Goal: Task Accomplishment & Management: Complete application form

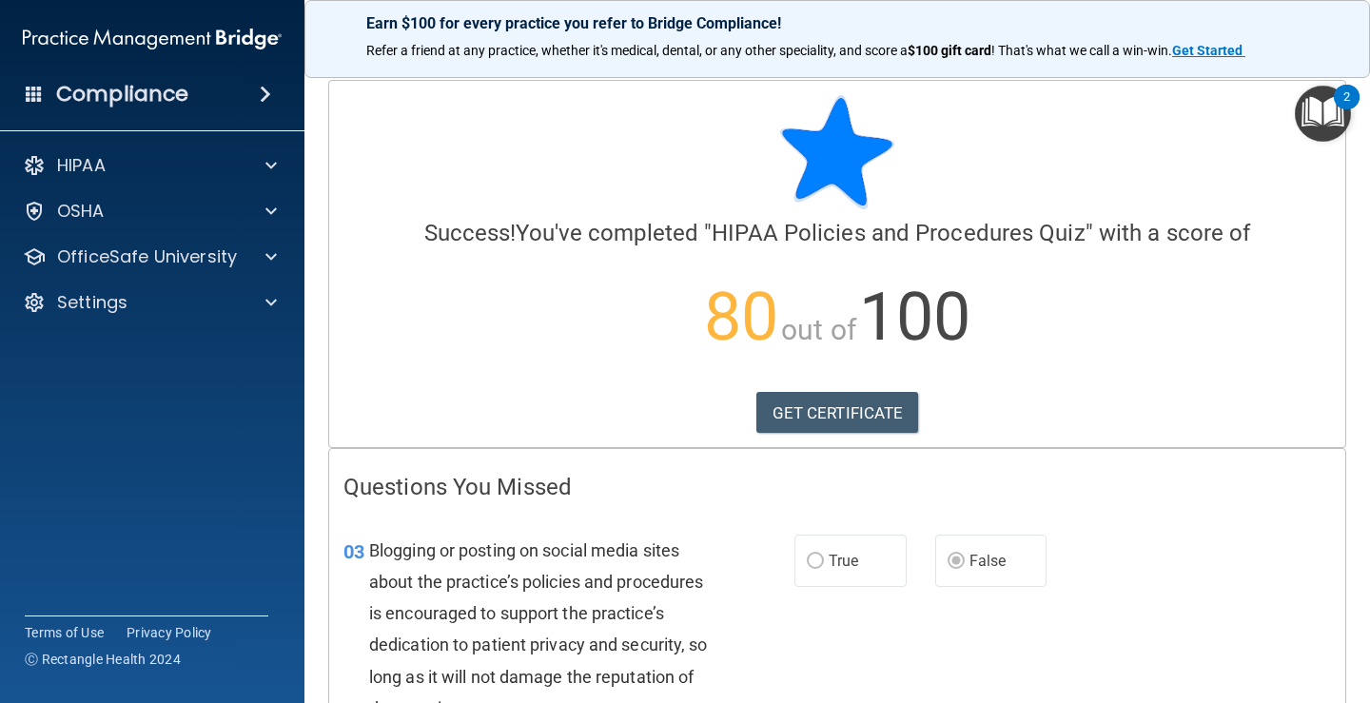
click at [1324, 109] on img "Open Resource Center, 2 new notifications" at bounding box center [1323, 114] width 56 height 56
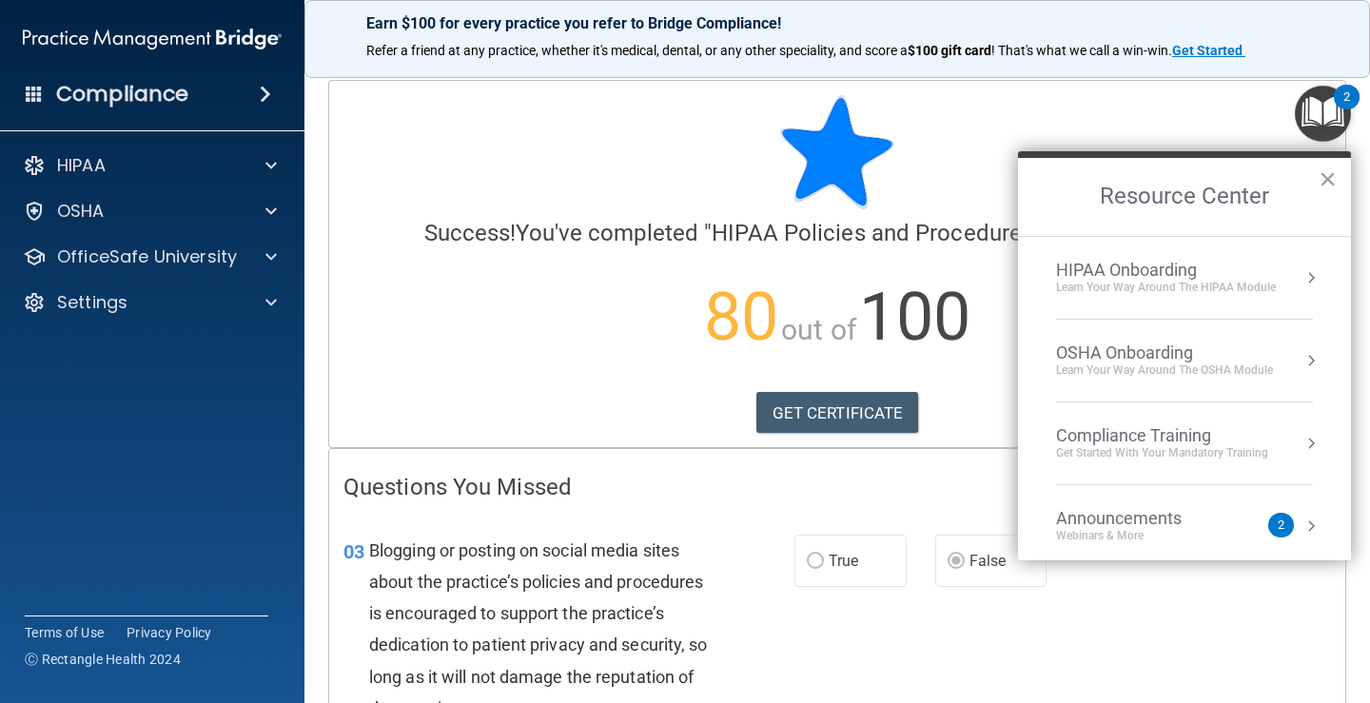
click at [1227, 275] on div "HIPAA Onboarding" at bounding box center [1166, 270] width 220 height 21
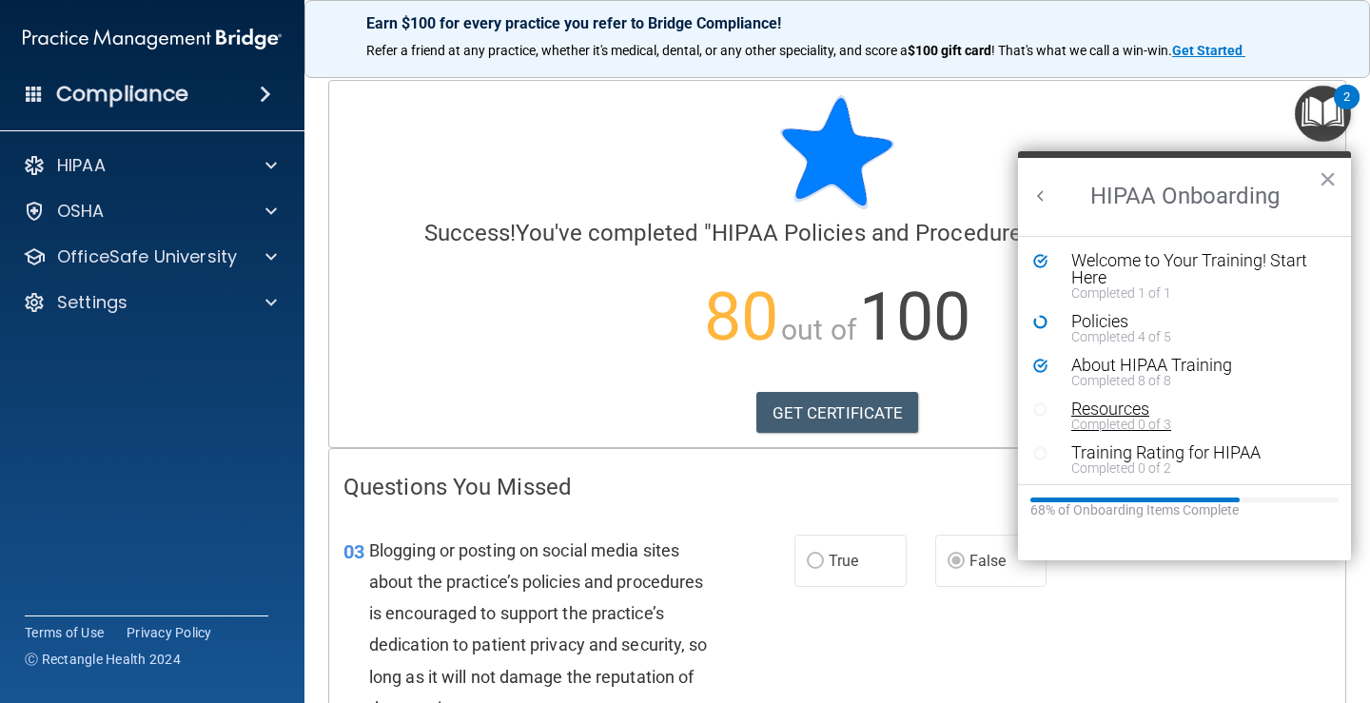
click at [1074, 407] on div "Resources" at bounding box center [1191, 409] width 241 height 17
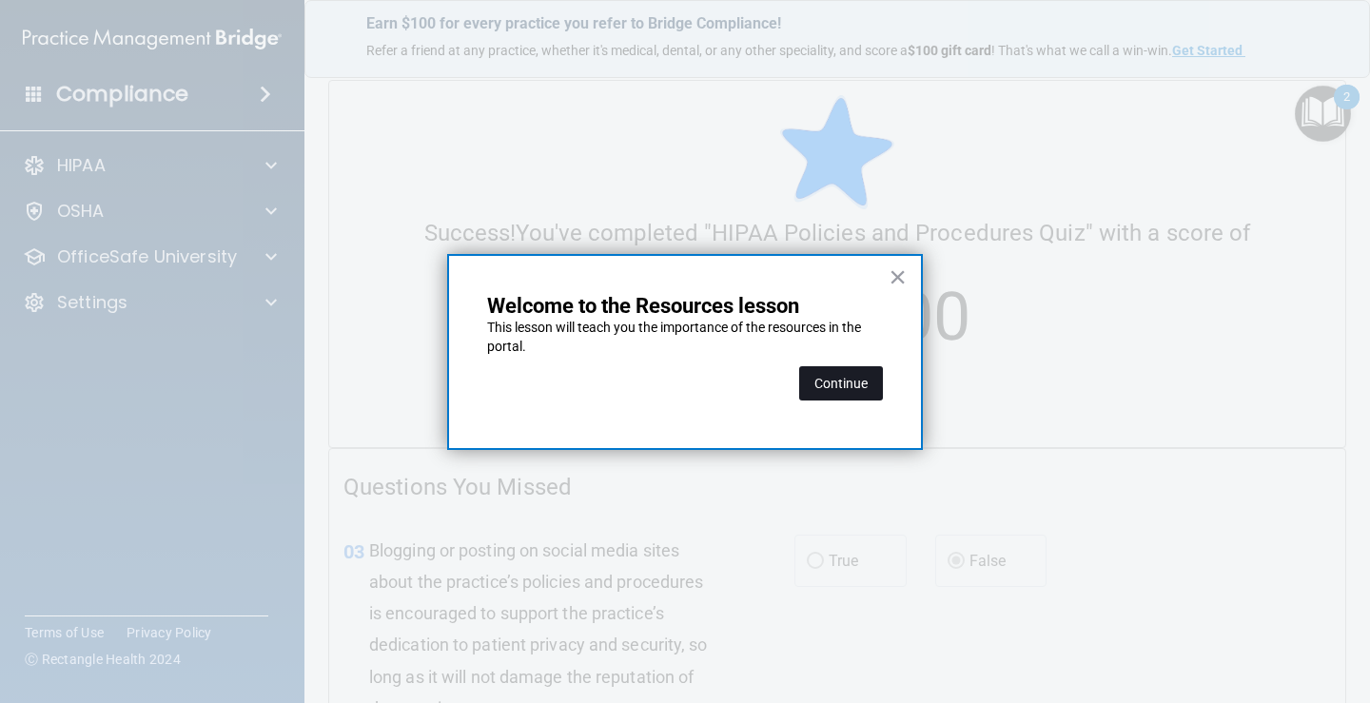
click at [823, 392] on button "Continue" at bounding box center [841, 383] width 84 height 34
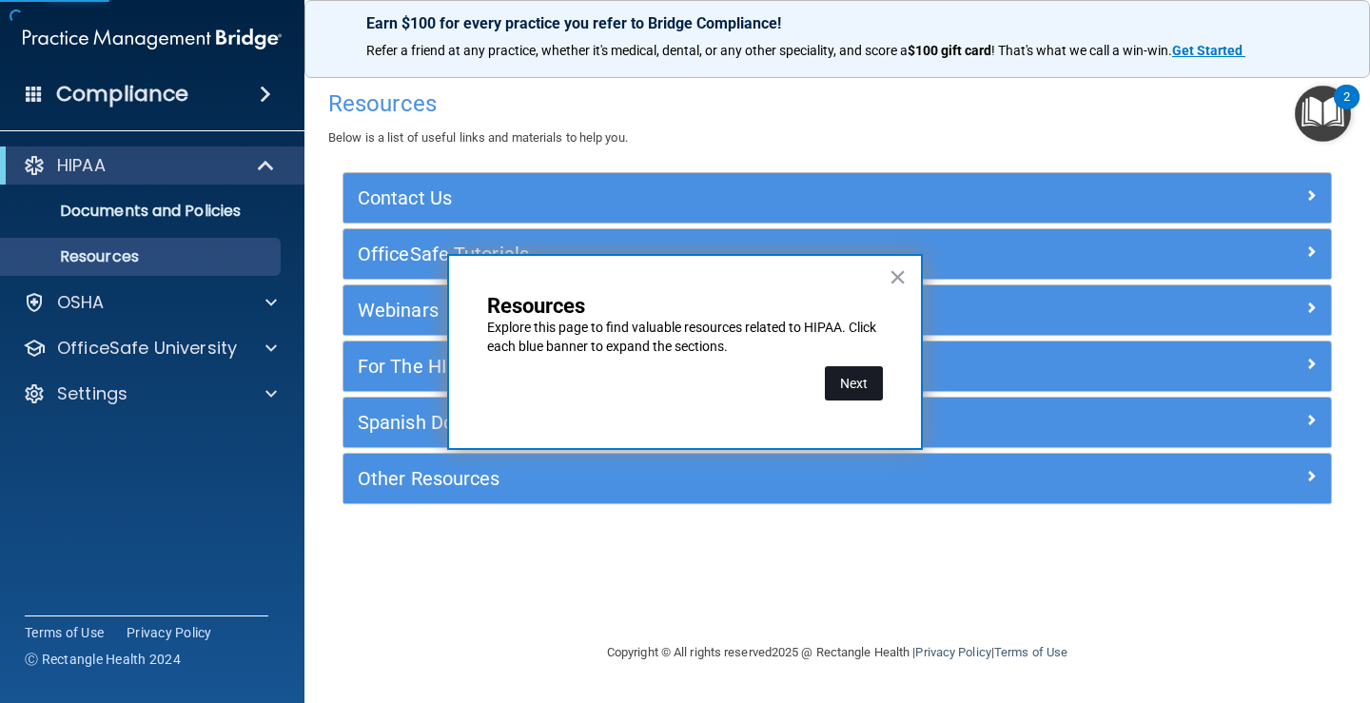
click at [870, 390] on button "Next" at bounding box center [854, 383] width 58 height 34
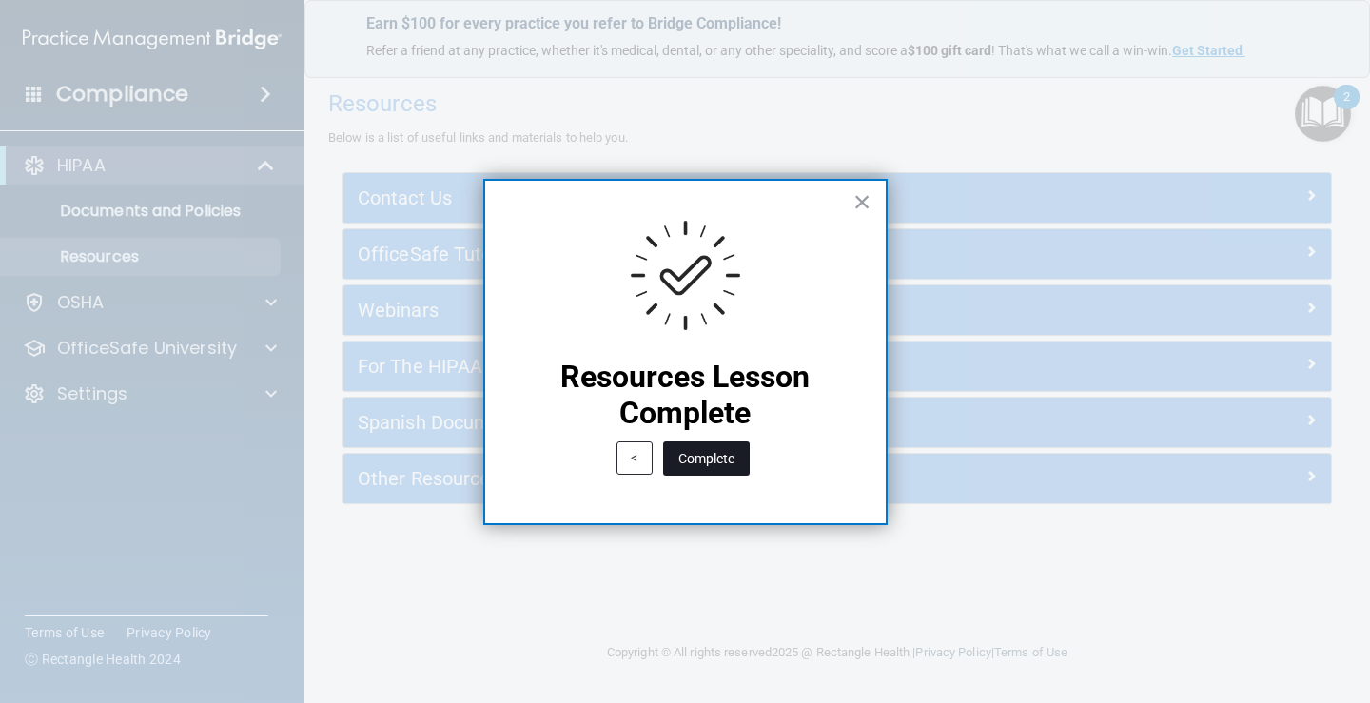
click at [724, 459] on button "Complete" at bounding box center [706, 459] width 87 height 34
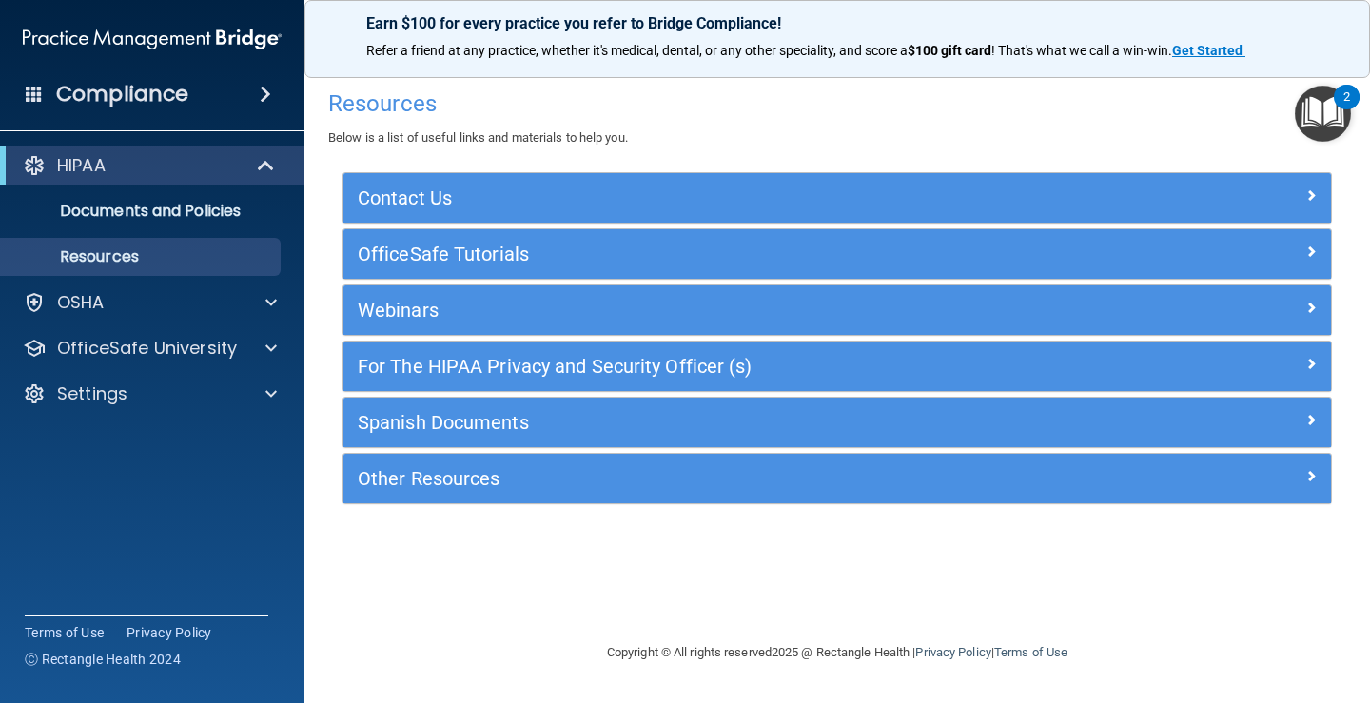
click at [1321, 98] on img "Open Resource Center, 2 new notifications" at bounding box center [1323, 114] width 56 height 56
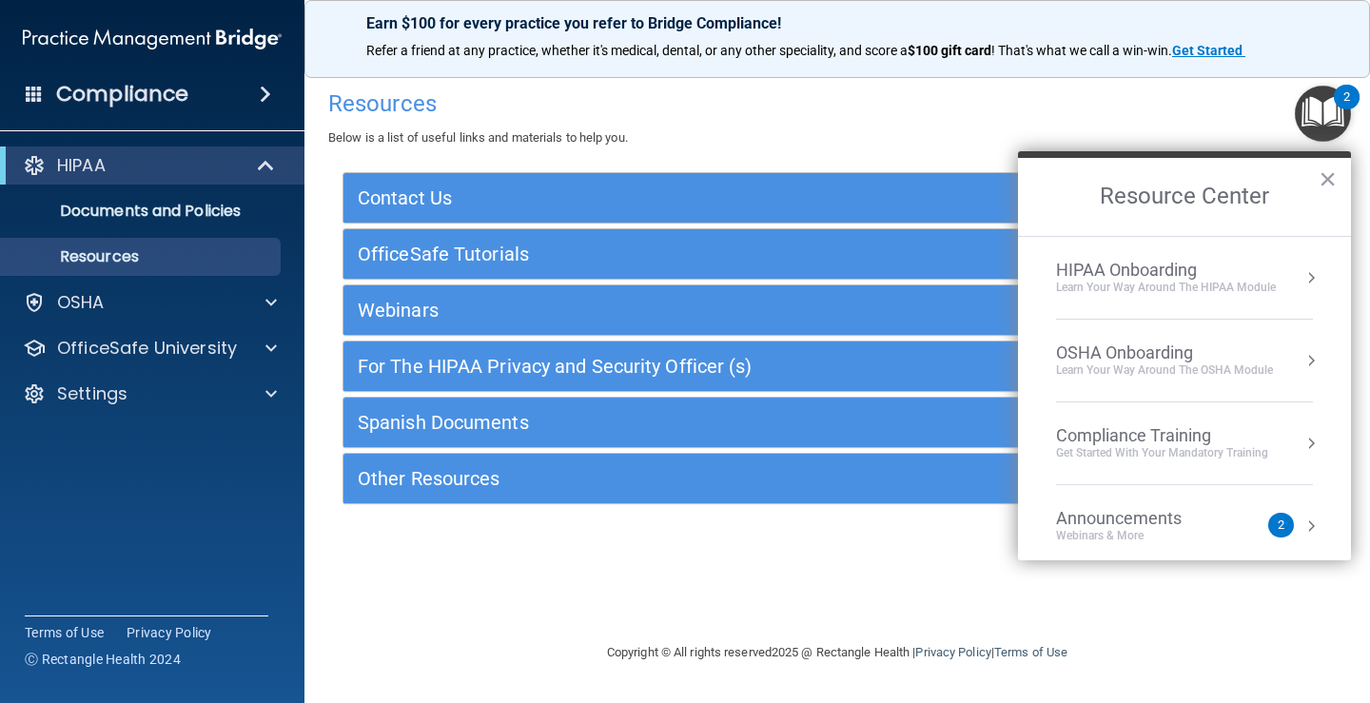
click at [1230, 306] on li "HIPAA Onboarding Learn Your Way around the HIPAA module" at bounding box center [1184, 278] width 257 height 83
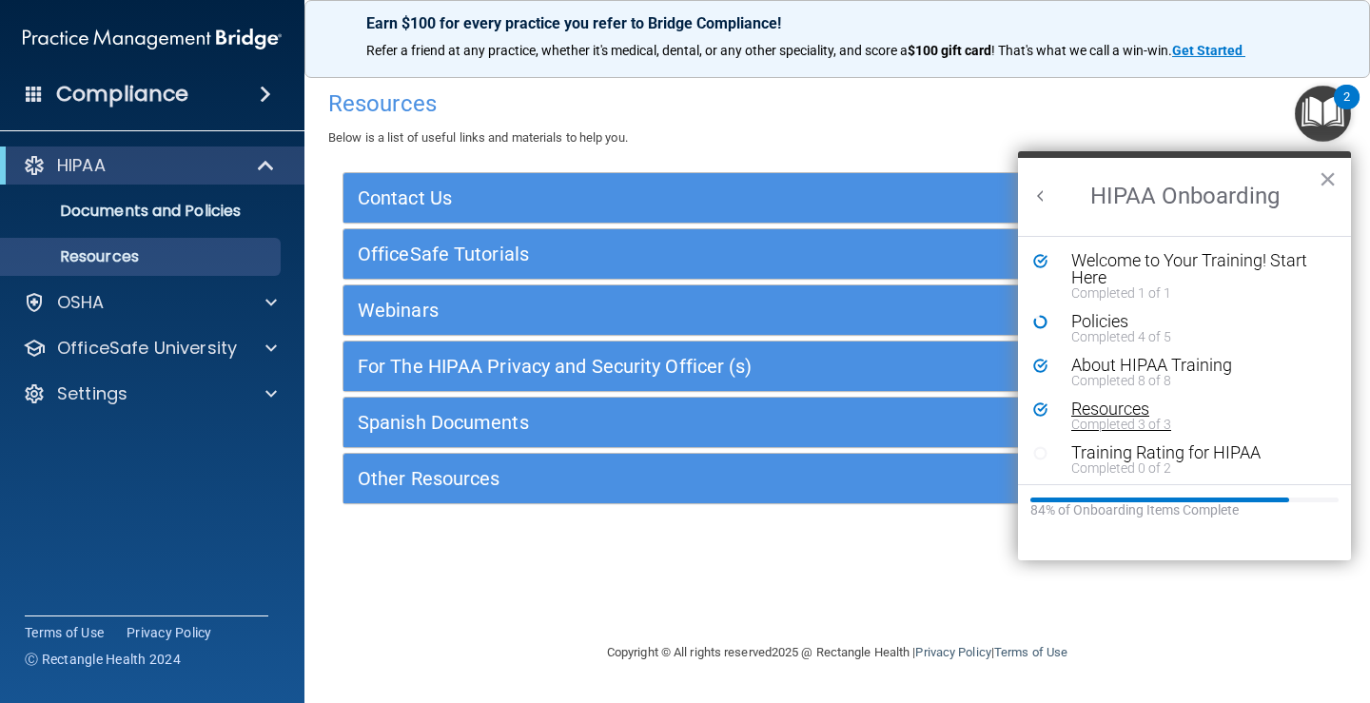
scroll to position [4, 0]
click at [1137, 448] on div "Training Rating for HIPAA" at bounding box center [1191, 449] width 241 height 17
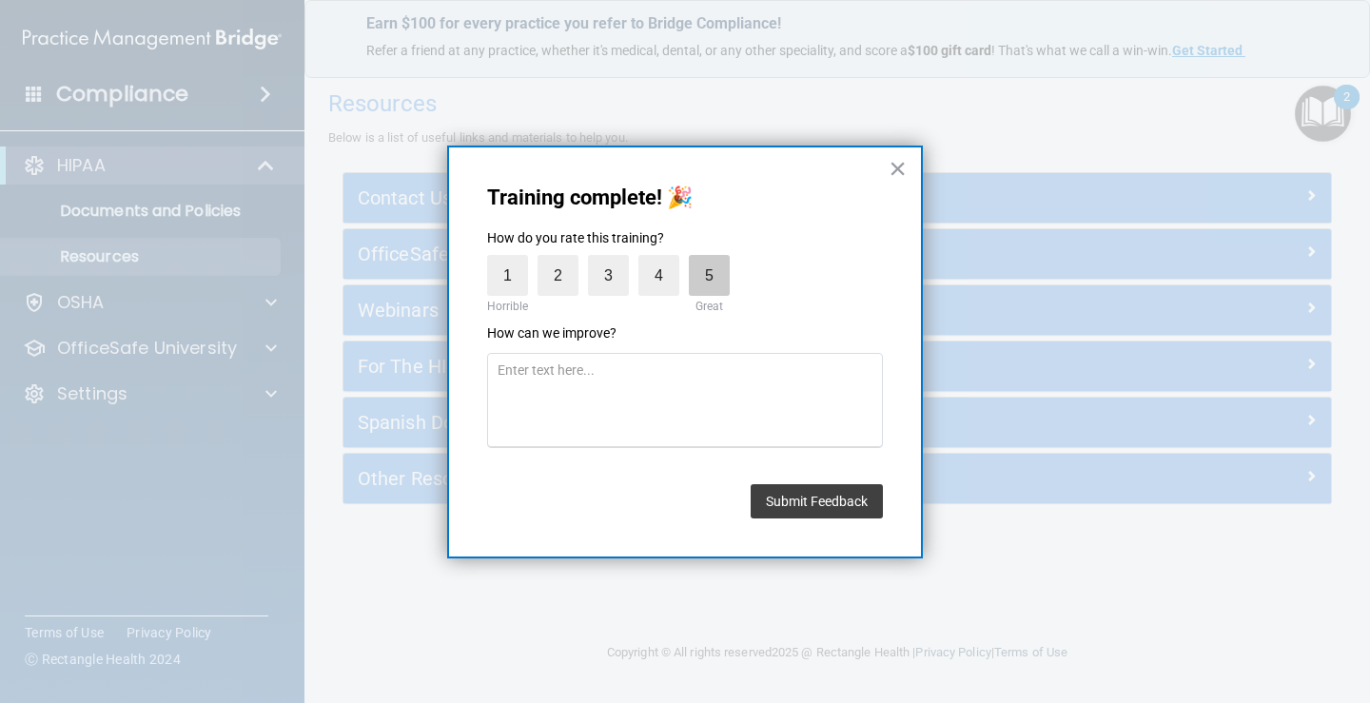
click at [716, 271] on label "5" at bounding box center [709, 275] width 41 height 41
click at [665, 260] on input "5" at bounding box center [665, 260] width 0 height 0
click at [785, 503] on button "Submit Feedback" at bounding box center [817, 501] width 132 height 34
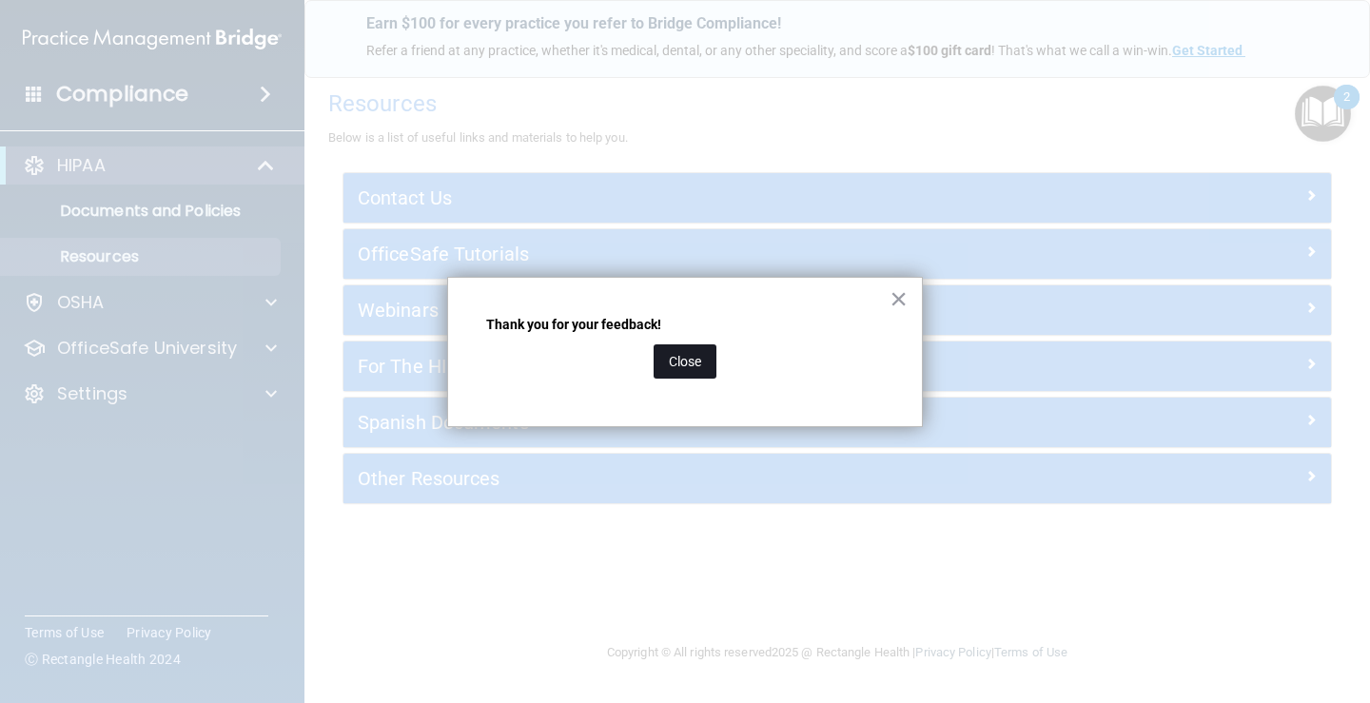
click at [679, 356] on button "Close" at bounding box center [685, 361] width 63 height 34
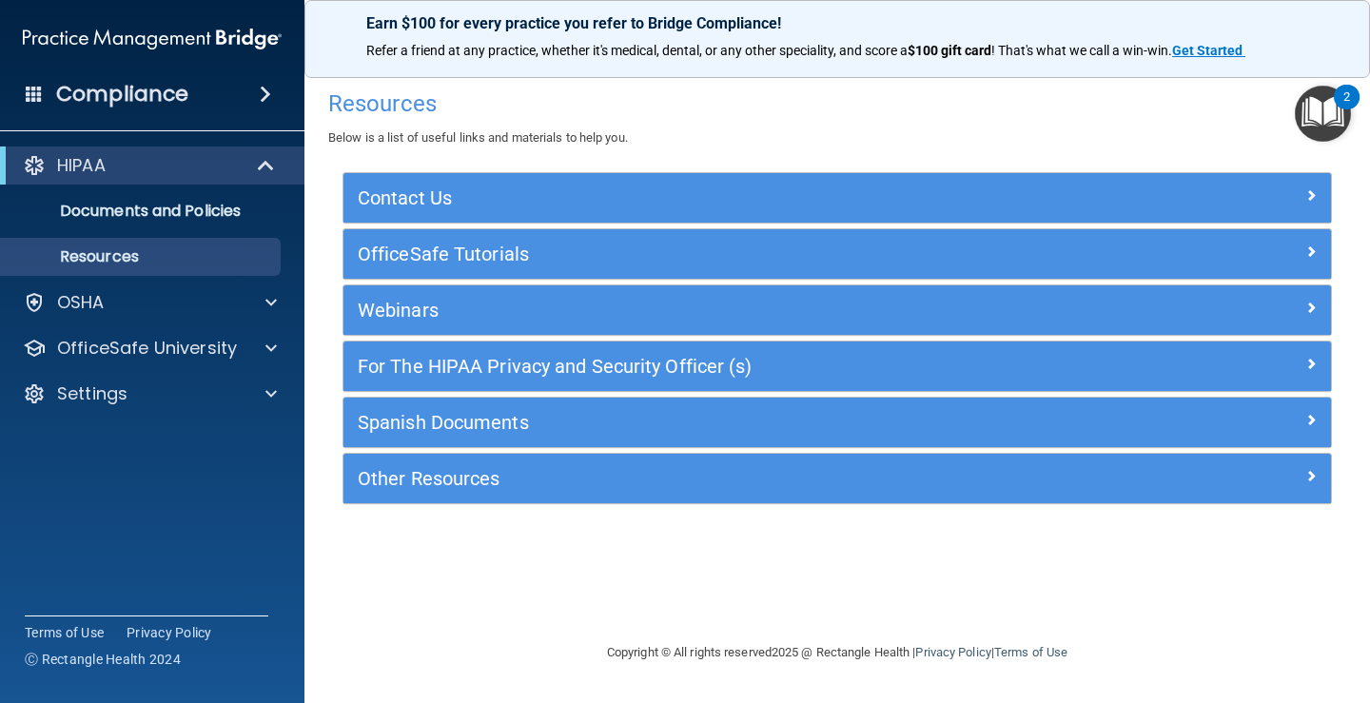
click at [1317, 128] on img "Open Resource Center, 2 new notifications" at bounding box center [1323, 114] width 56 height 56
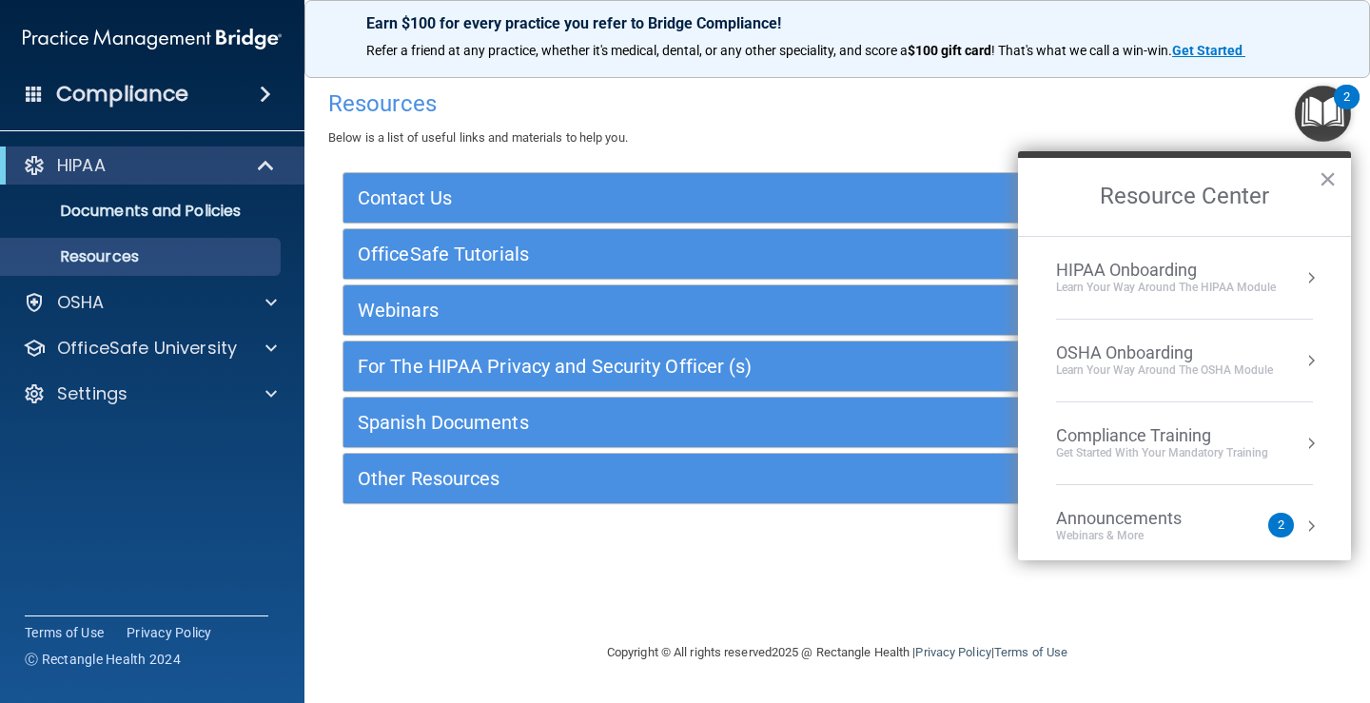
click at [1168, 346] on div "OSHA Onboarding" at bounding box center [1164, 353] width 217 height 21
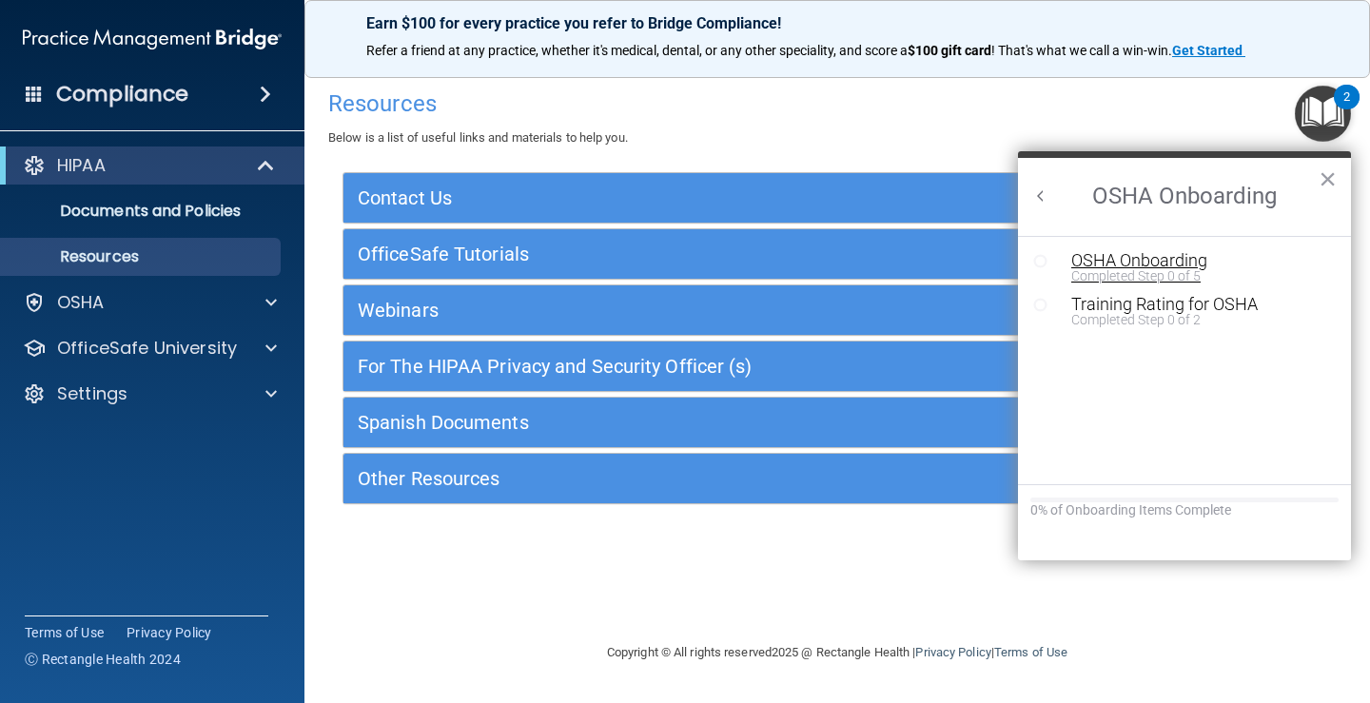
click at [1168, 271] on div "Completed Step 0 of 5" at bounding box center [1198, 275] width 255 height 13
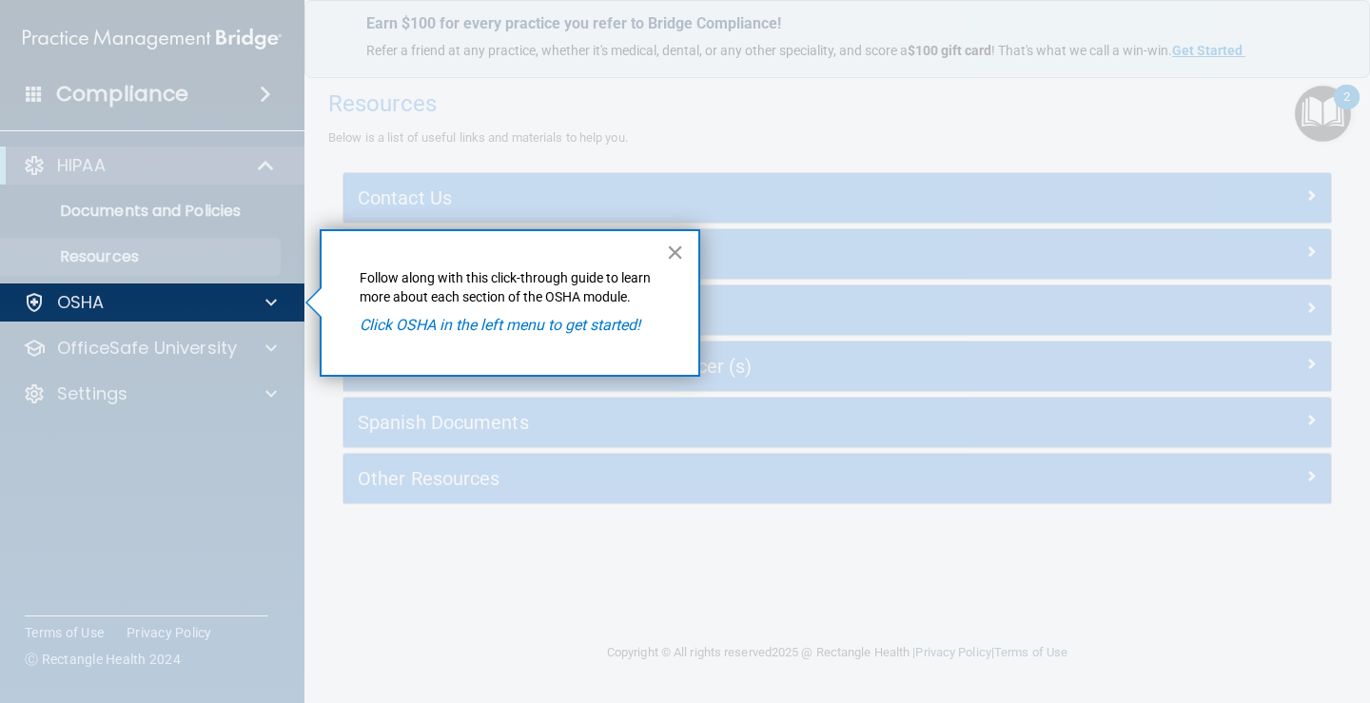
click at [674, 258] on button "×" at bounding box center [675, 252] width 18 height 30
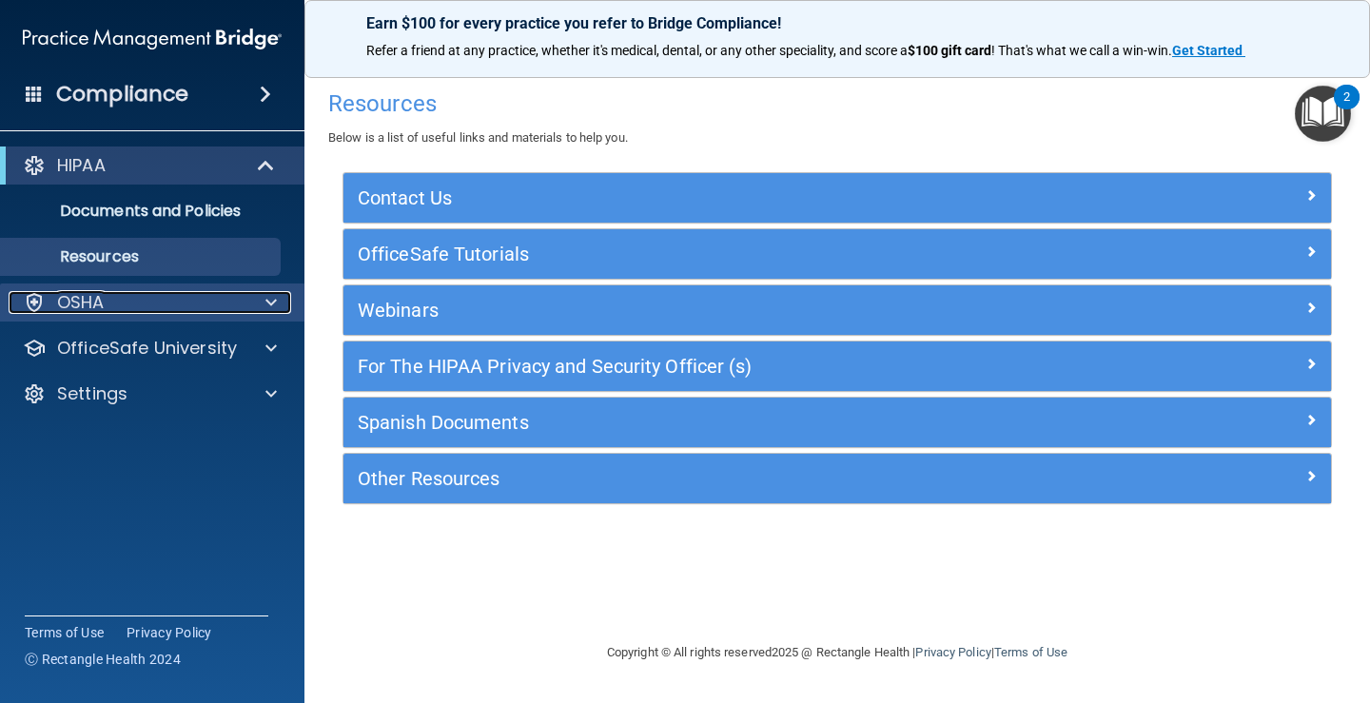
click at [167, 294] on div "OSHA" at bounding box center [127, 302] width 236 height 23
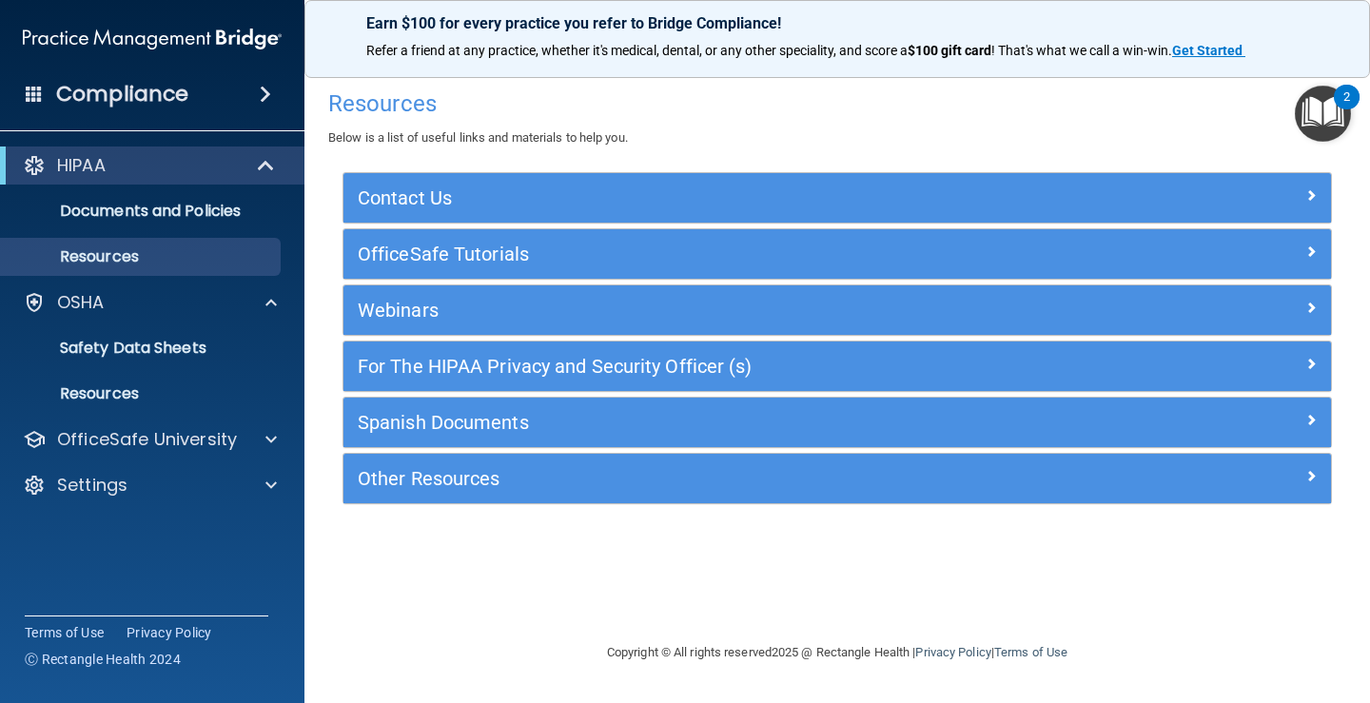
click at [1309, 120] on img "Open Resource Center, 2 new notifications" at bounding box center [1323, 114] width 56 height 56
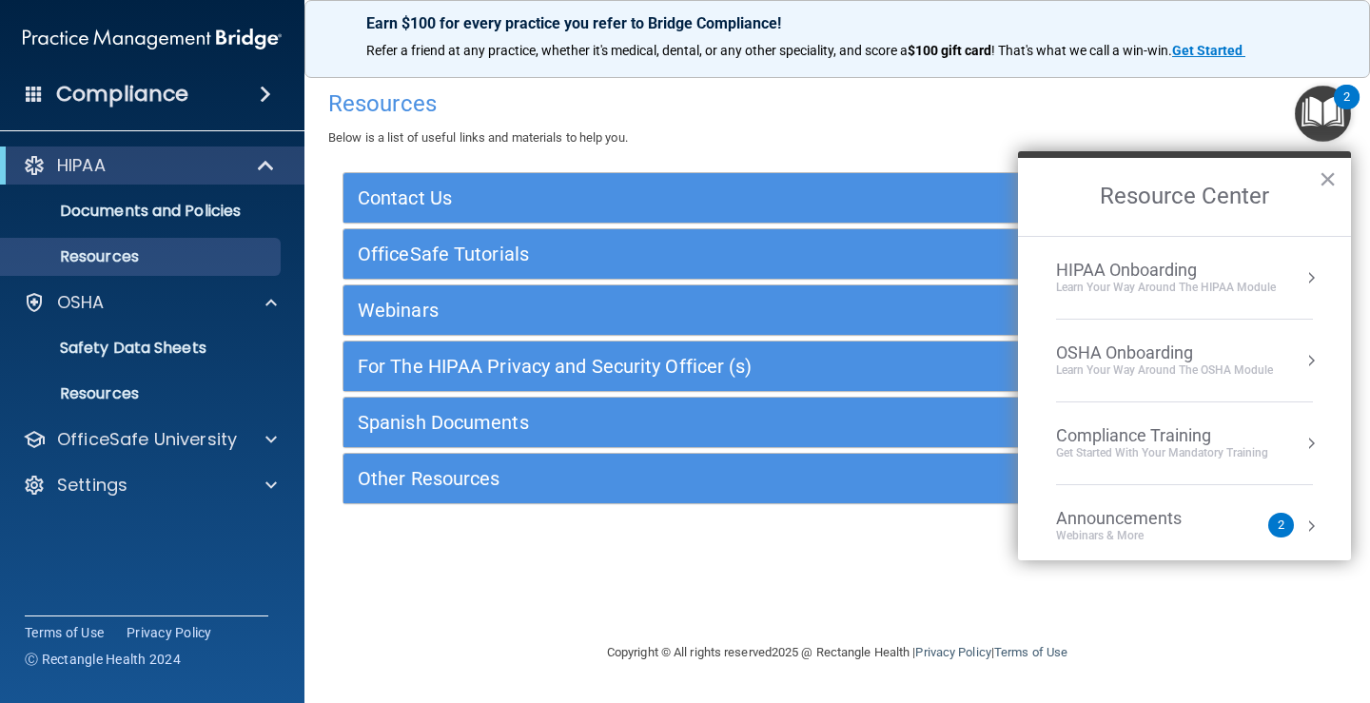
click at [1150, 366] on div "Learn your way around the OSHA module" at bounding box center [1164, 371] width 217 height 16
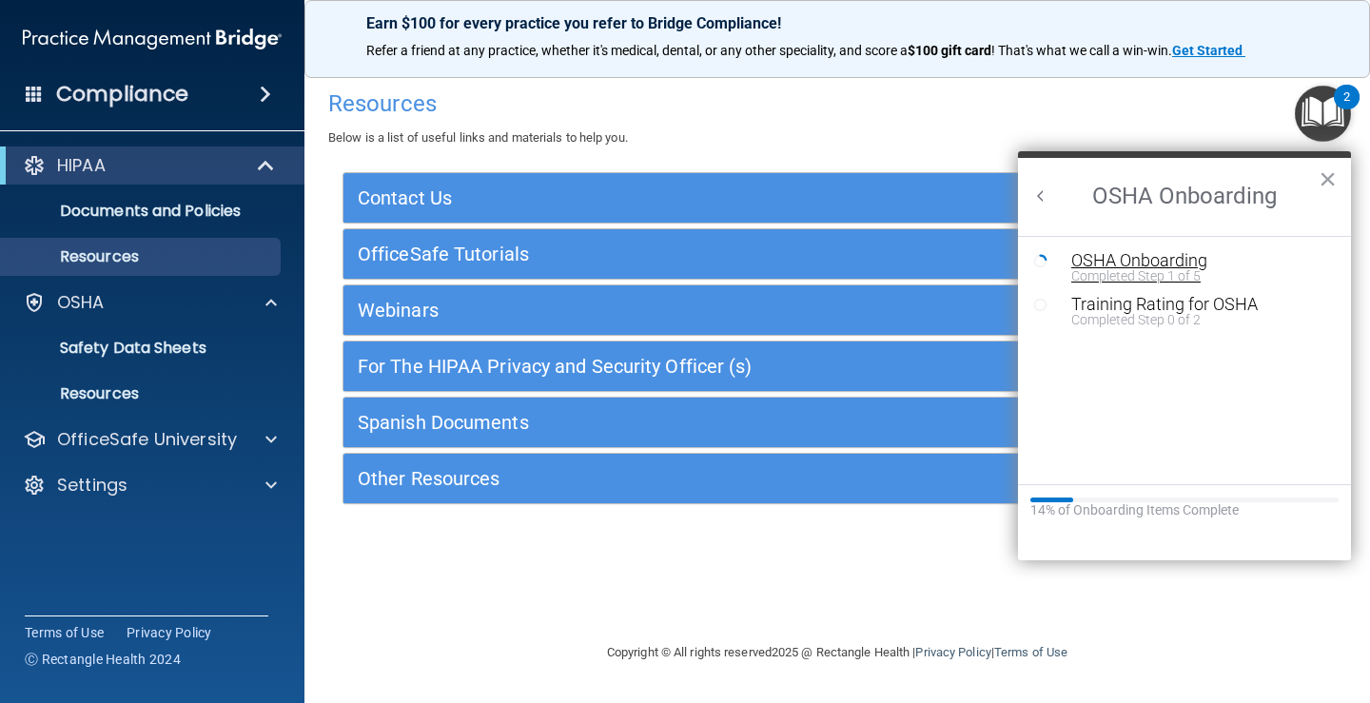
click at [1130, 278] on div "Completed Step 1 of 5" at bounding box center [1198, 275] width 255 height 13
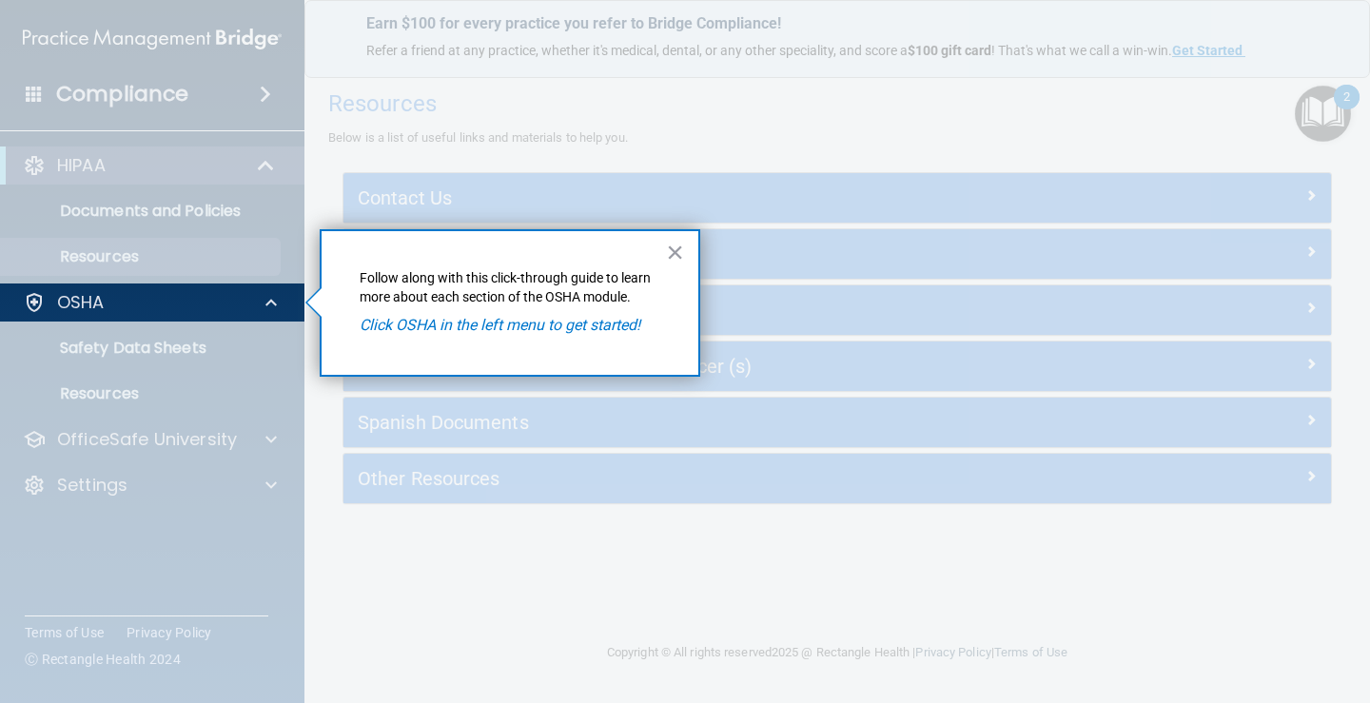
click at [541, 331] on em "Click OSHA in the left menu to get started!" at bounding box center [500, 325] width 281 height 18
click at [668, 261] on button "×" at bounding box center [675, 252] width 18 height 30
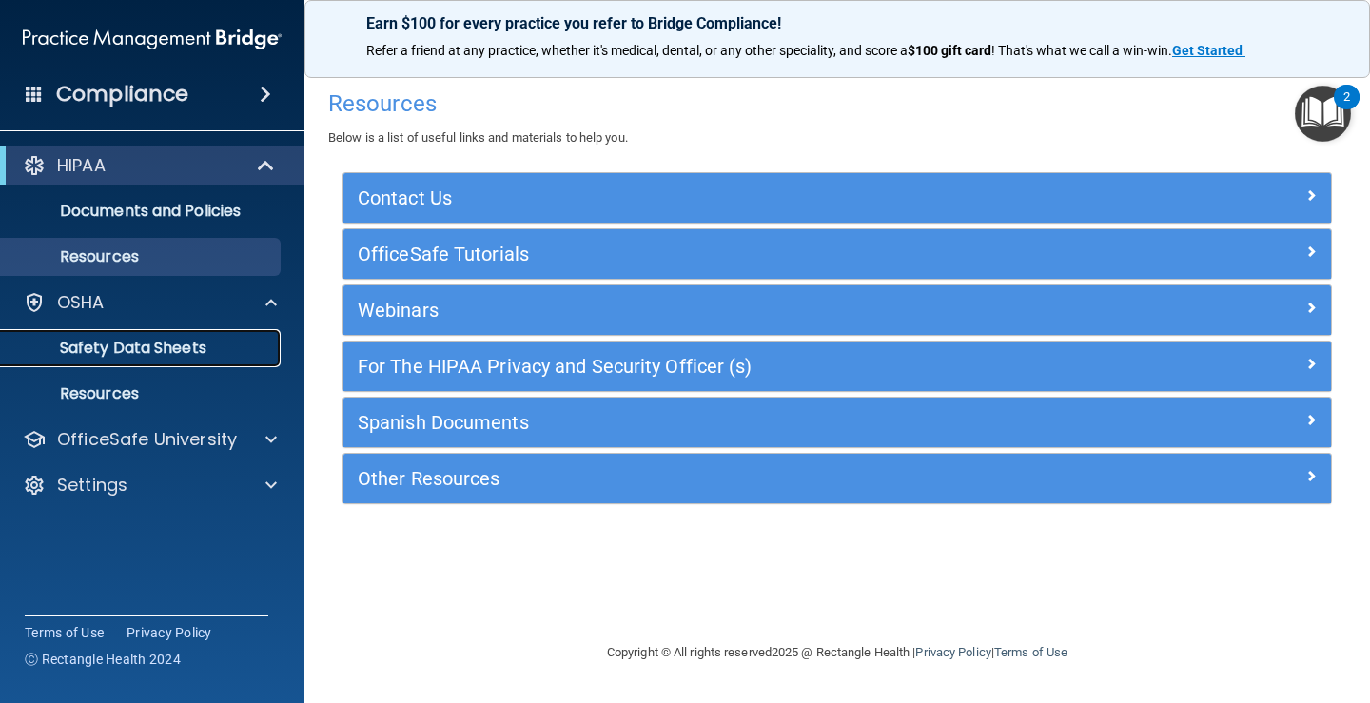
click at [184, 345] on p "Safety Data Sheets" at bounding box center [142, 348] width 260 height 19
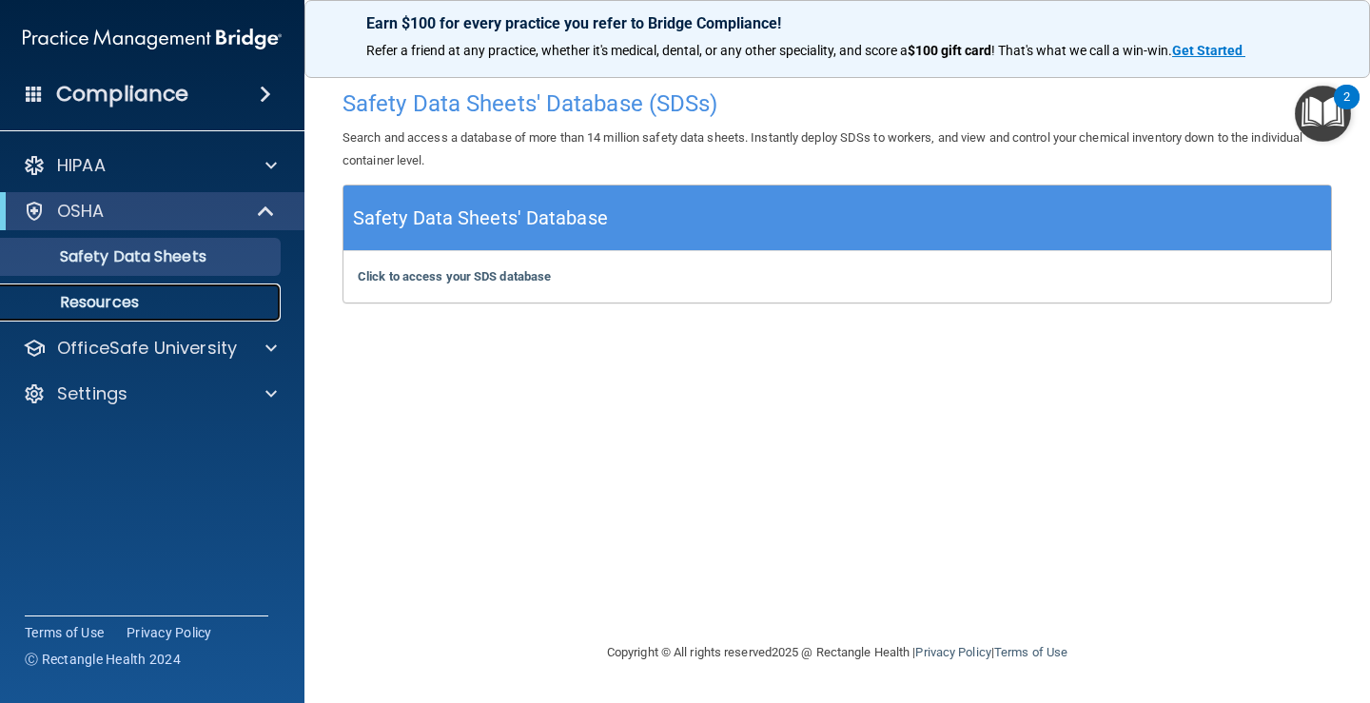
click at [81, 307] on p "Resources" at bounding box center [142, 302] width 260 height 19
click at [1333, 106] on img "Open Resource Center, 2 new notifications" at bounding box center [1323, 114] width 56 height 56
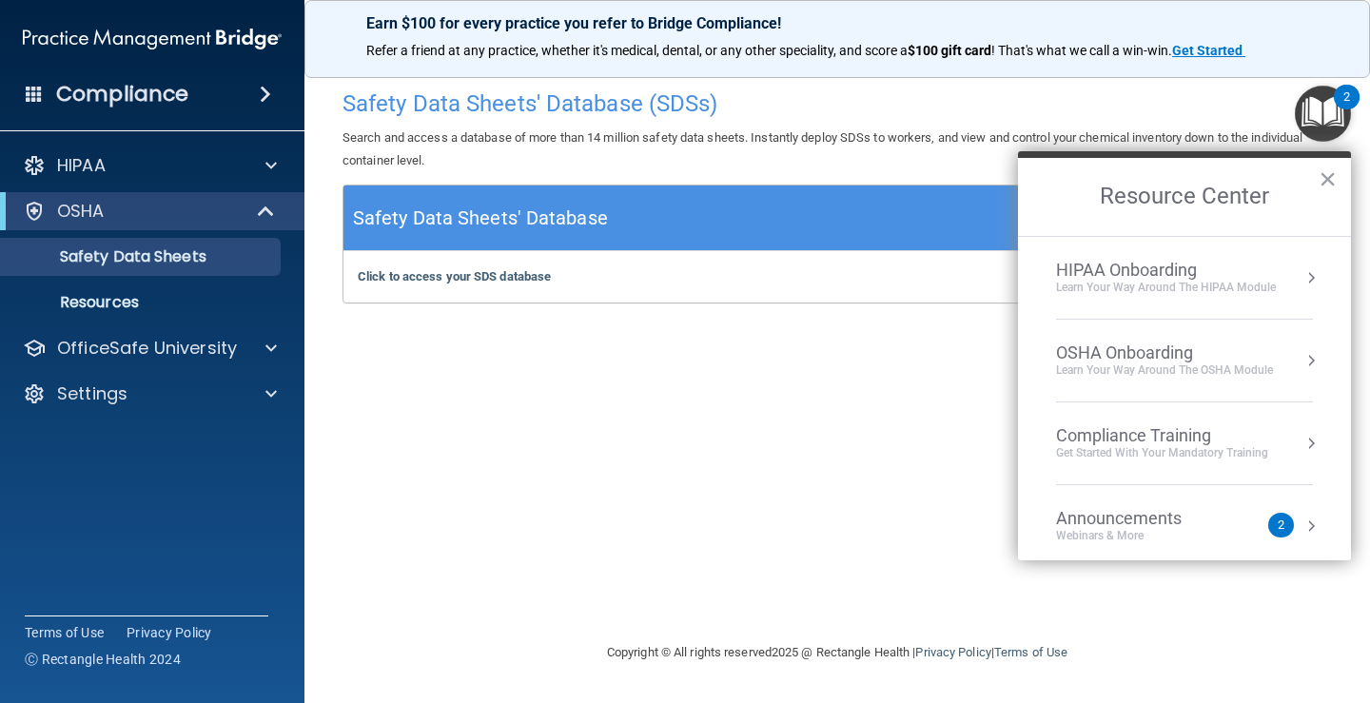
click at [1240, 350] on div "OSHA Onboarding" at bounding box center [1164, 353] width 217 height 21
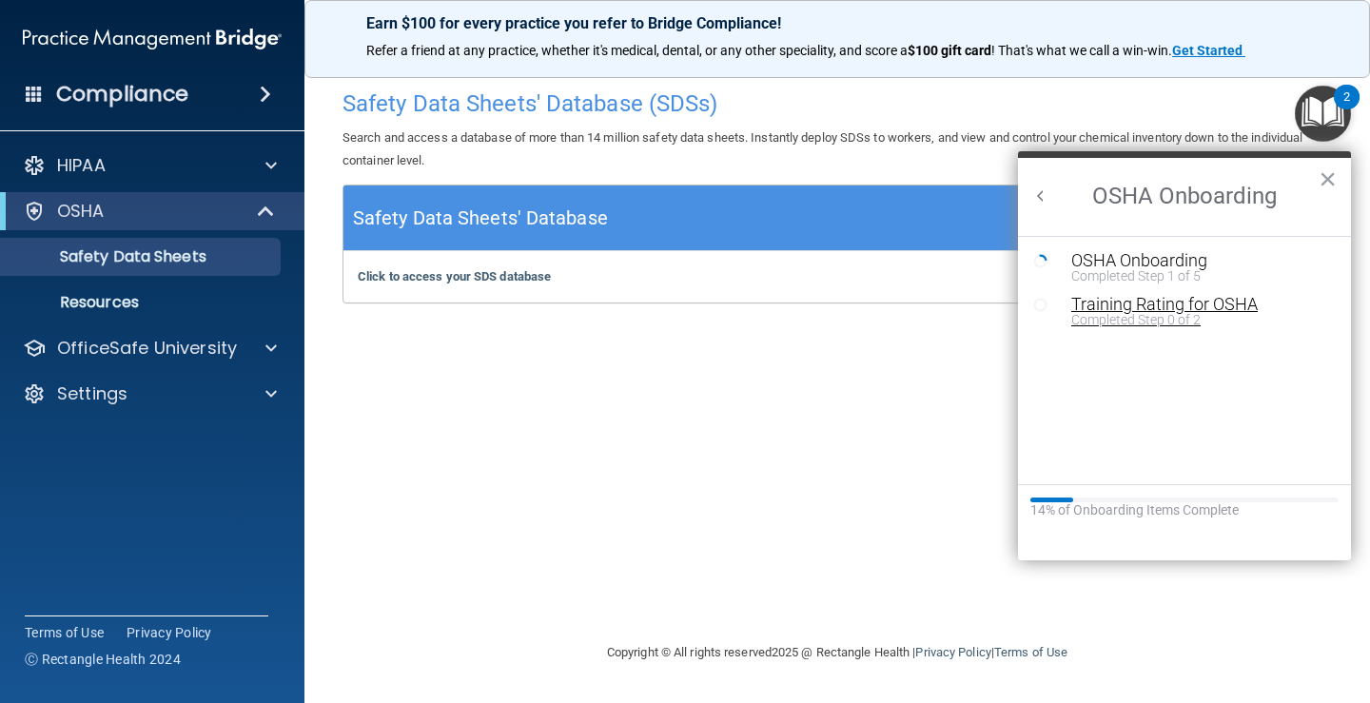
click at [1163, 304] on div "Training Rating for OSHA" at bounding box center [1198, 304] width 255 height 17
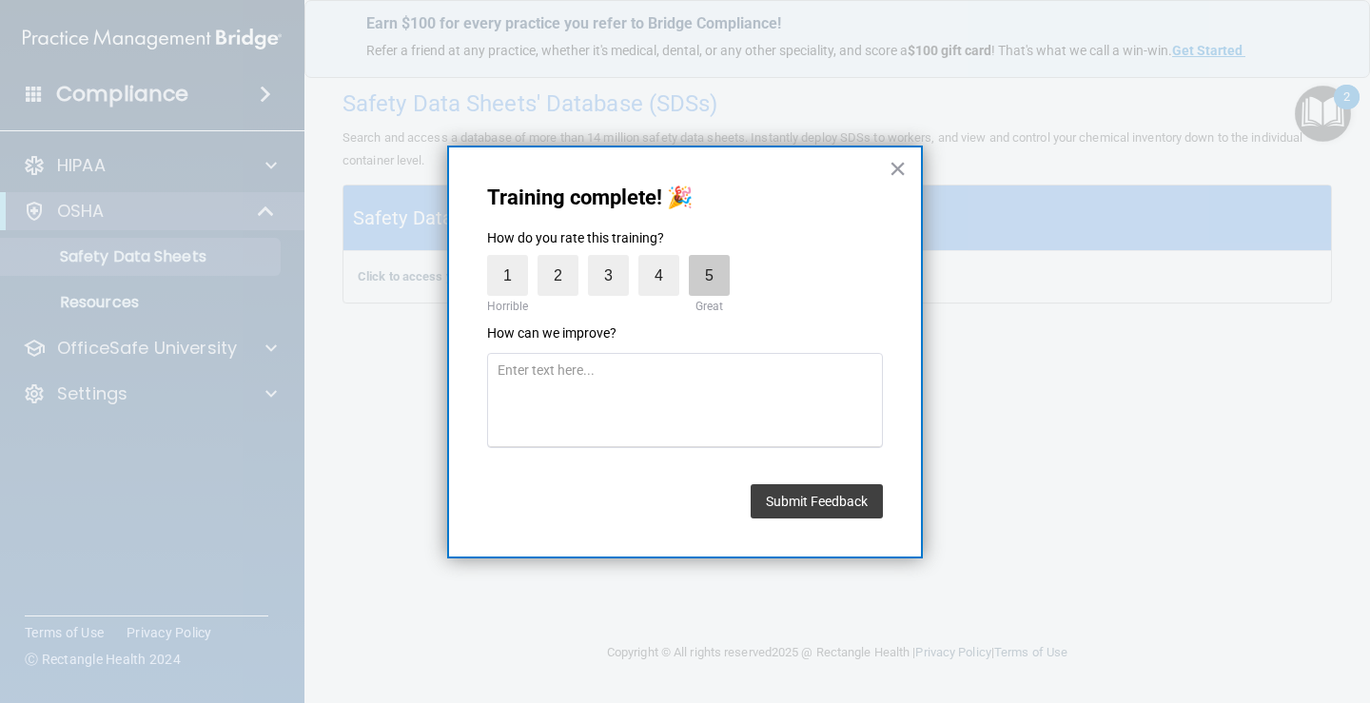
click at [694, 280] on label "5" at bounding box center [709, 275] width 41 height 41
click at [665, 260] on input "5" at bounding box center [665, 260] width 0 height 0
click at [816, 498] on button "Submit Feedback" at bounding box center [817, 501] width 132 height 34
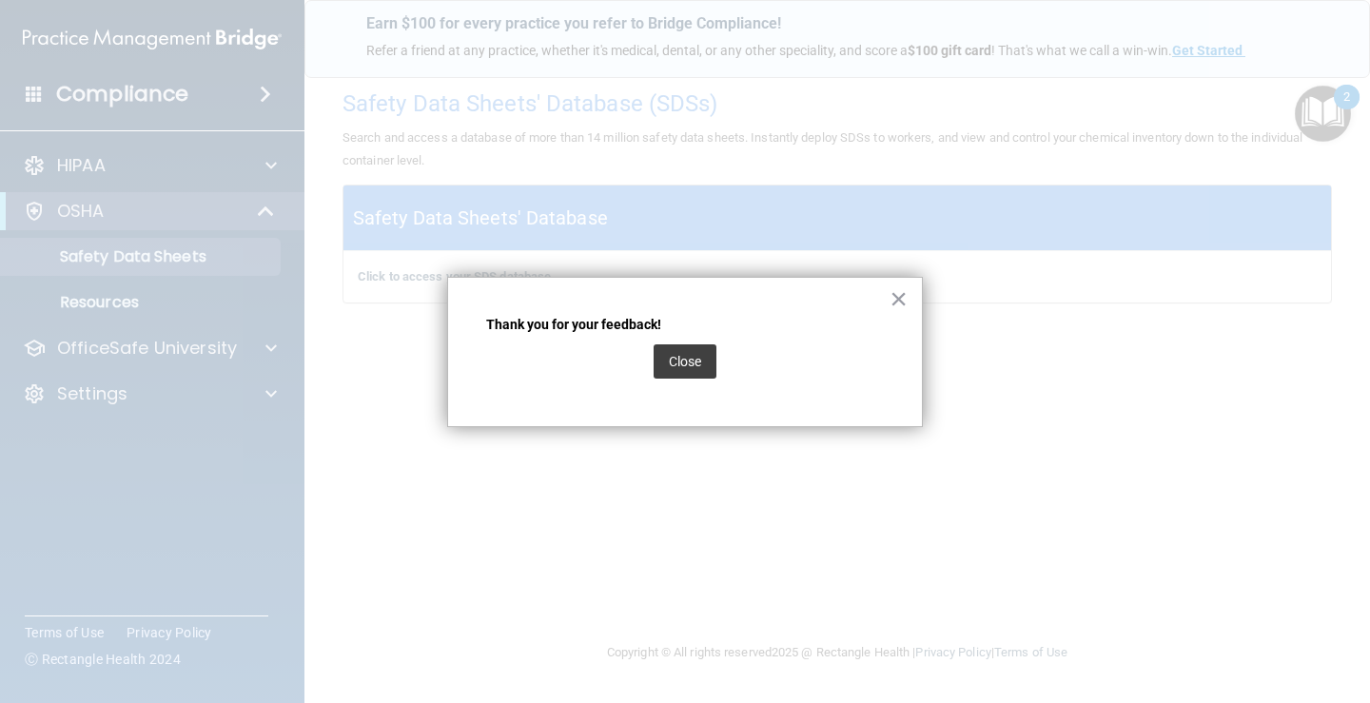
click at [688, 341] on div "Close" at bounding box center [685, 361] width 63 height 53
click at [687, 352] on button "Close" at bounding box center [685, 361] width 63 height 34
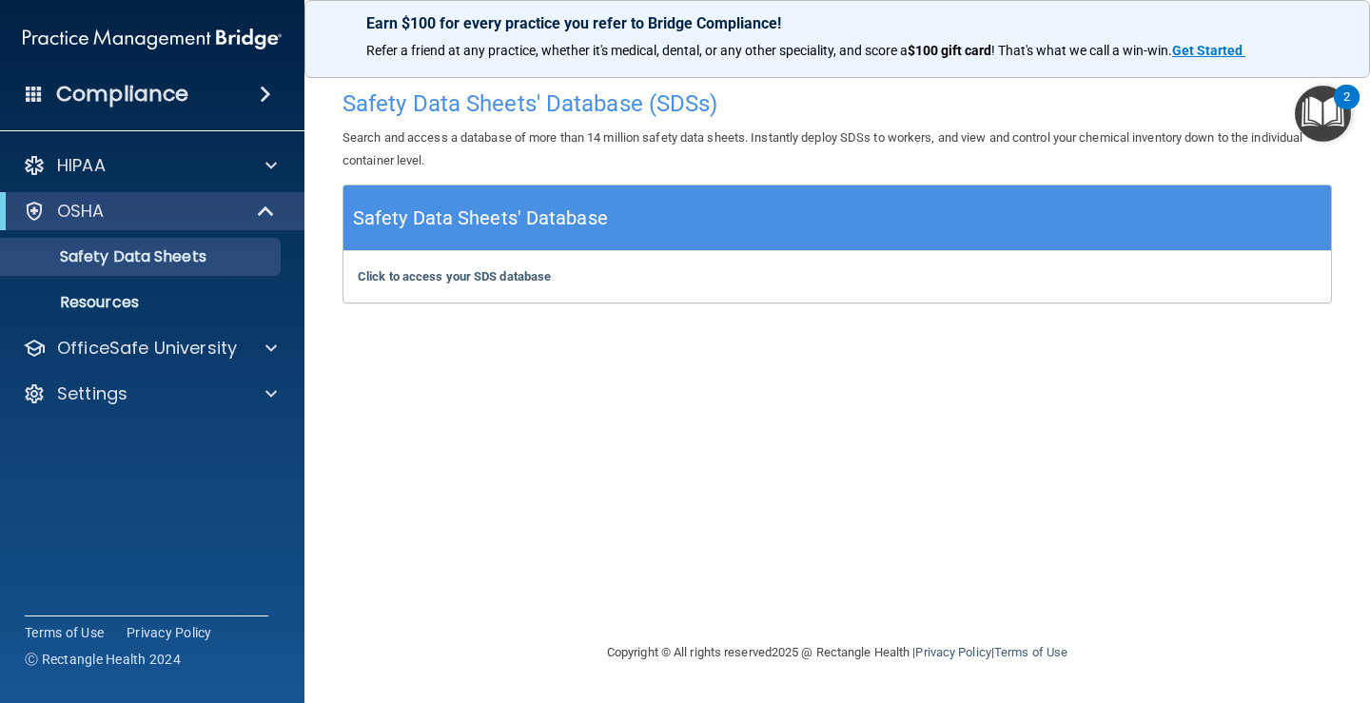
click at [1323, 105] on img "Open Resource Center, 2 new notifications" at bounding box center [1323, 114] width 56 height 56
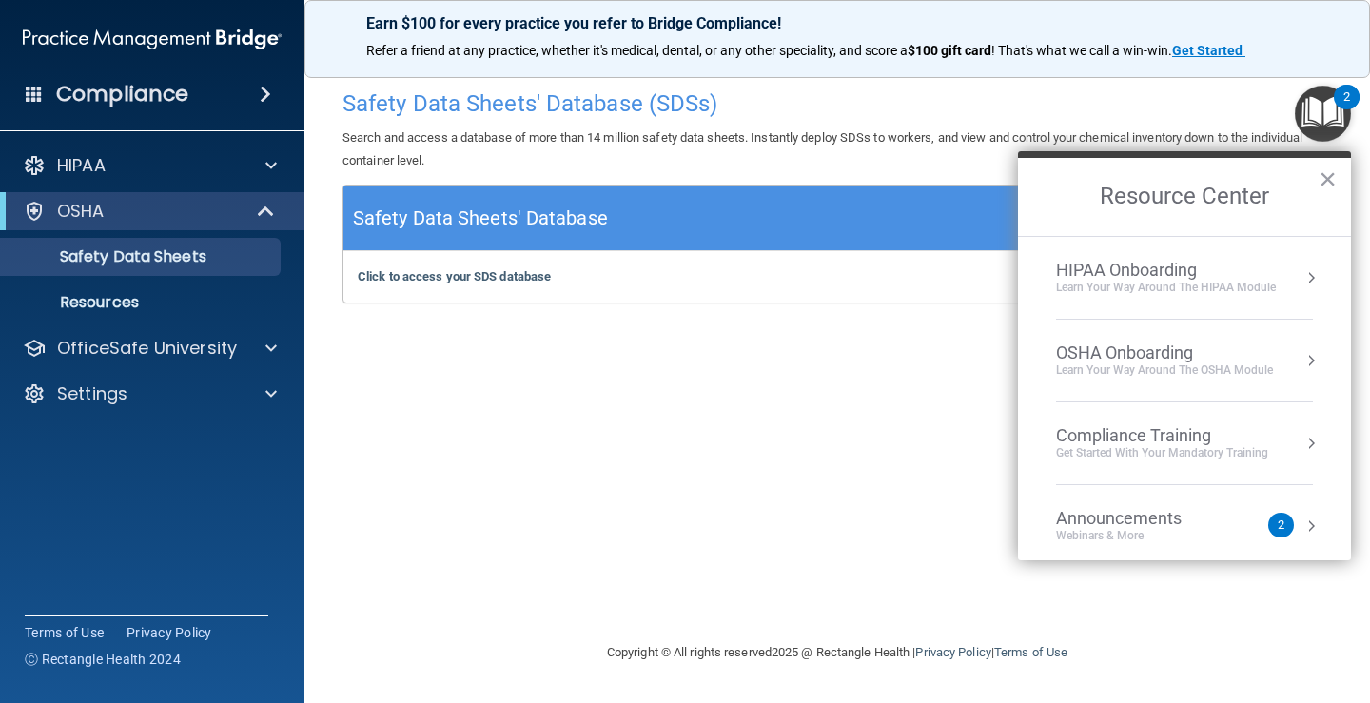
click at [1206, 364] on div "Learn your way around the OSHA module" at bounding box center [1164, 371] width 217 height 16
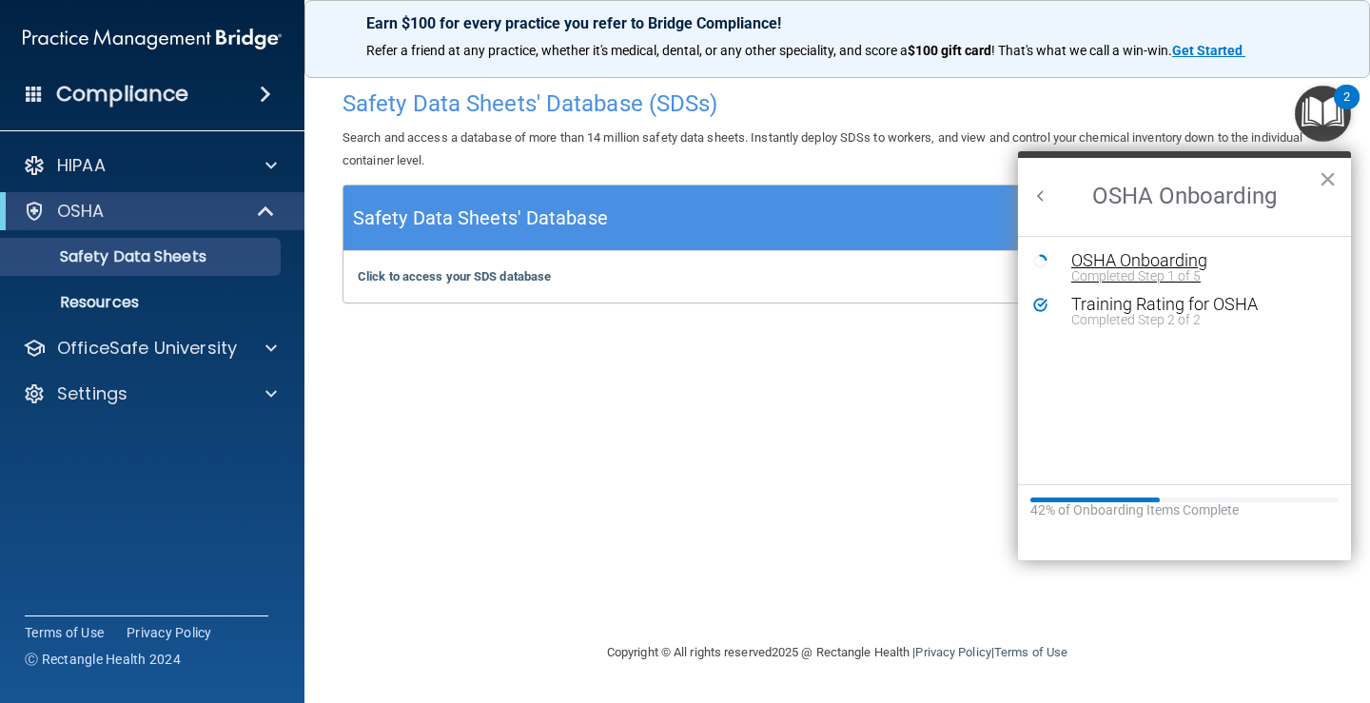
click at [1127, 271] on div "Completed Step 1 of 5" at bounding box center [1198, 275] width 255 height 13
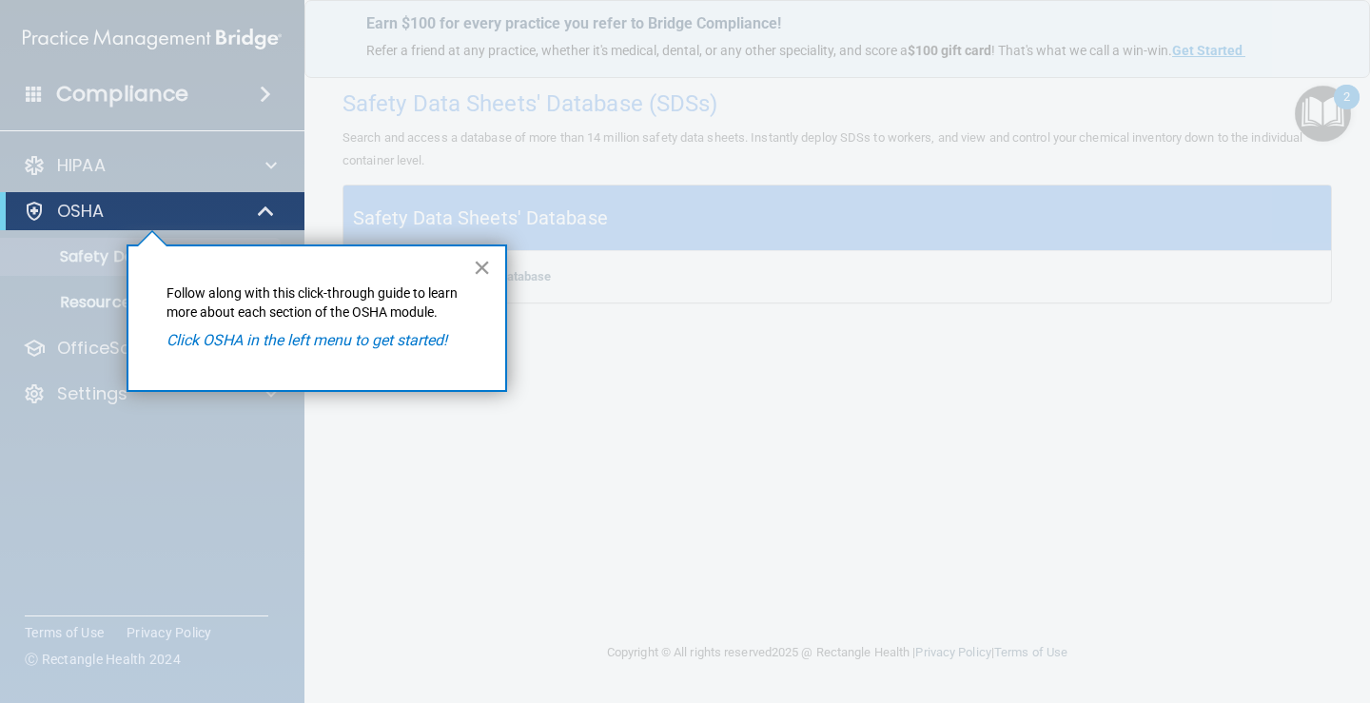
click at [478, 265] on button "×" at bounding box center [482, 267] width 18 height 30
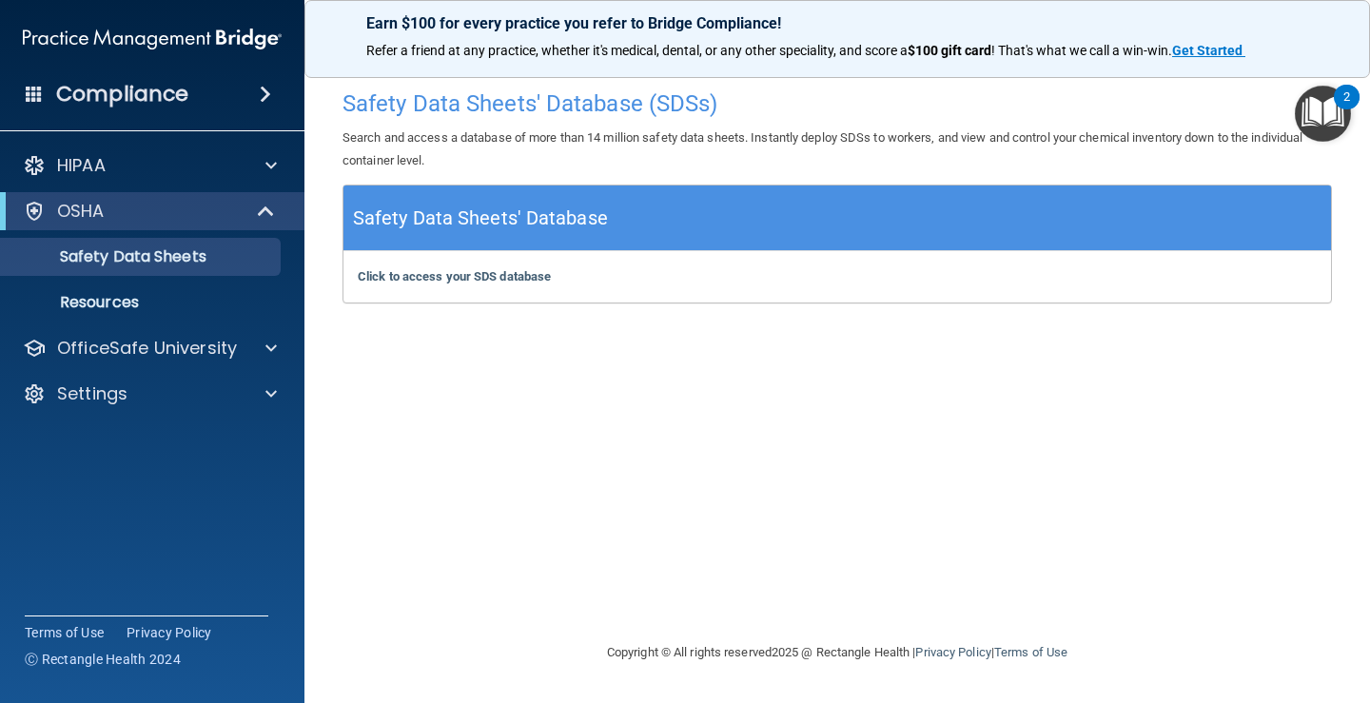
click at [1330, 108] on img "Open Resource Center, 2 new notifications" at bounding box center [1323, 114] width 56 height 56
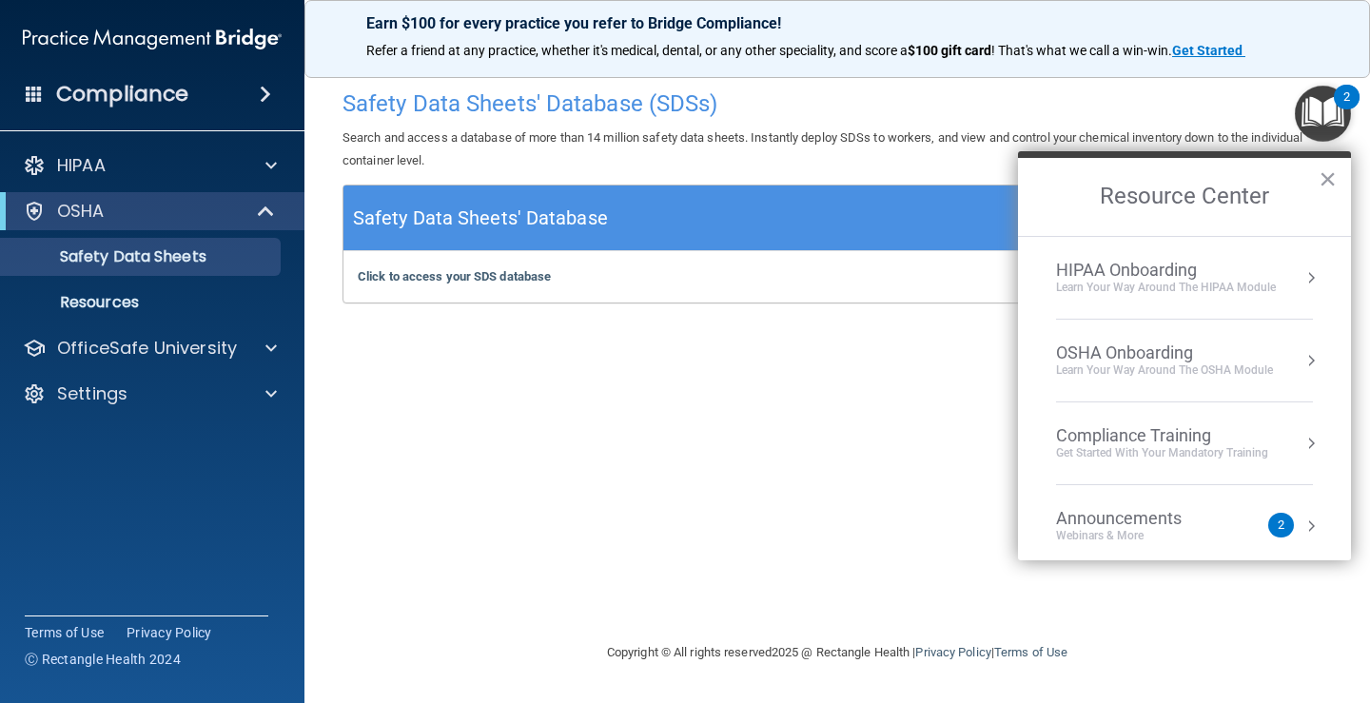
click at [1202, 378] on div "Learn your way around the OSHA module" at bounding box center [1164, 371] width 217 height 16
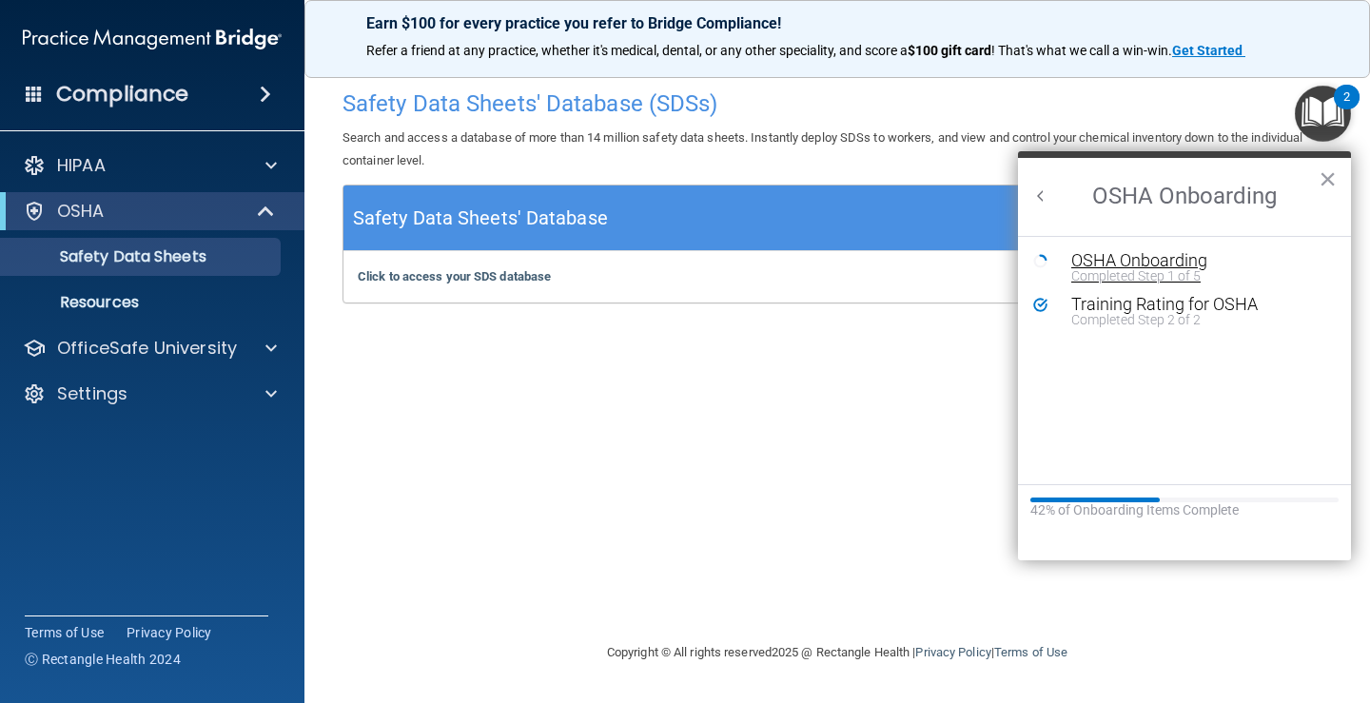
click at [1147, 269] on div "Completed Step 1 of 5" at bounding box center [1198, 275] width 255 height 13
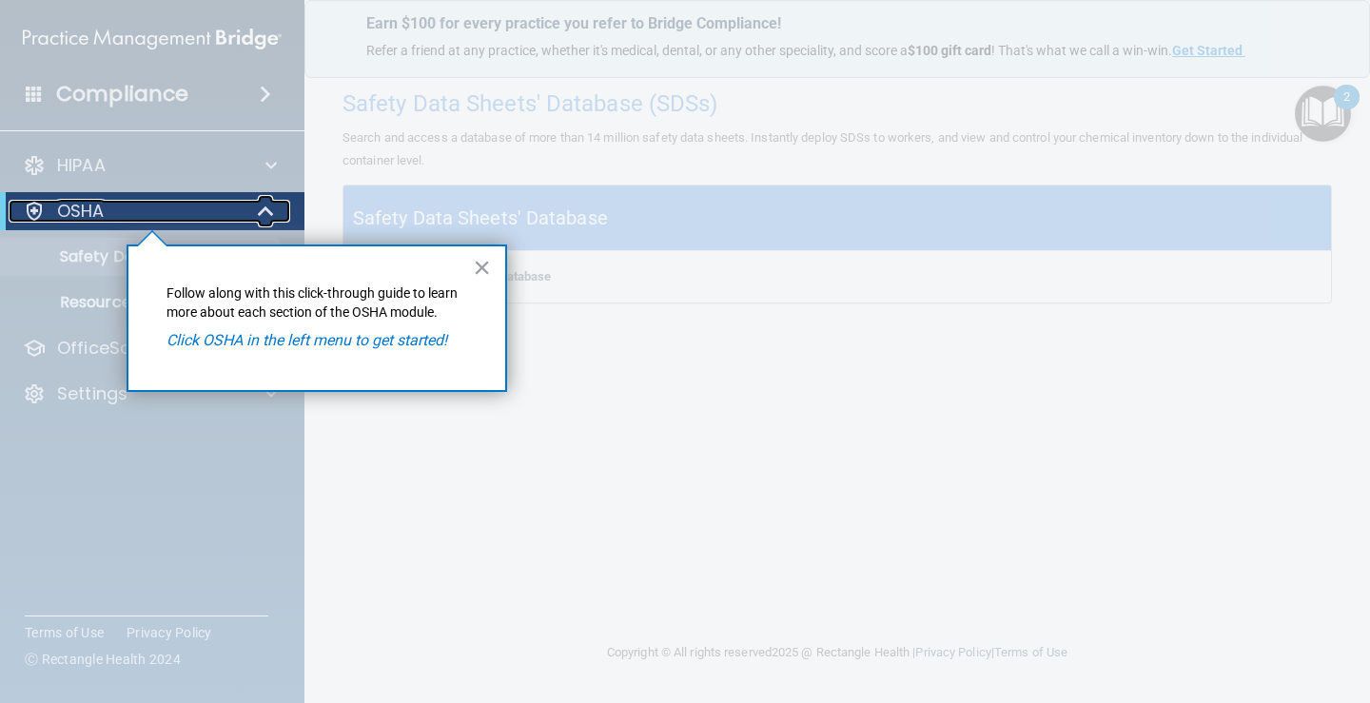
click at [207, 216] on div "OSHA" at bounding box center [126, 211] width 235 height 23
click at [277, 218] on div at bounding box center [267, 211] width 47 height 23
click at [477, 265] on button "×" at bounding box center [482, 267] width 18 height 30
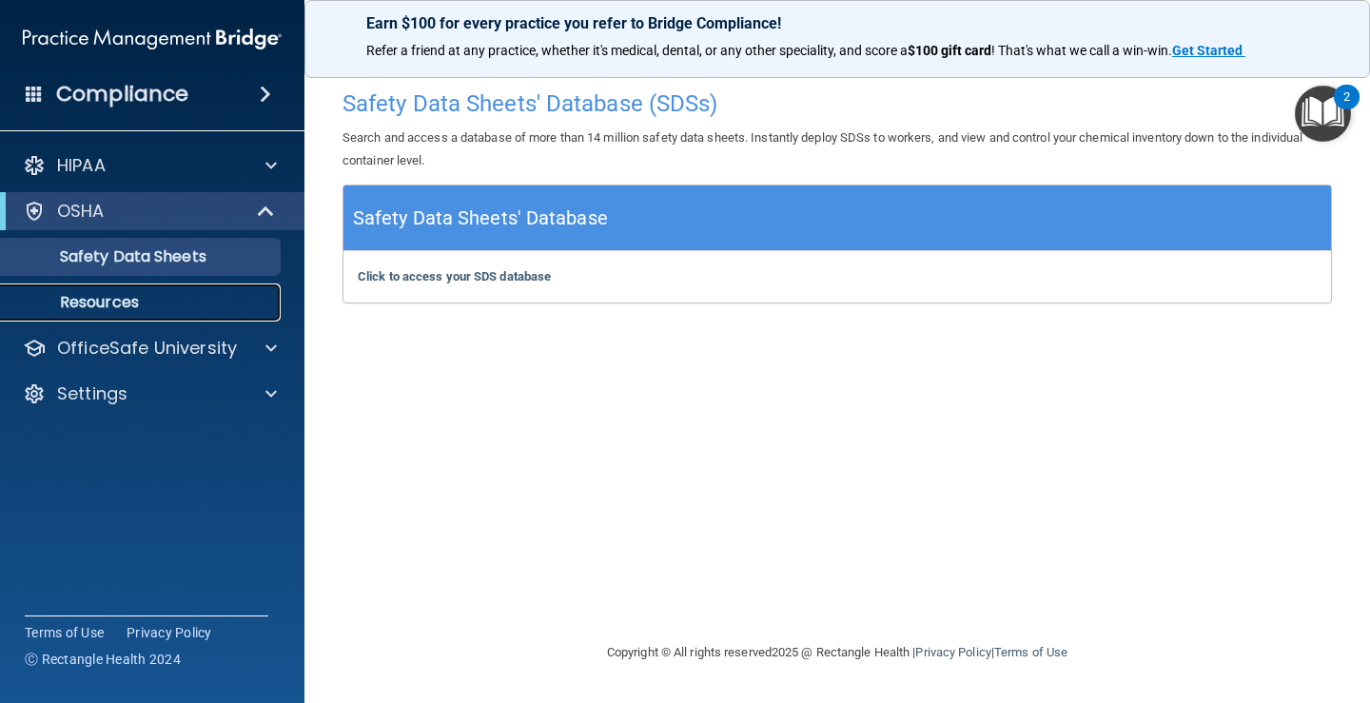
click at [199, 294] on p "Resources" at bounding box center [142, 302] width 260 height 19
click at [1334, 118] on img "Open Resource Center, 2 new notifications" at bounding box center [1323, 114] width 56 height 56
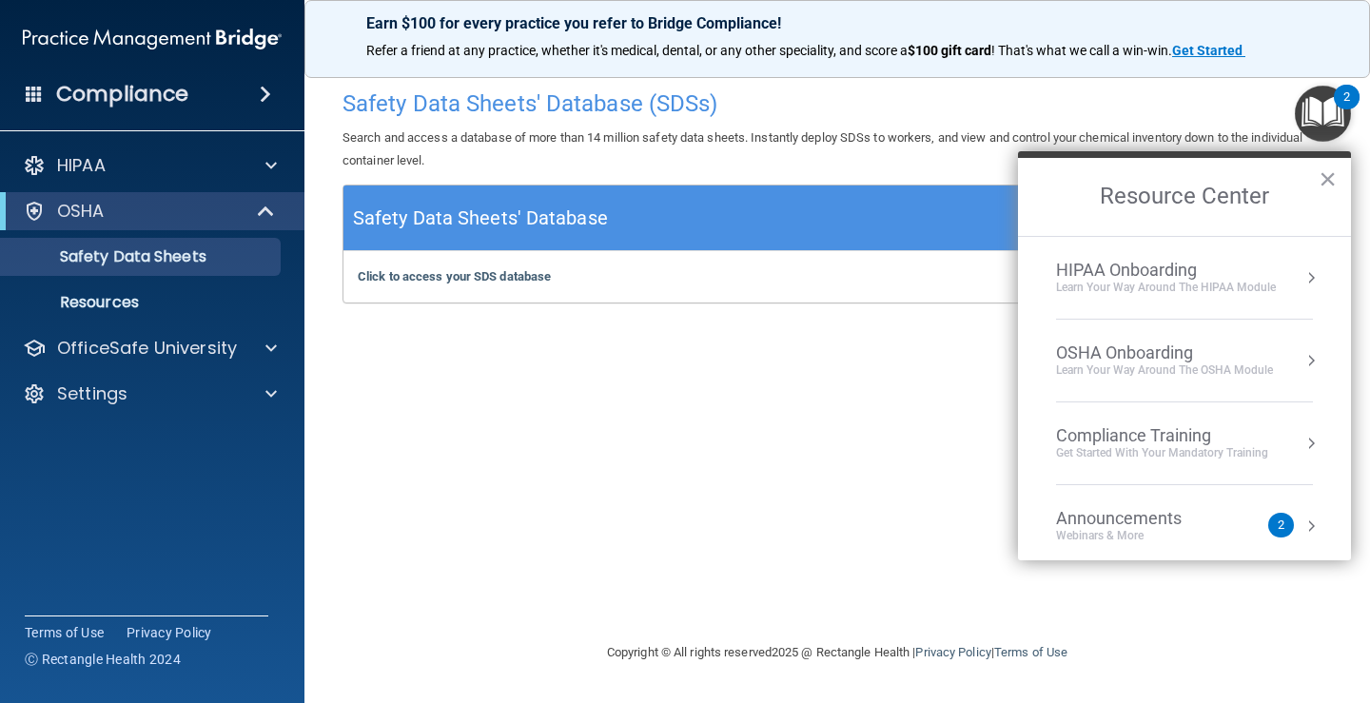
click at [1180, 344] on div "OSHA Onboarding" at bounding box center [1164, 353] width 217 height 21
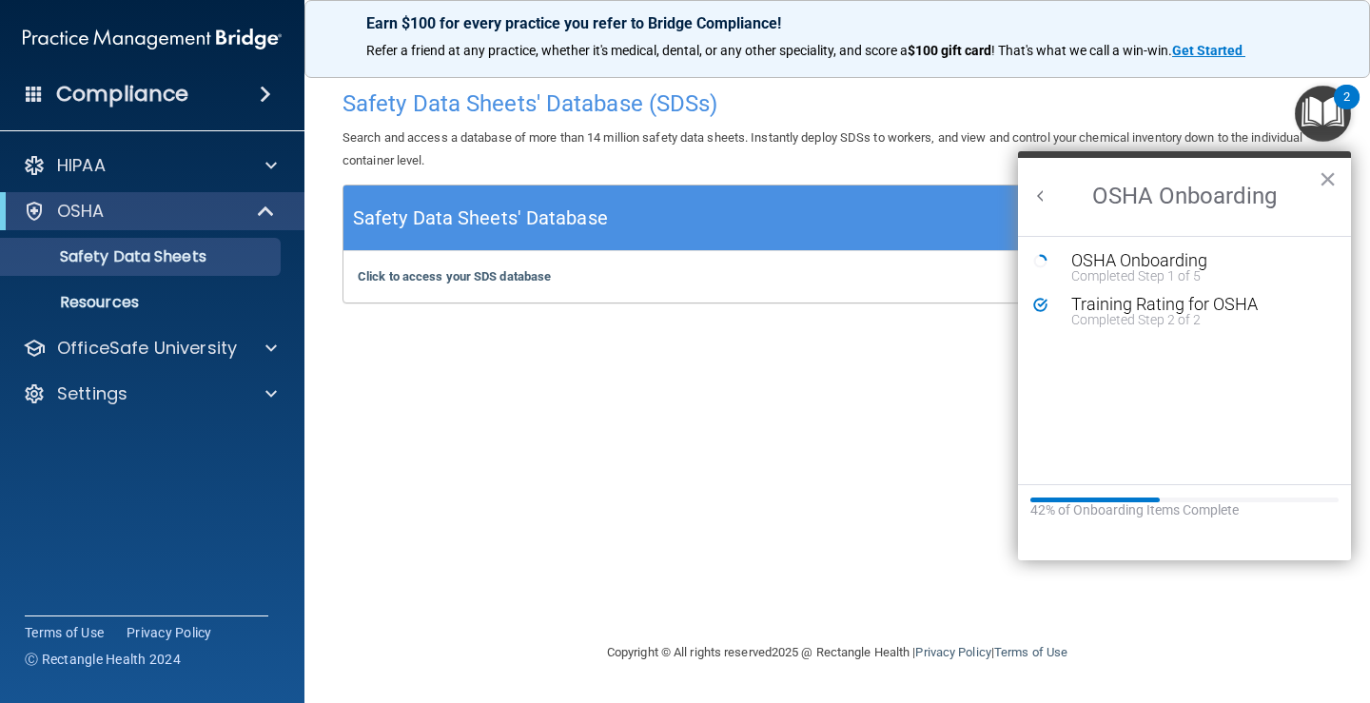
click at [1044, 199] on button "Back to Resource Center Home" at bounding box center [1040, 195] width 19 height 19
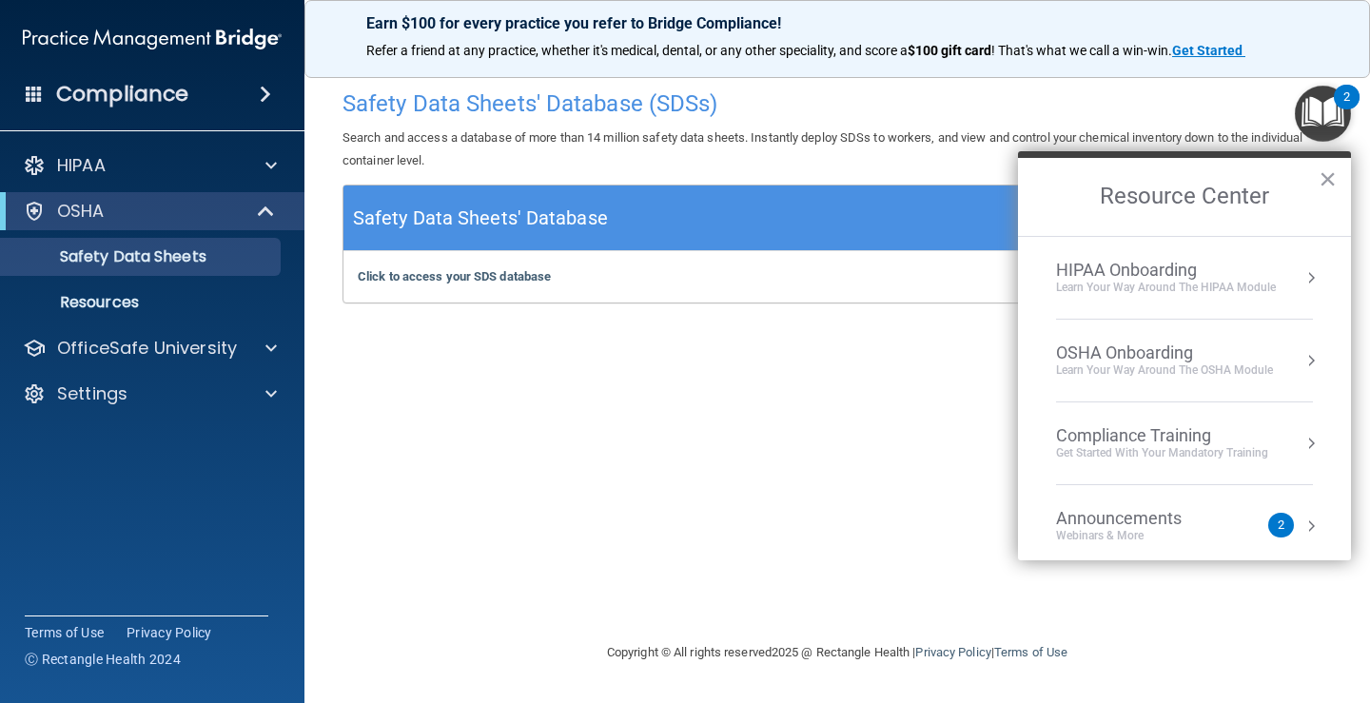
click at [1136, 437] on div "Compliance Training" at bounding box center [1162, 435] width 212 height 21
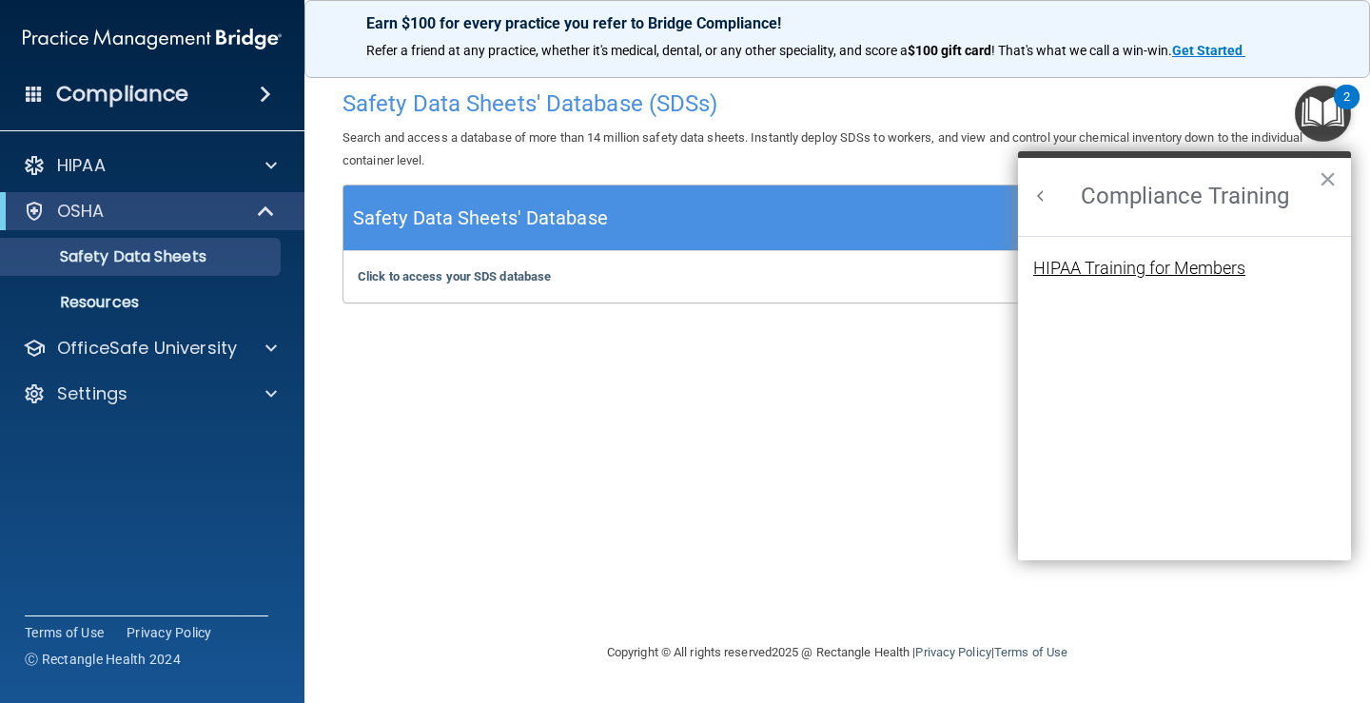
click at [1187, 265] on div "HIPAA Training for Members" at bounding box center [1139, 268] width 212 height 17
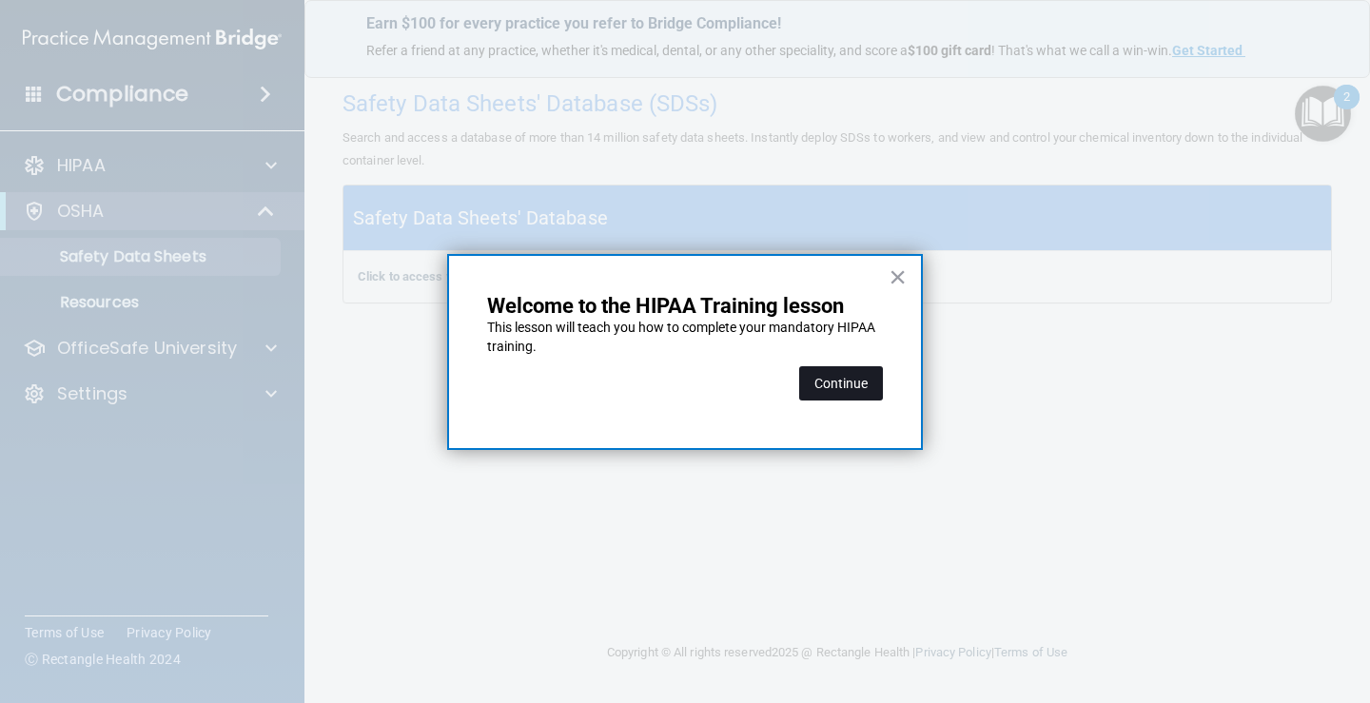
click at [812, 372] on button "Continue" at bounding box center [841, 383] width 84 height 34
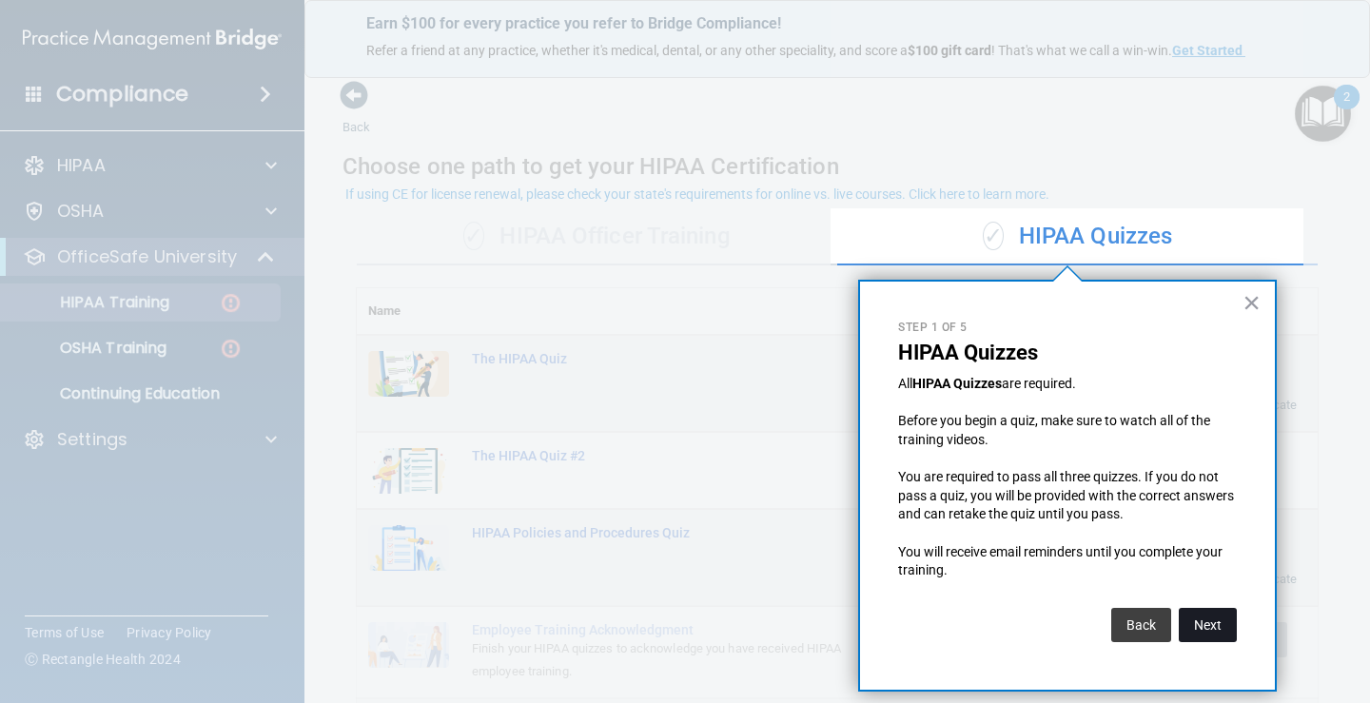
click at [1210, 629] on button "Next" at bounding box center [1208, 625] width 58 height 34
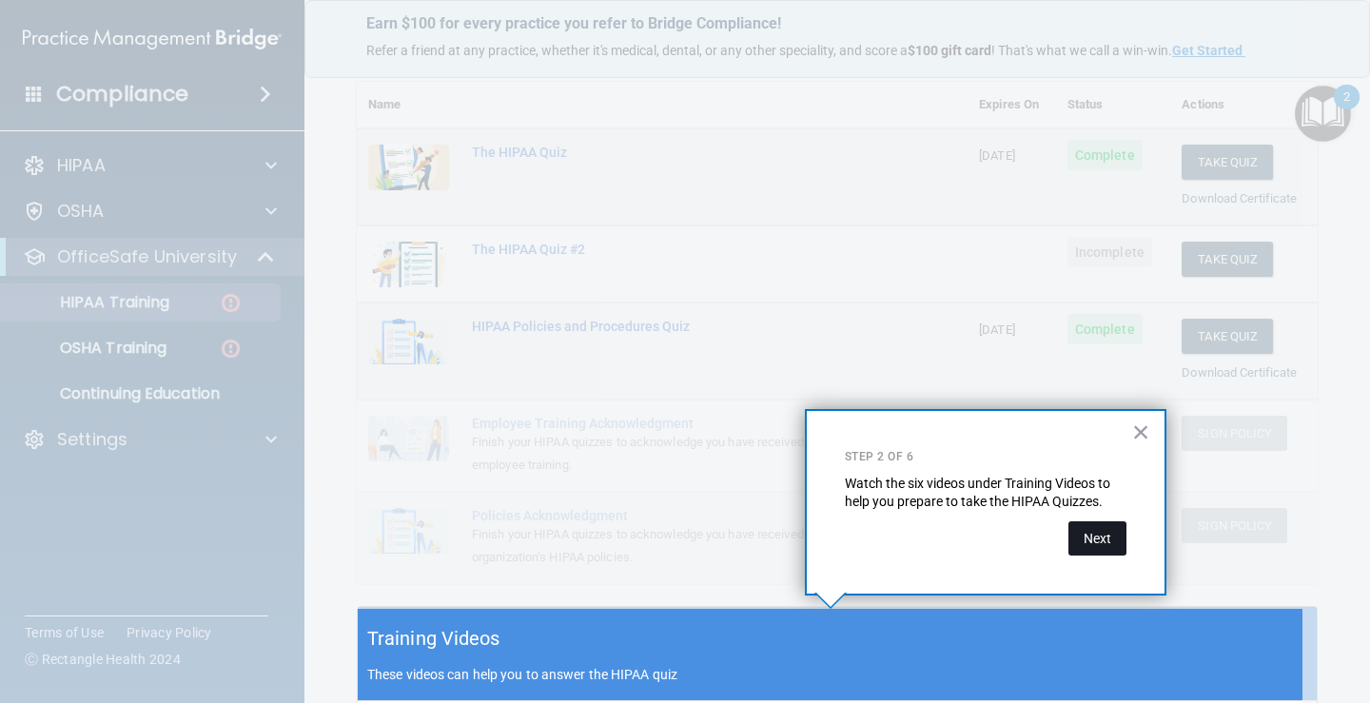
click at [1116, 530] on button "Next" at bounding box center [1098, 538] width 58 height 34
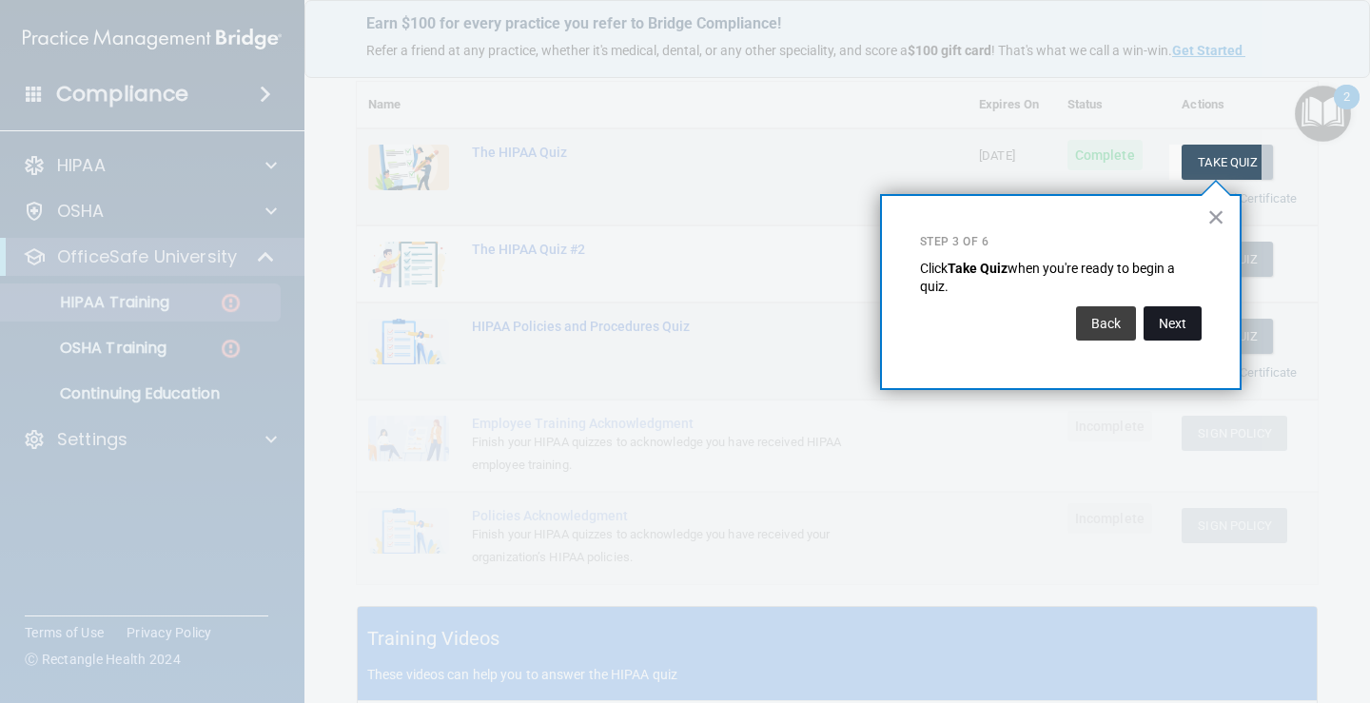
click at [1170, 327] on button "Next" at bounding box center [1173, 323] width 58 height 34
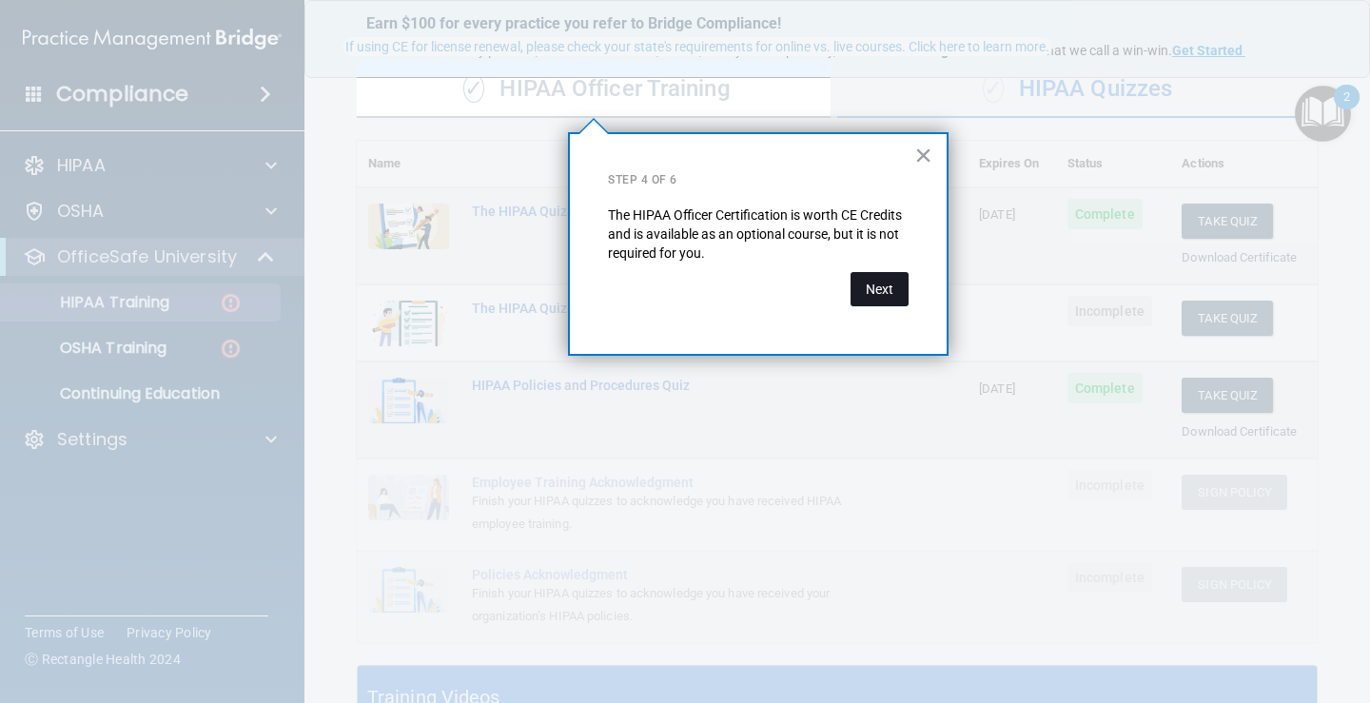
click at [889, 296] on button "Next" at bounding box center [880, 289] width 58 height 34
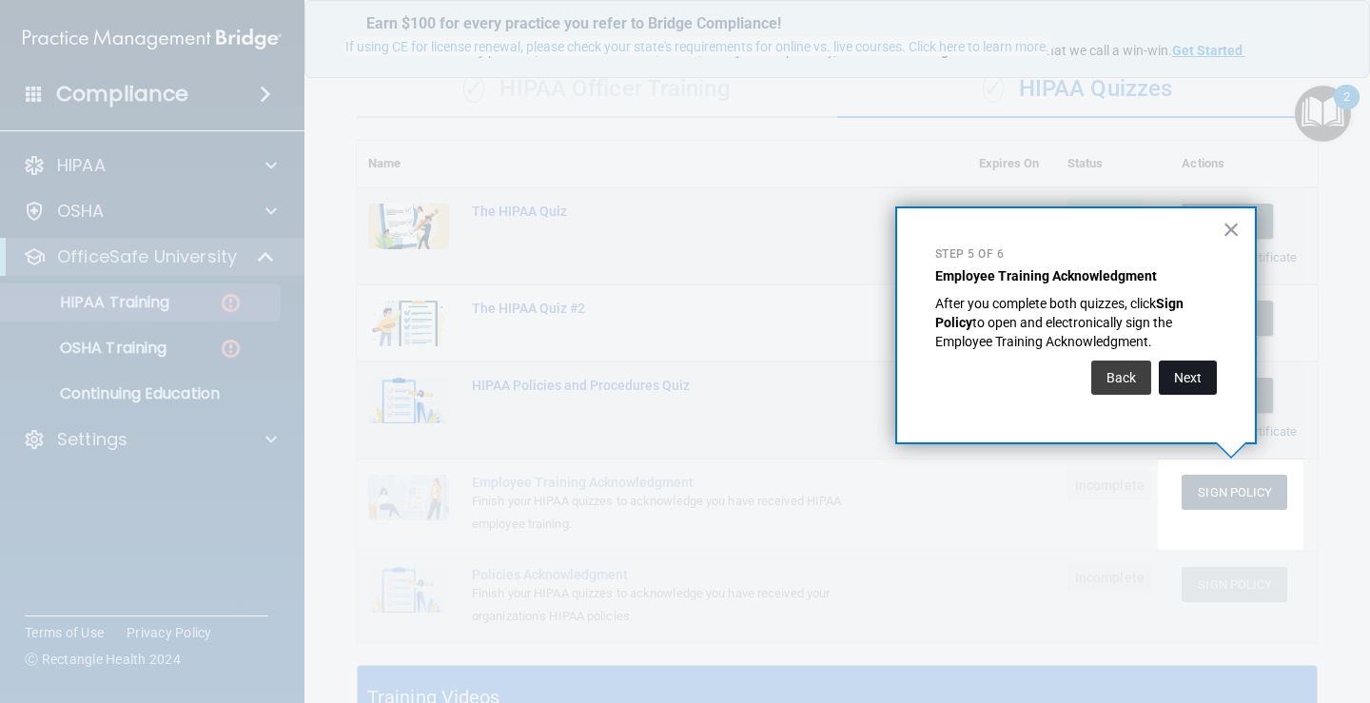
click at [1203, 372] on button "Next" at bounding box center [1188, 378] width 58 height 34
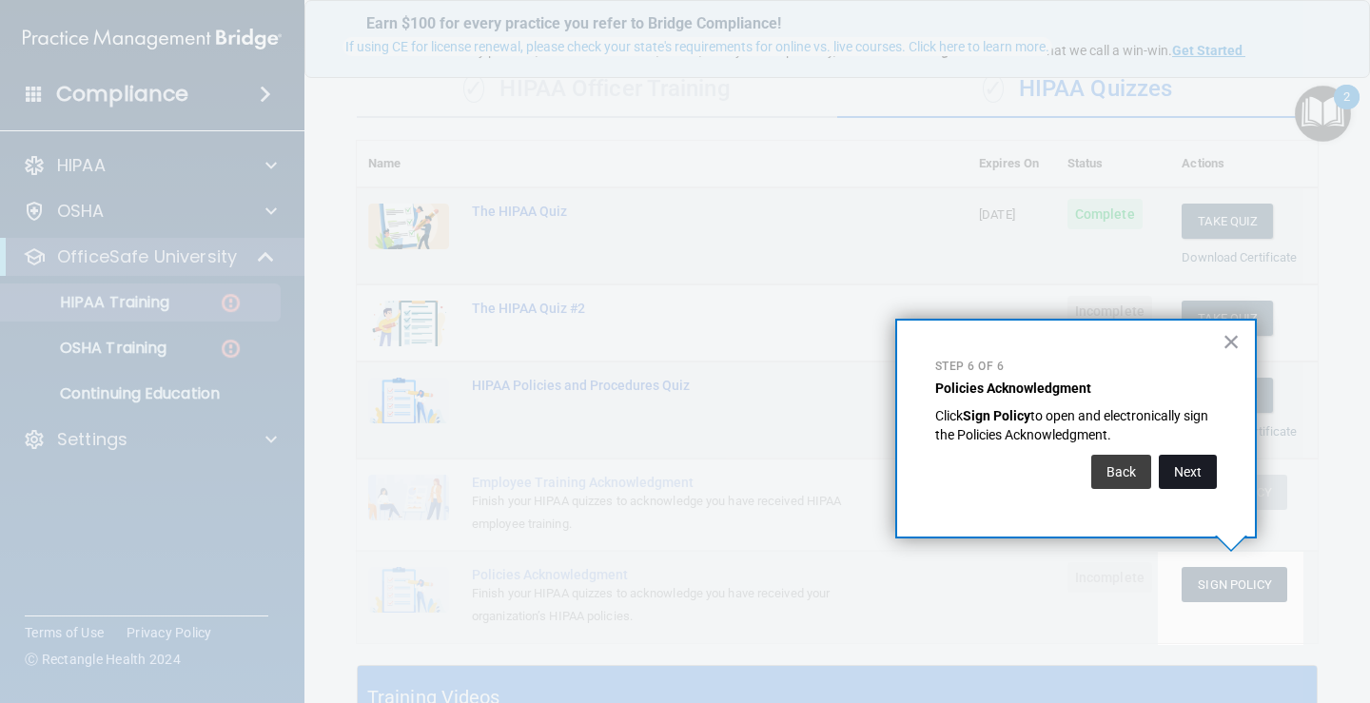
click at [1172, 470] on button "Next" at bounding box center [1188, 472] width 58 height 34
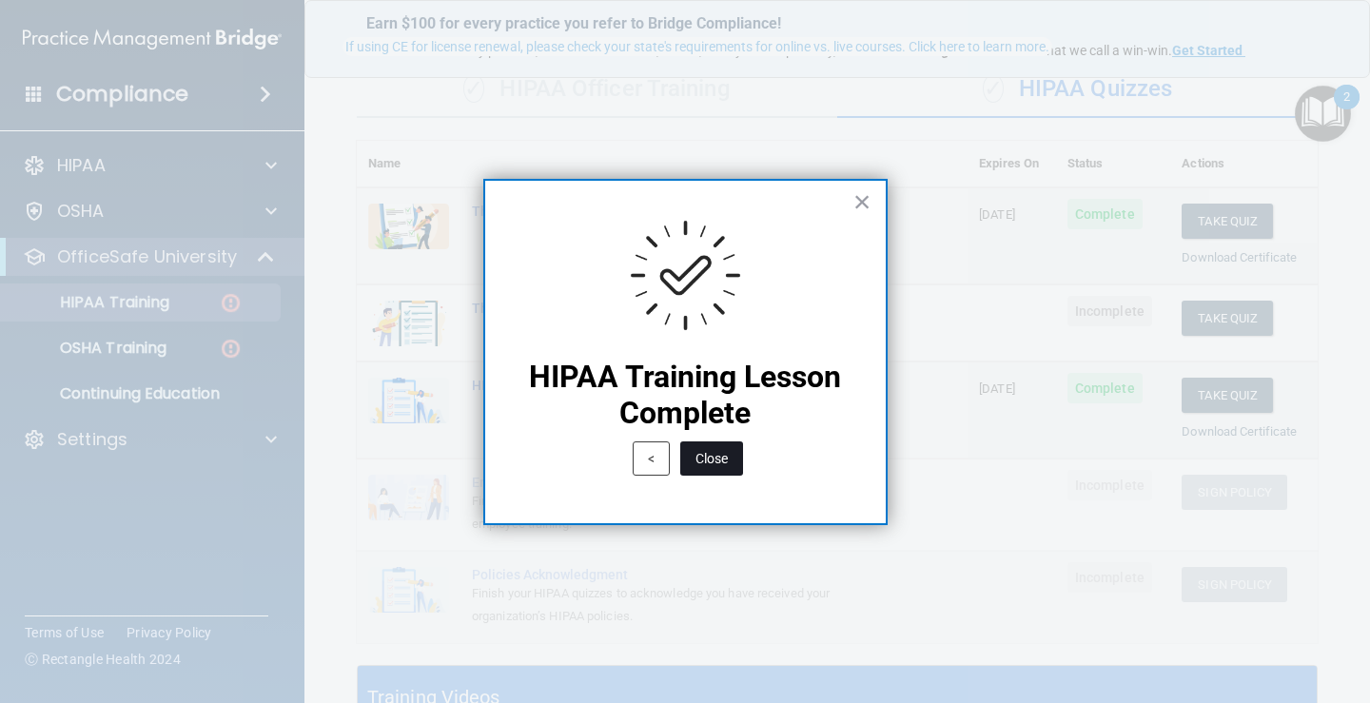
click at [722, 465] on button "Close" at bounding box center [711, 459] width 63 height 34
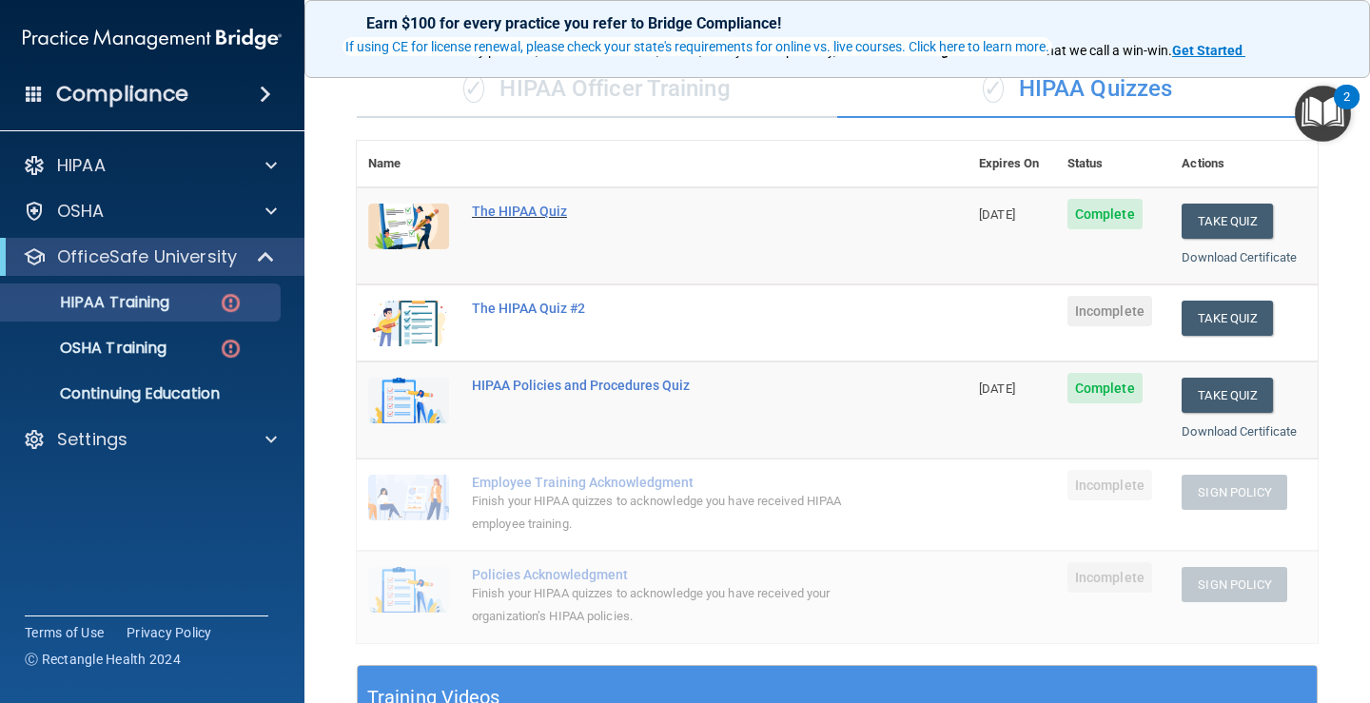
click at [522, 209] on div "The HIPAA Quiz" at bounding box center [672, 211] width 401 height 15
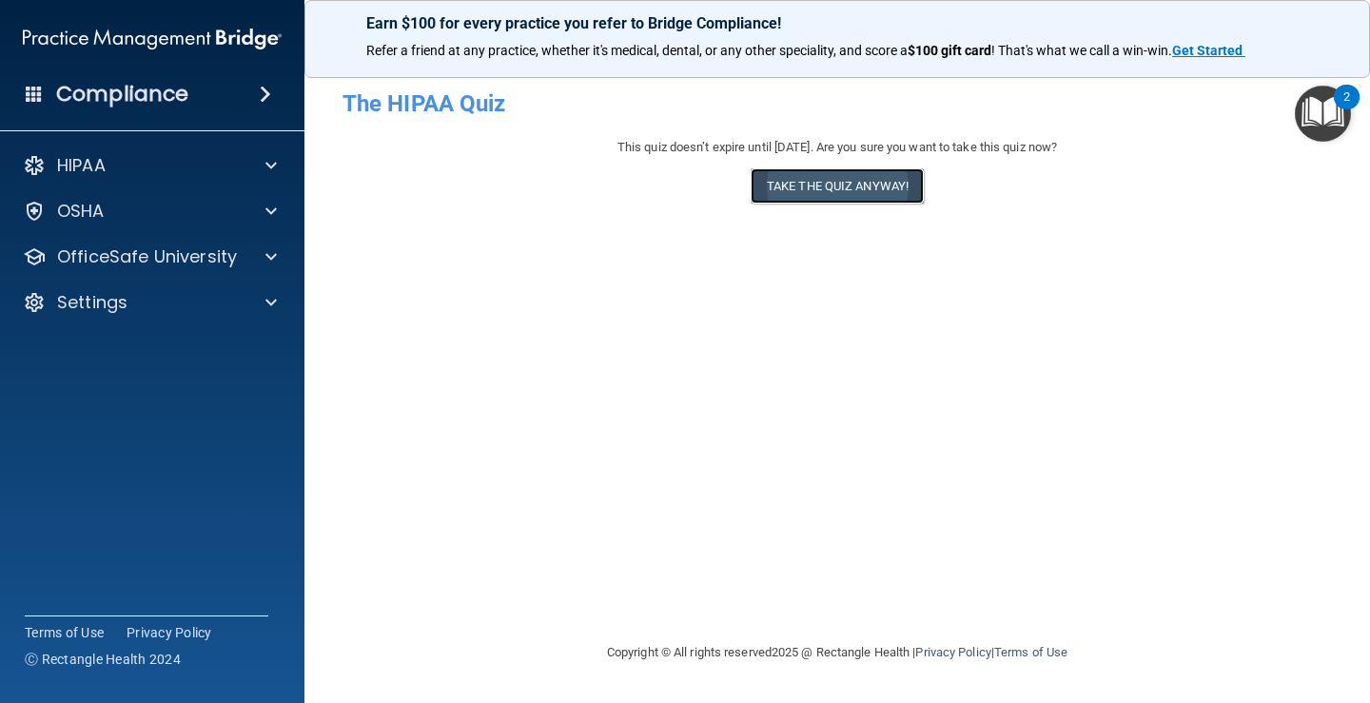
click at [835, 191] on button "Take the quiz anyway!" at bounding box center [837, 185] width 173 height 35
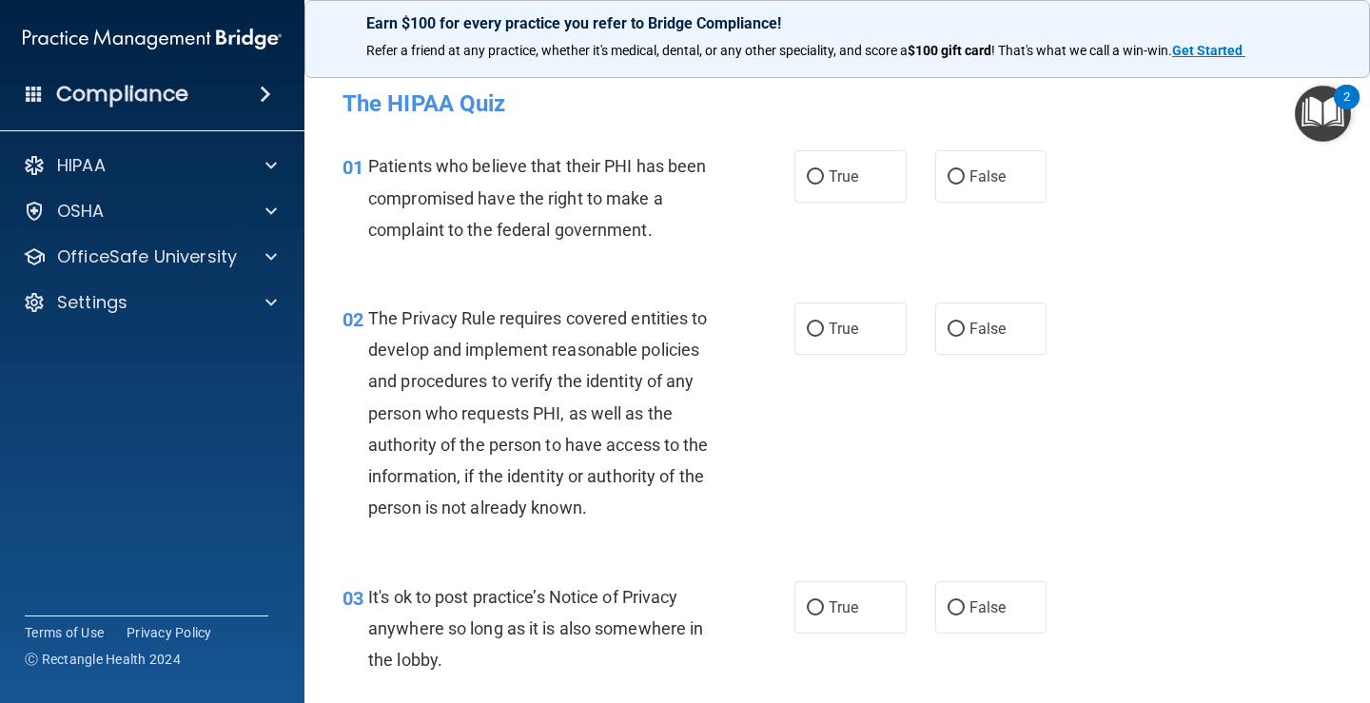
click at [1324, 114] on img "Open Resource Center, 2 new notifications" at bounding box center [1323, 114] width 56 height 56
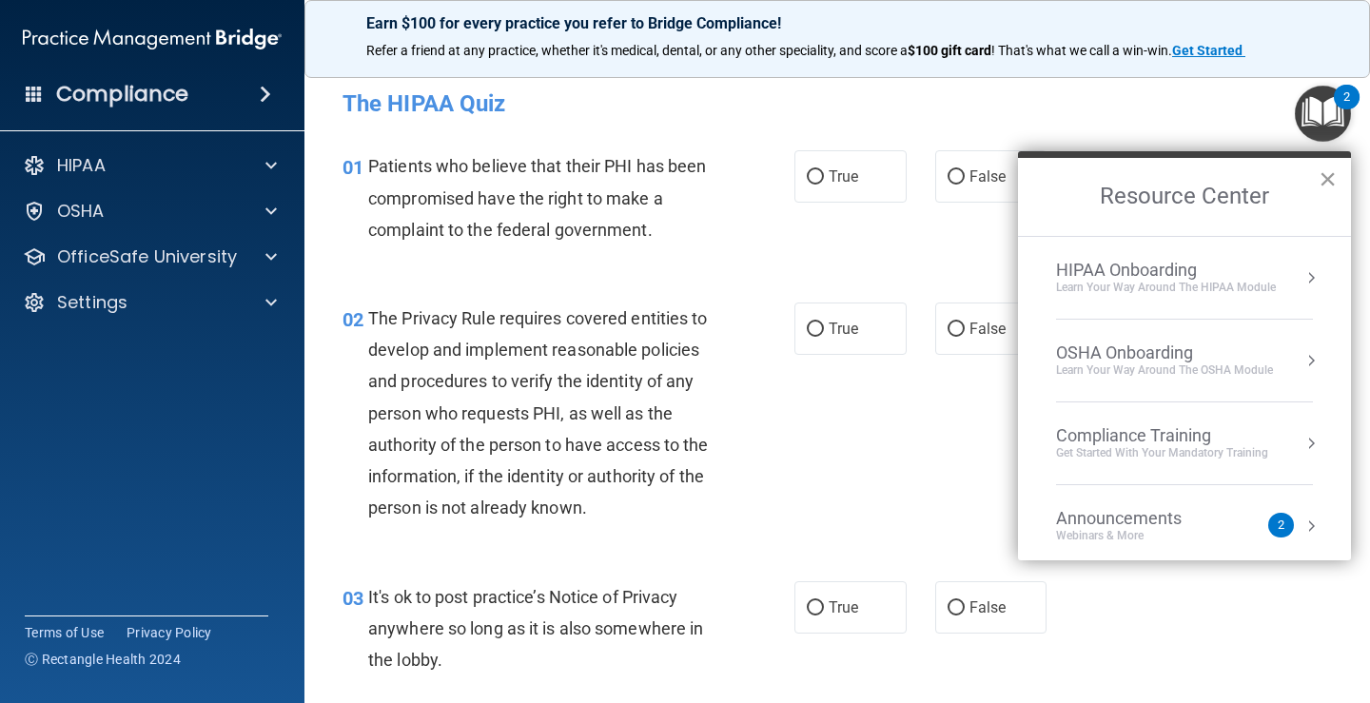
click at [1325, 185] on button "×" at bounding box center [1328, 179] width 18 height 30
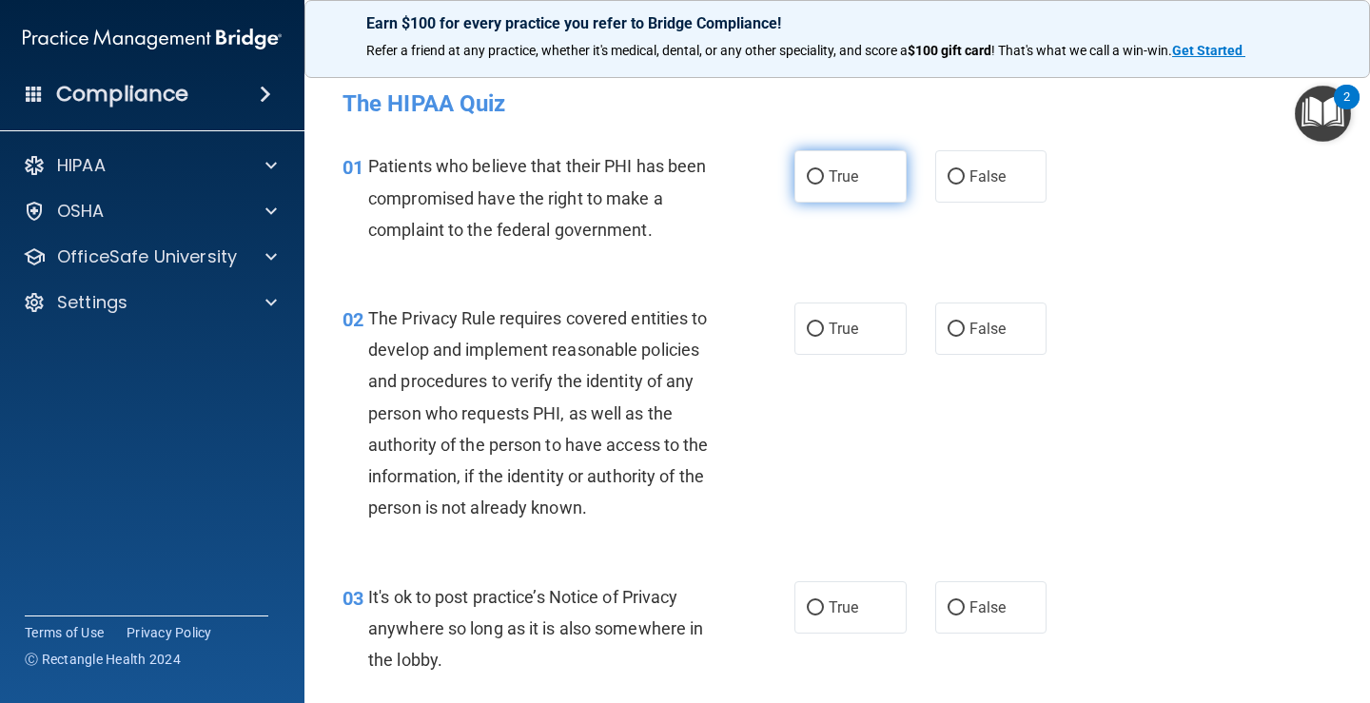
click at [829, 175] on span "True" at bounding box center [843, 176] width 29 height 18
click at [824, 175] on input "True" at bounding box center [815, 177] width 17 height 14
radio input "true"
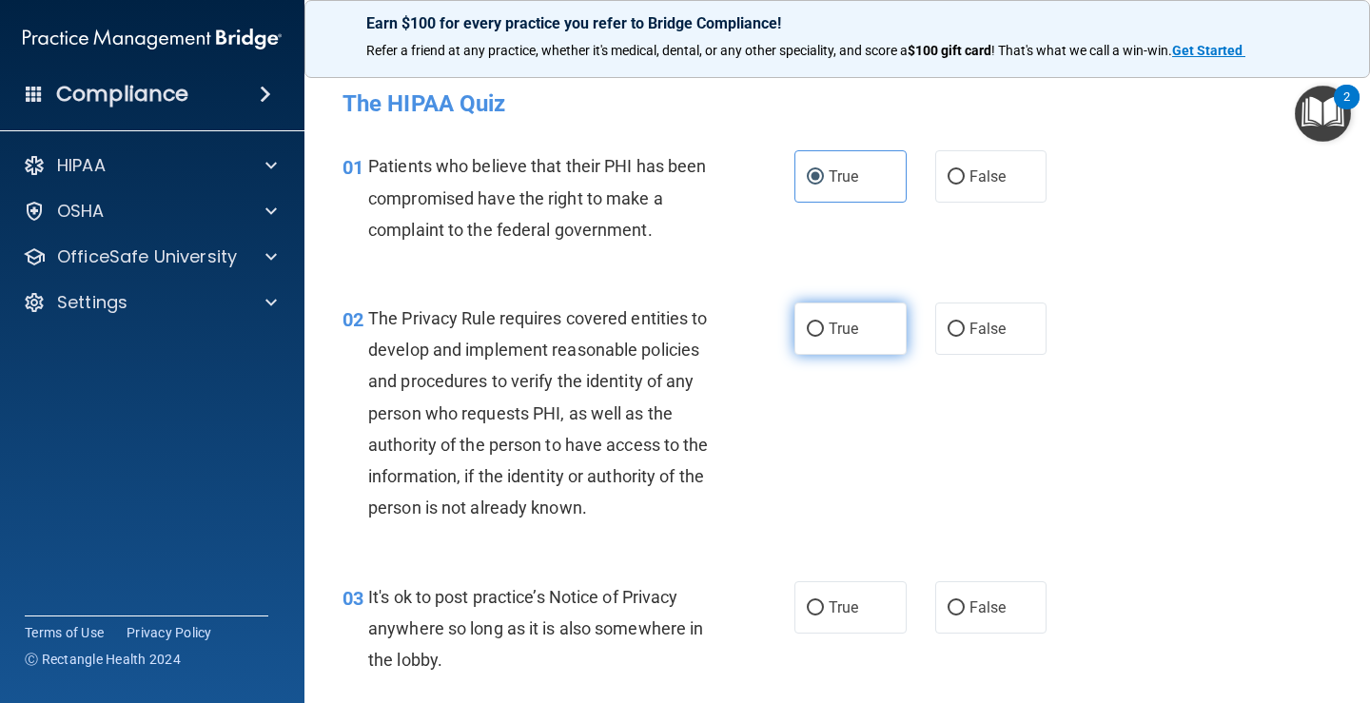
click at [809, 323] on input "True" at bounding box center [815, 330] width 17 height 14
radio input "true"
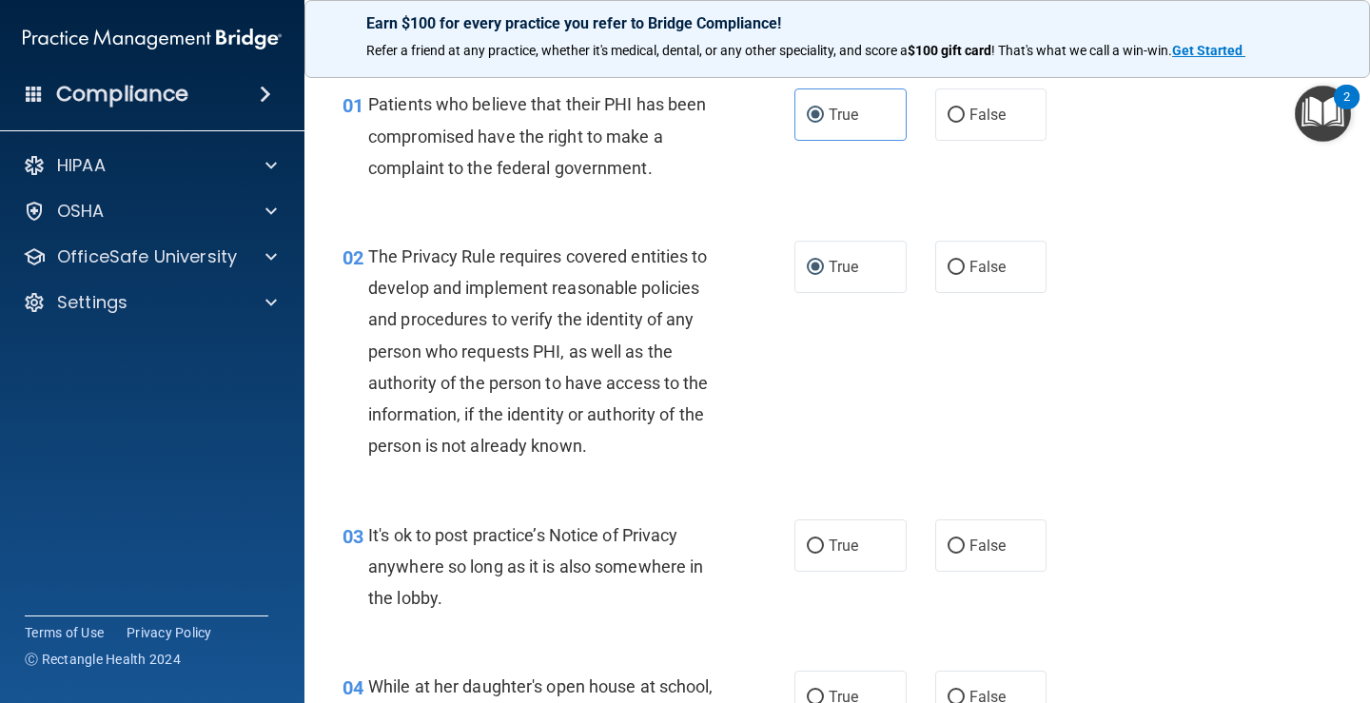
scroll to position [95, 0]
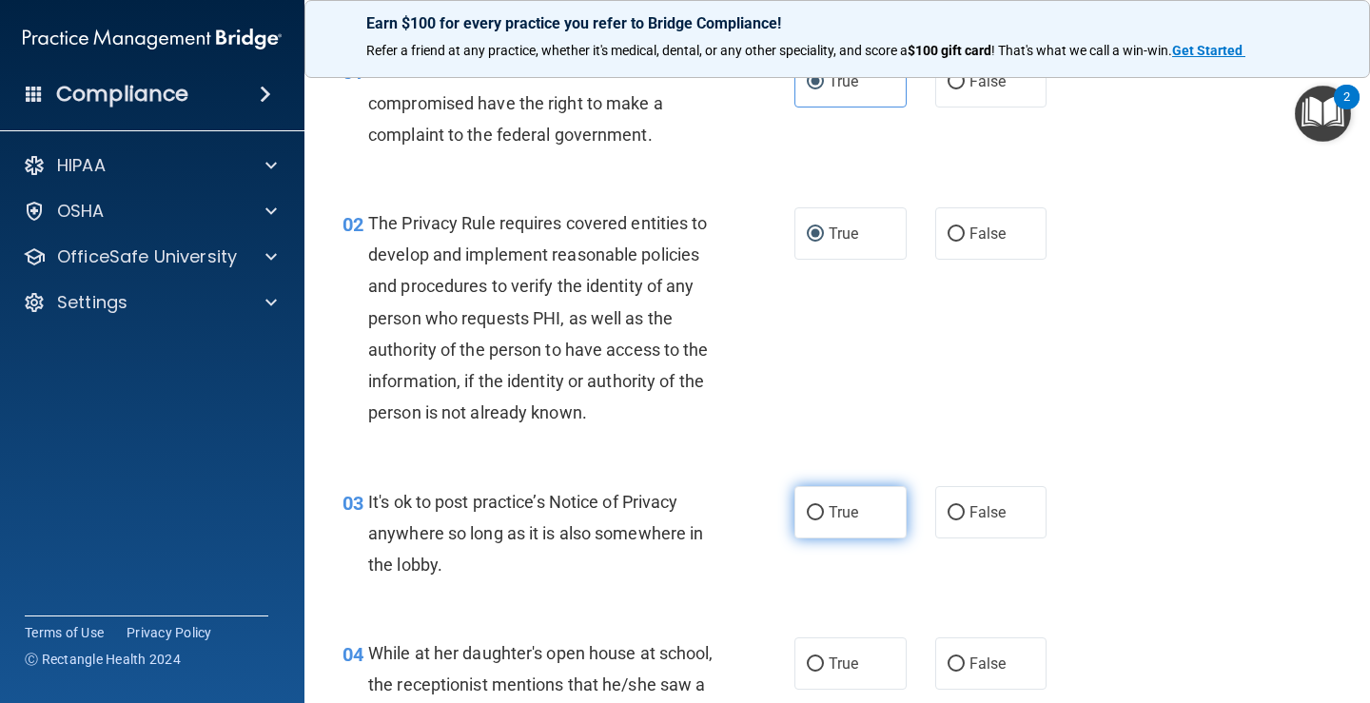
click at [811, 517] on input "True" at bounding box center [815, 513] width 17 height 14
radio input "true"
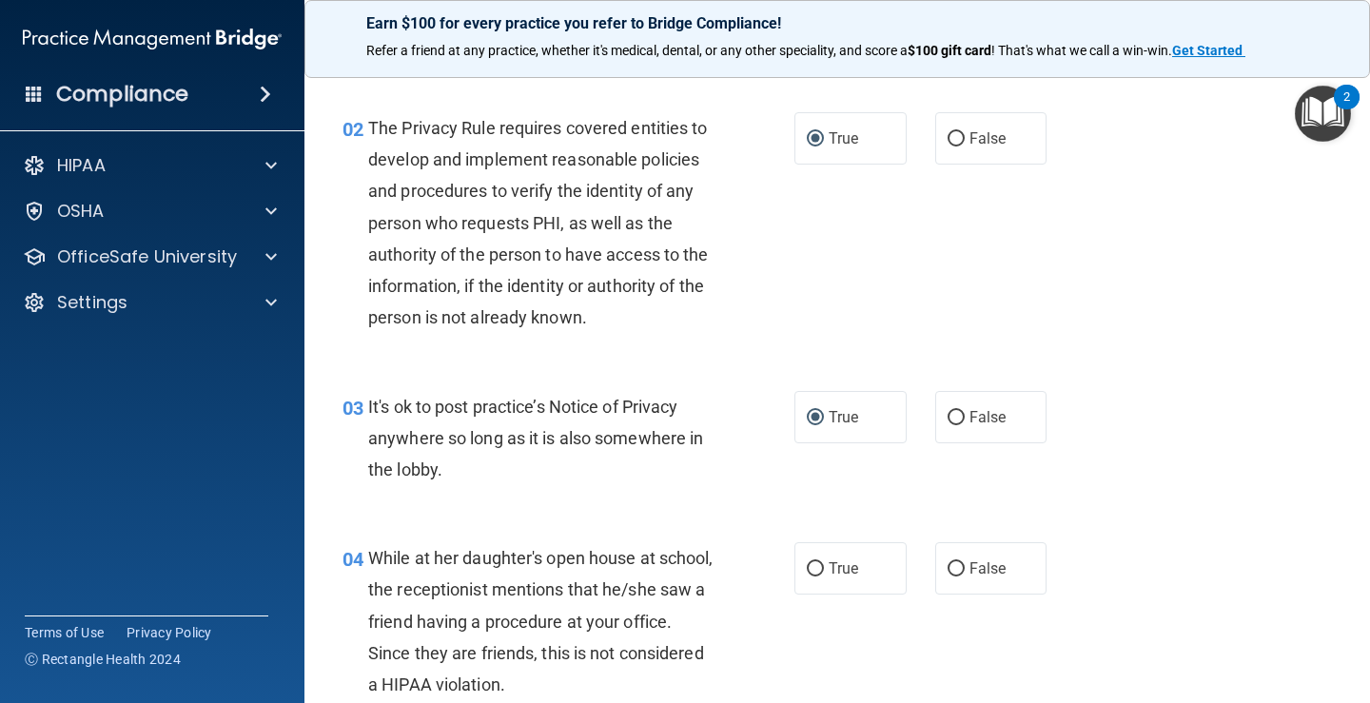
scroll to position [285, 0]
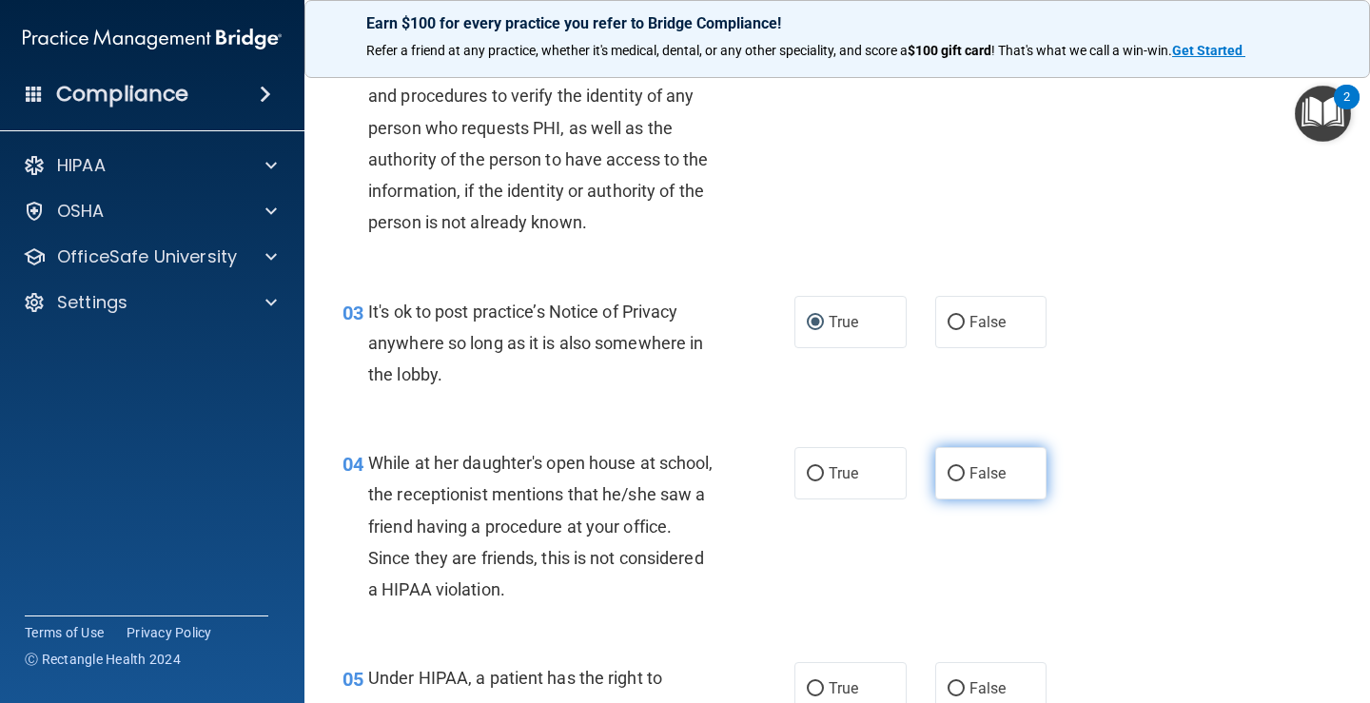
click at [970, 481] on span "False" at bounding box center [988, 473] width 37 height 18
click at [965, 481] on input "False" at bounding box center [956, 474] width 17 height 14
radio input "true"
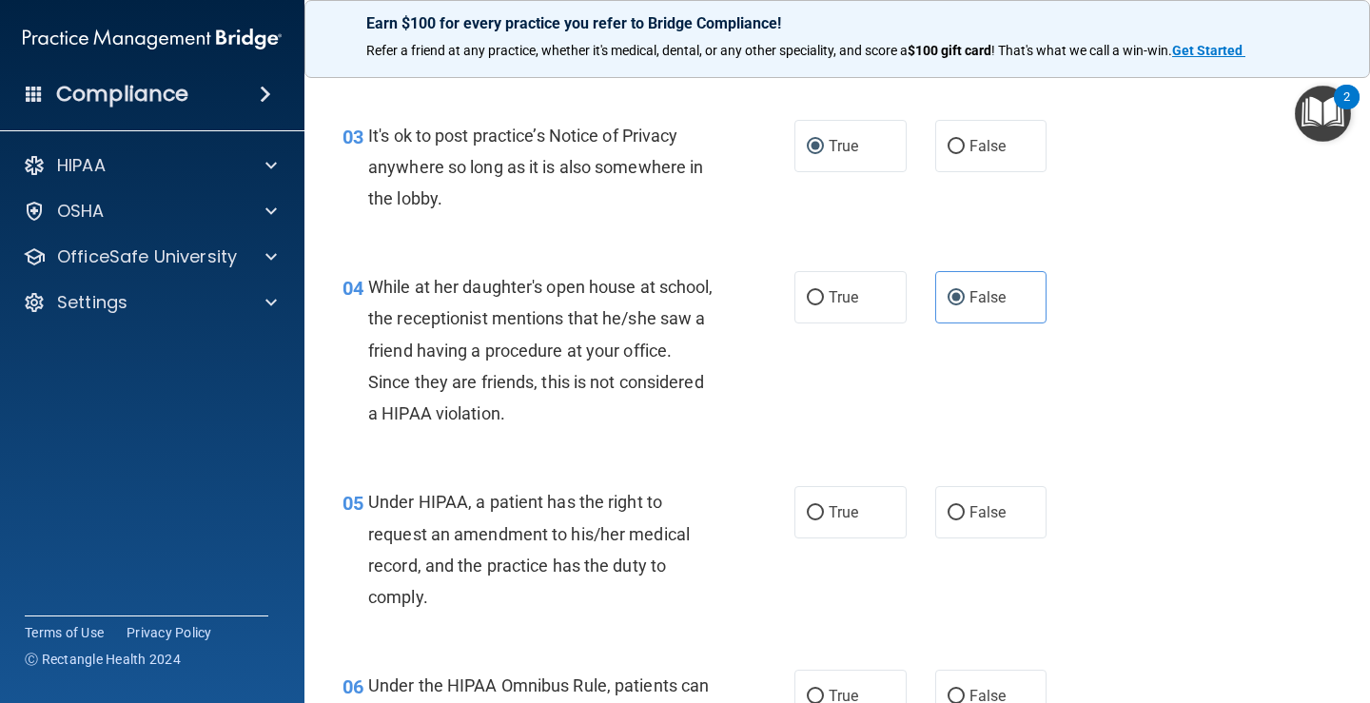
scroll to position [476, 0]
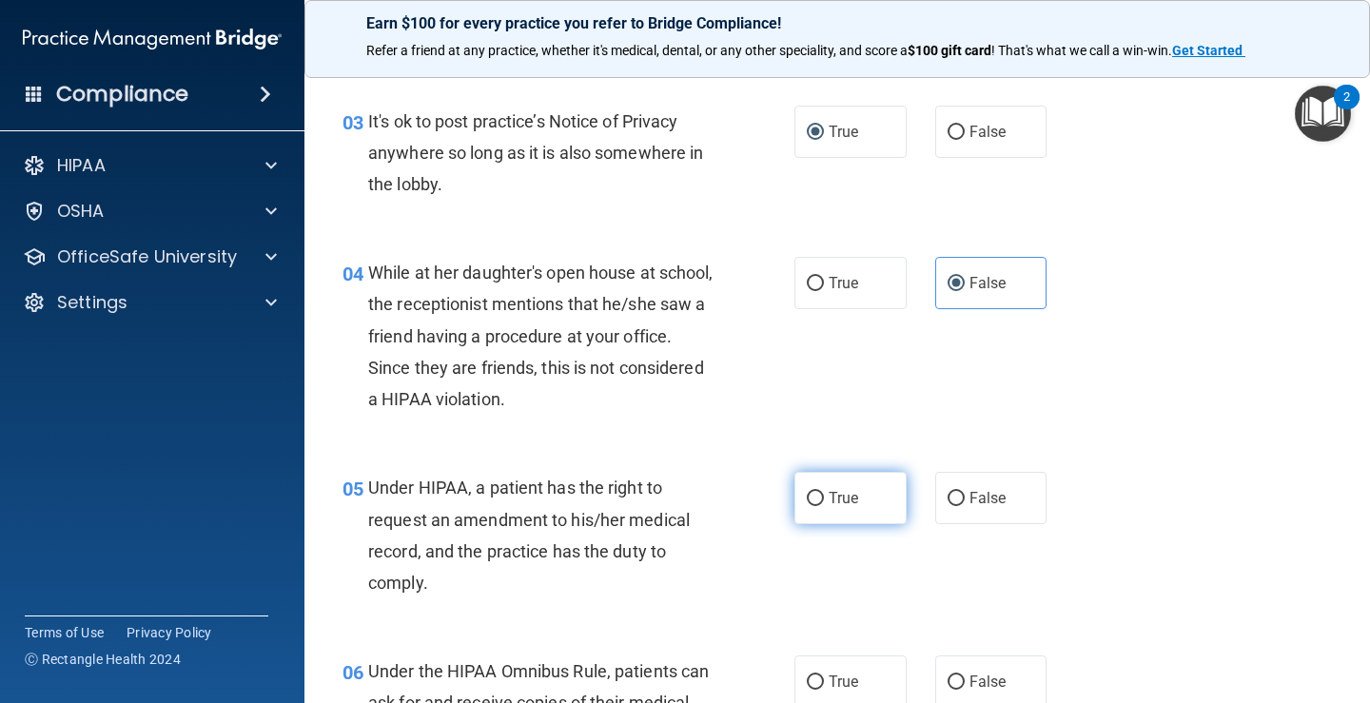
click at [810, 497] on input "True" at bounding box center [815, 499] width 17 height 14
radio input "true"
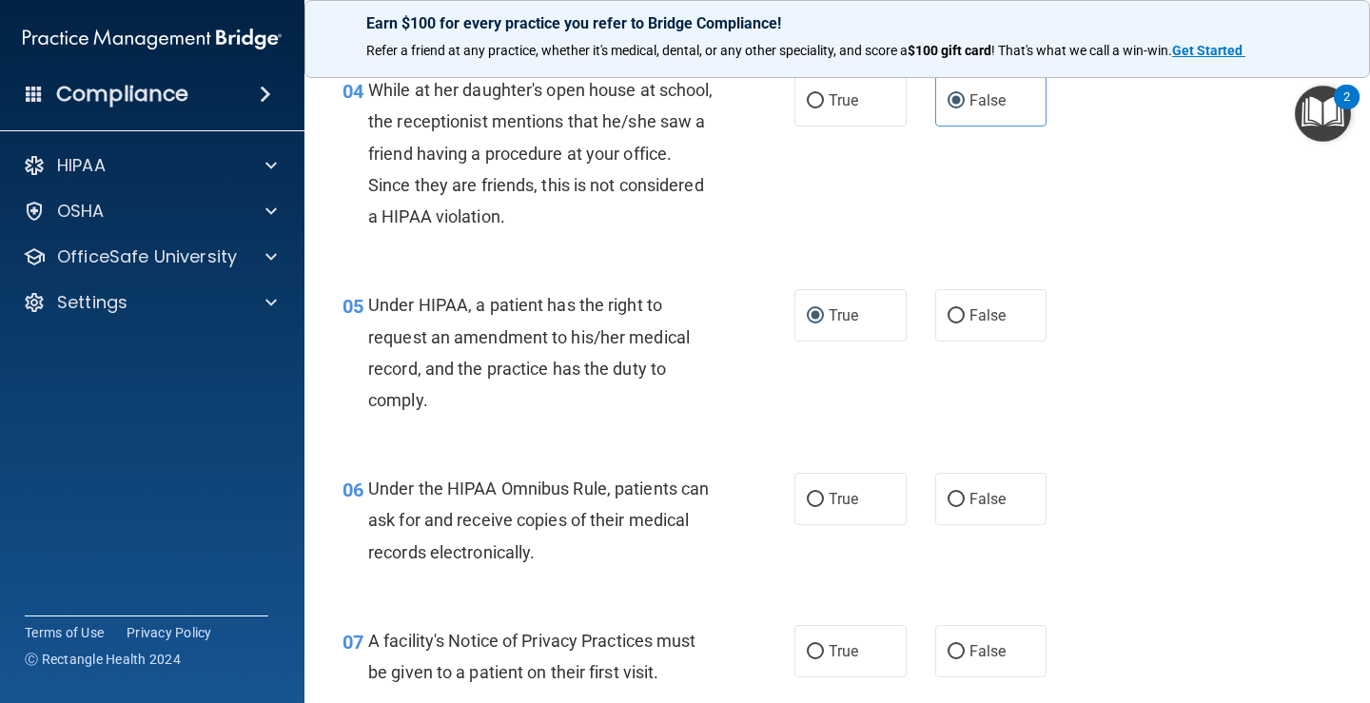
scroll to position [666, 0]
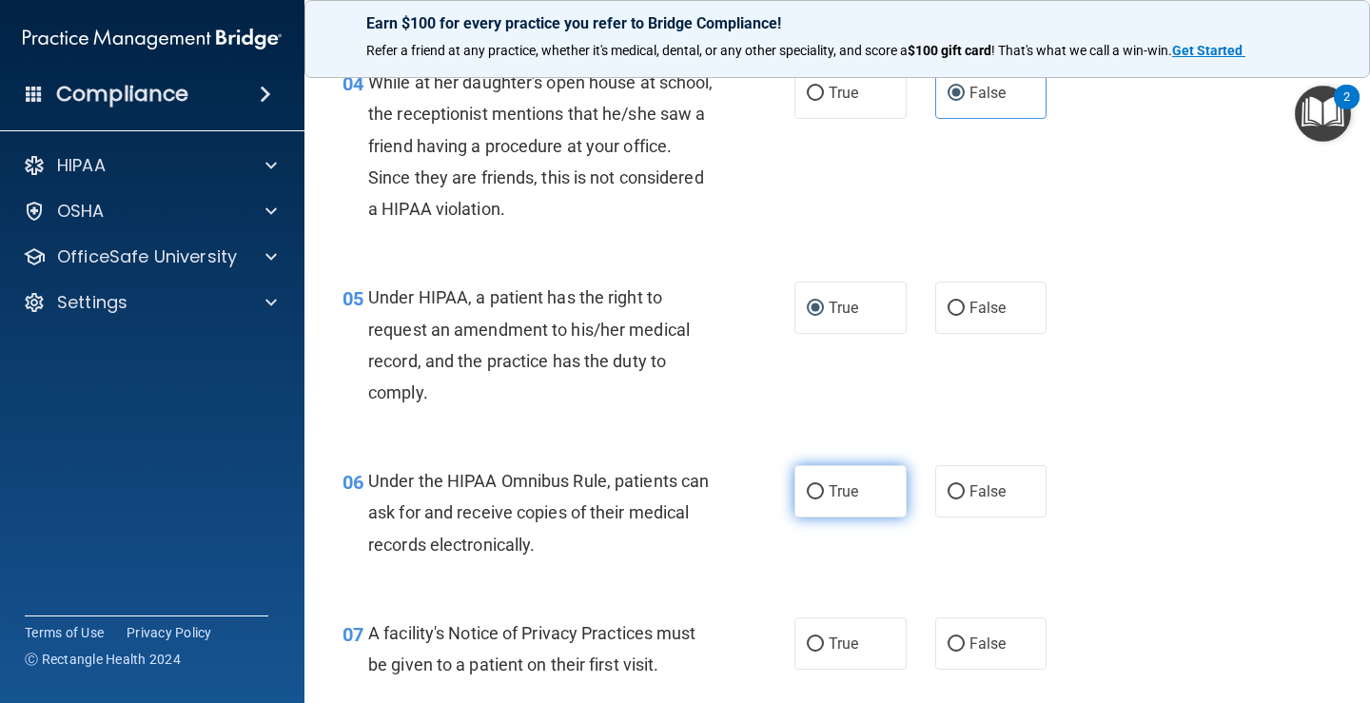
click at [819, 495] on label "True" at bounding box center [851, 491] width 112 height 52
click at [819, 495] on input "True" at bounding box center [815, 492] width 17 height 14
radio input "true"
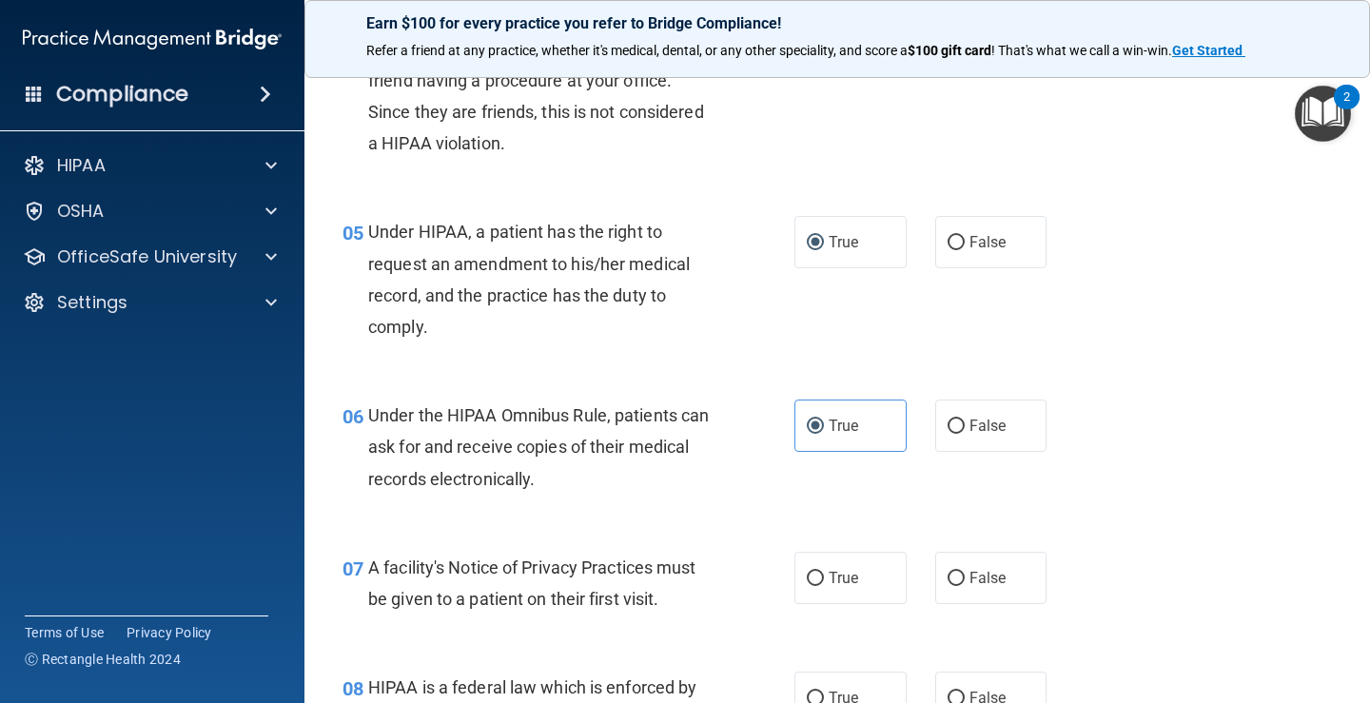
scroll to position [952, 0]
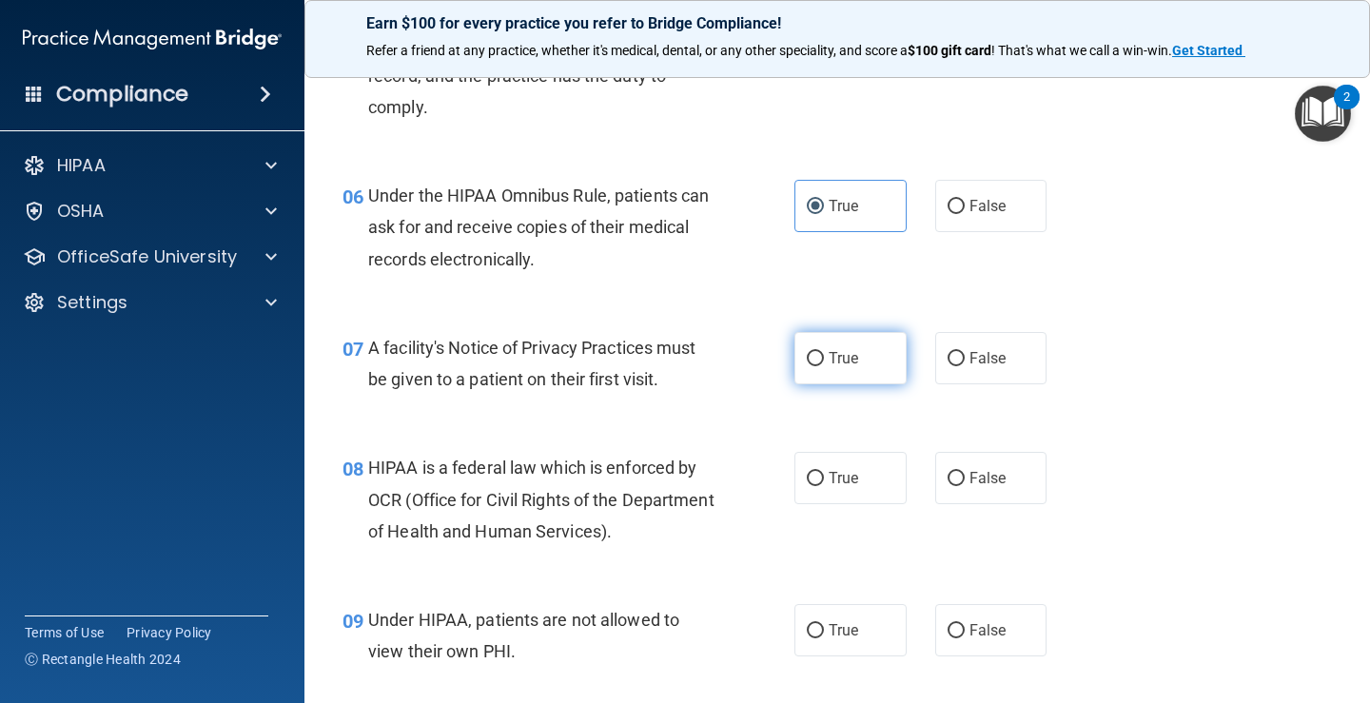
click at [815, 349] on label "True" at bounding box center [851, 358] width 112 height 52
click at [815, 352] on input "True" at bounding box center [815, 359] width 17 height 14
radio input "true"
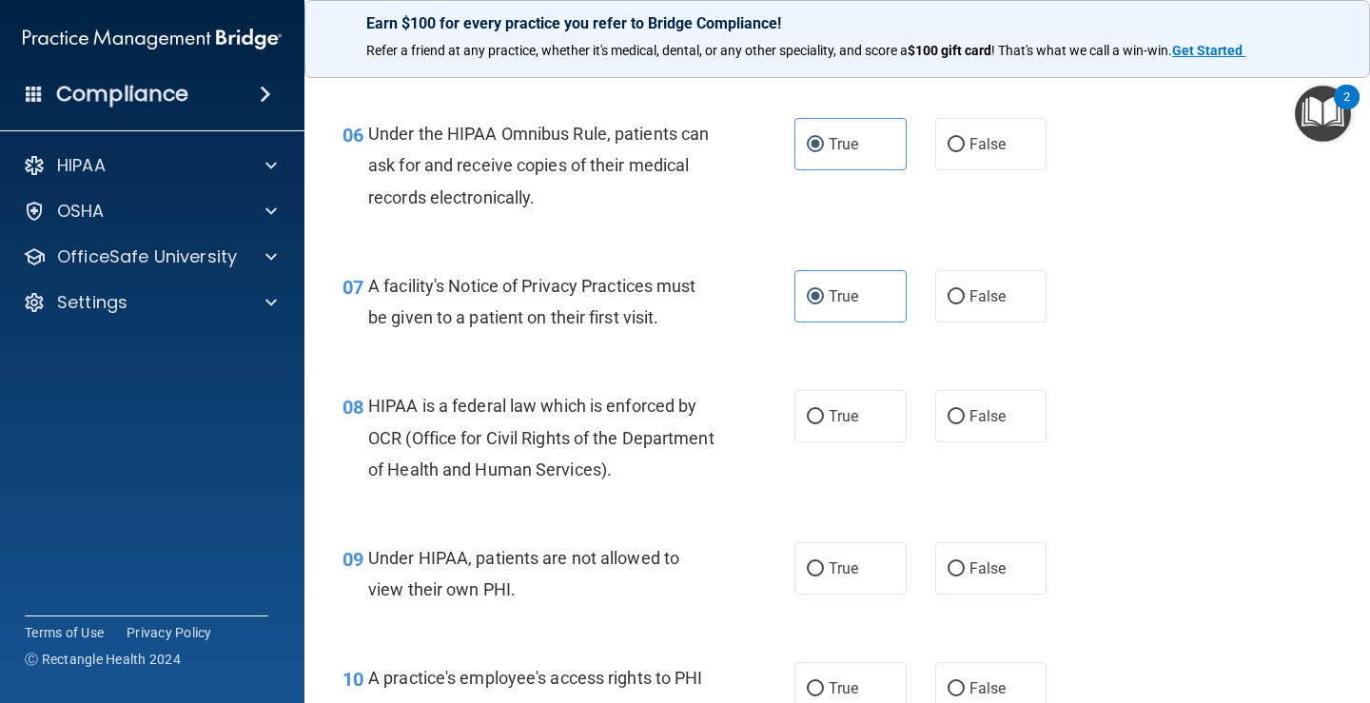
scroll to position [1047, 0]
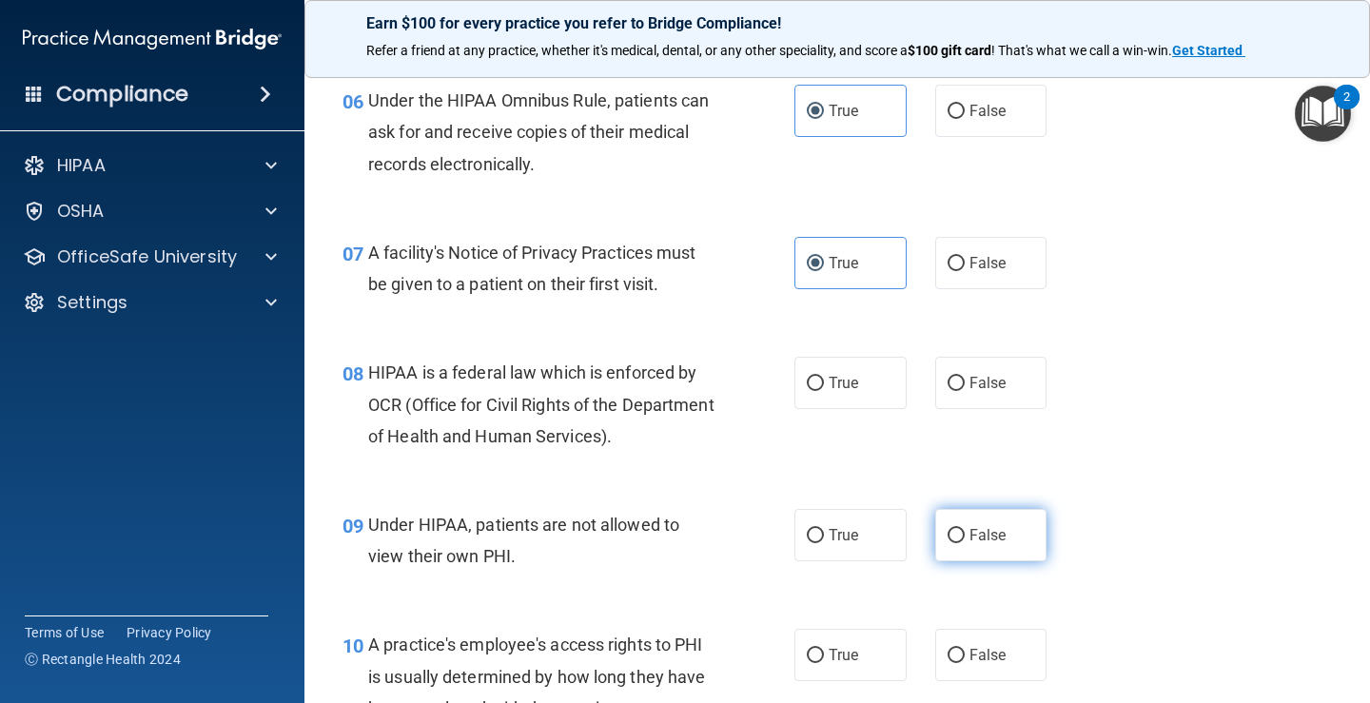
click at [948, 531] on input "False" at bounding box center [956, 536] width 17 height 14
radio input "true"
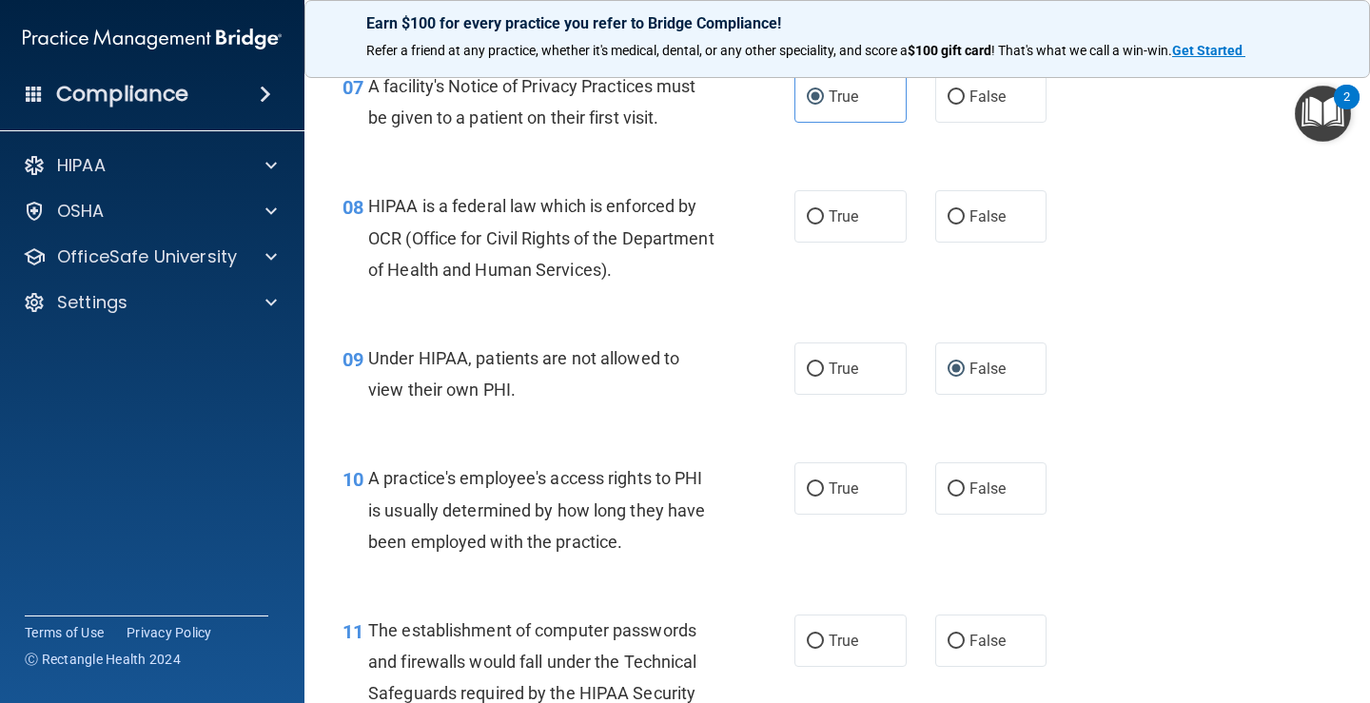
scroll to position [1237, 0]
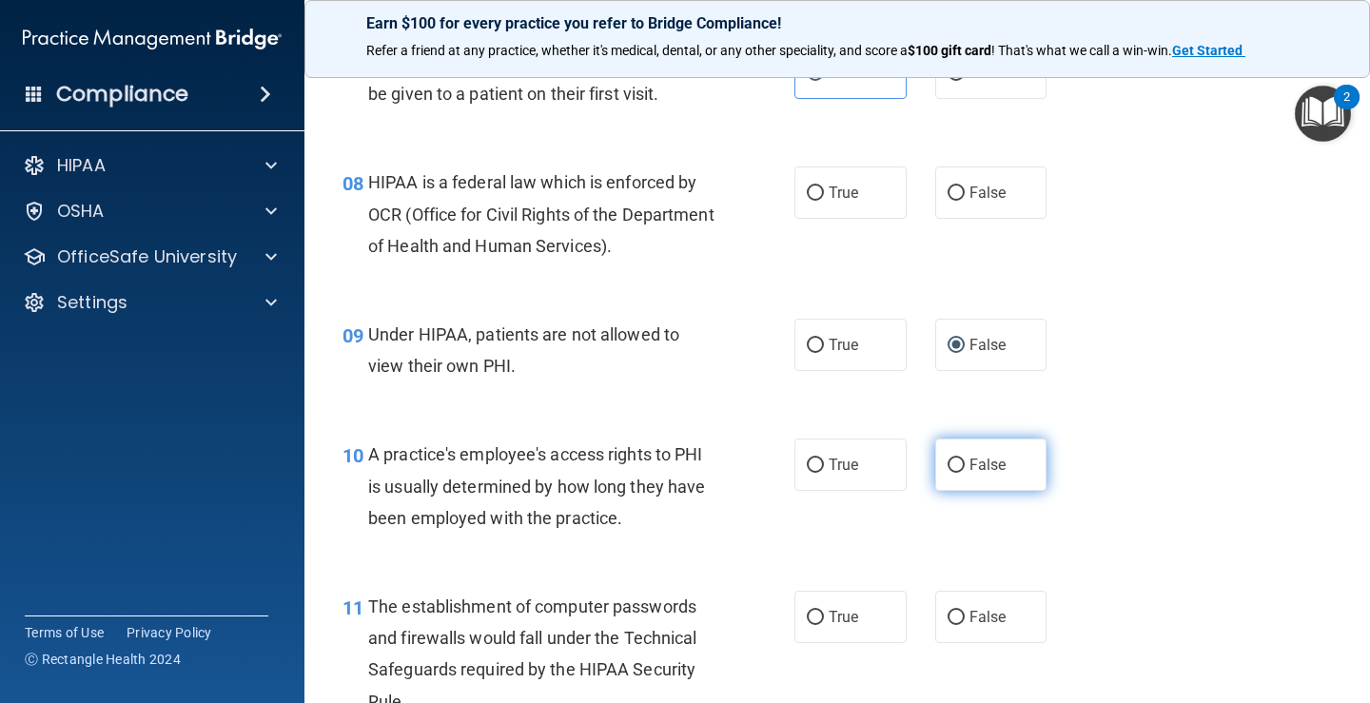
click at [948, 462] on input "False" at bounding box center [956, 466] width 17 height 14
radio input "true"
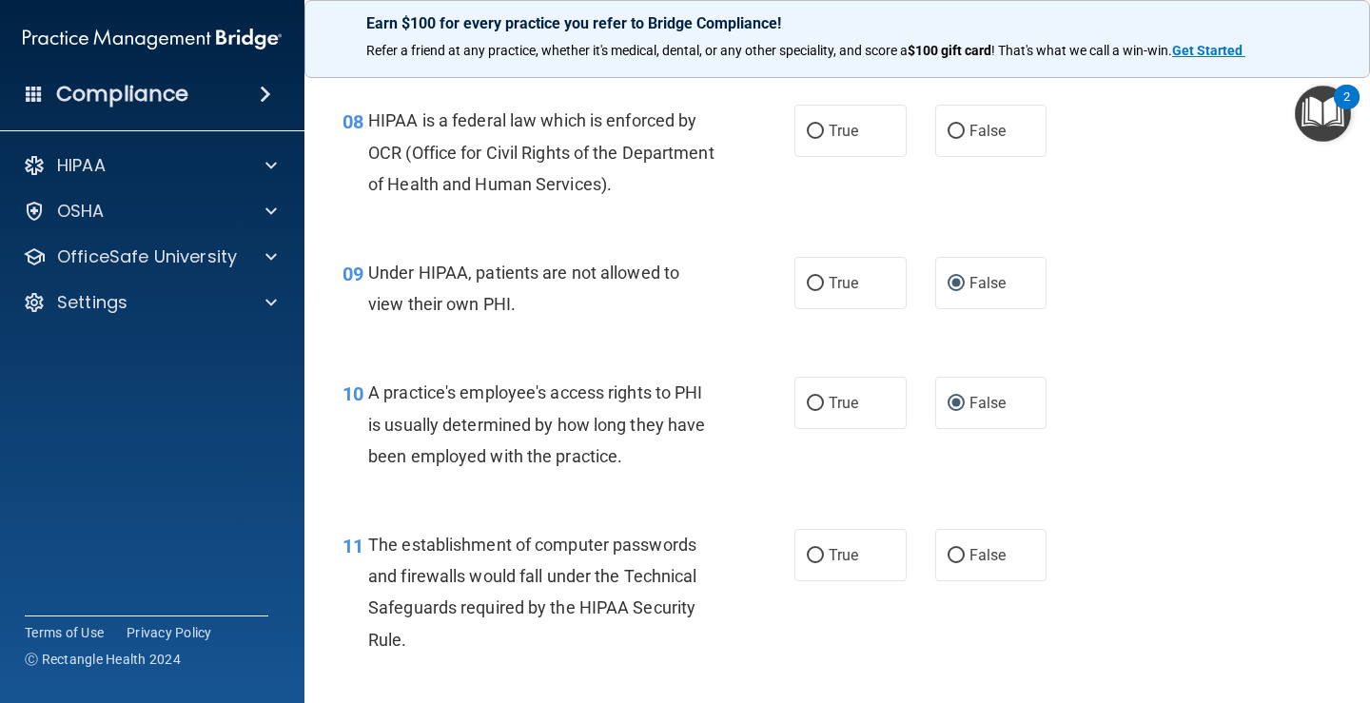
scroll to position [1332, 0]
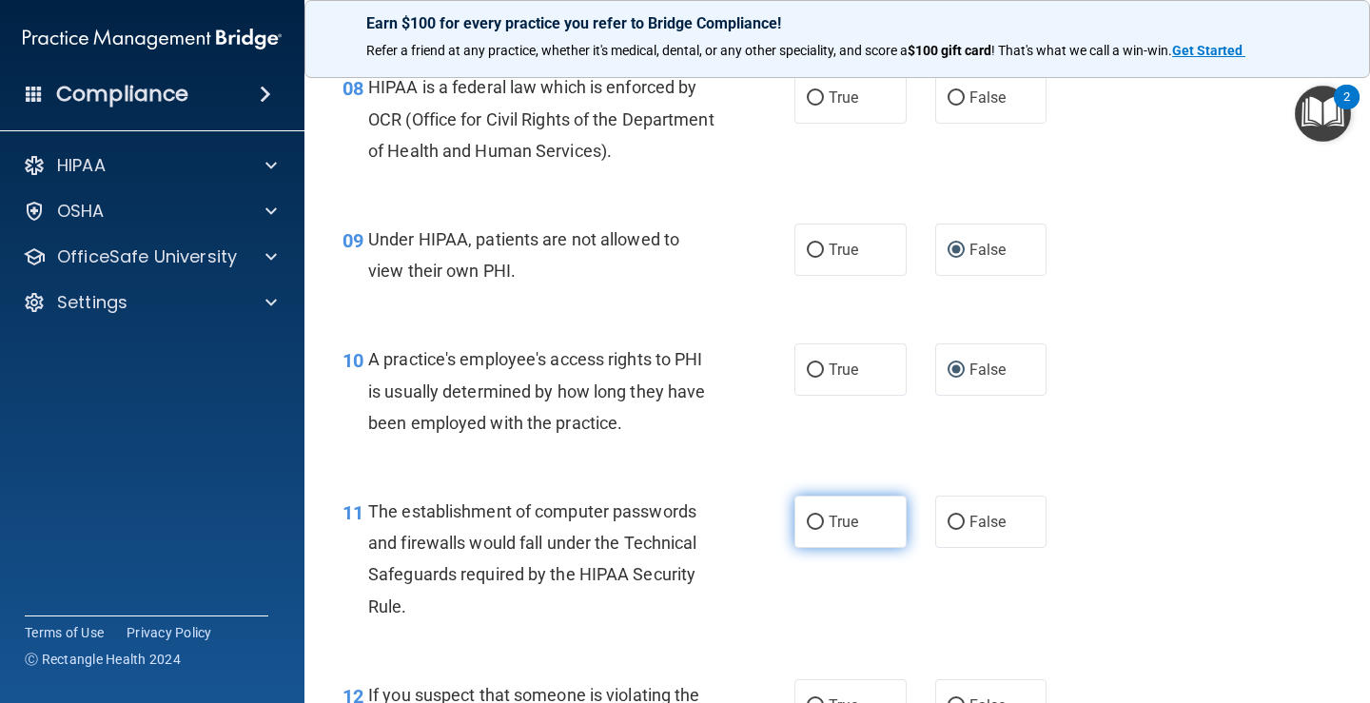
click at [807, 520] on input "True" at bounding box center [815, 523] width 17 height 14
radio input "true"
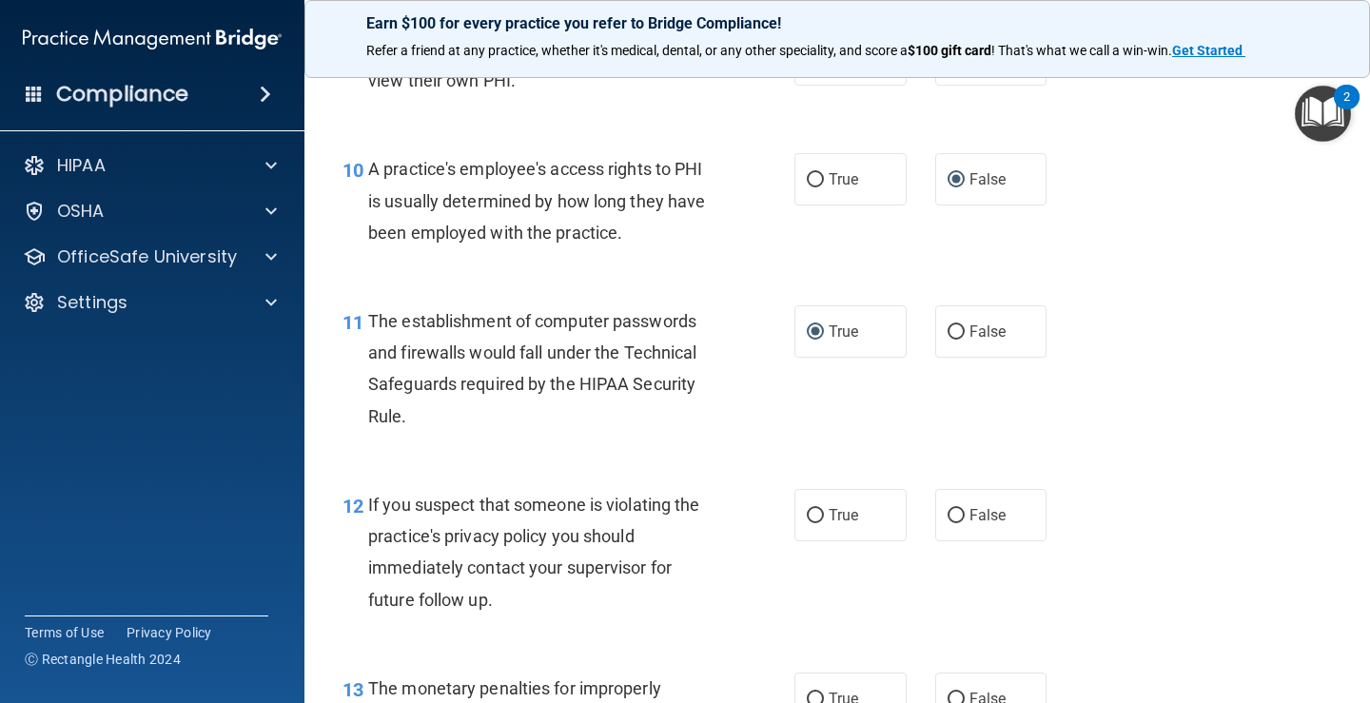
scroll to position [1618, 0]
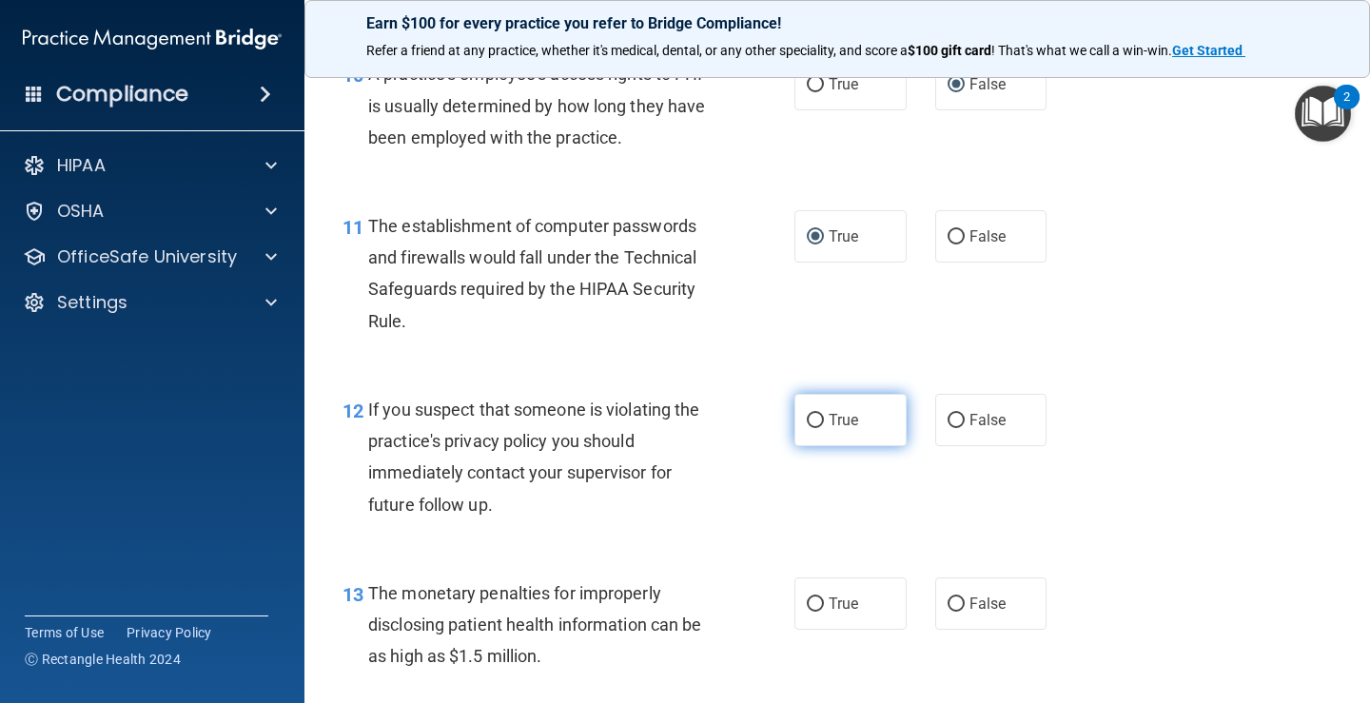
click at [810, 421] on input "True" at bounding box center [815, 421] width 17 height 14
radio input "true"
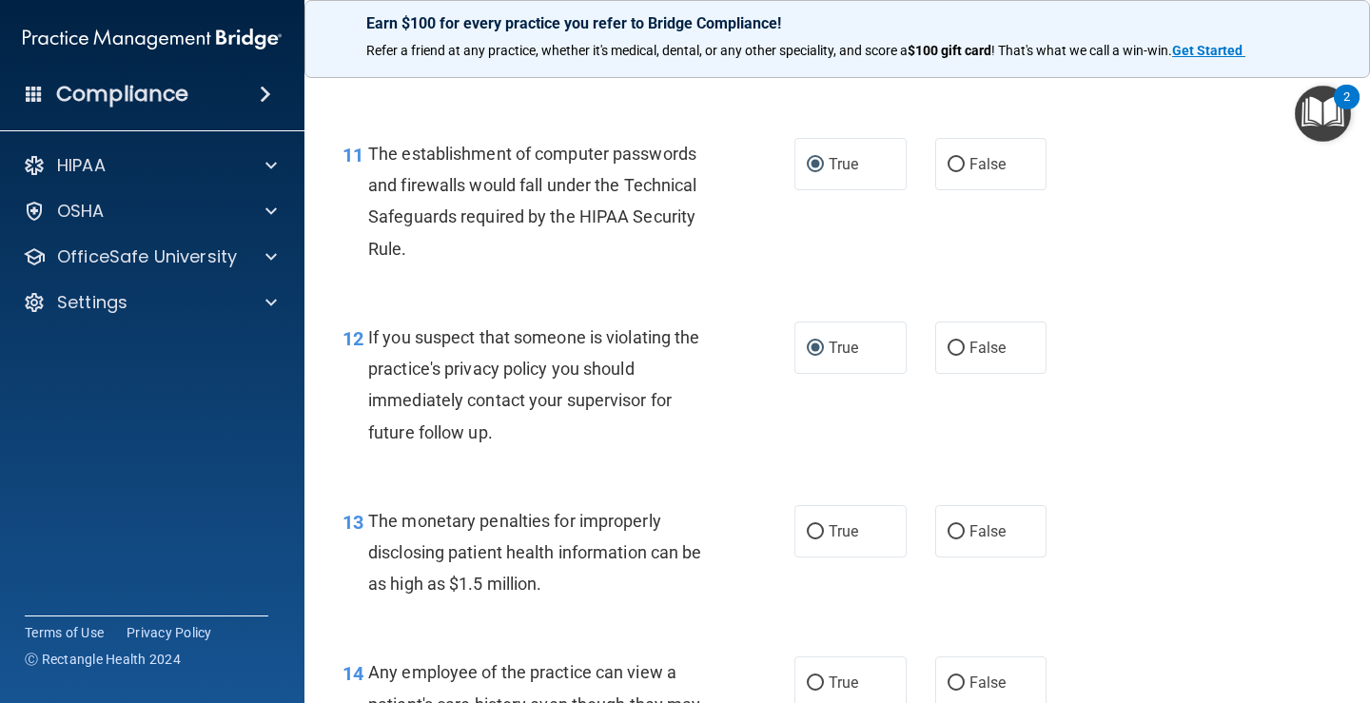
scroll to position [1808, 0]
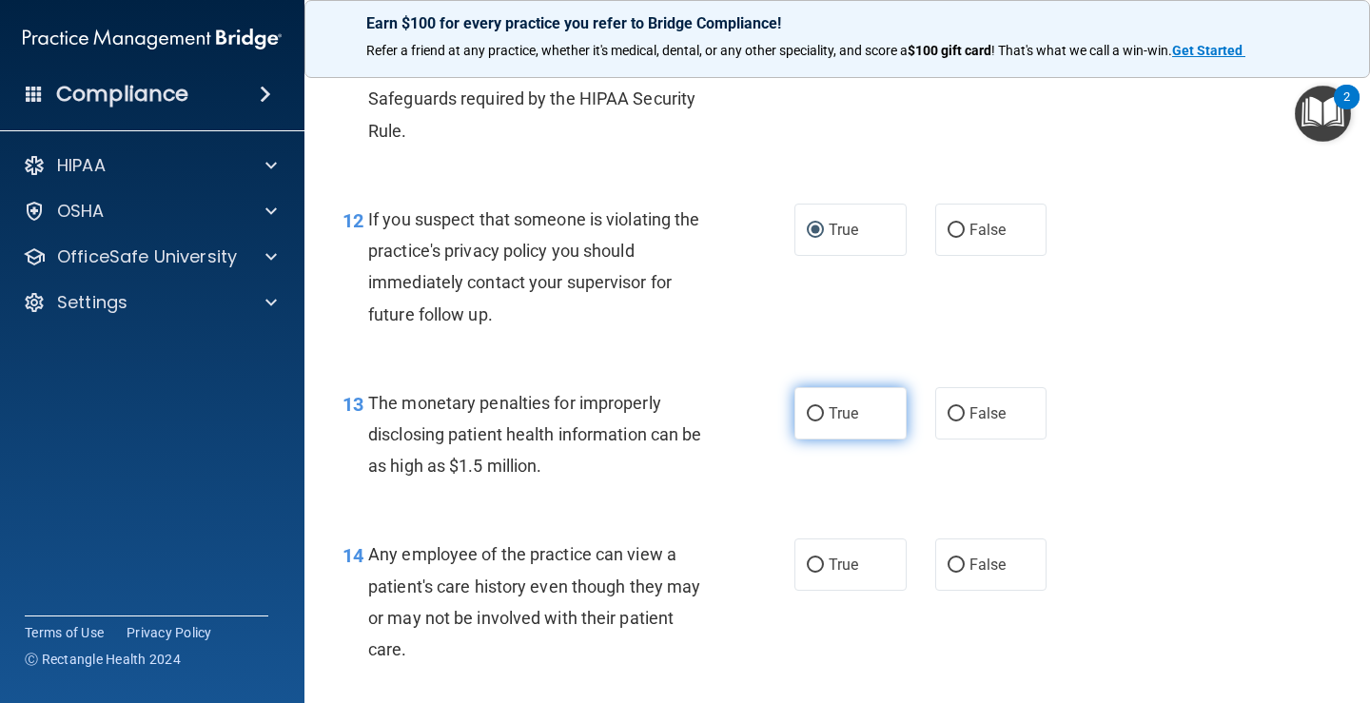
click at [811, 416] on input "True" at bounding box center [815, 414] width 17 height 14
radio input "true"
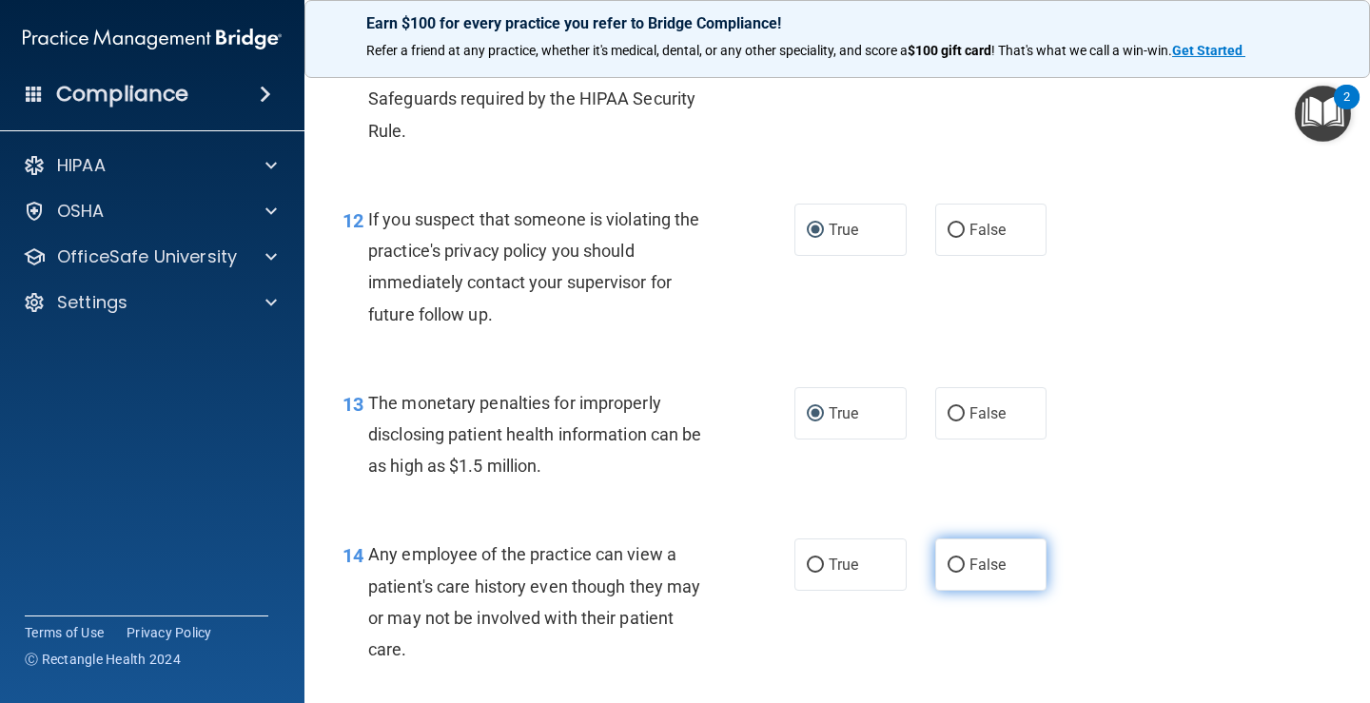
click at [949, 564] on input "False" at bounding box center [956, 566] width 17 height 14
radio input "true"
click at [810, 563] on input "True" at bounding box center [815, 566] width 17 height 14
radio input "true"
radio input "false"
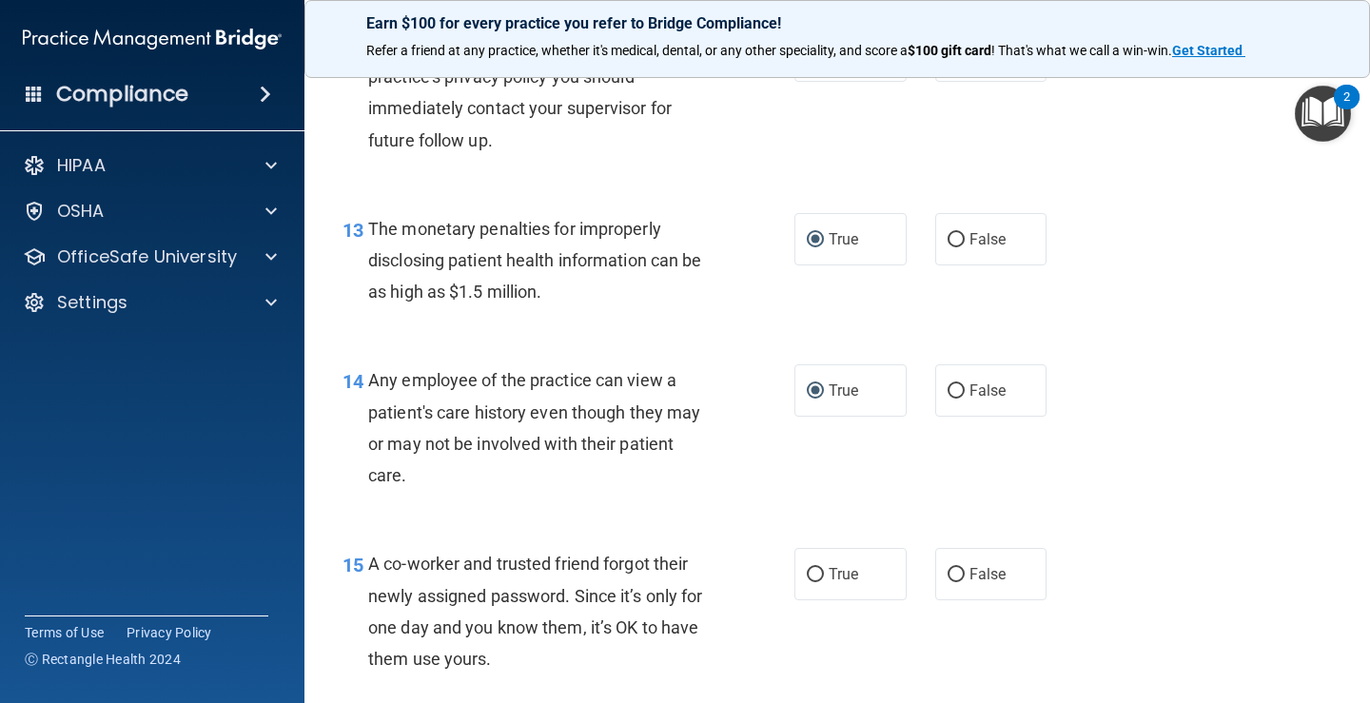
scroll to position [1998, 0]
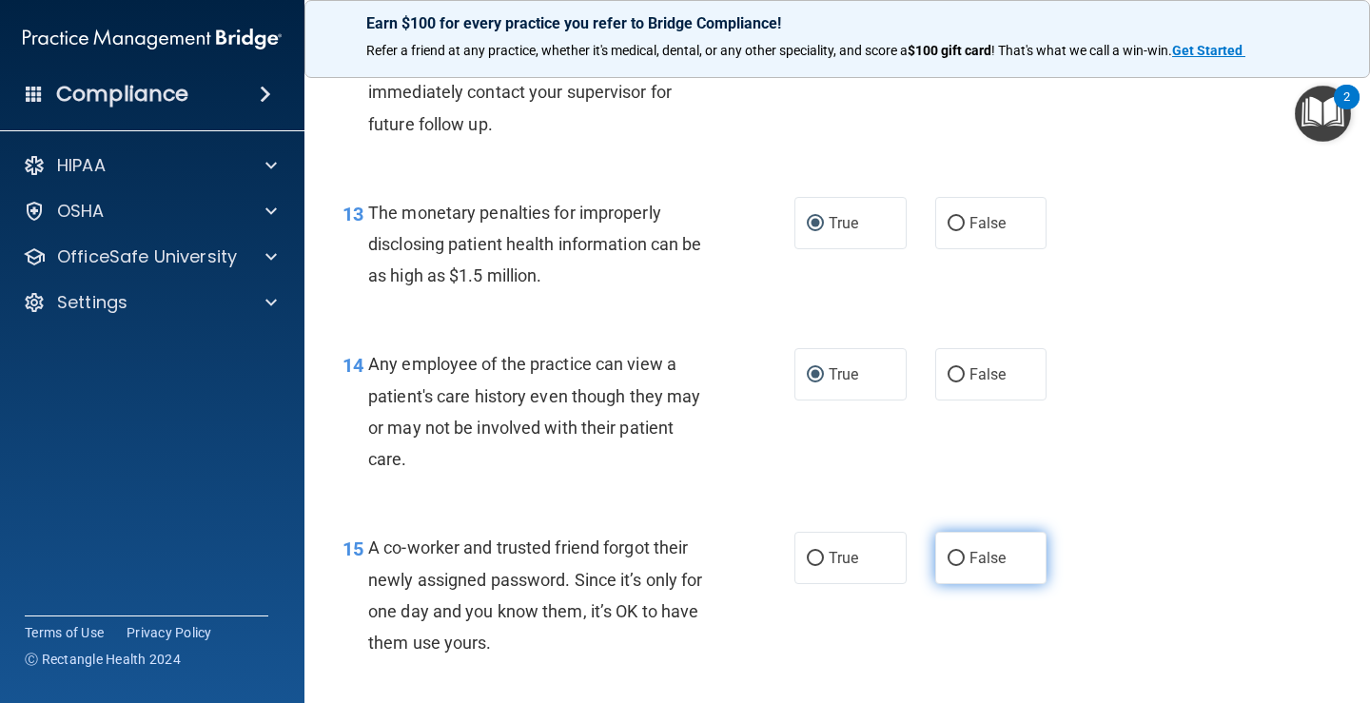
click at [948, 558] on input "False" at bounding box center [956, 559] width 17 height 14
radio input "true"
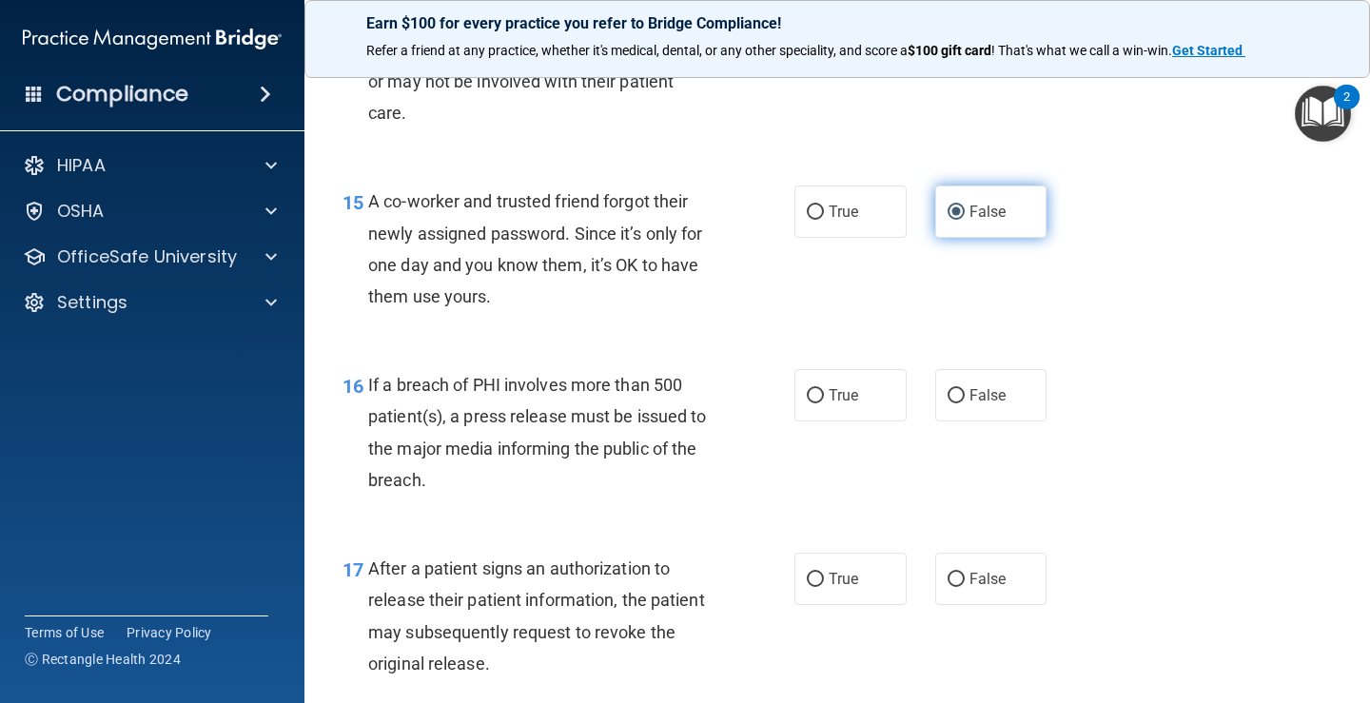
scroll to position [2379, 0]
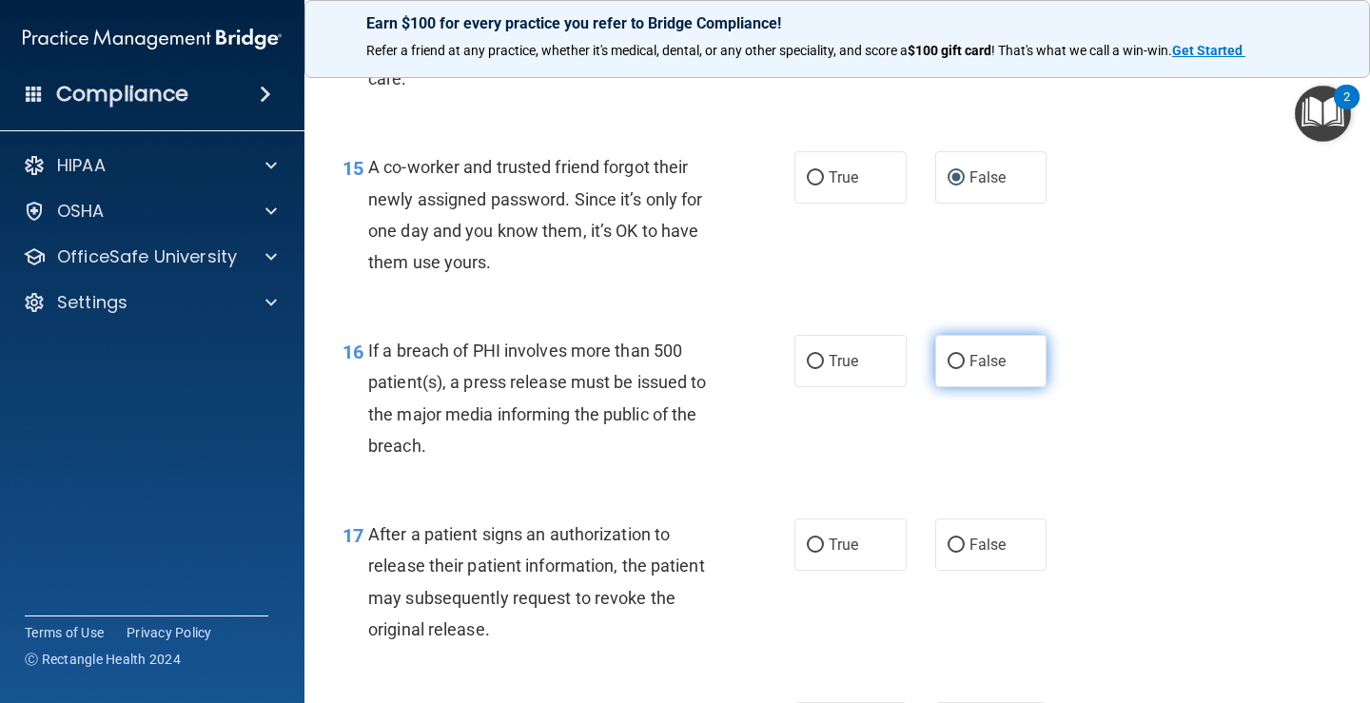
click at [950, 357] on input "False" at bounding box center [956, 362] width 17 height 14
radio input "true"
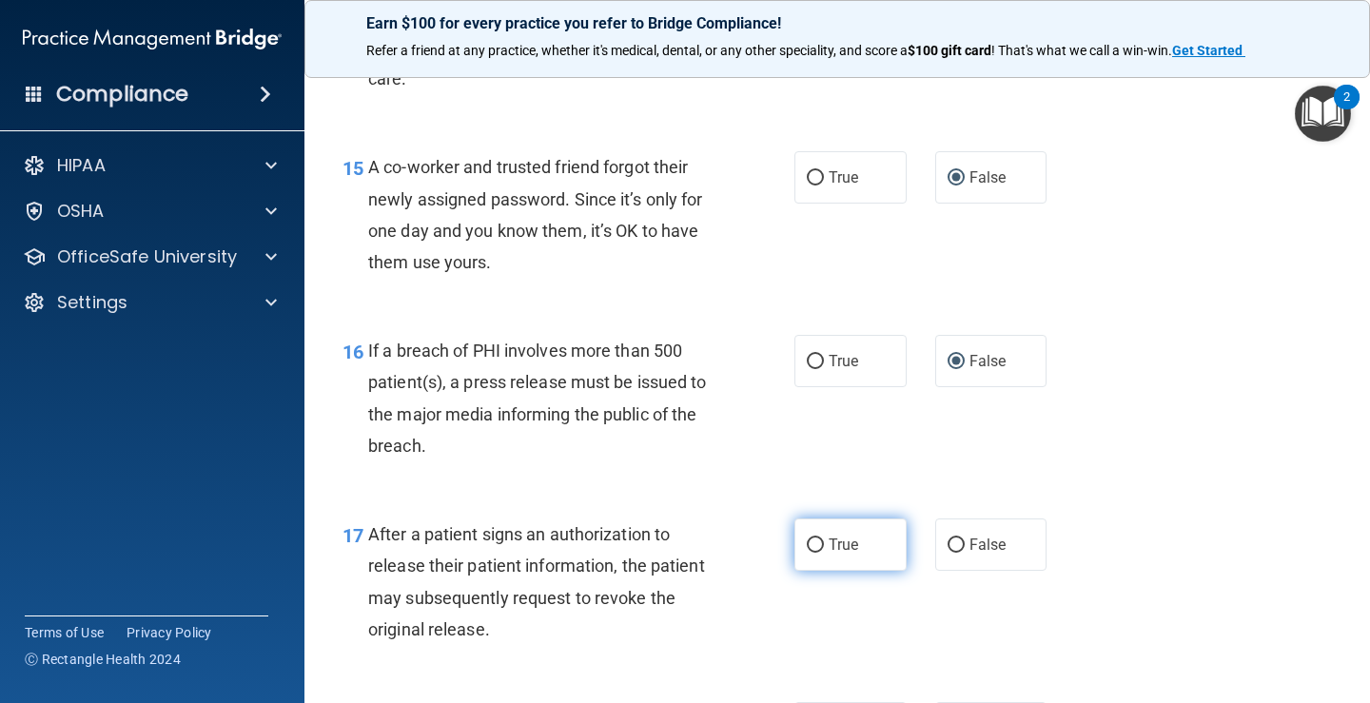
click at [813, 541] on input "True" at bounding box center [815, 546] width 17 height 14
radio input "true"
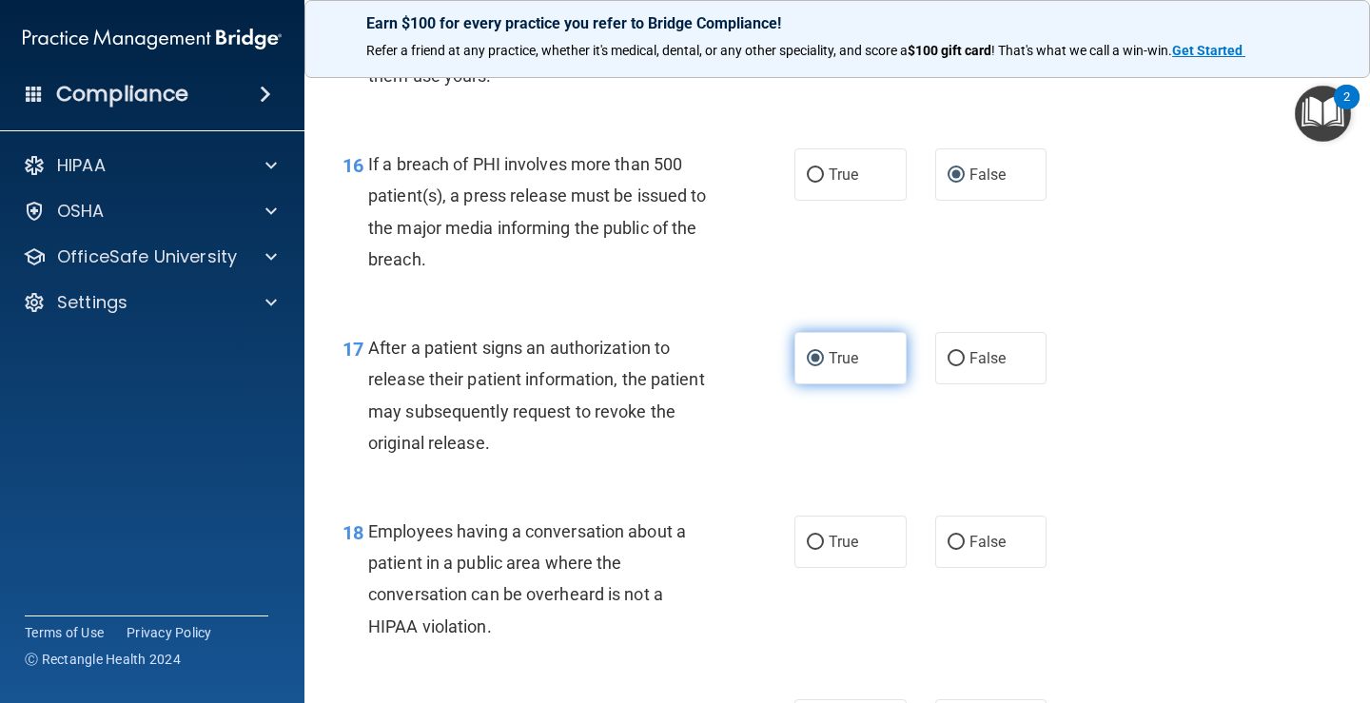
scroll to position [2664, 0]
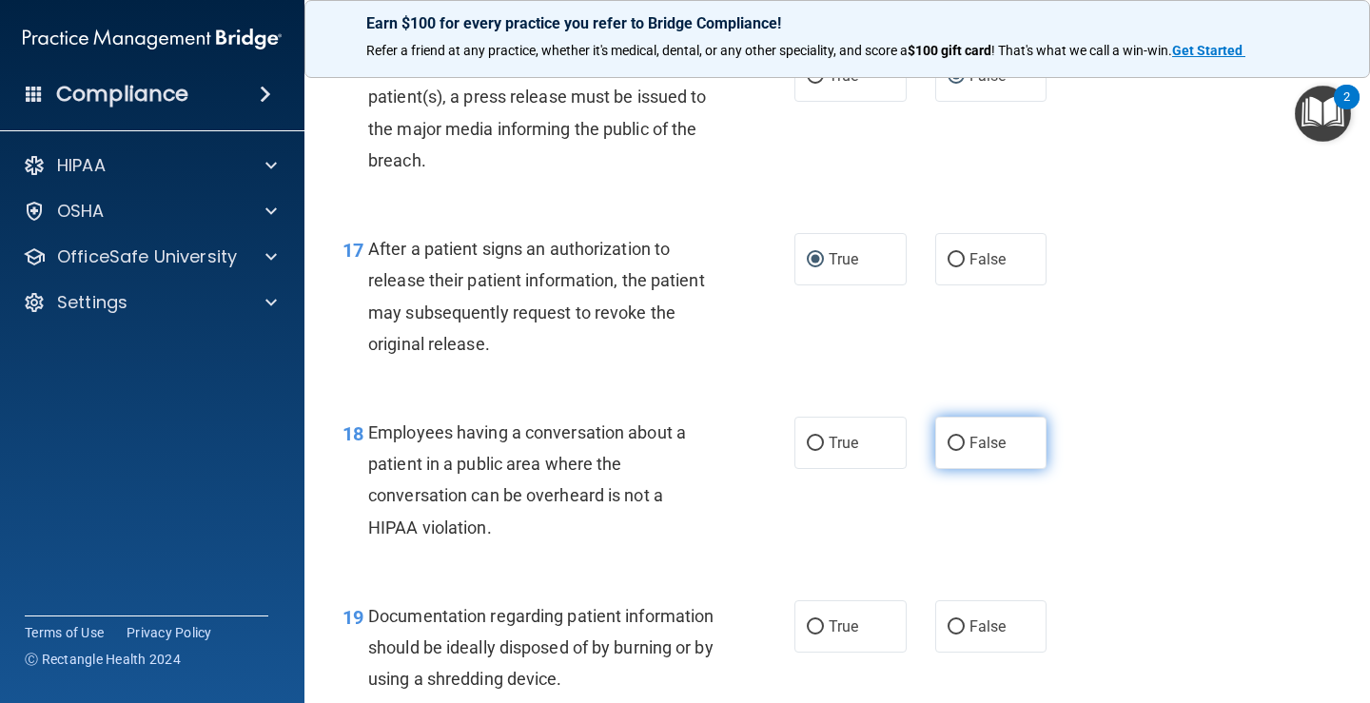
click at [948, 437] on input "False" at bounding box center [956, 444] width 17 height 14
radio input "true"
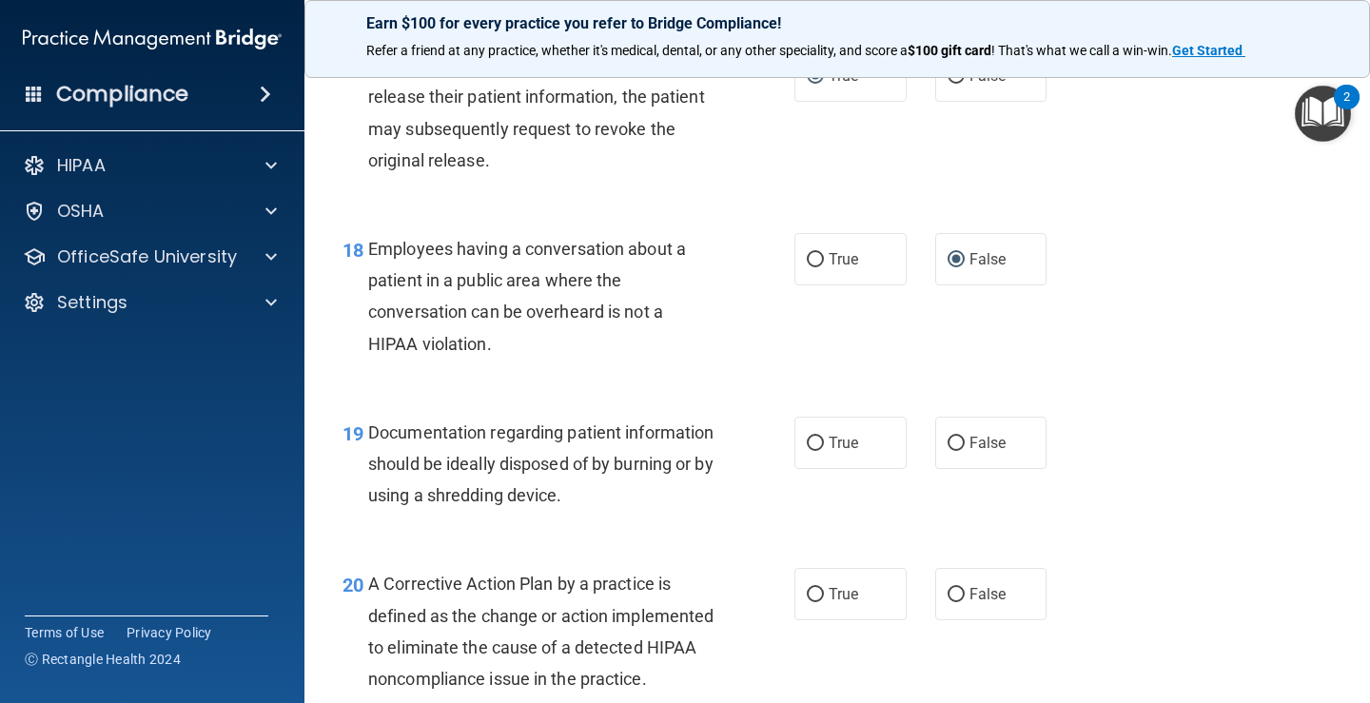
scroll to position [2855, 0]
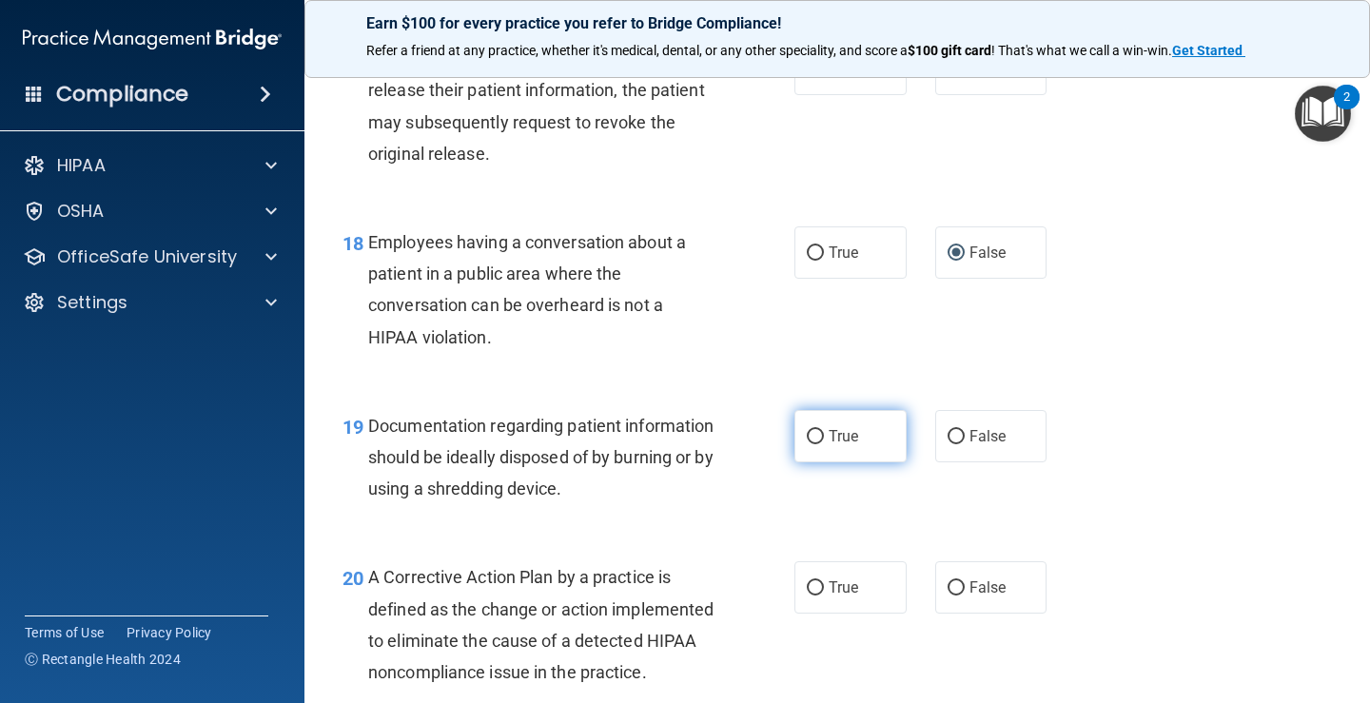
click at [808, 439] on input "True" at bounding box center [815, 437] width 17 height 14
radio input "true"
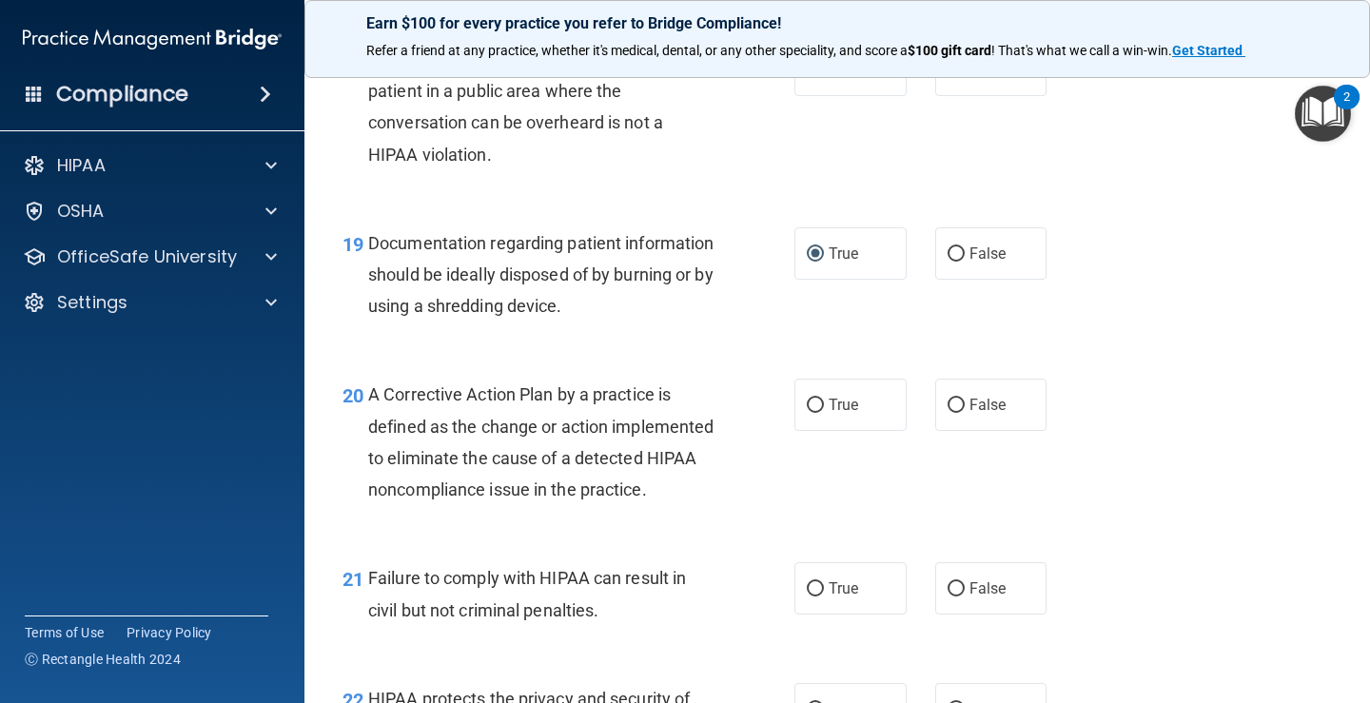
scroll to position [3045, 0]
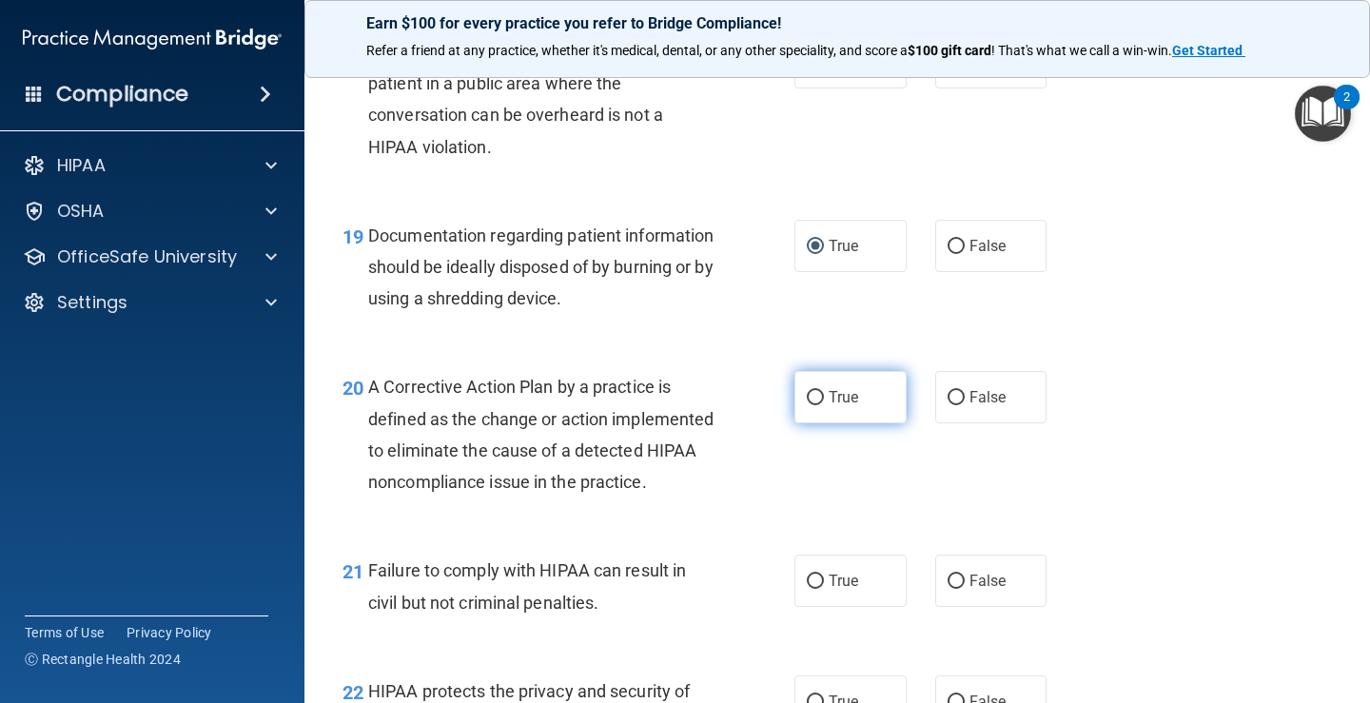
click at [807, 398] on input "True" at bounding box center [815, 398] width 17 height 14
radio input "true"
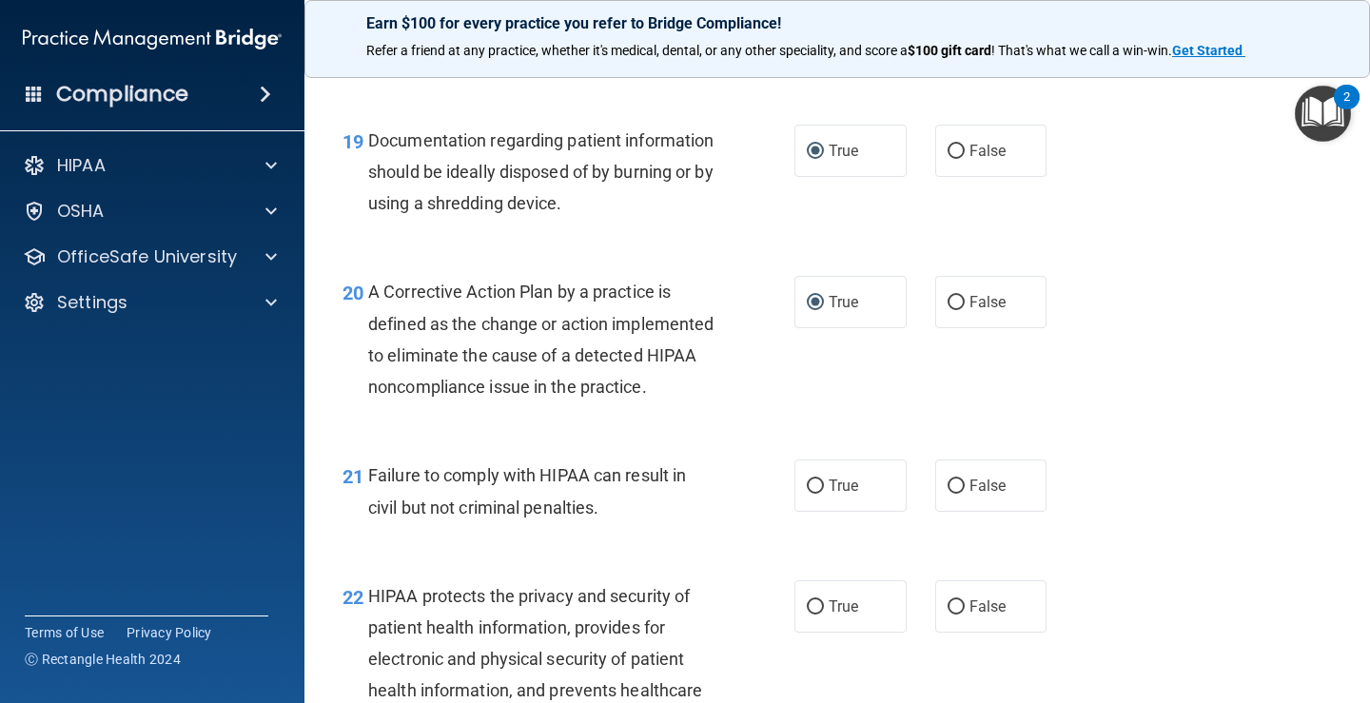
scroll to position [3235, 0]
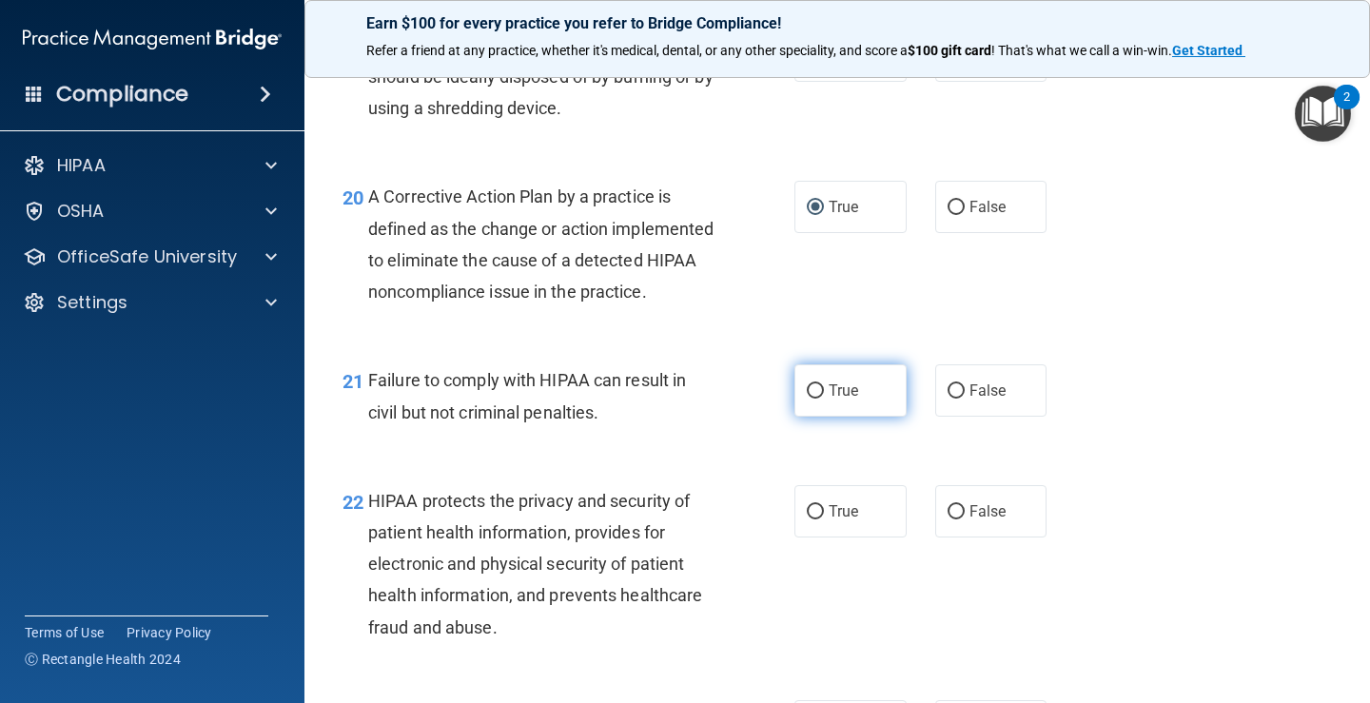
click at [807, 399] on input "True" at bounding box center [815, 391] width 17 height 14
radio input "true"
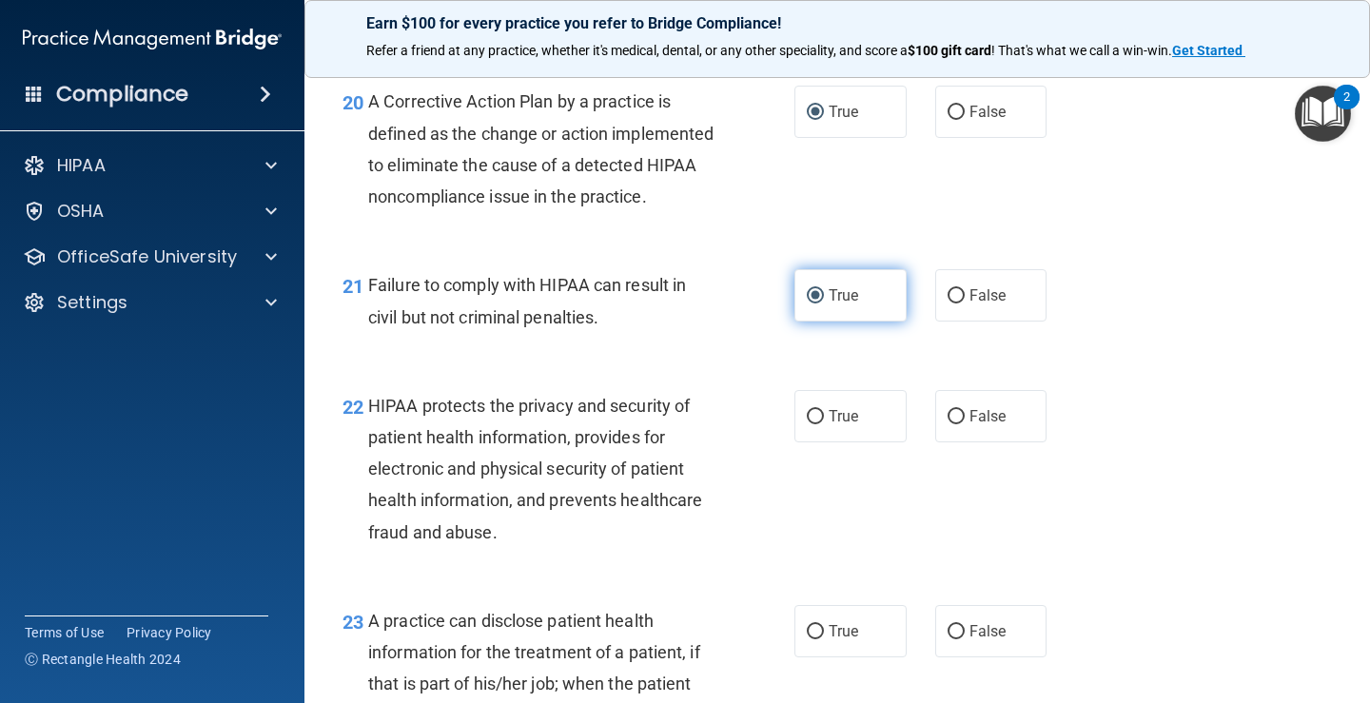
click at [807, 304] on input "True" at bounding box center [815, 296] width 17 height 14
click at [954, 304] on input "False" at bounding box center [956, 296] width 17 height 14
radio input "true"
radio input "false"
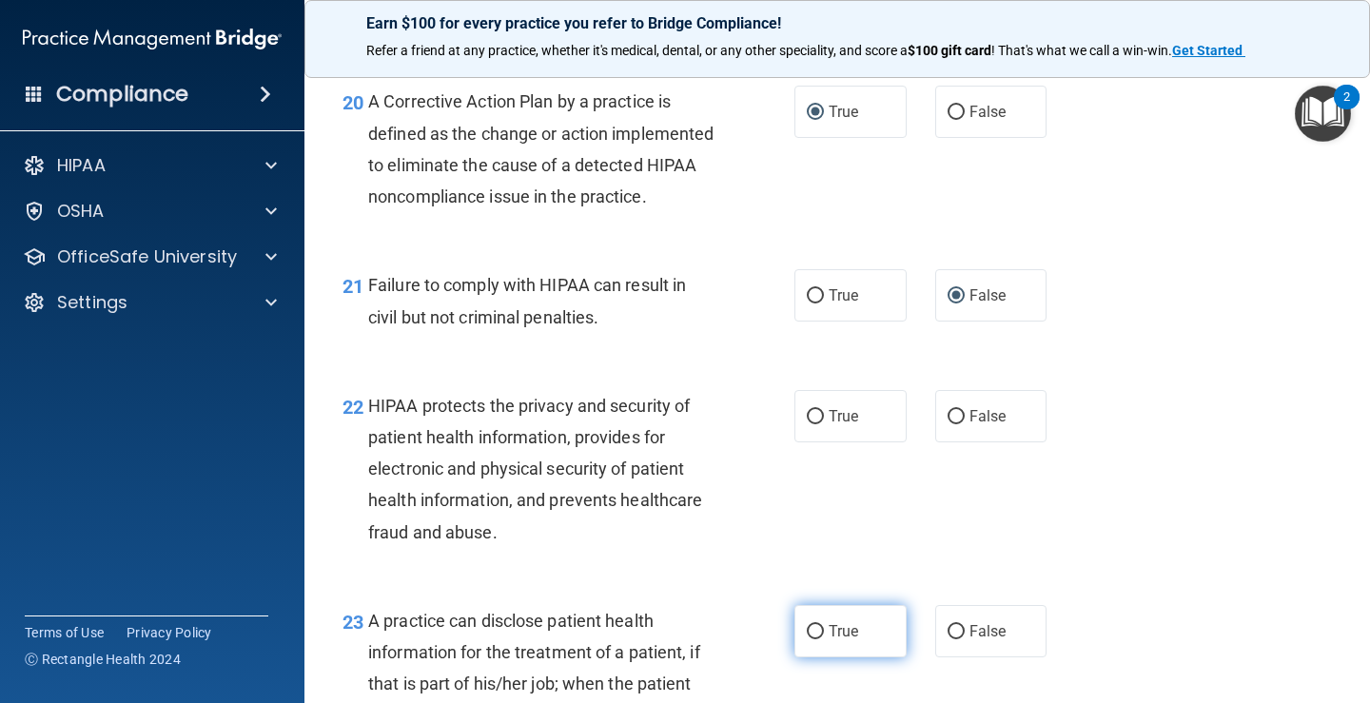
click at [807, 639] on input "True" at bounding box center [815, 632] width 17 height 14
radio input "true"
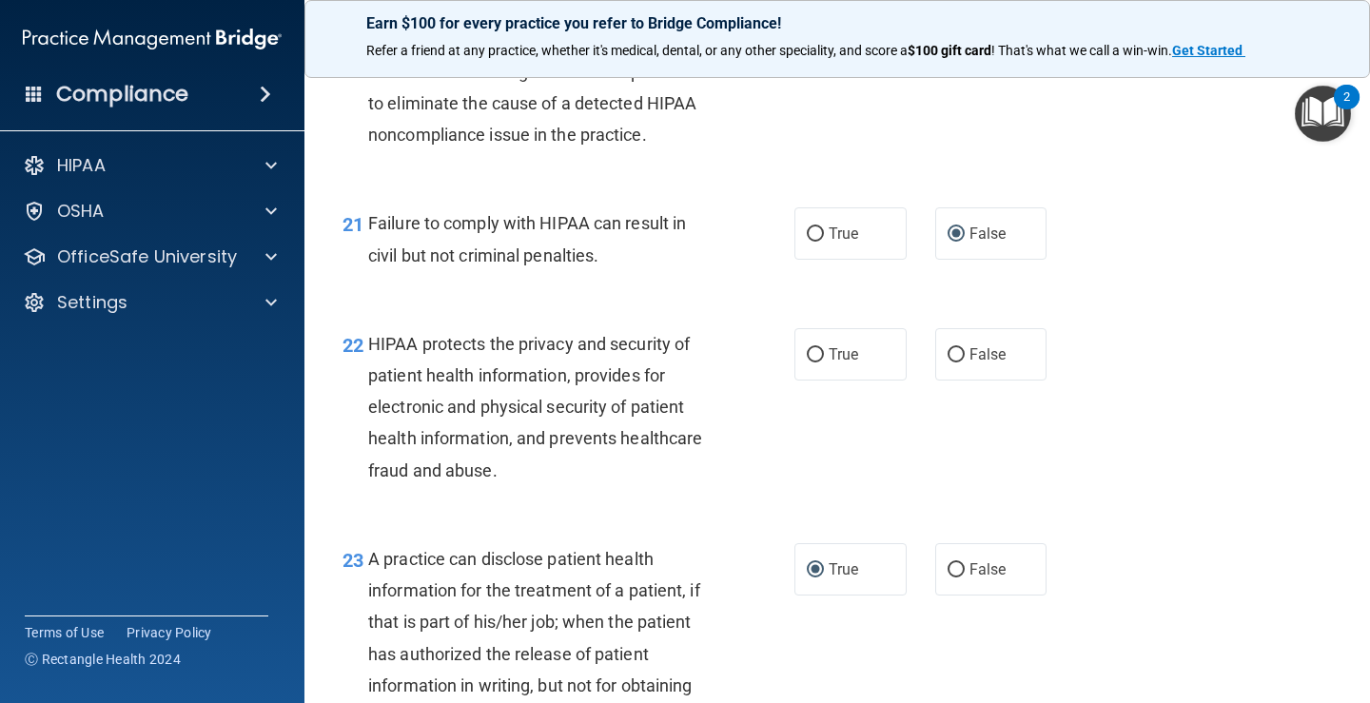
scroll to position [3425, 0]
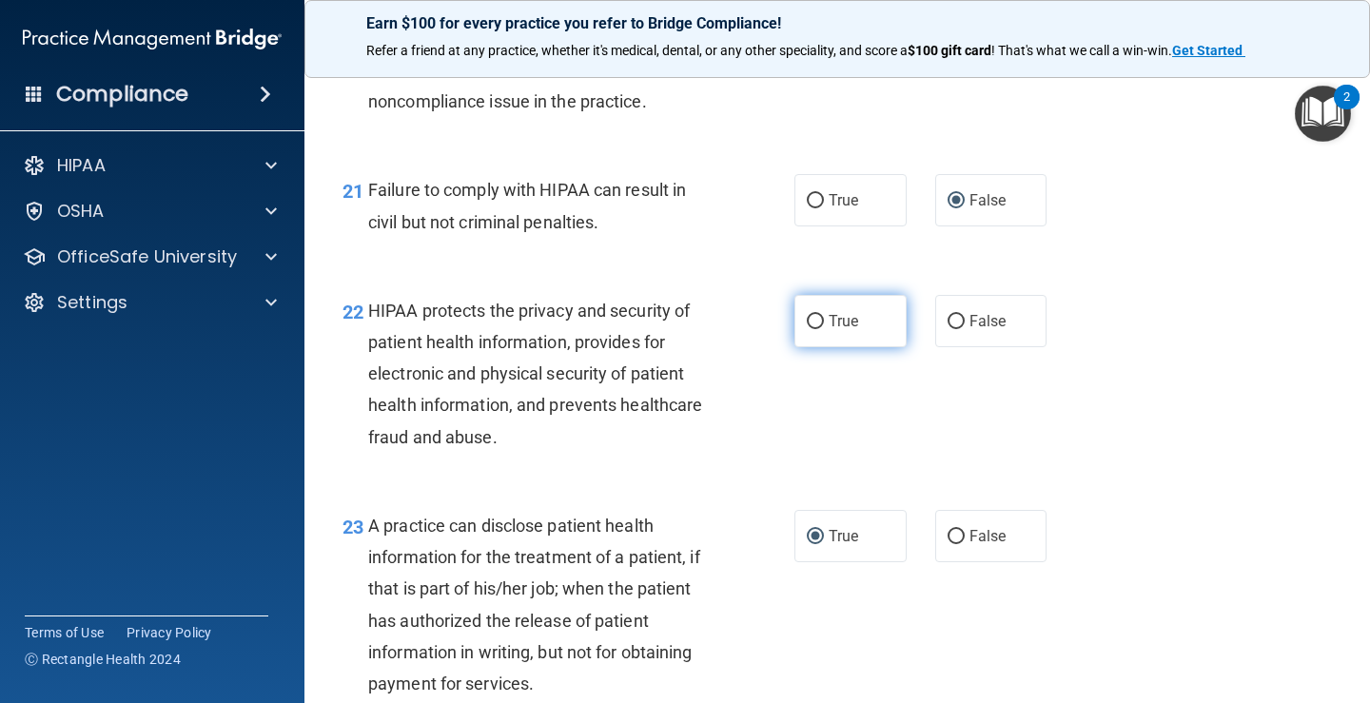
click at [811, 329] on input "True" at bounding box center [815, 322] width 17 height 14
radio input "true"
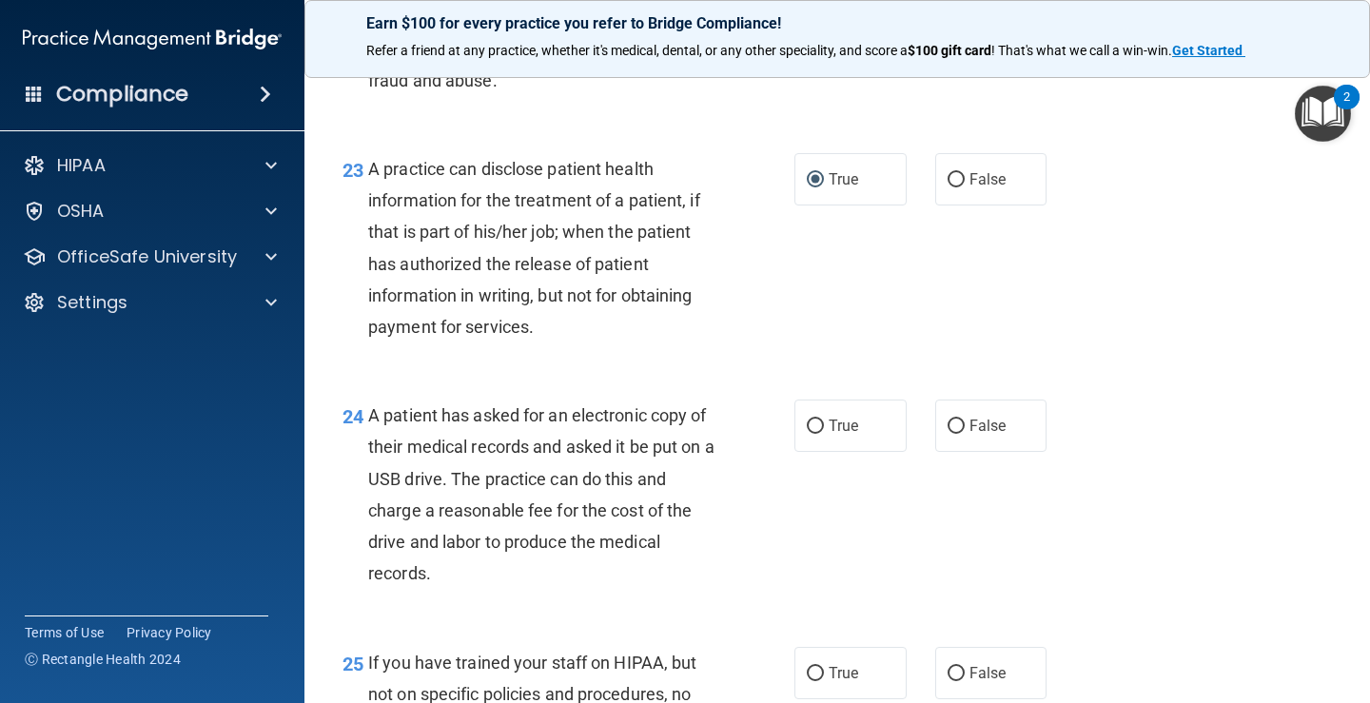
scroll to position [3901, 0]
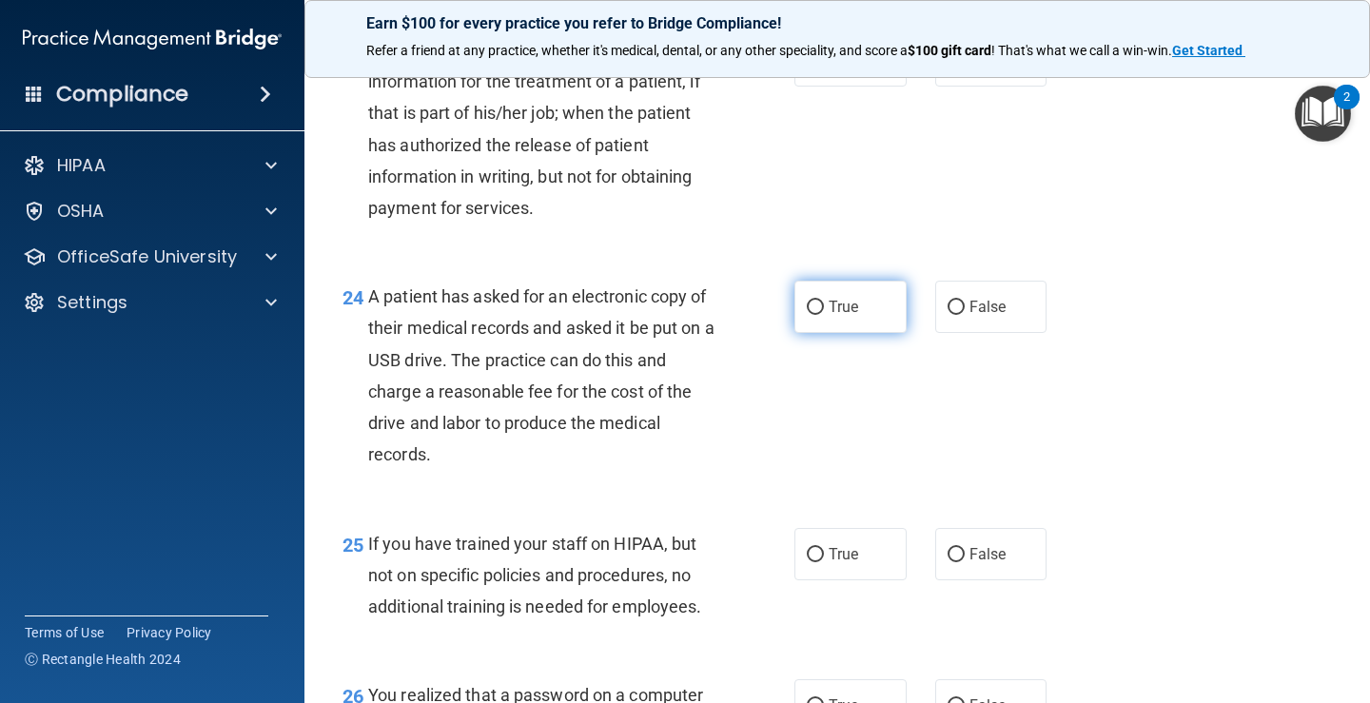
click at [811, 315] on input "True" at bounding box center [815, 308] width 17 height 14
radio input "true"
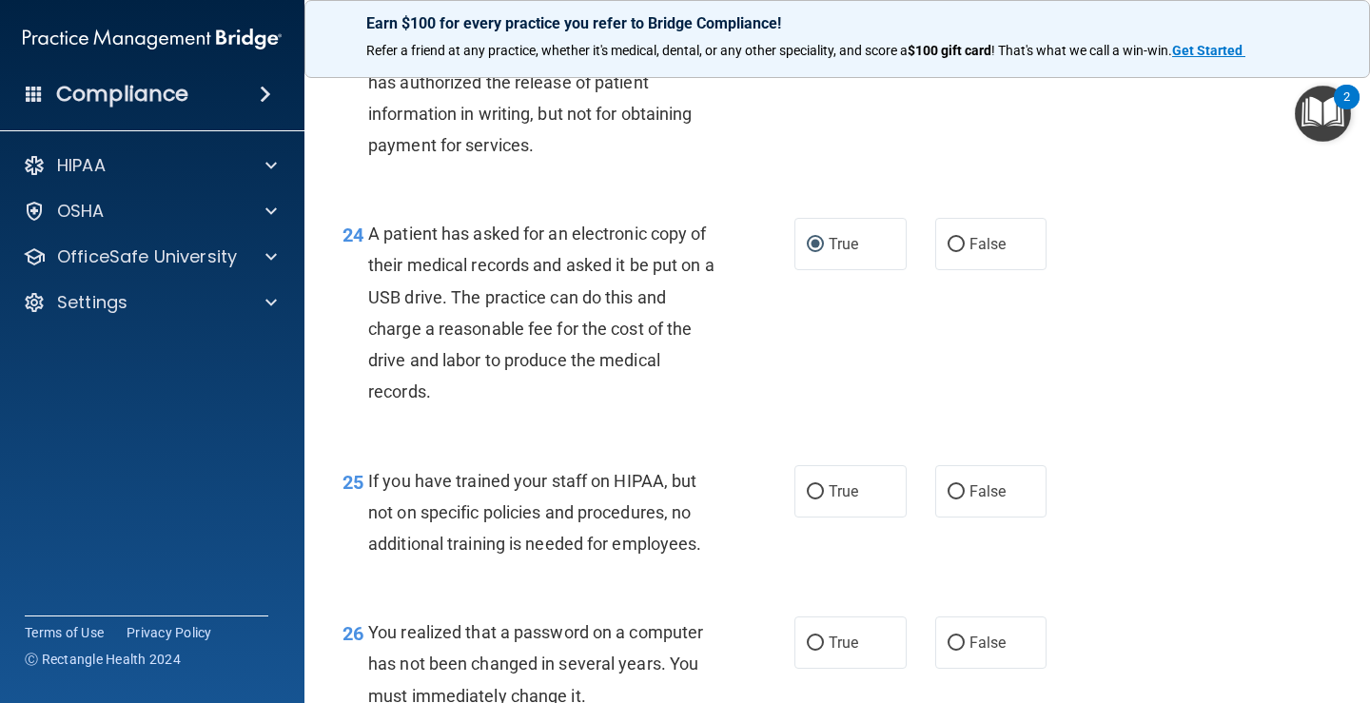
scroll to position [4092, 0]
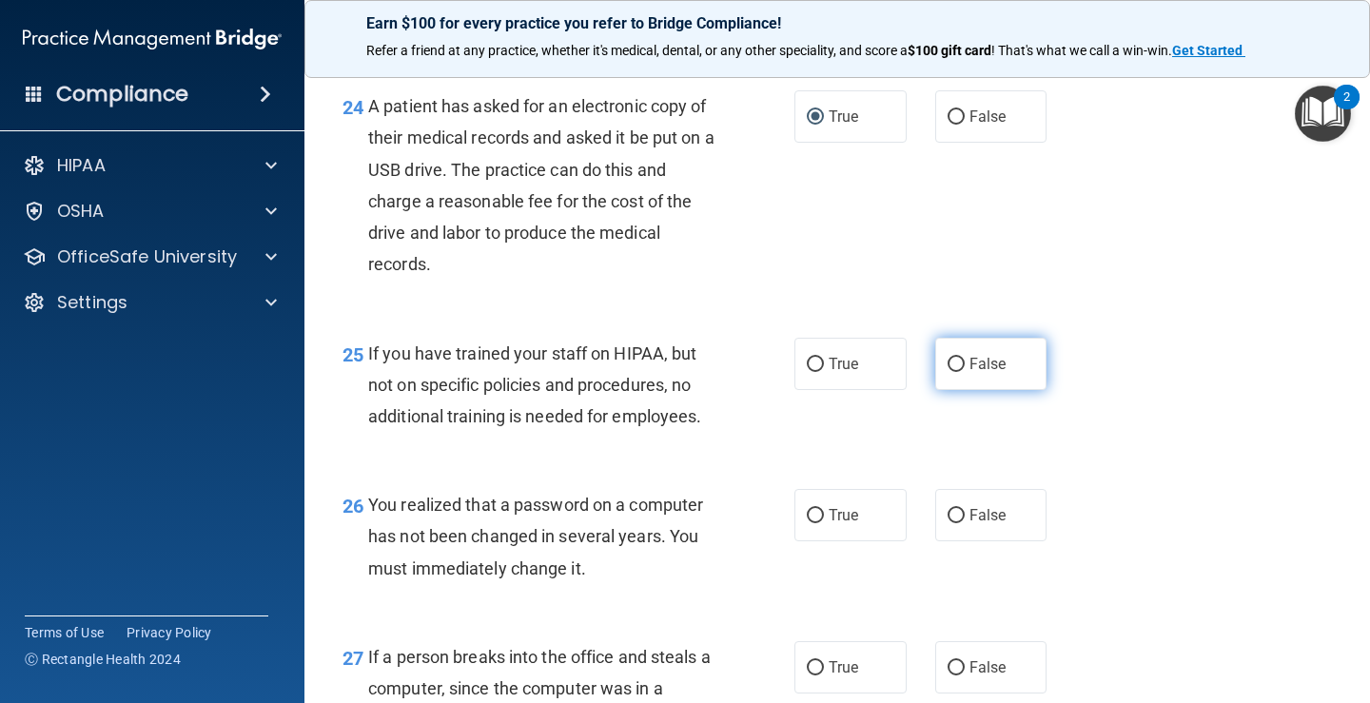
click at [951, 372] on input "False" at bounding box center [956, 365] width 17 height 14
radio input "true"
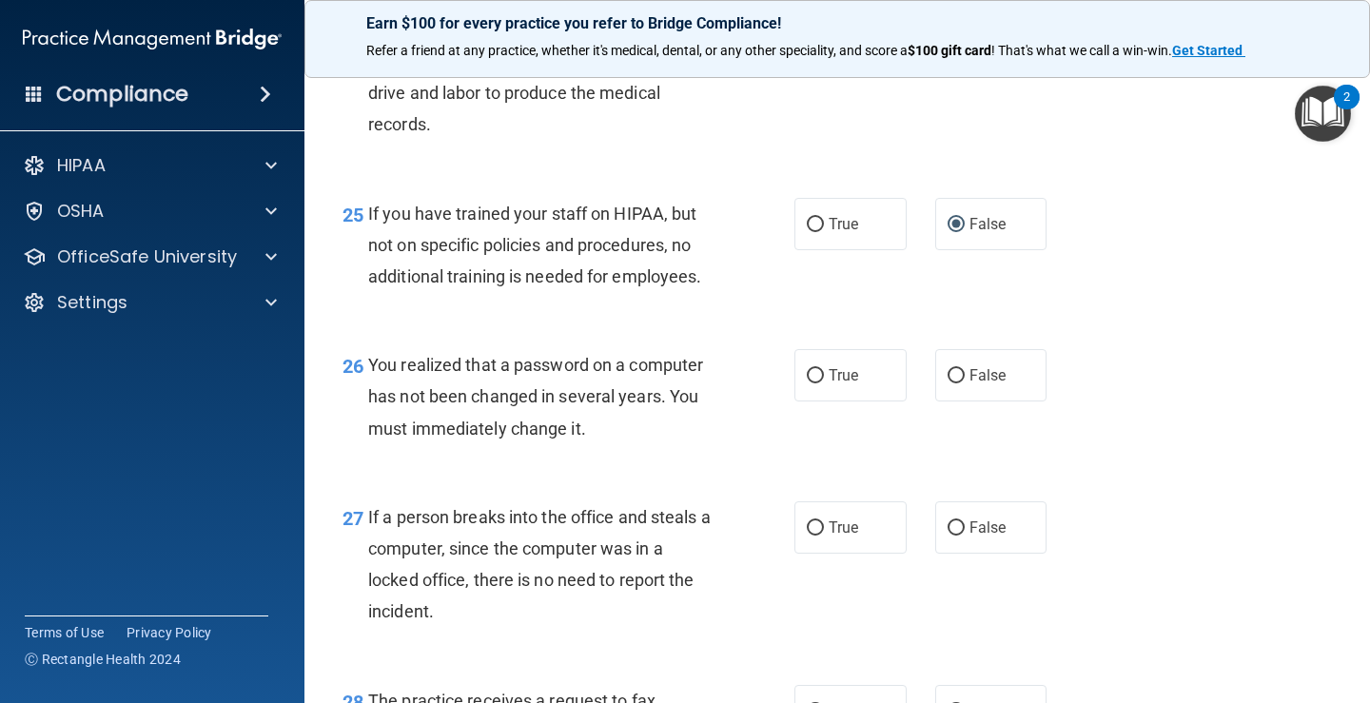
scroll to position [4282, 0]
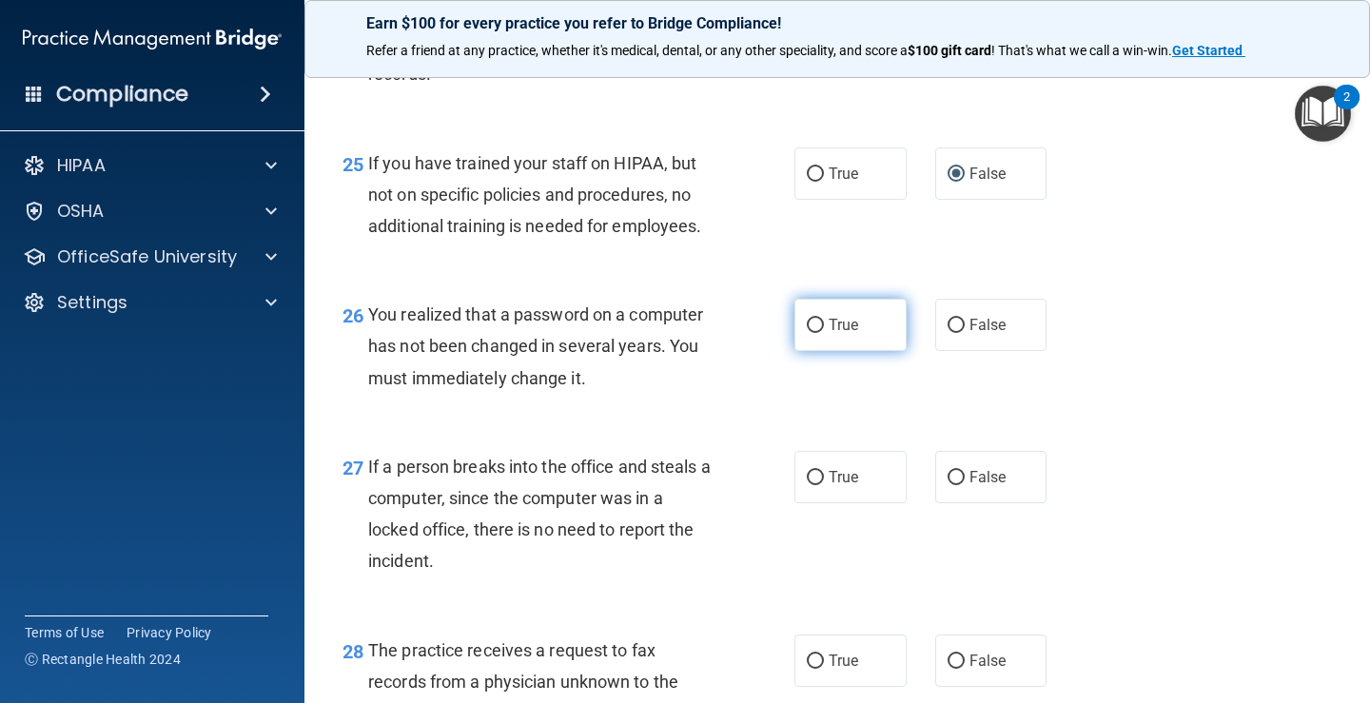
click at [807, 333] on input "True" at bounding box center [815, 326] width 17 height 14
radio input "true"
click at [948, 485] on input "False" at bounding box center [956, 478] width 17 height 14
radio input "true"
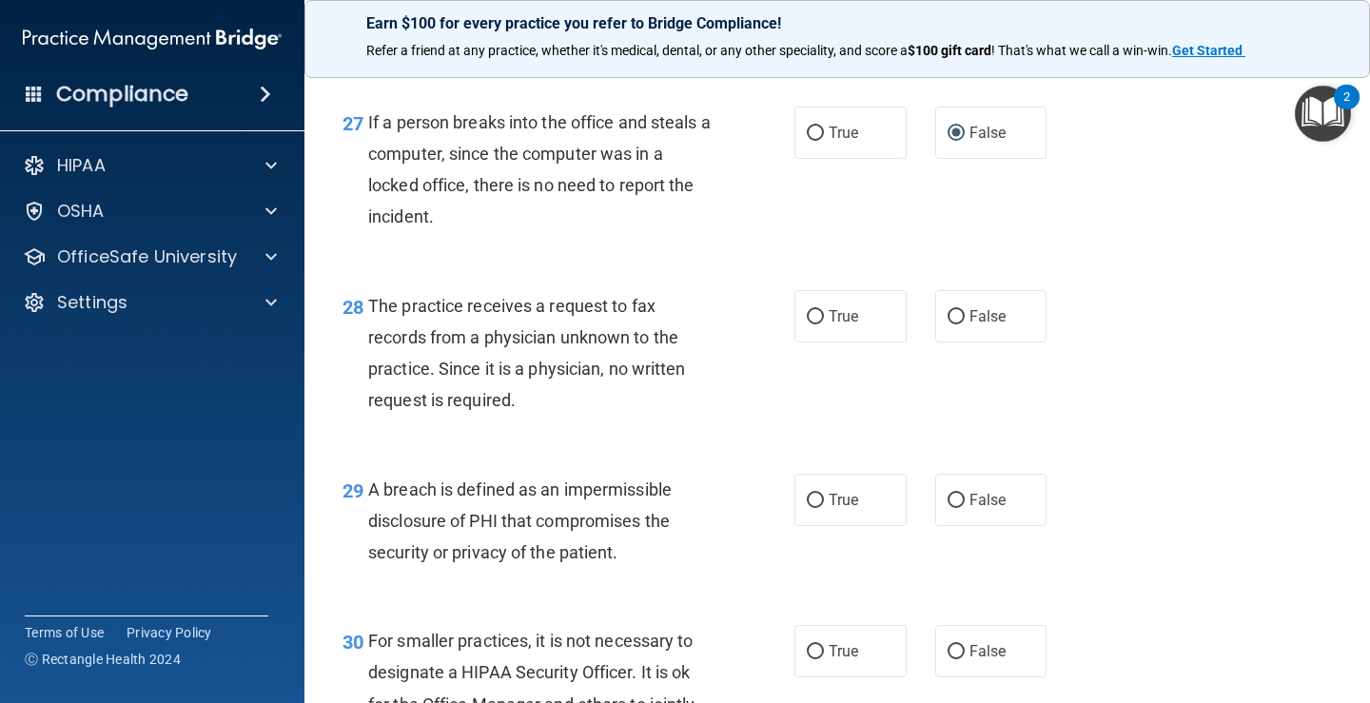
scroll to position [4662, 0]
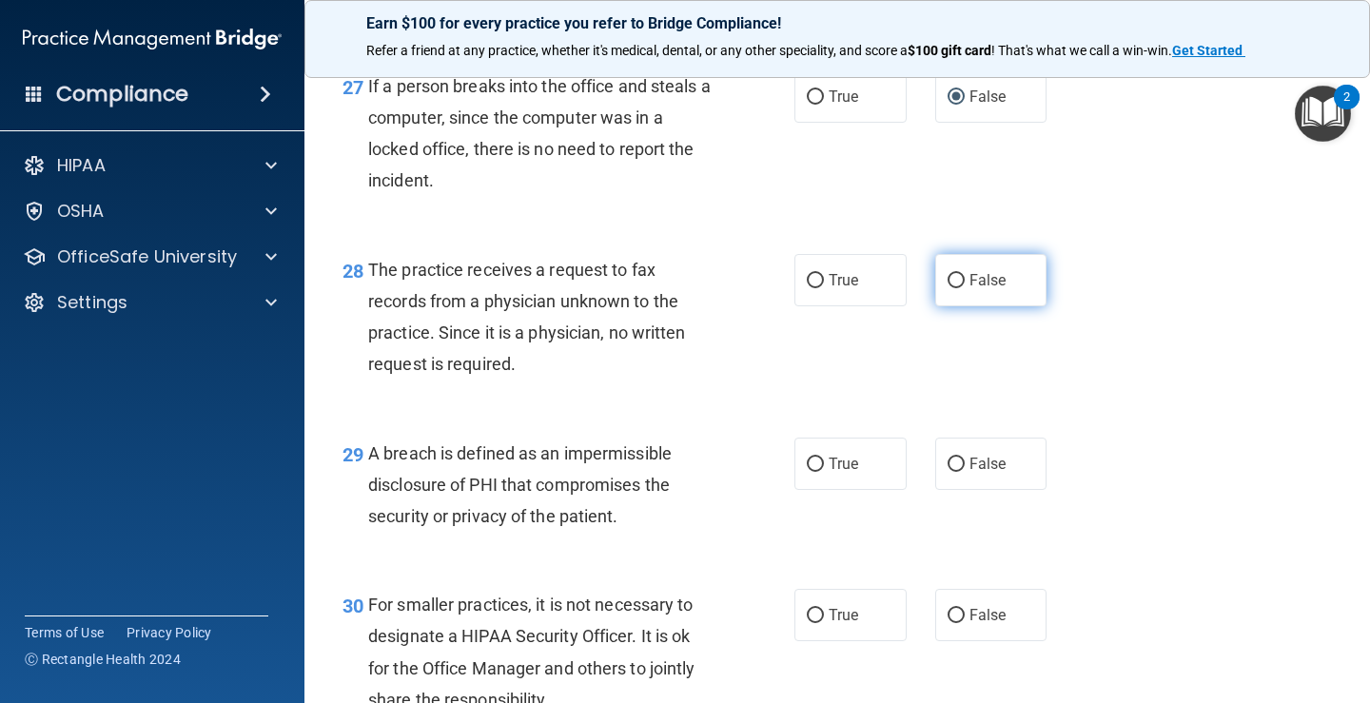
click at [948, 288] on input "False" at bounding box center [956, 281] width 17 height 14
radio input "true"
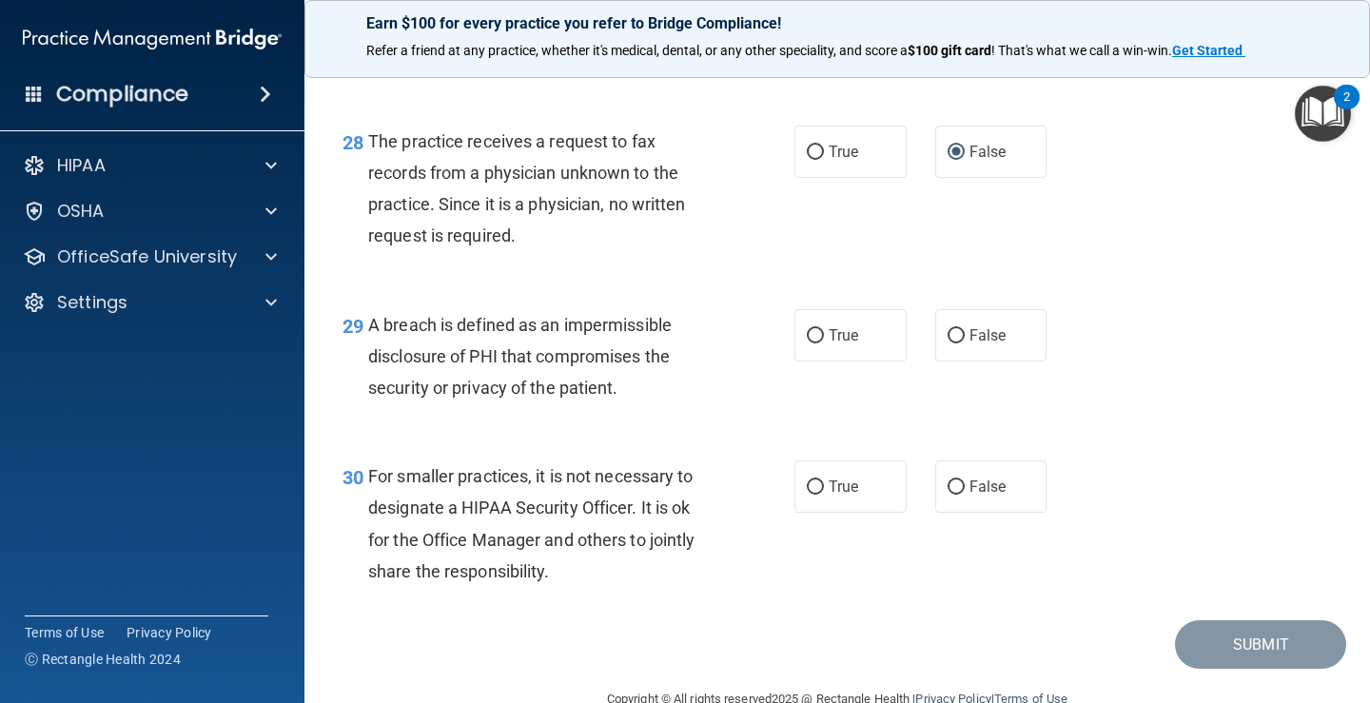
scroll to position [4758, 0]
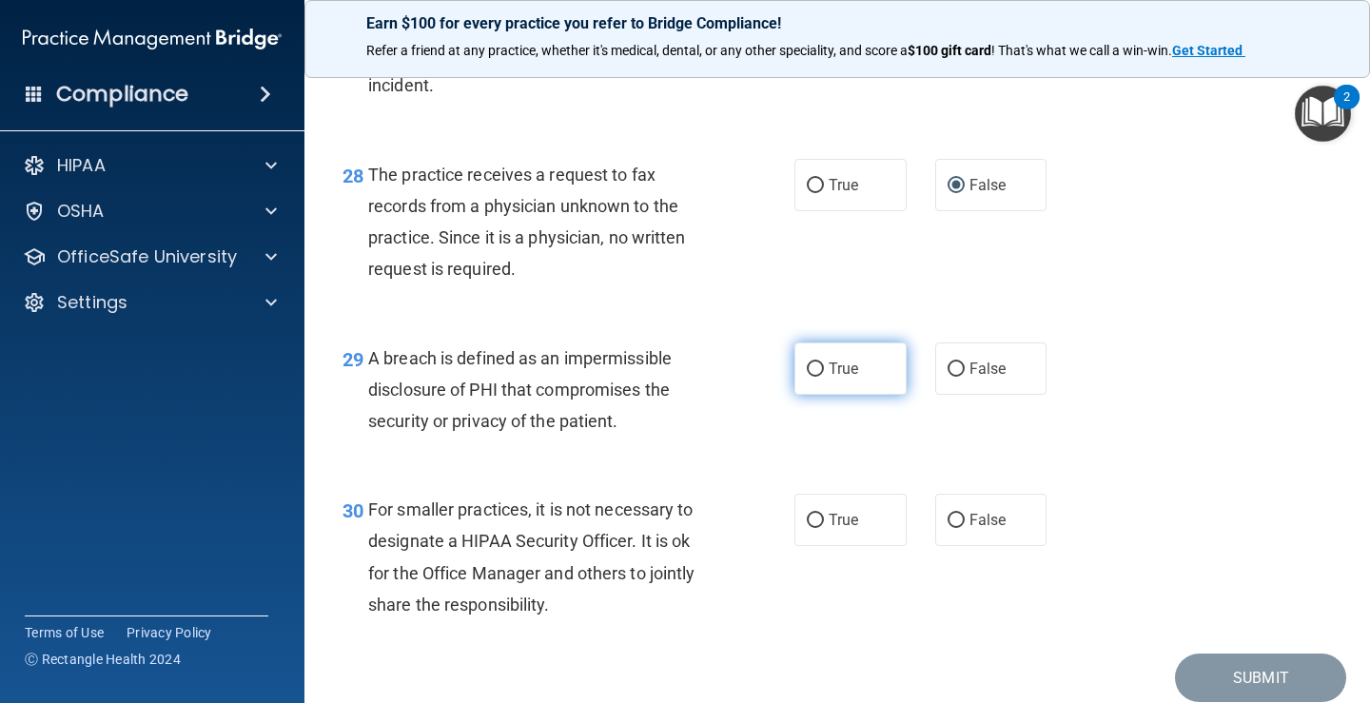
click at [811, 377] on input "True" at bounding box center [815, 370] width 17 height 14
radio input "true"
click at [807, 528] on input "True" at bounding box center [815, 521] width 17 height 14
radio input "true"
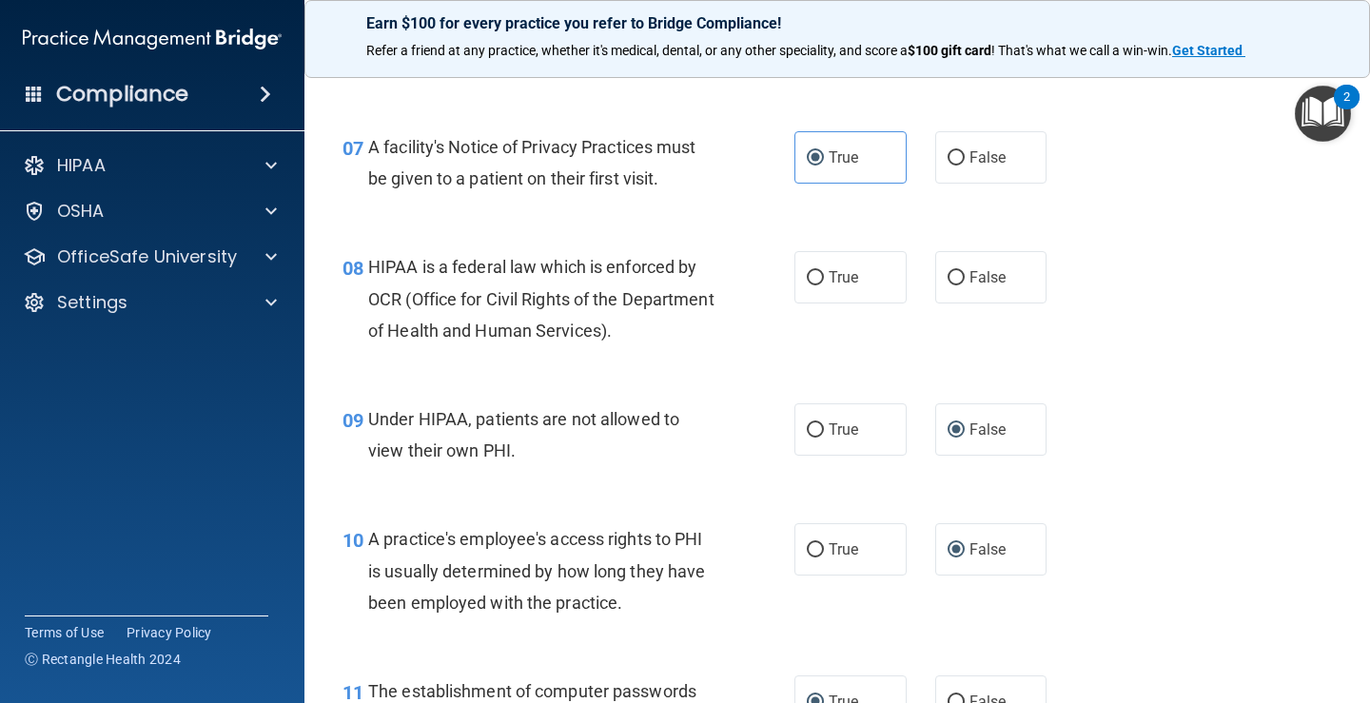
scroll to position [1058, 0]
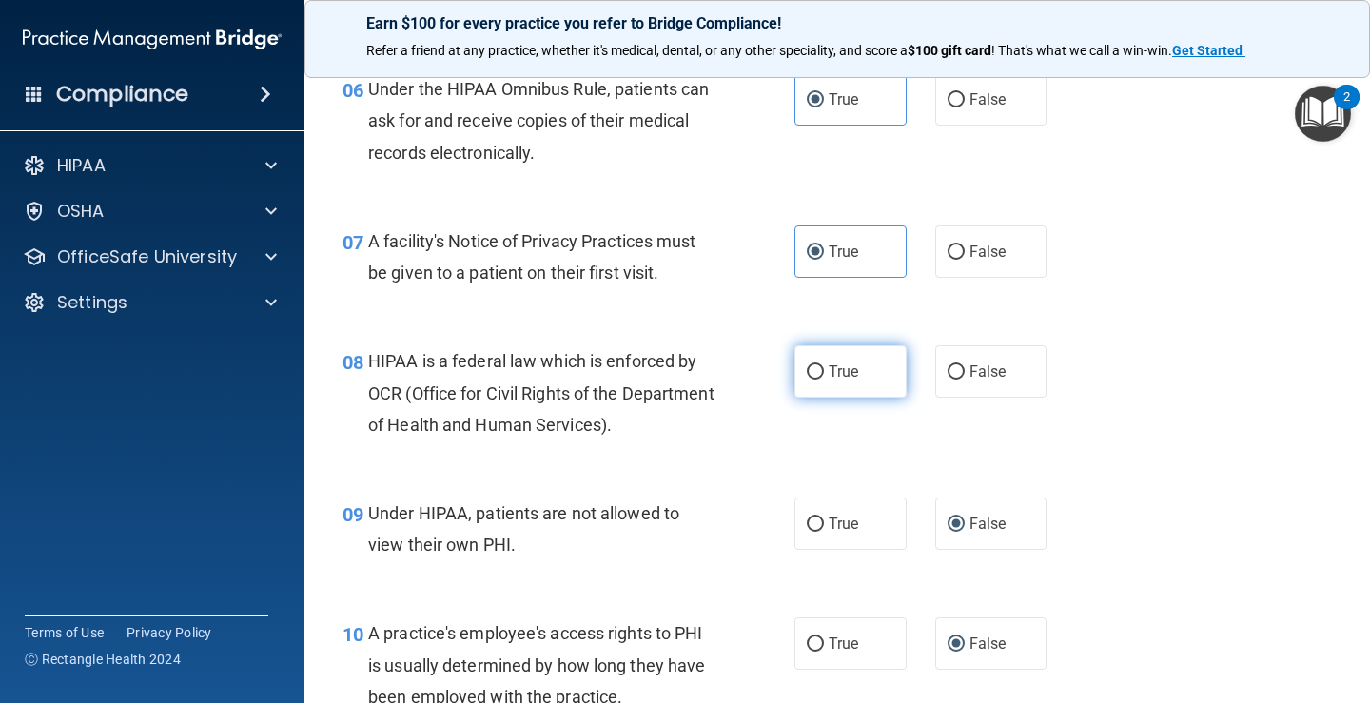
click at [807, 369] on input "True" at bounding box center [815, 372] width 17 height 14
radio input "true"
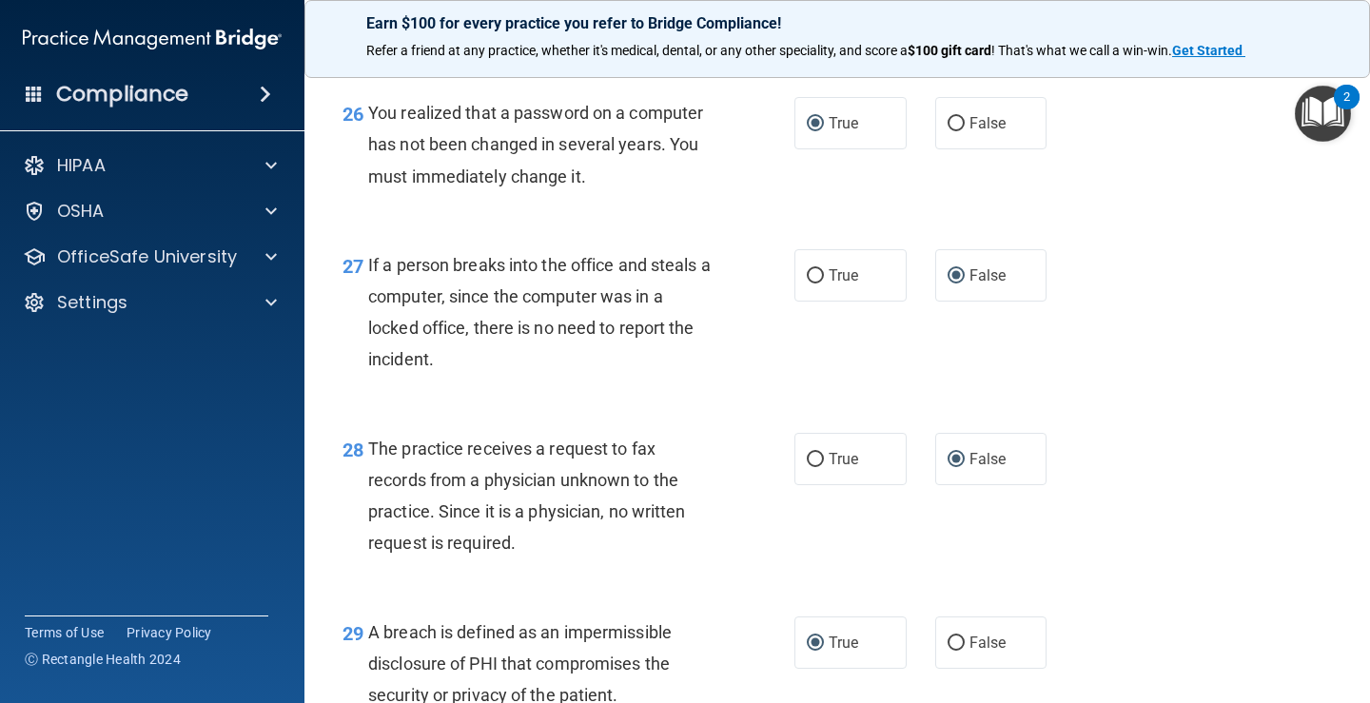
scroll to position [4864, 0]
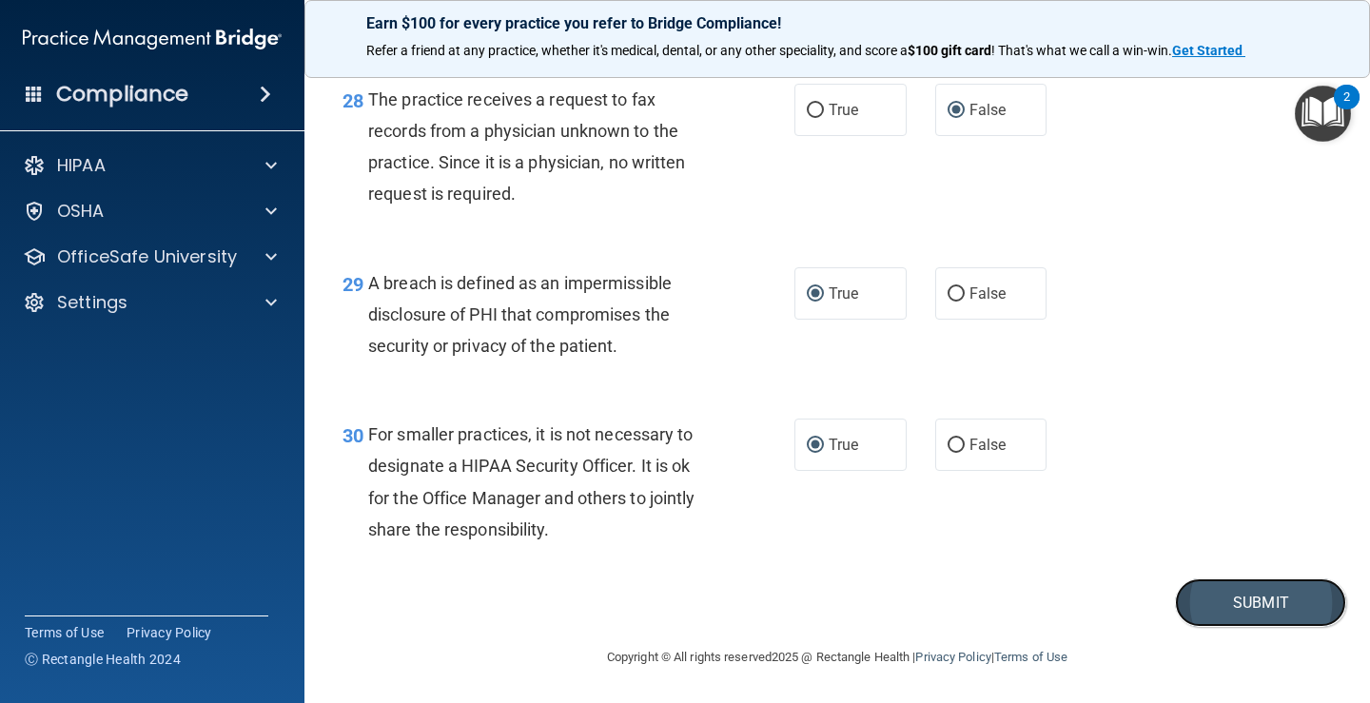
click at [1237, 602] on button "Submit" at bounding box center [1260, 603] width 171 height 49
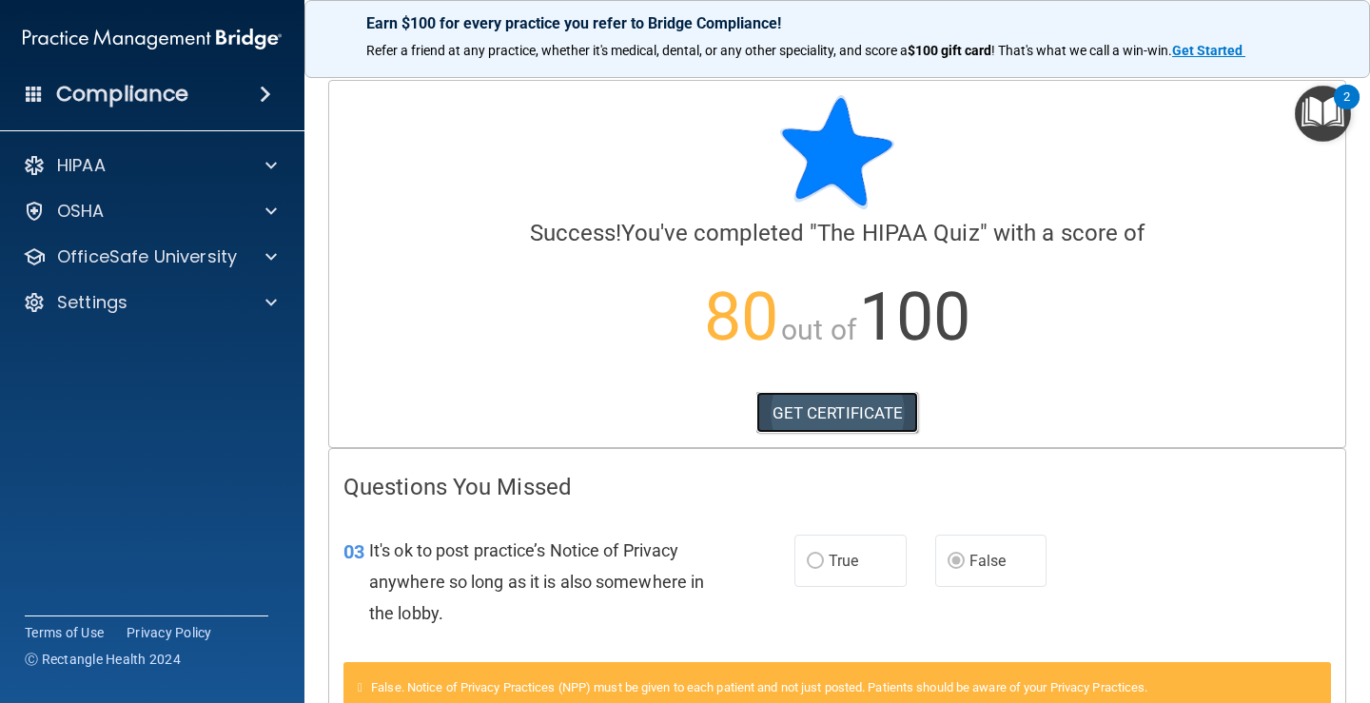
click at [820, 416] on link "GET CERTIFICATE" at bounding box center [837, 413] width 163 height 42
click at [1338, 102] on div "2" at bounding box center [1347, 97] width 26 height 25
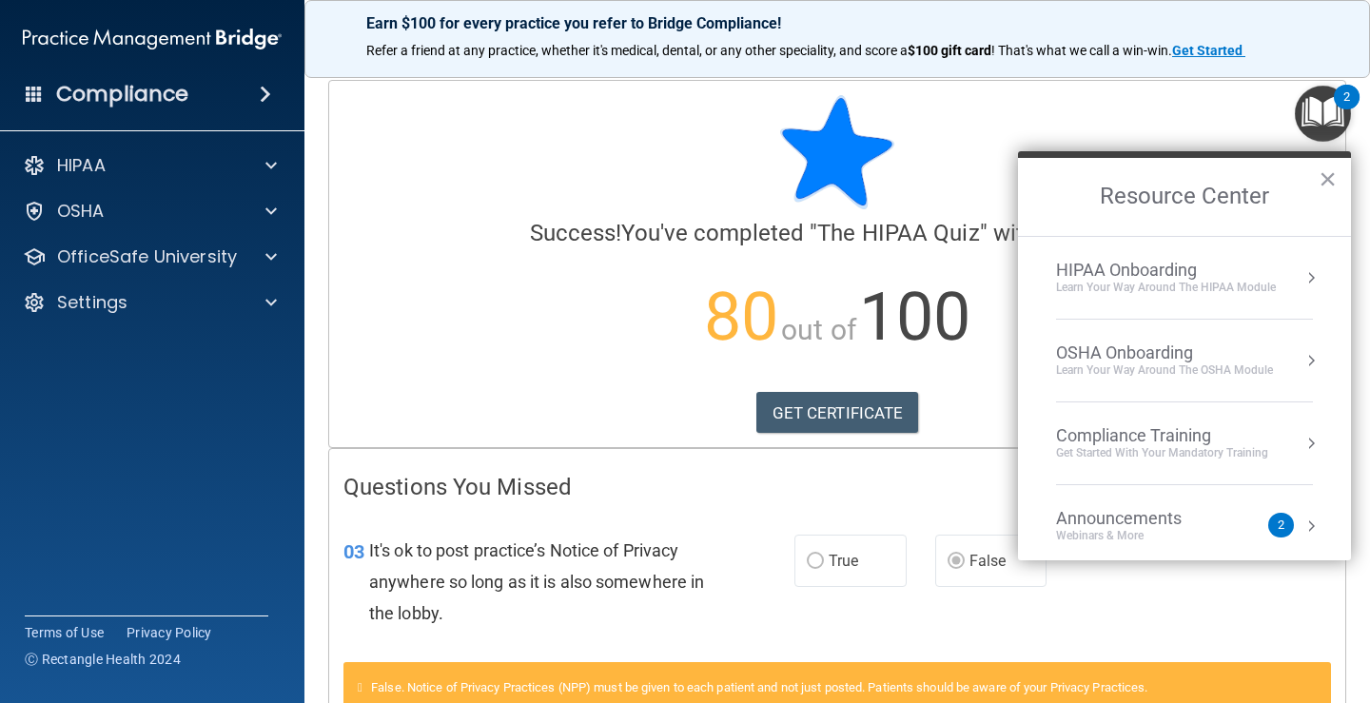
click at [1184, 437] on div "Compliance Training" at bounding box center [1162, 435] width 212 height 21
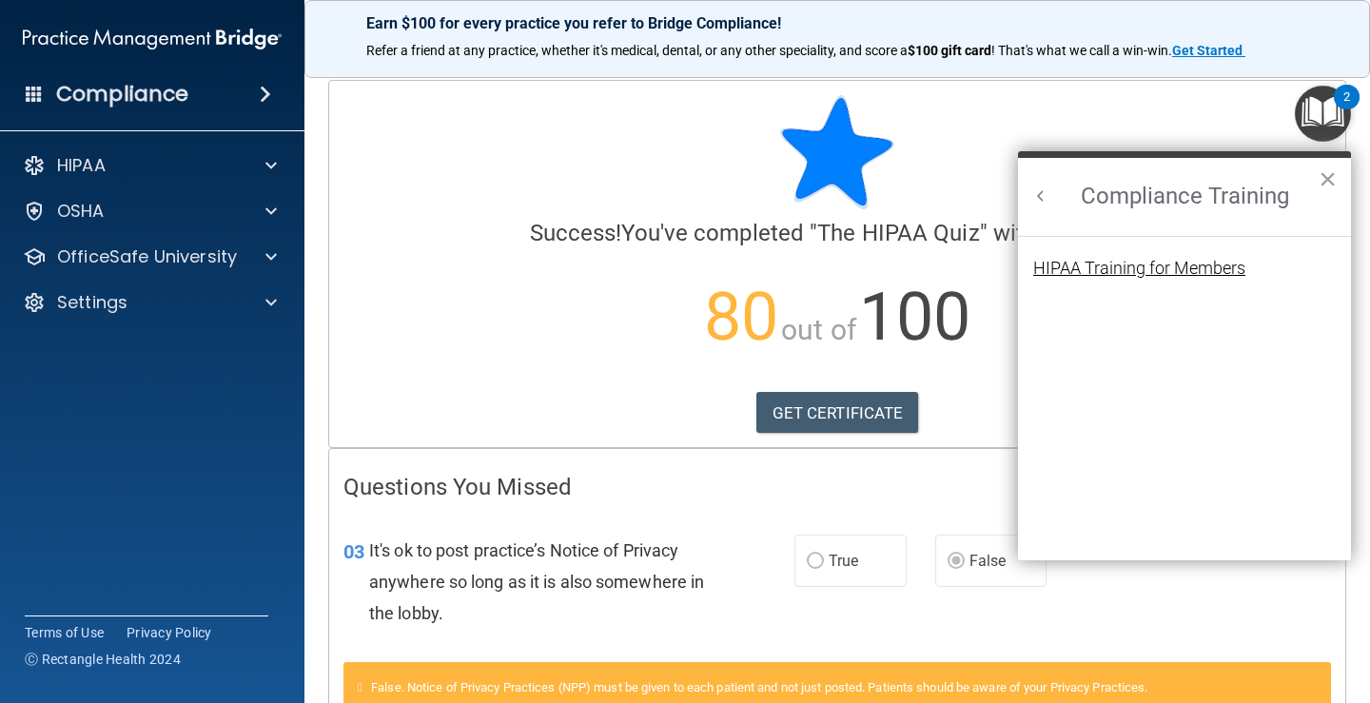
click at [1179, 270] on div "HIPAA Training for Members" at bounding box center [1139, 268] width 212 height 17
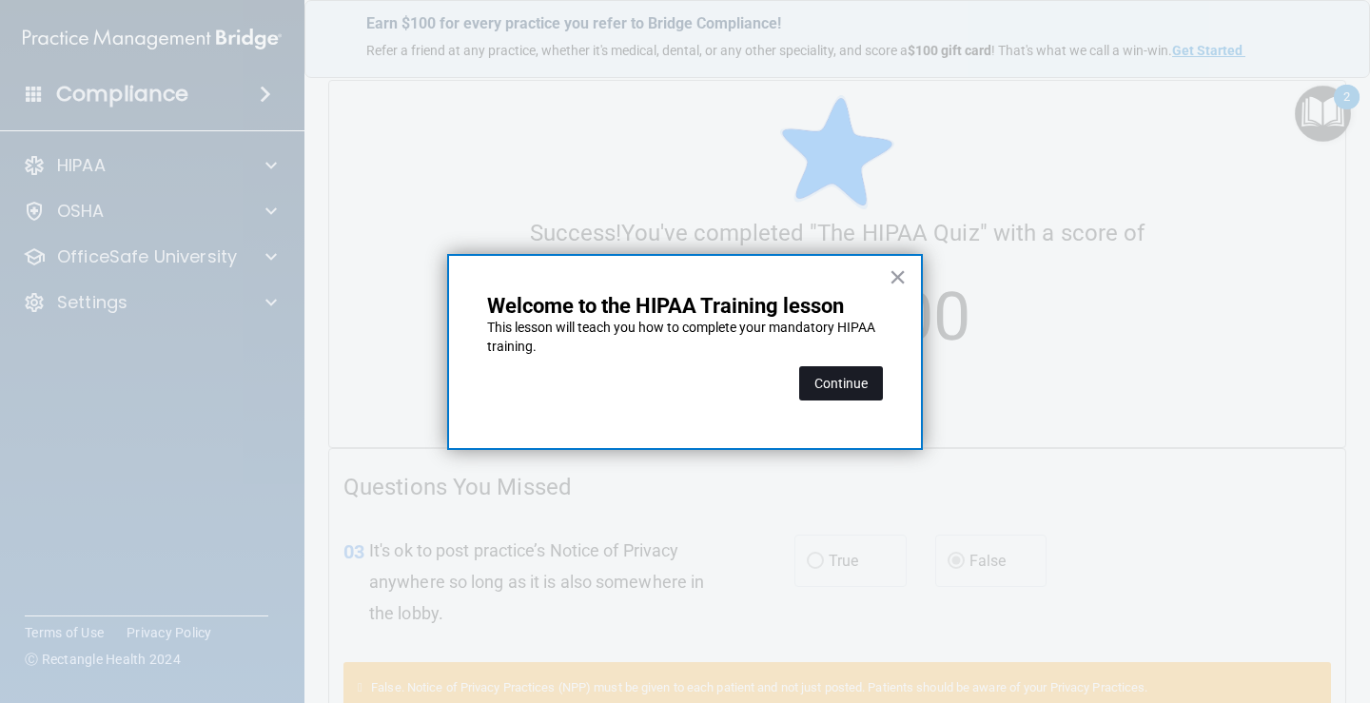
click at [863, 373] on button "Continue" at bounding box center [841, 383] width 84 height 34
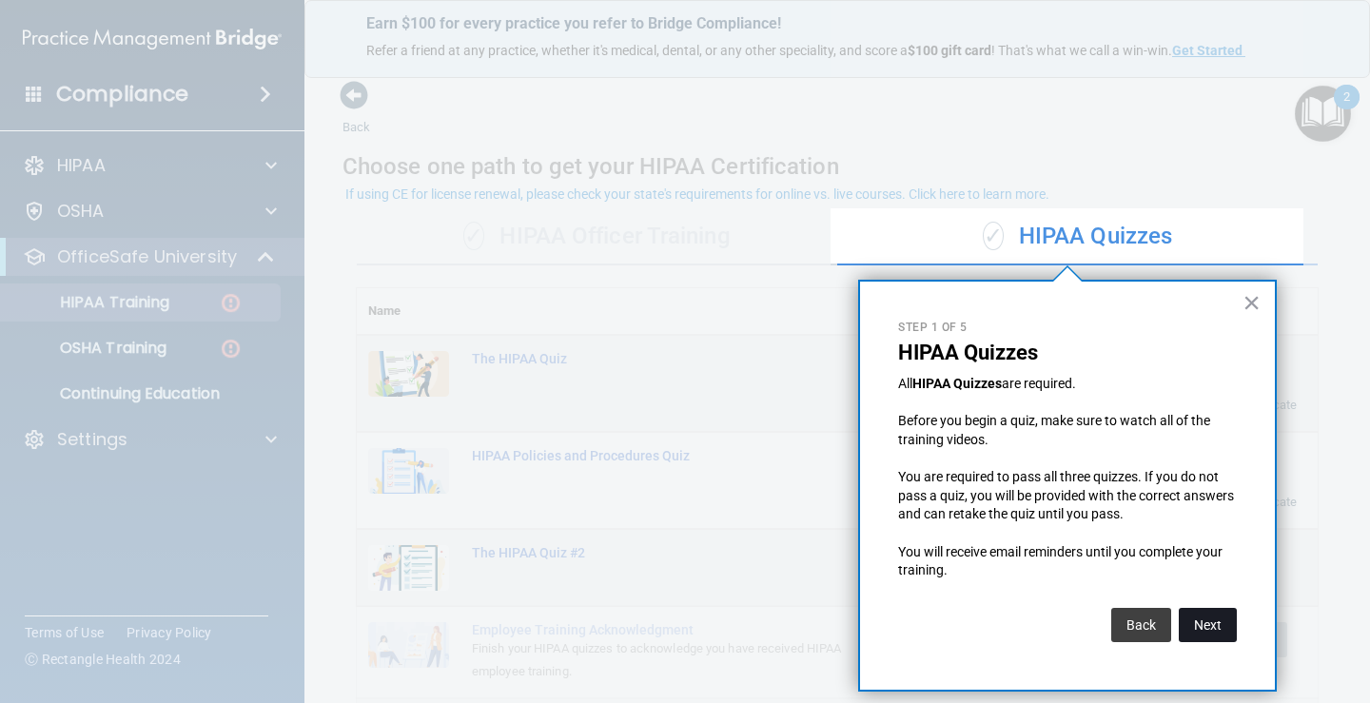
click at [1192, 634] on button "Next" at bounding box center [1208, 625] width 58 height 34
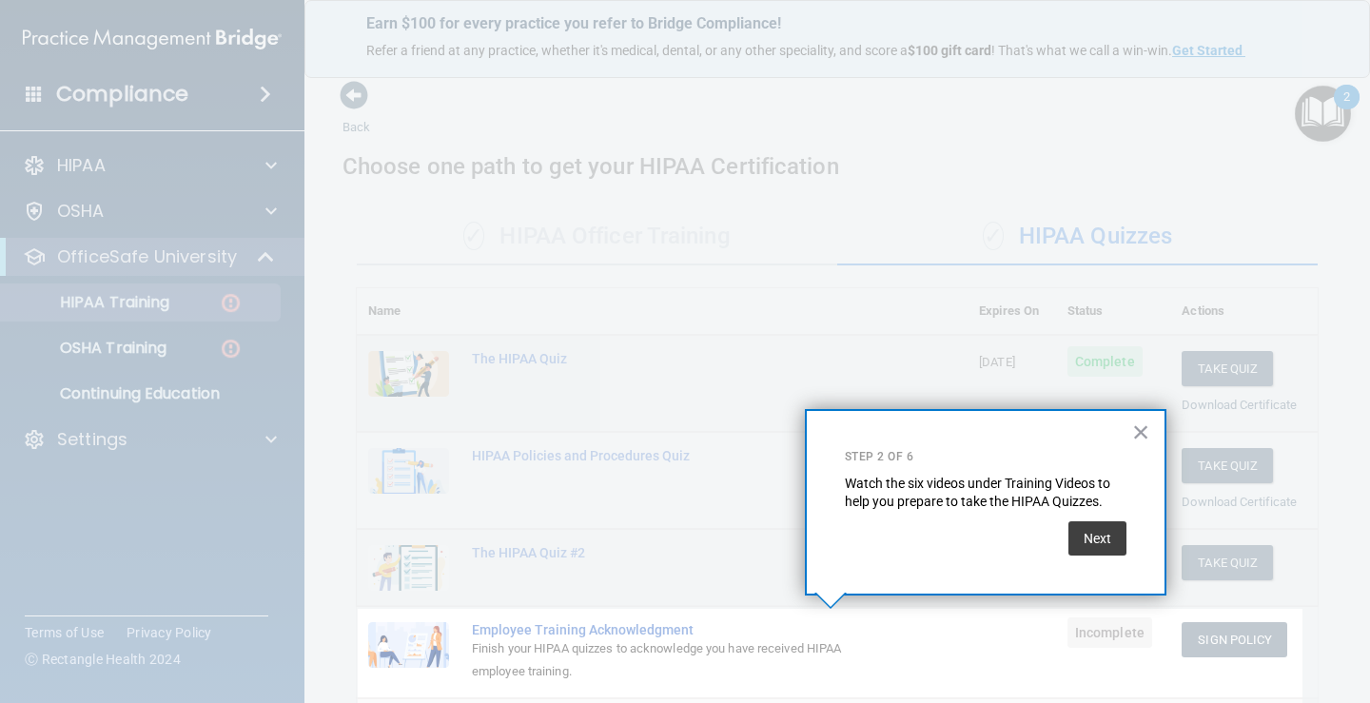
scroll to position [206, 0]
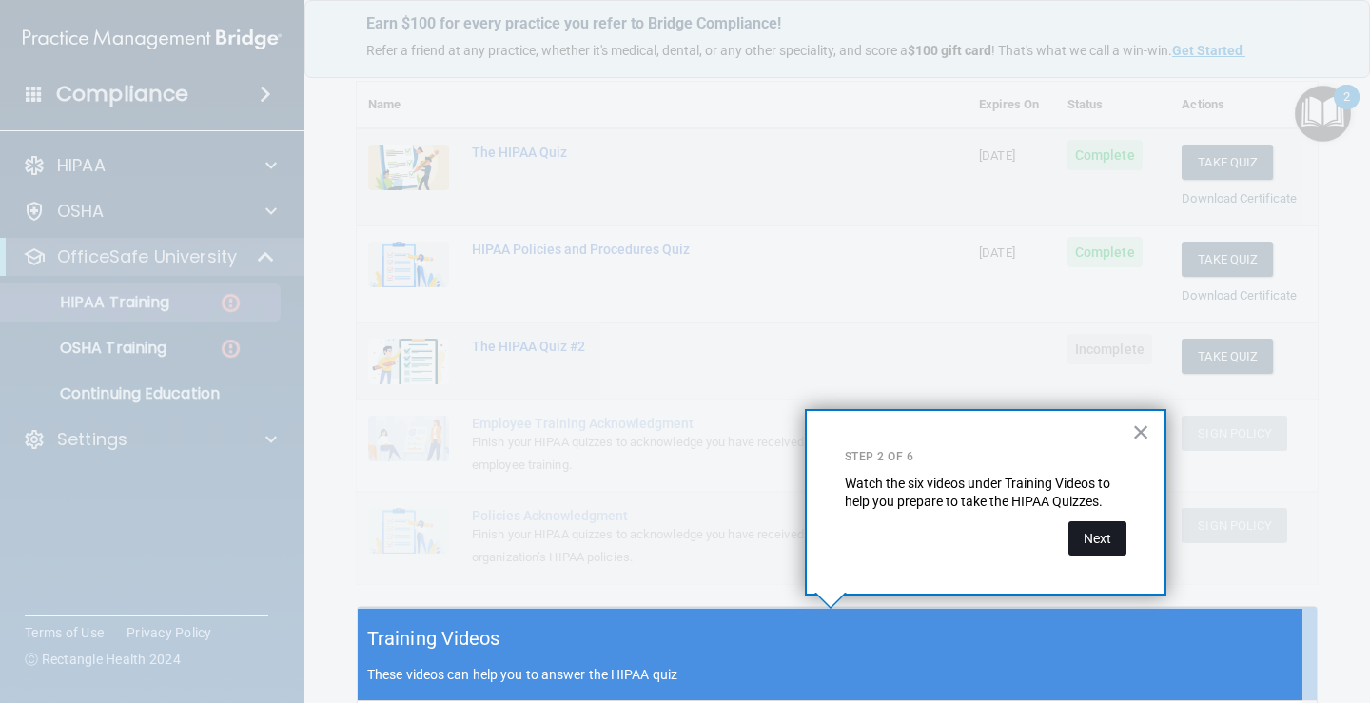
click at [1099, 546] on button "Next" at bounding box center [1098, 538] width 58 height 34
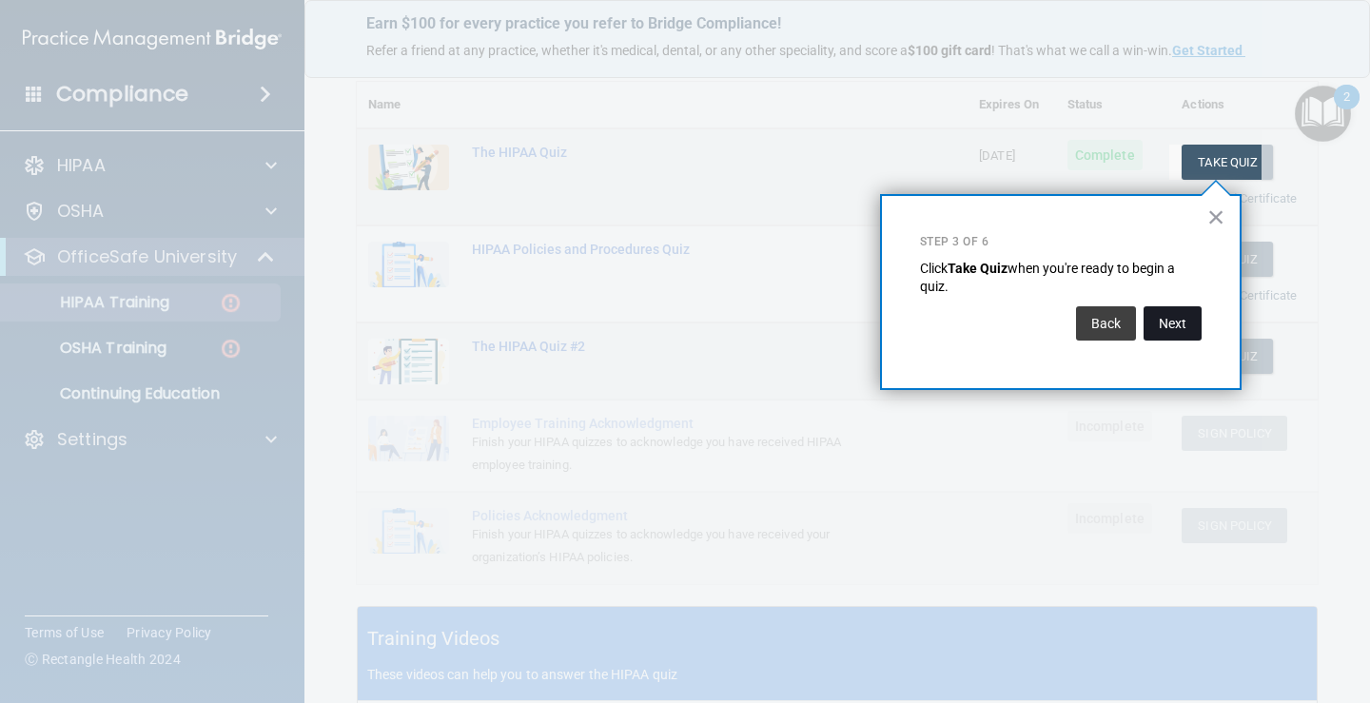
click at [1195, 331] on button "Next" at bounding box center [1173, 323] width 58 height 34
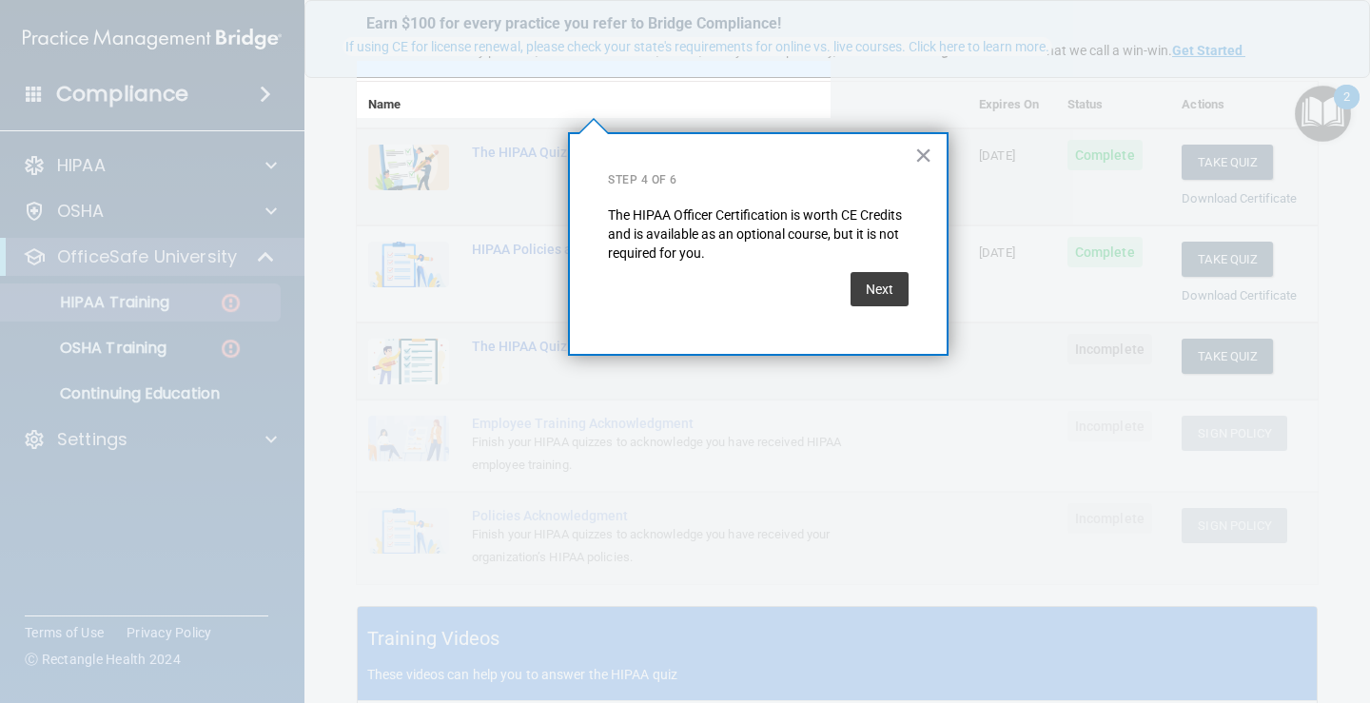
scroll to position [147, 0]
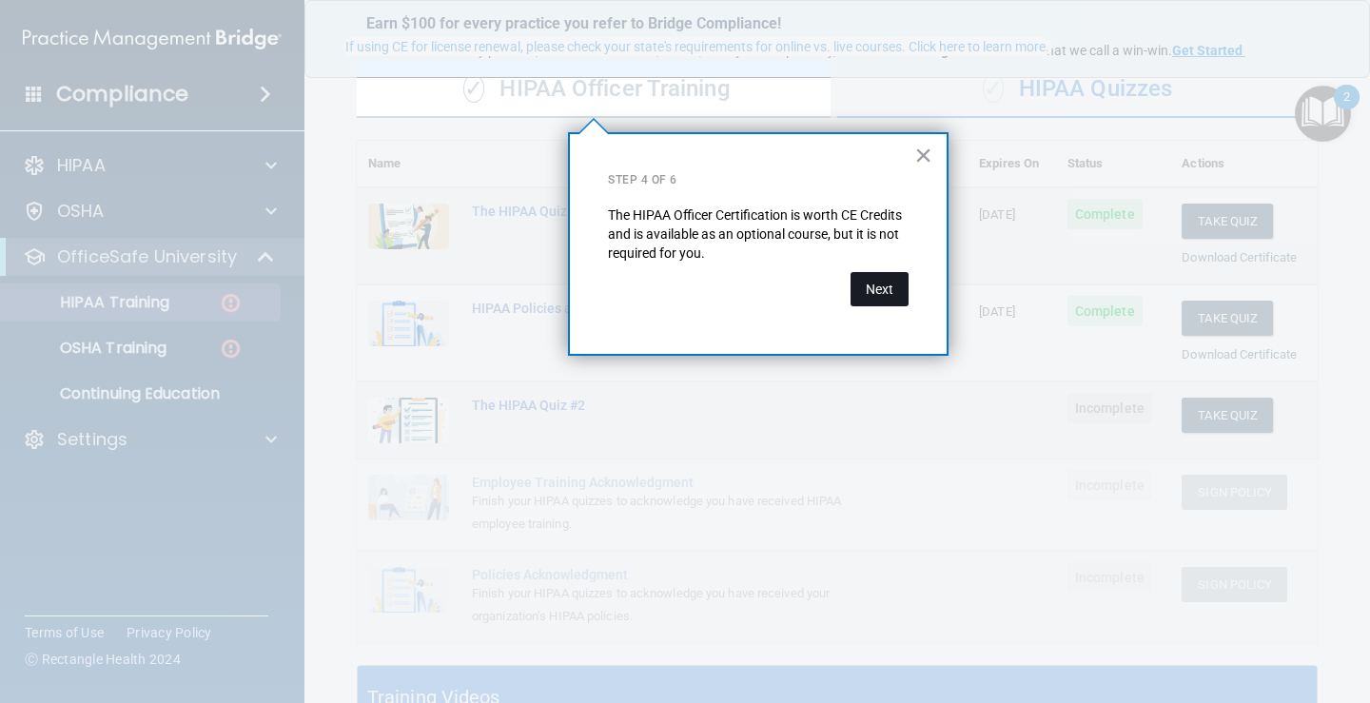
click at [904, 281] on button "Next" at bounding box center [880, 289] width 58 height 34
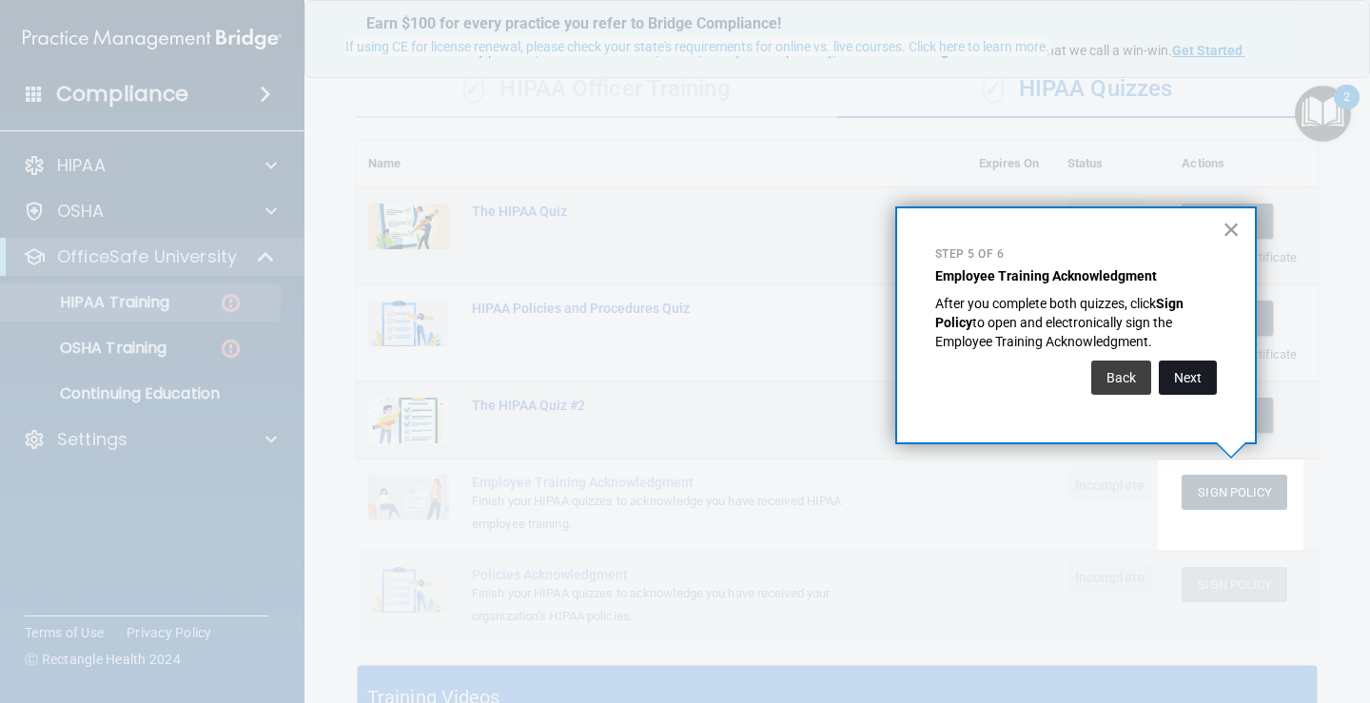
click at [1214, 377] on button "Next" at bounding box center [1188, 378] width 58 height 34
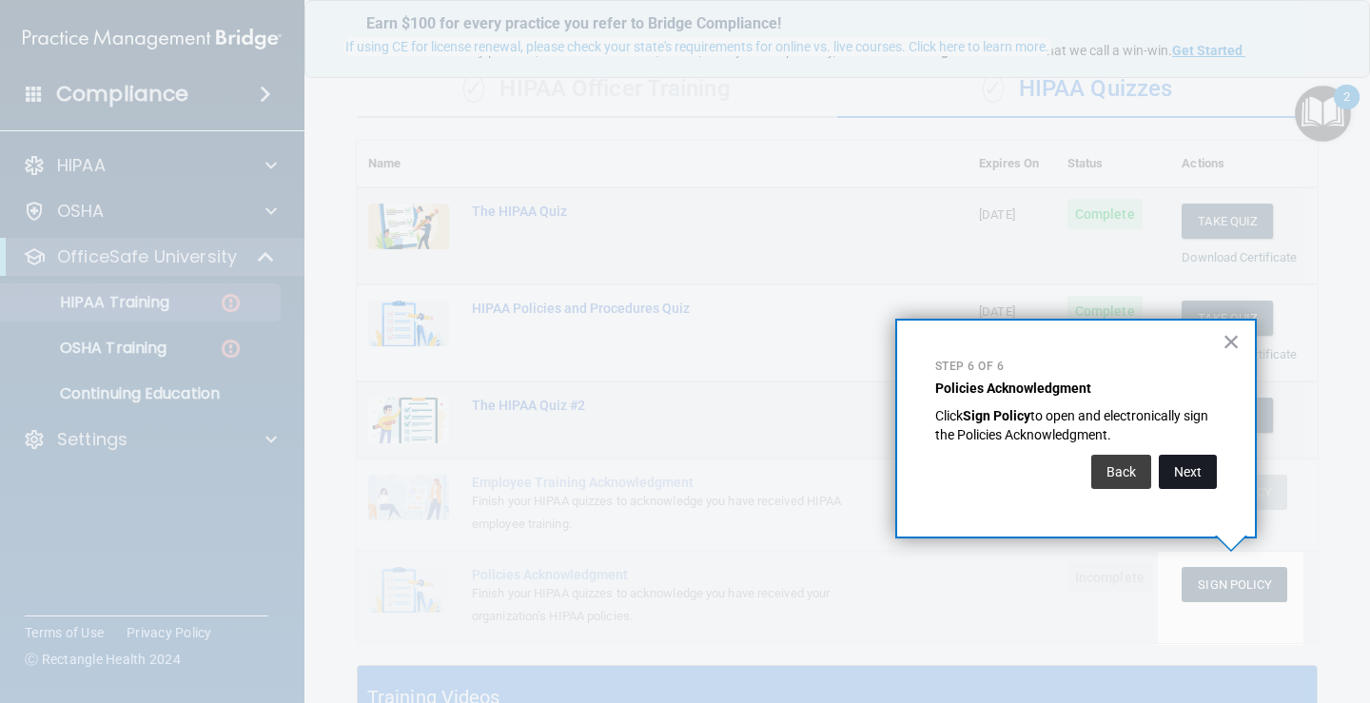
click at [1195, 475] on button "Next" at bounding box center [1188, 472] width 58 height 34
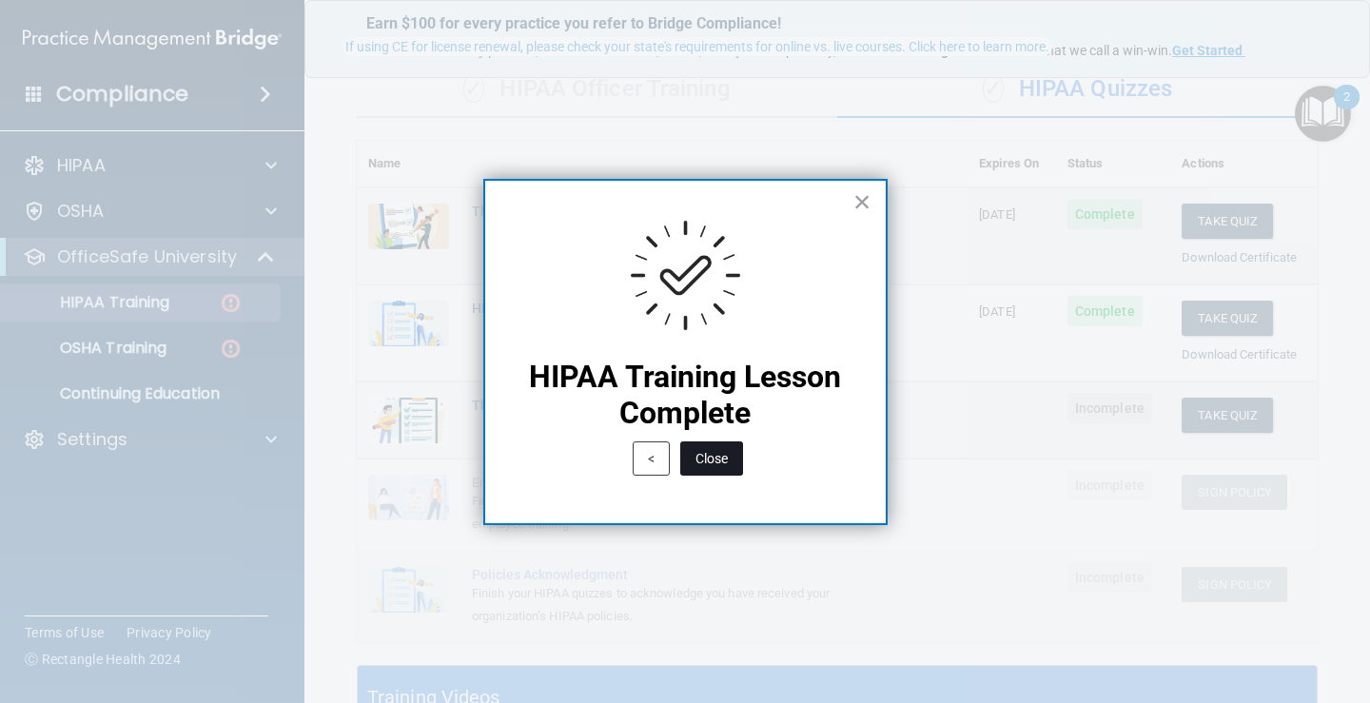
click at [726, 467] on button "Close" at bounding box center [711, 459] width 63 height 34
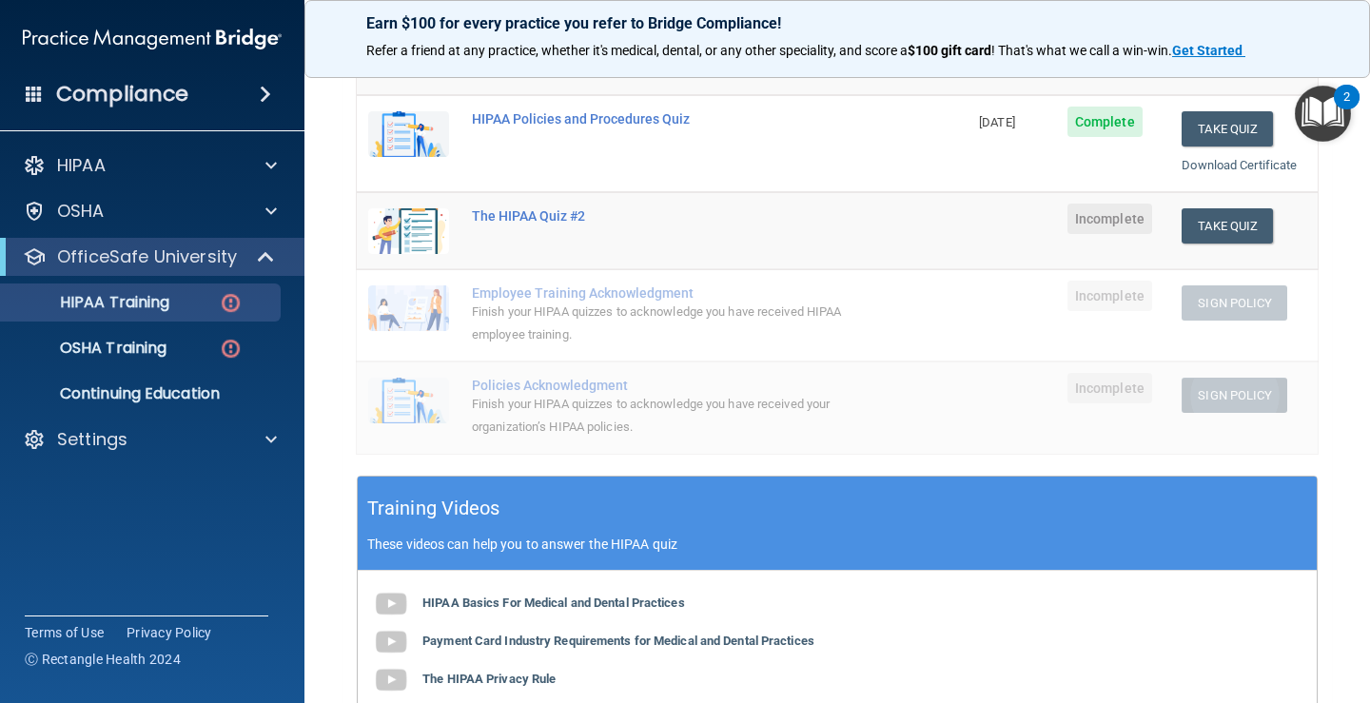
scroll to position [338, 0]
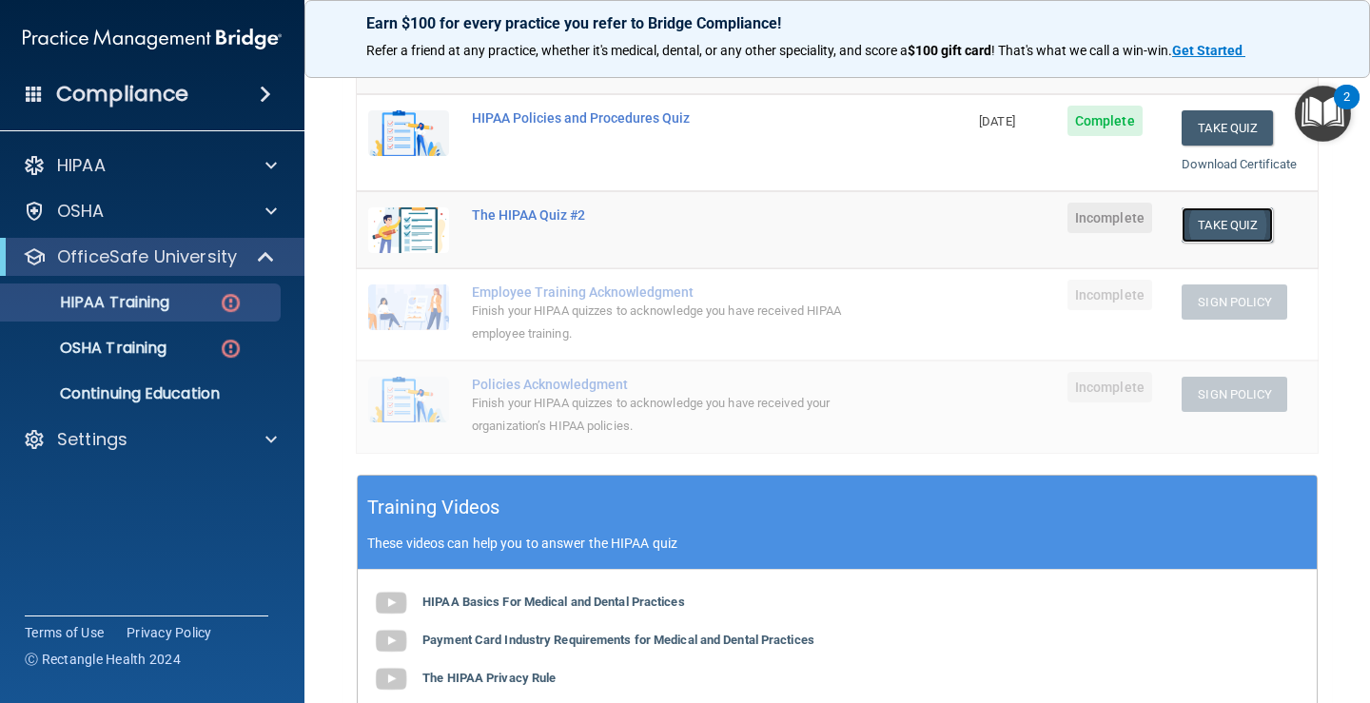
click at [1213, 229] on button "Take Quiz" at bounding box center [1227, 224] width 91 height 35
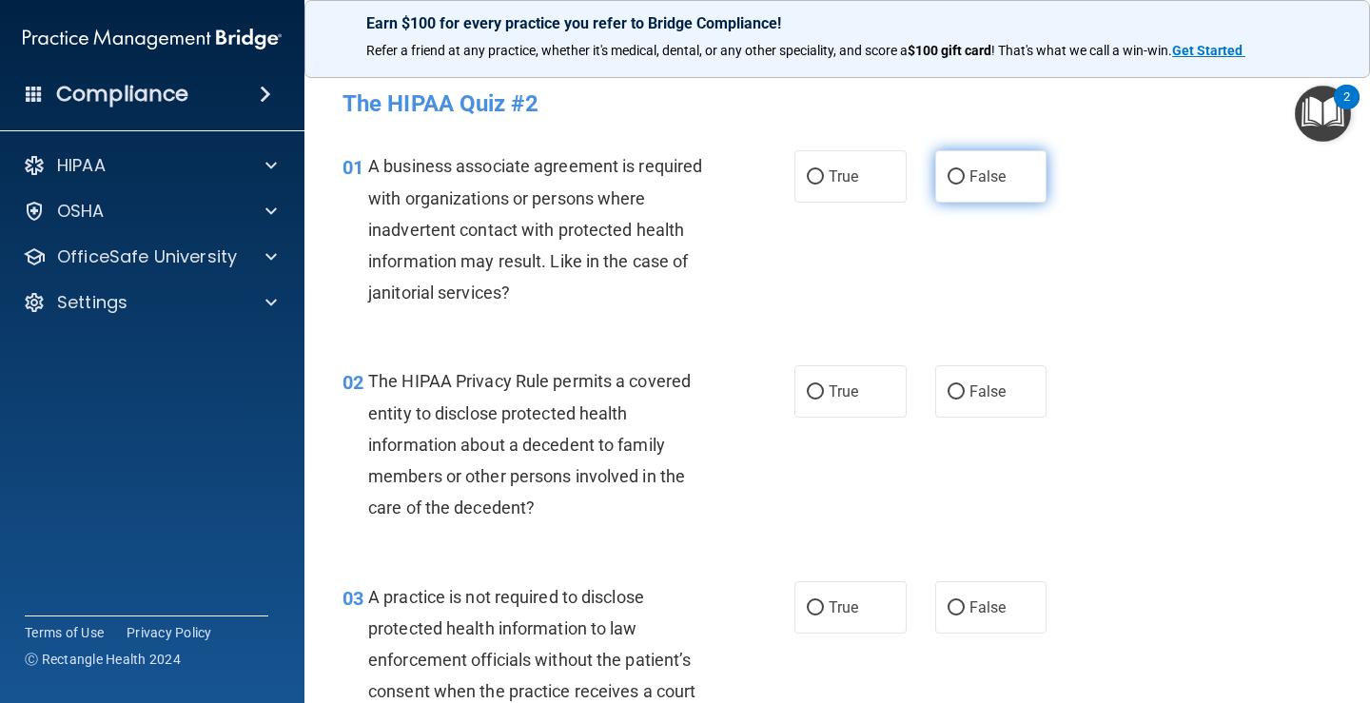
click at [949, 173] on input "False" at bounding box center [956, 177] width 17 height 14
radio input "true"
click at [812, 387] on input "True" at bounding box center [815, 392] width 17 height 14
radio input "true"
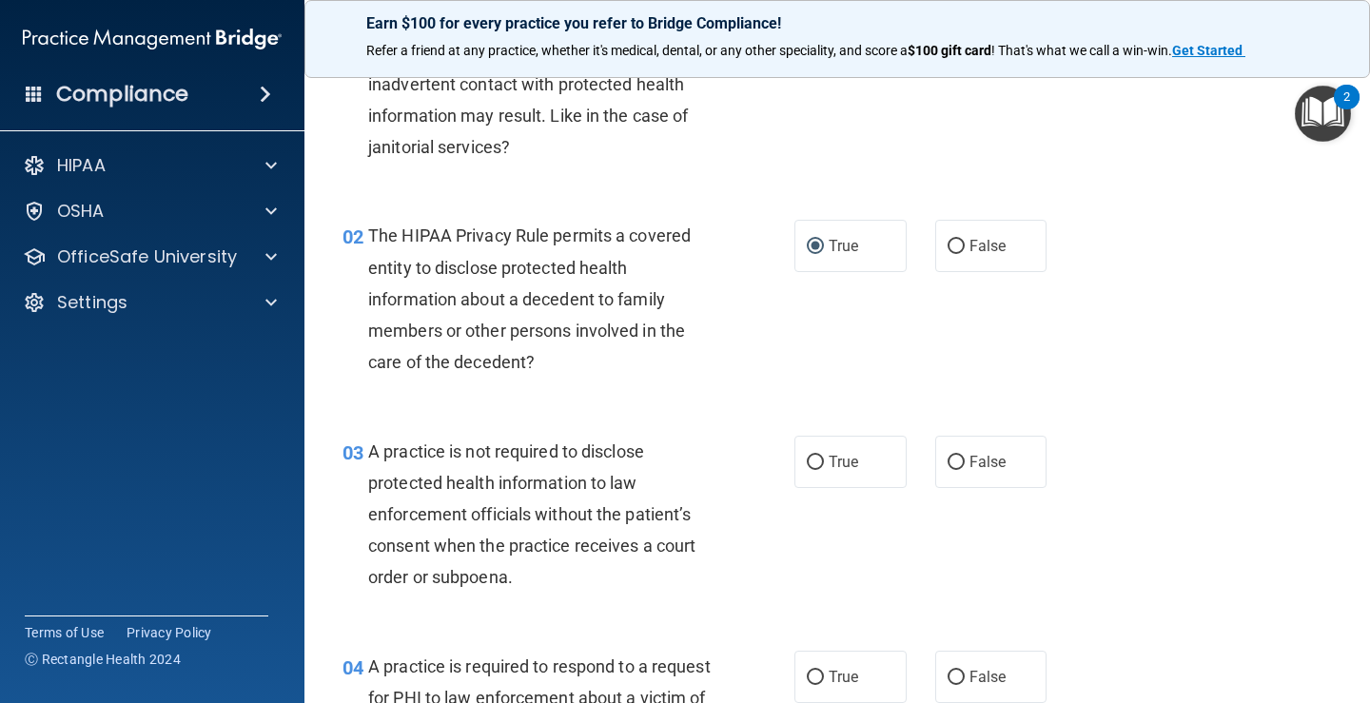
scroll to position [190, 0]
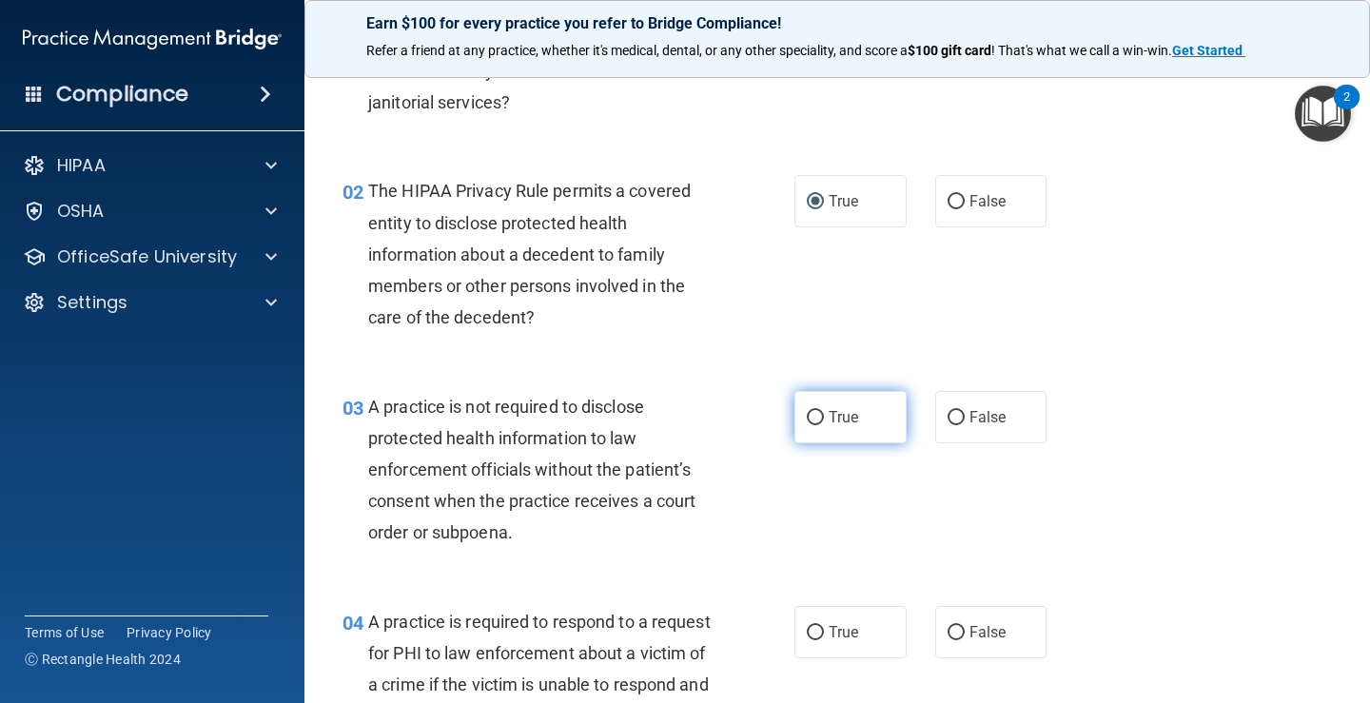
click at [808, 414] on input "True" at bounding box center [815, 418] width 17 height 14
radio input "true"
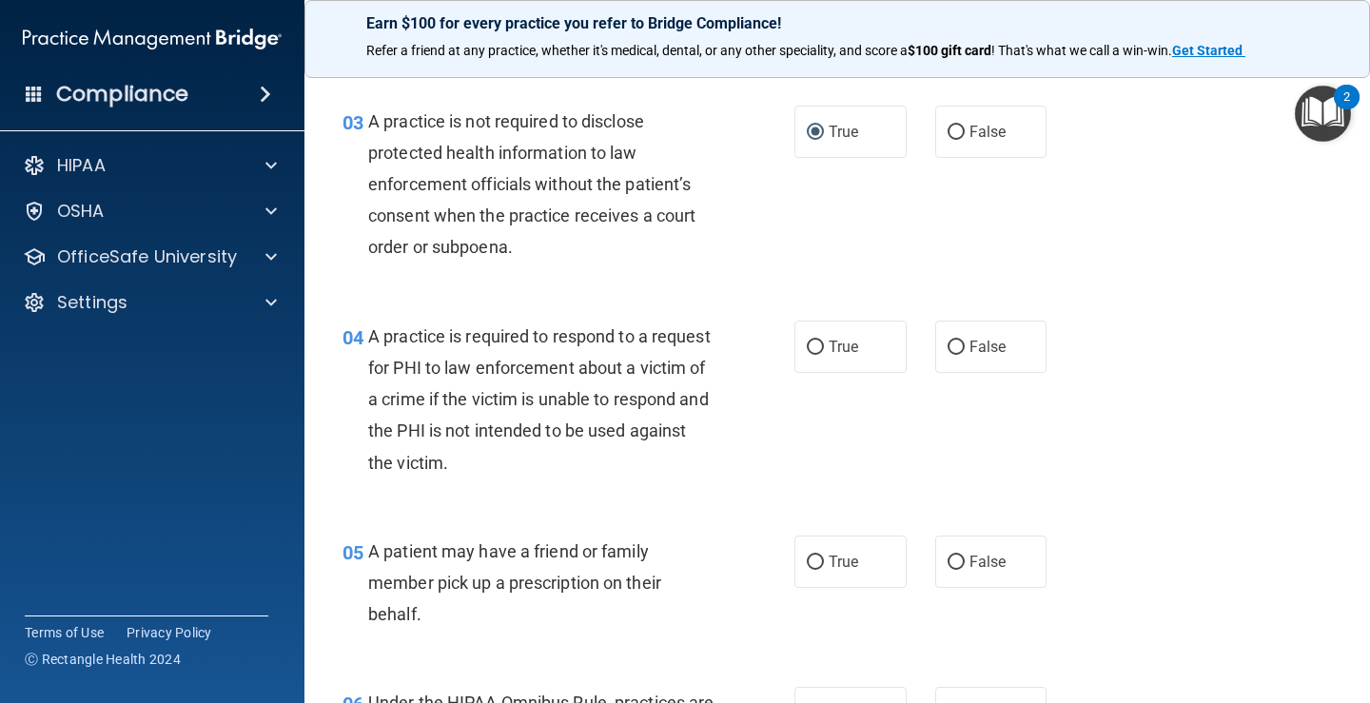
scroll to position [571, 0]
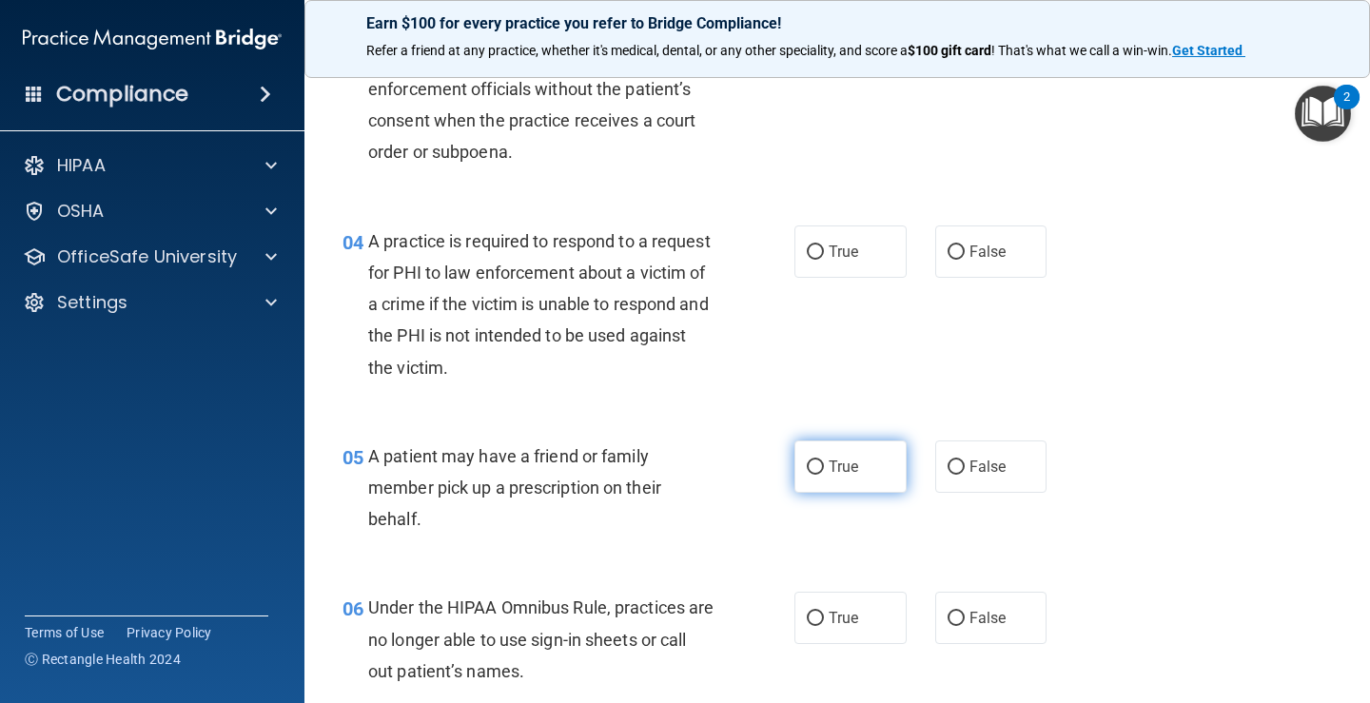
click at [813, 464] on input "True" at bounding box center [815, 468] width 17 height 14
radio input "true"
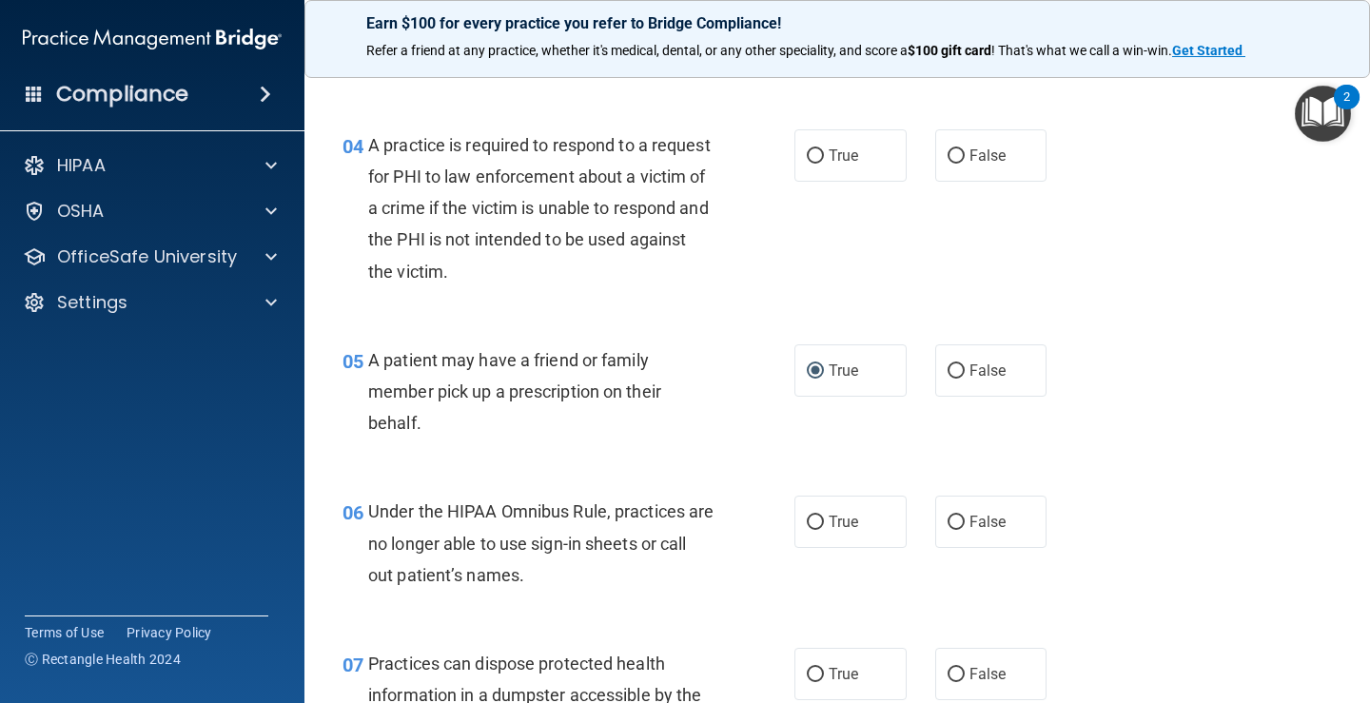
scroll to position [761, 0]
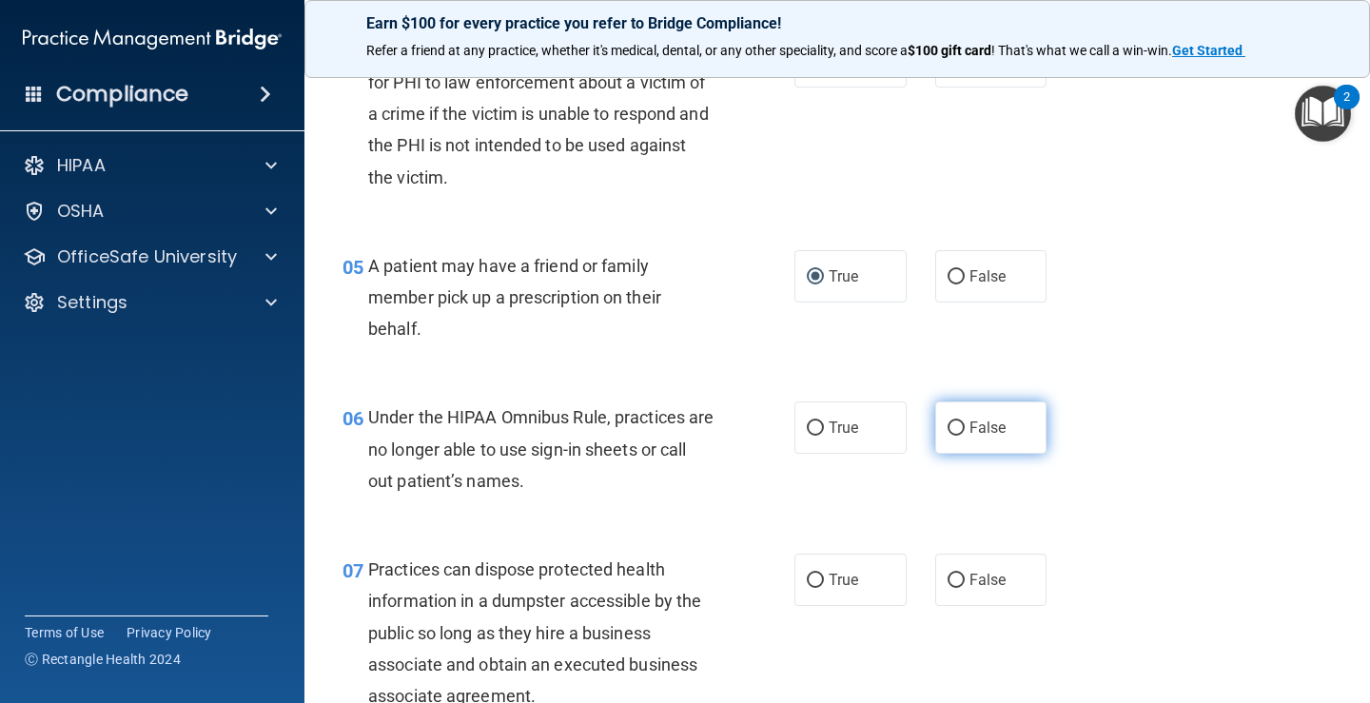
click at [950, 426] on input "False" at bounding box center [956, 429] width 17 height 14
radio input "true"
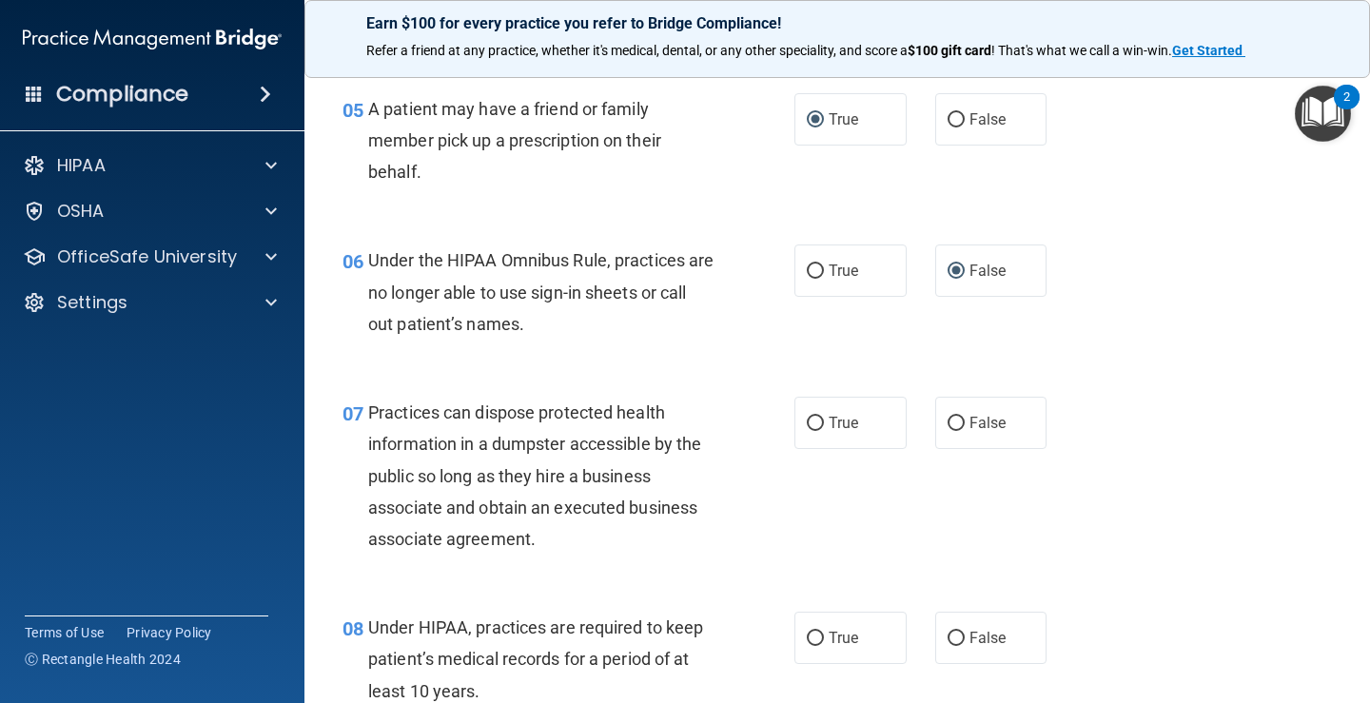
scroll to position [952, 0]
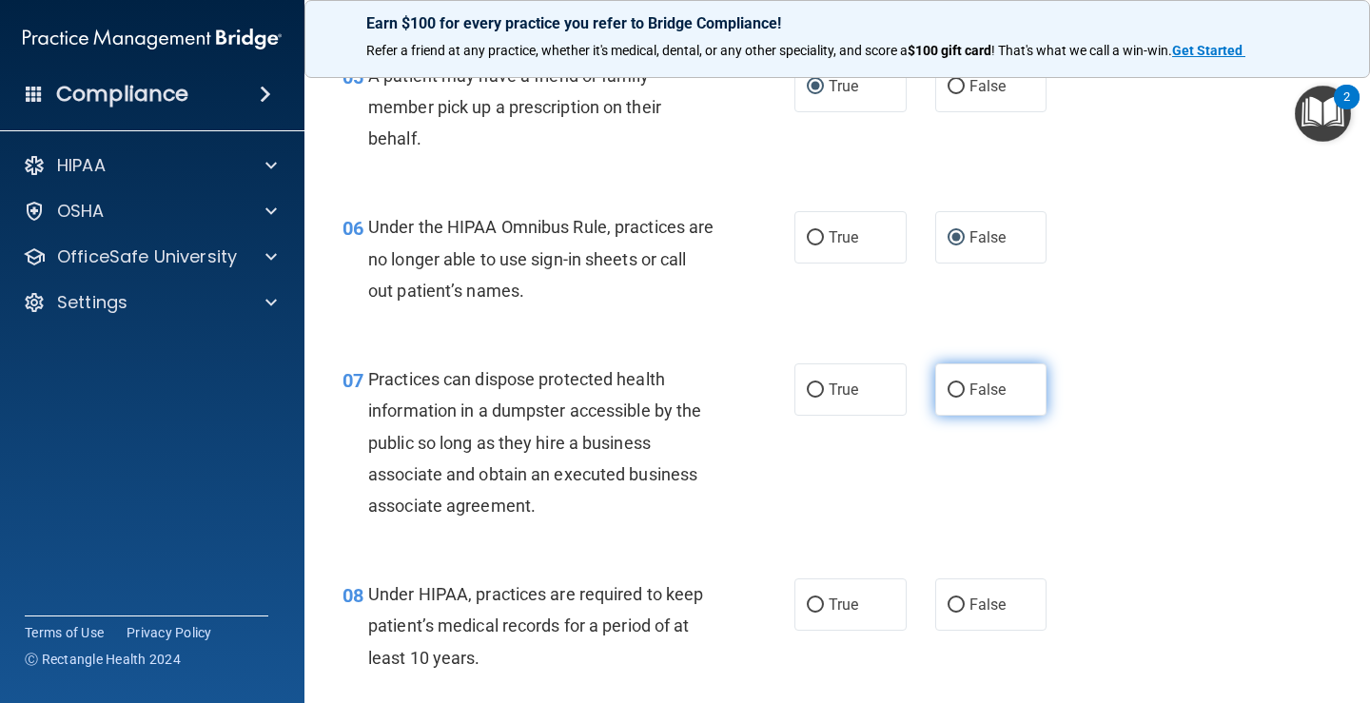
click at [948, 389] on input "False" at bounding box center [956, 390] width 17 height 14
radio input "true"
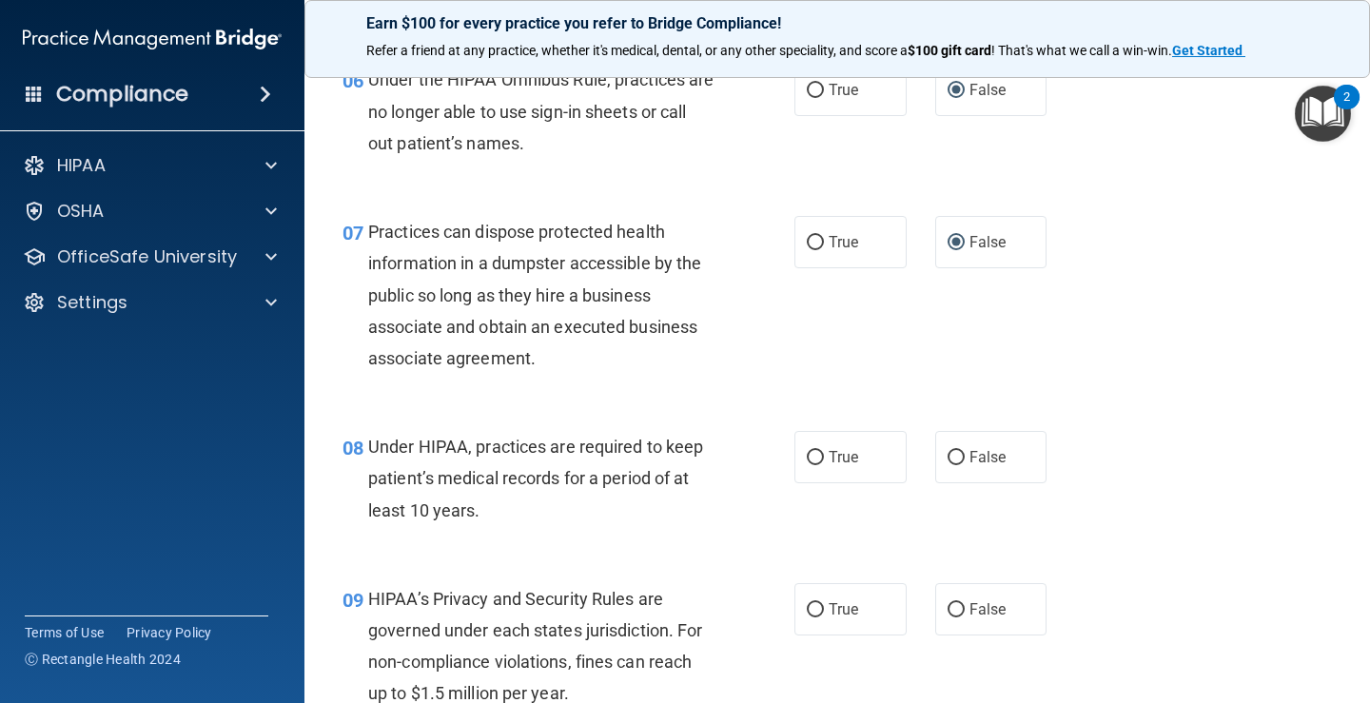
scroll to position [1142, 0]
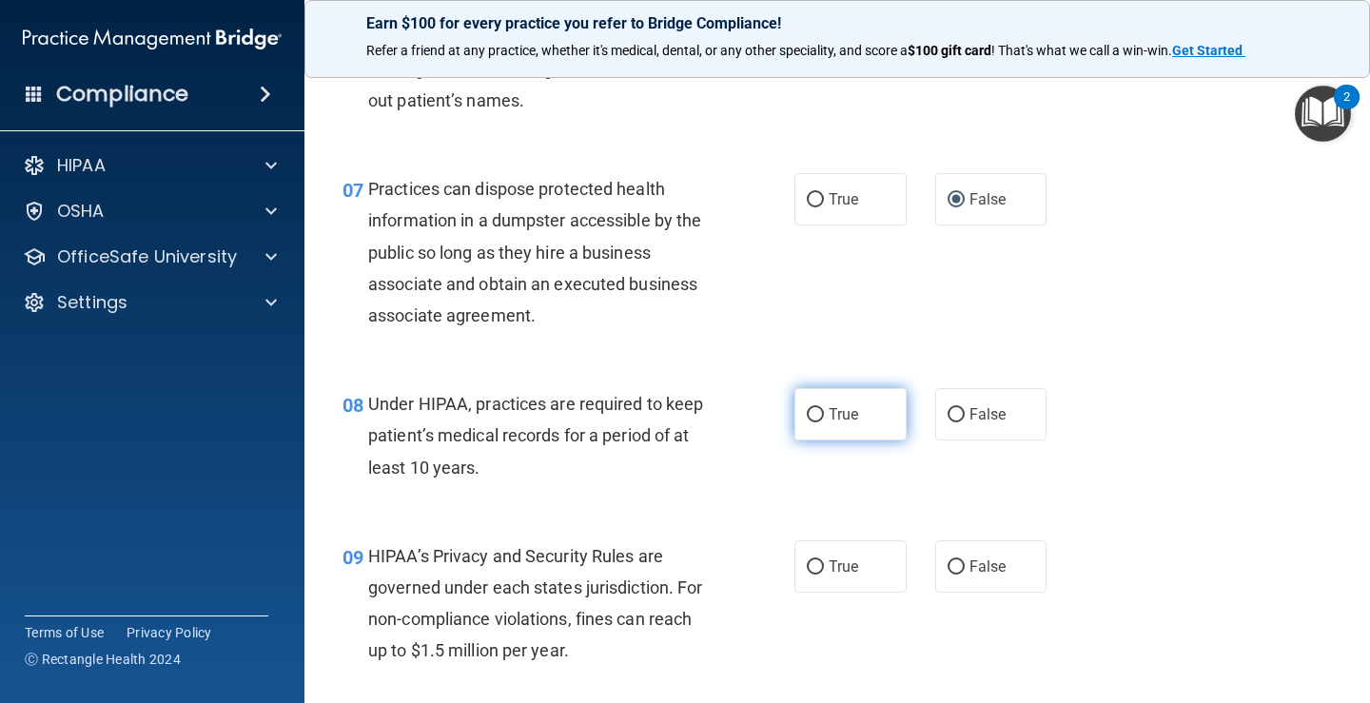
click at [814, 416] on input "True" at bounding box center [815, 415] width 17 height 14
radio input "true"
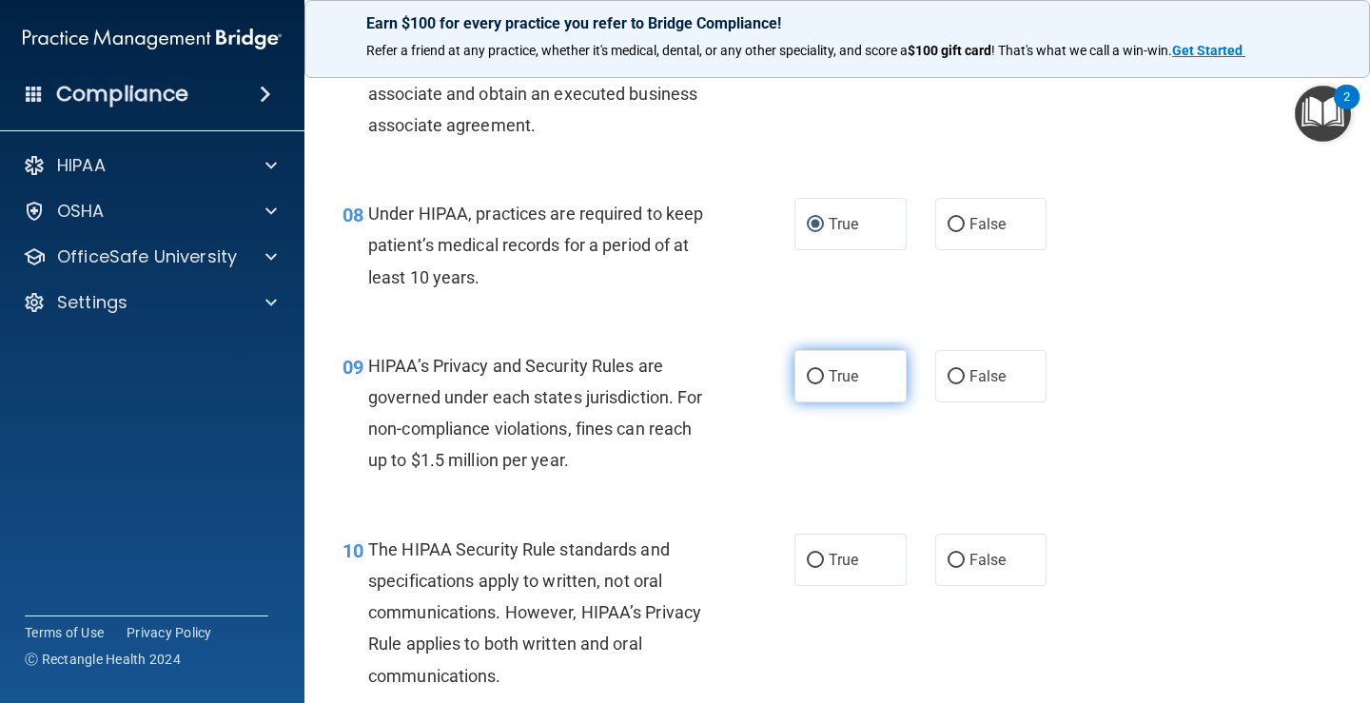
click at [808, 376] on input "True" at bounding box center [815, 377] width 17 height 14
radio input "true"
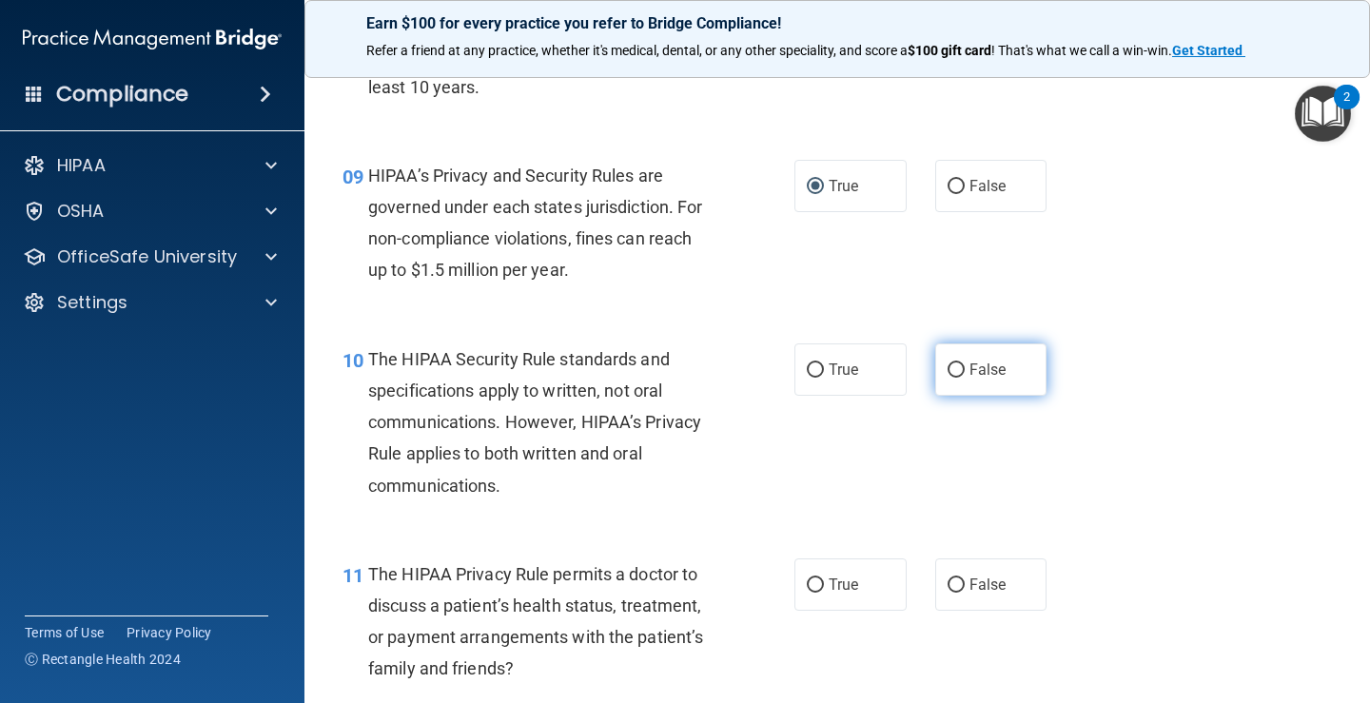
click at [948, 368] on input "False" at bounding box center [956, 370] width 17 height 14
radio input "true"
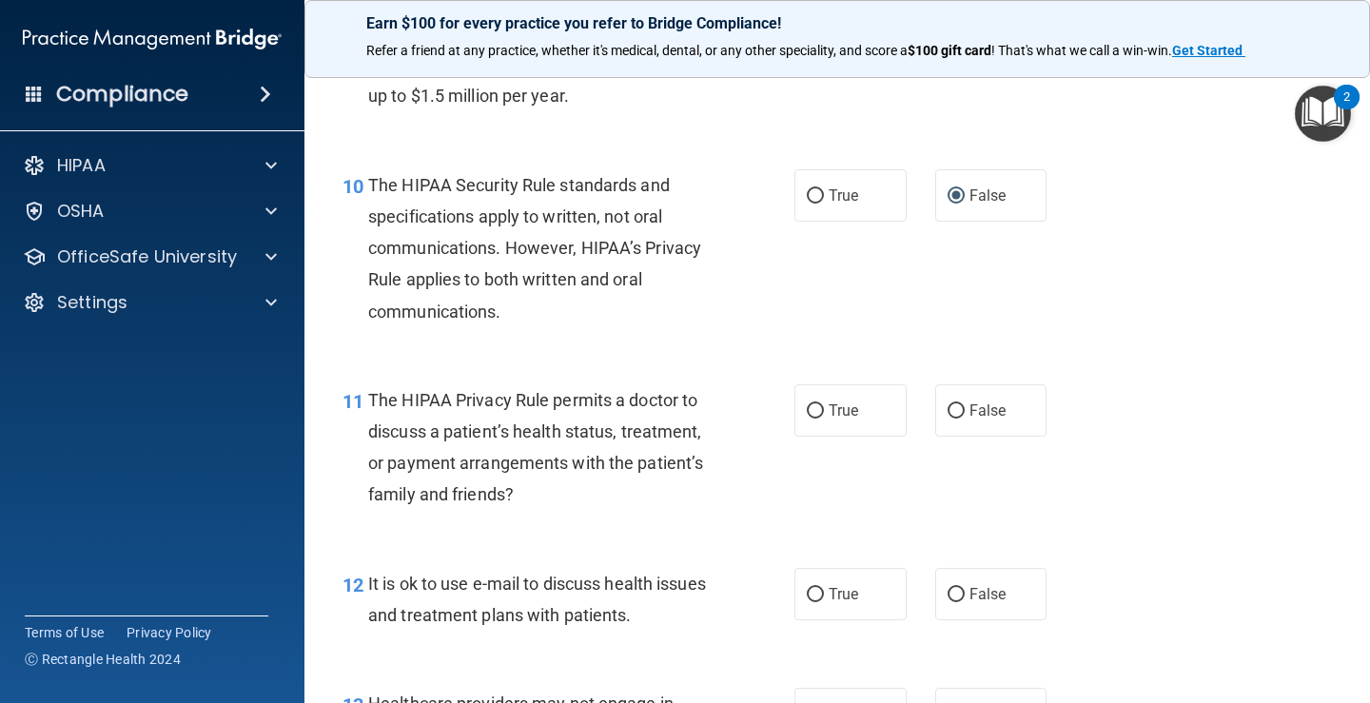
scroll to position [1713, 0]
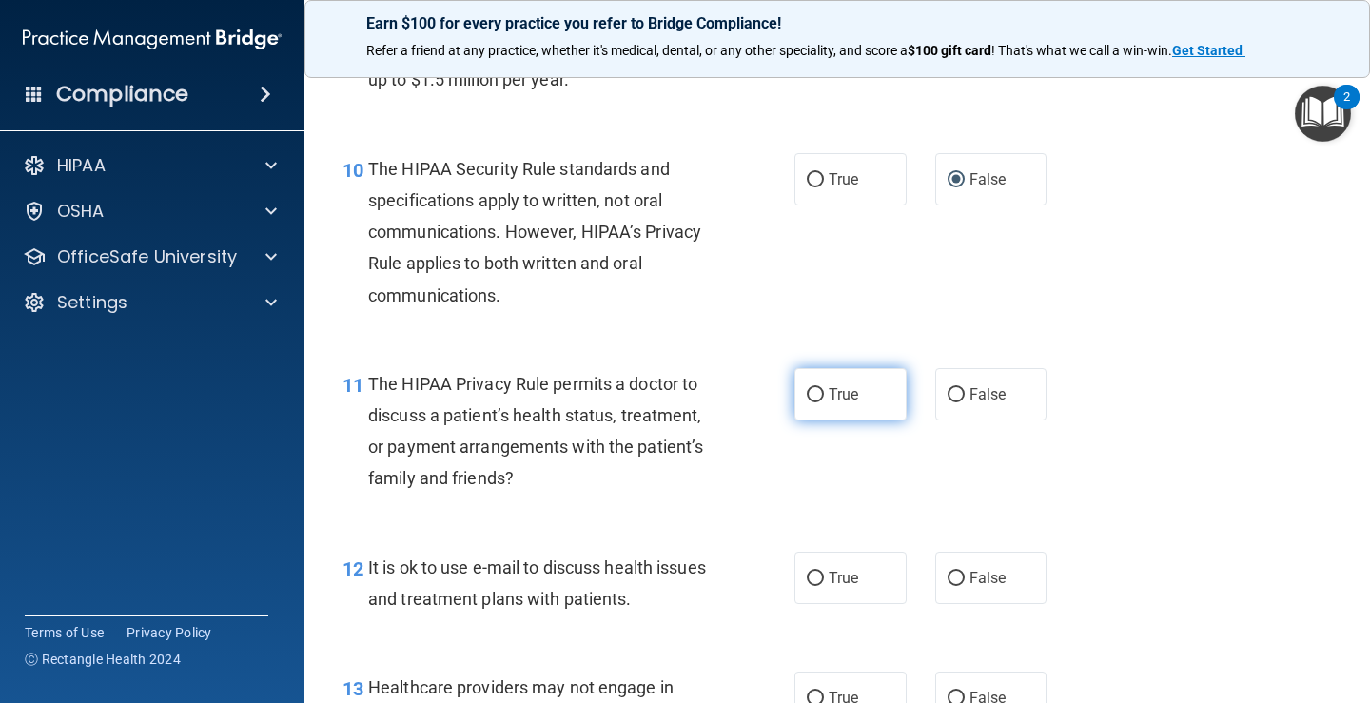
click at [807, 392] on input "True" at bounding box center [815, 395] width 17 height 14
radio input "true"
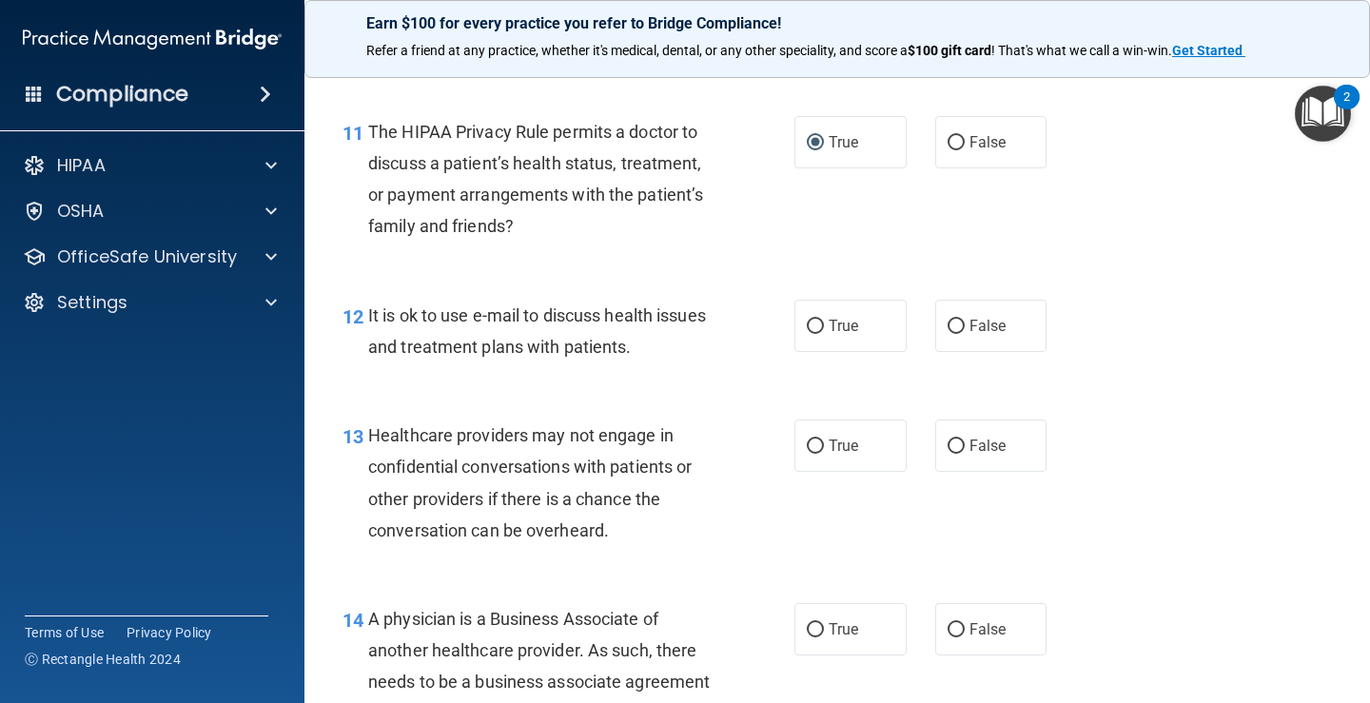
scroll to position [1998, 0]
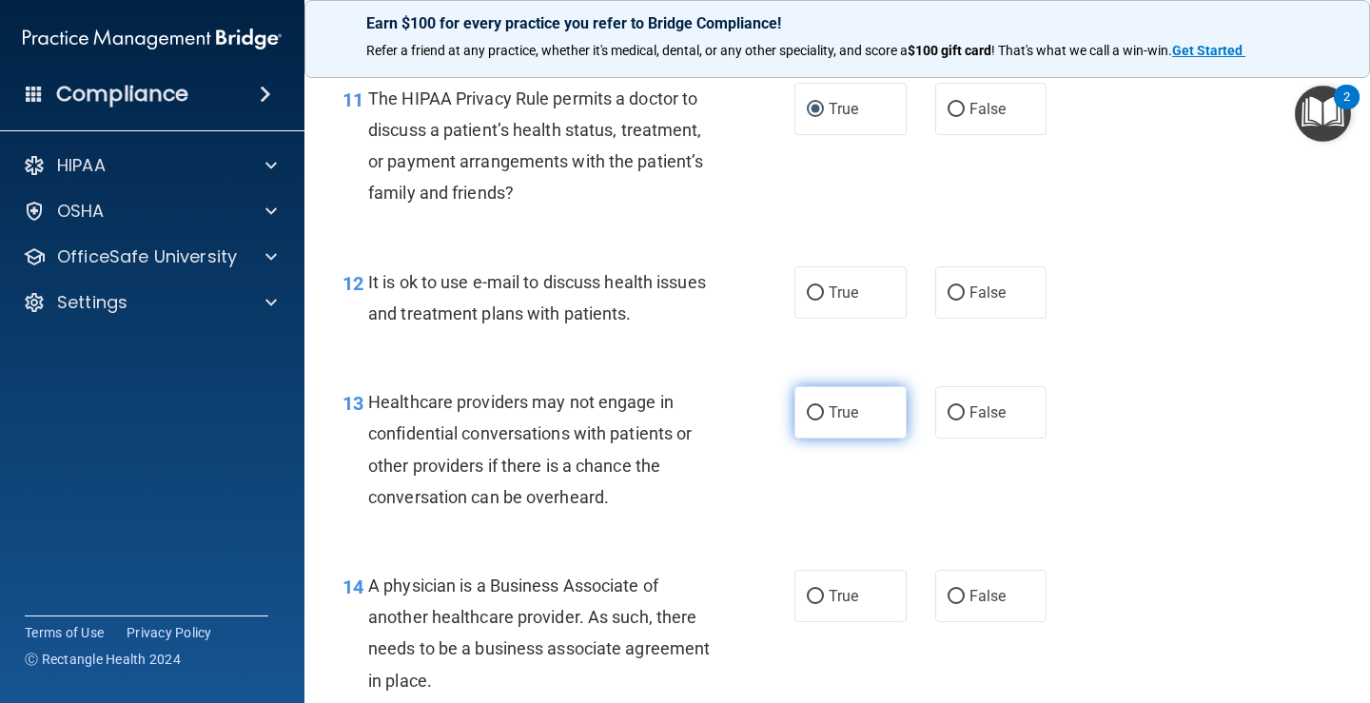
click at [807, 410] on input "True" at bounding box center [815, 413] width 17 height 14
radio input "true"
click at [811, 296] on input "True" at bounding box center [815, 293] width 17 height 14
radio input "true"
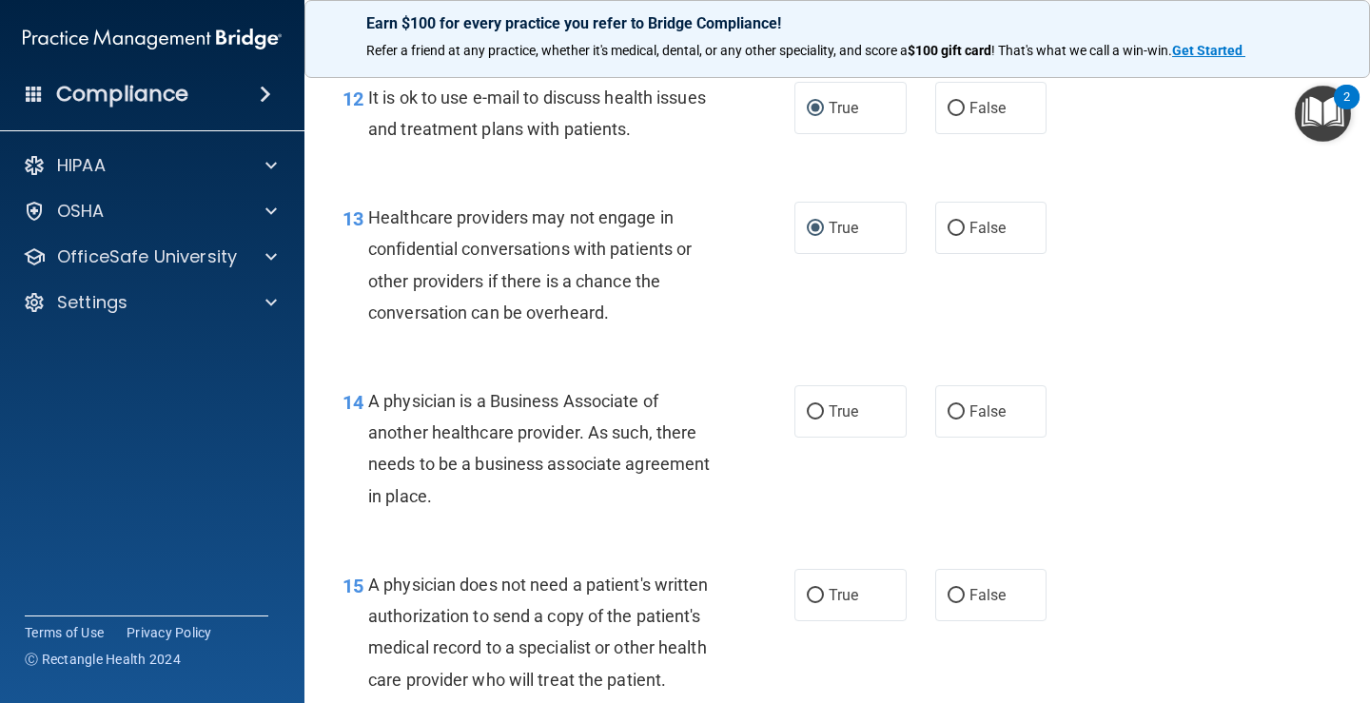
scroll to position [2189, 0]
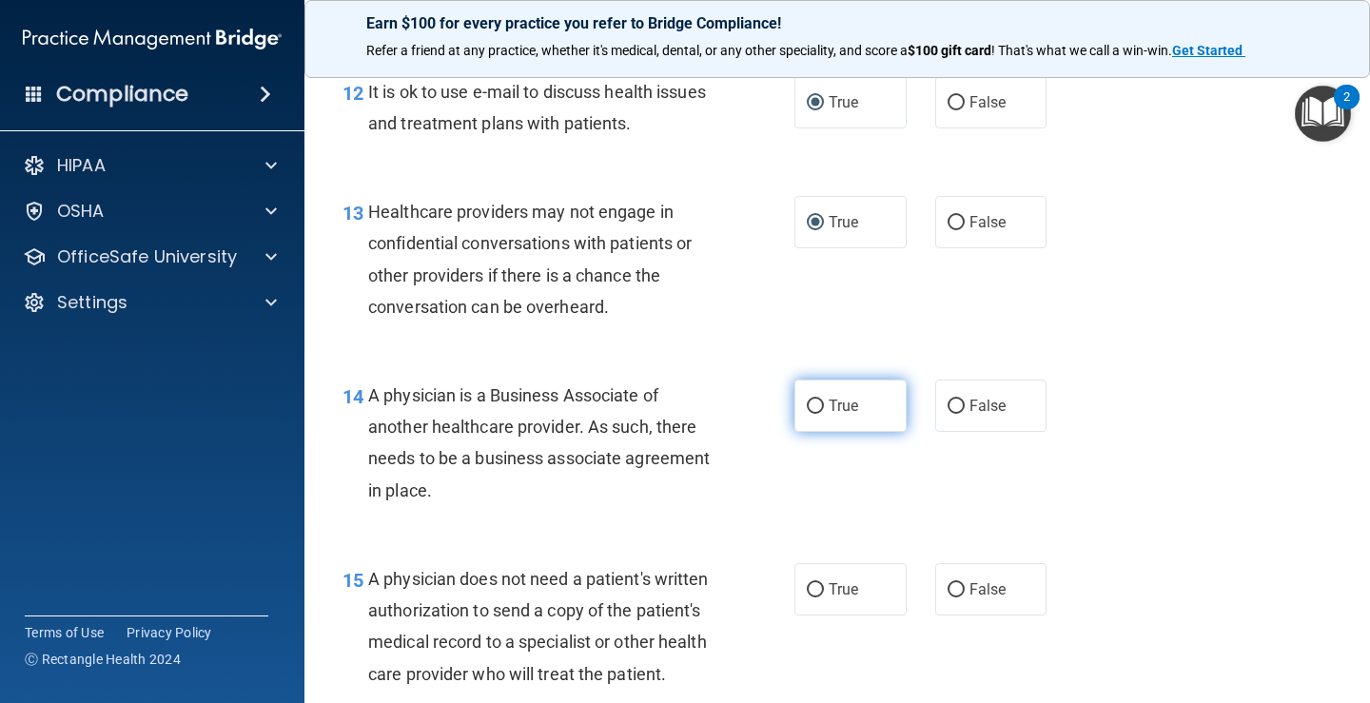
click at [807, 407] on input "True" at bounding box center [815, 407] width 17 height 14
radio input "true"
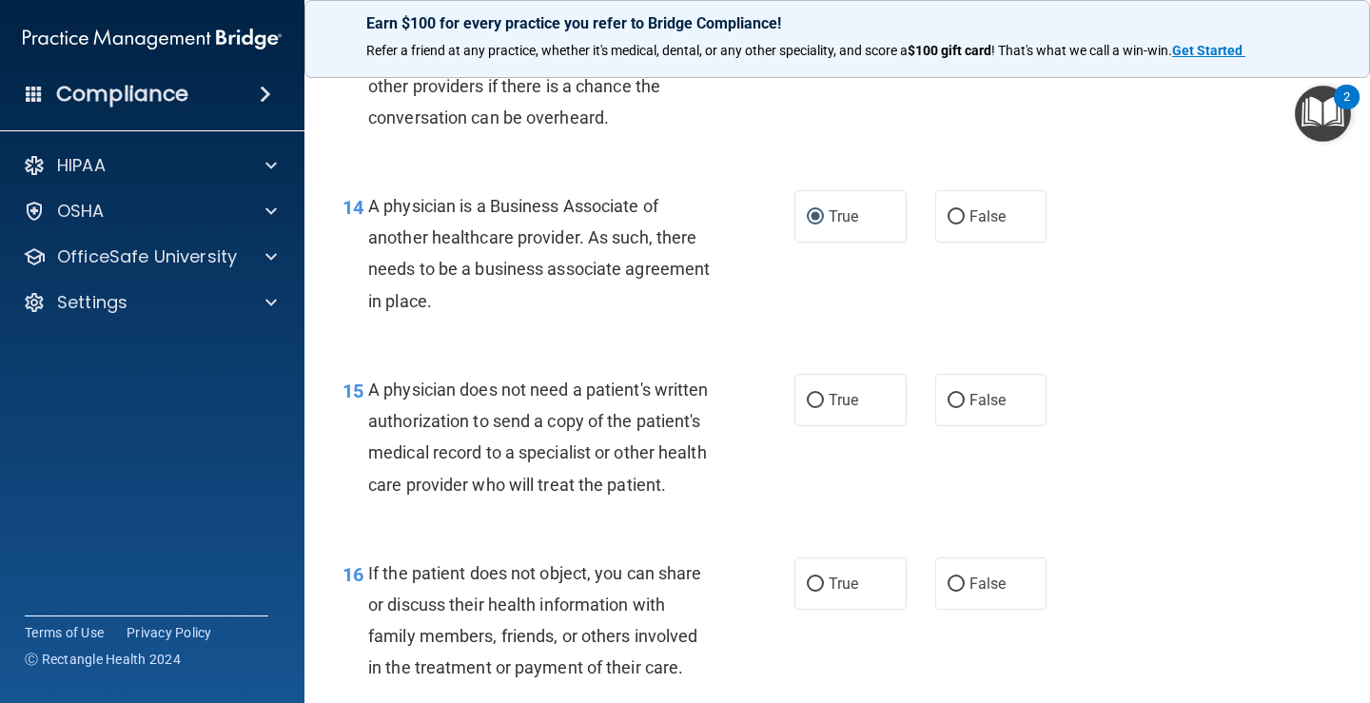
scroll to position [2379, 0]
click at [955, 396] on input "False" at bounding box center [956, 400] width 17 height 14
radio input "true"
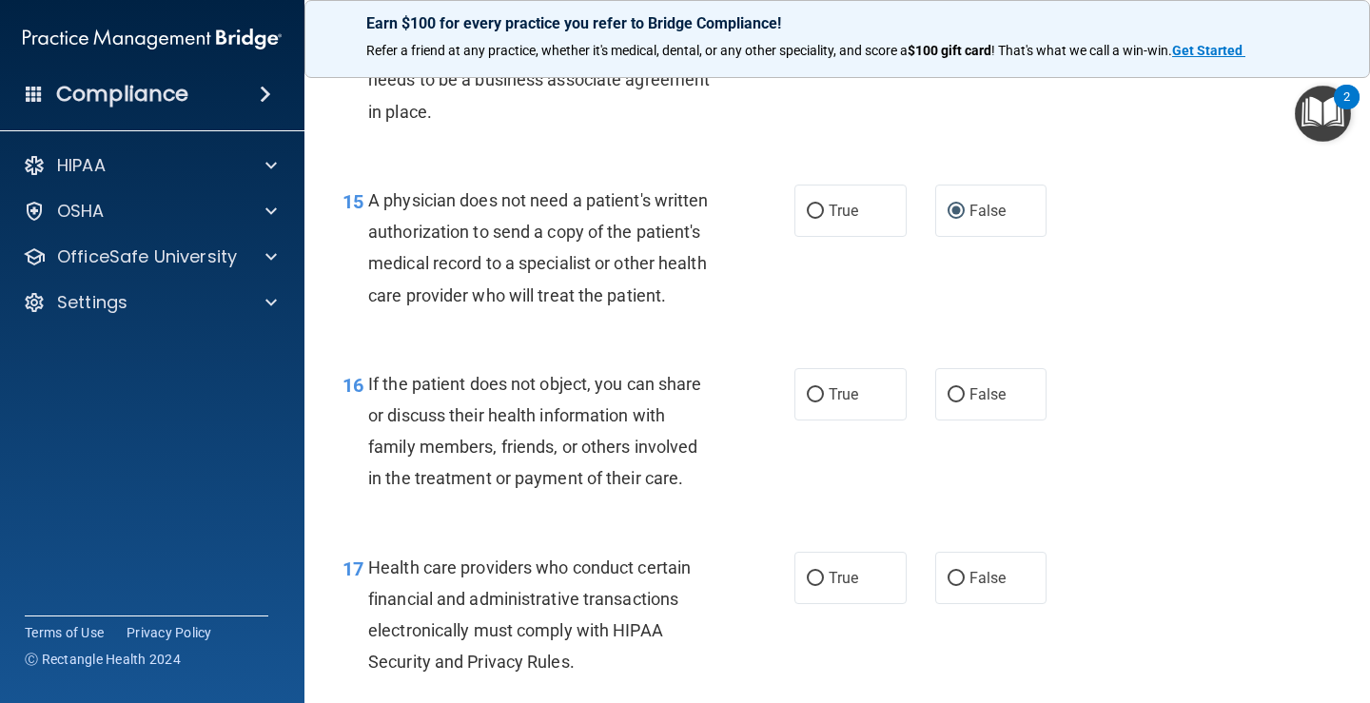
scroll to position [2569, 0]
click at [807, 401] on input "True" at bounding box center [815, 393] width 17 height 14
radio input "true"
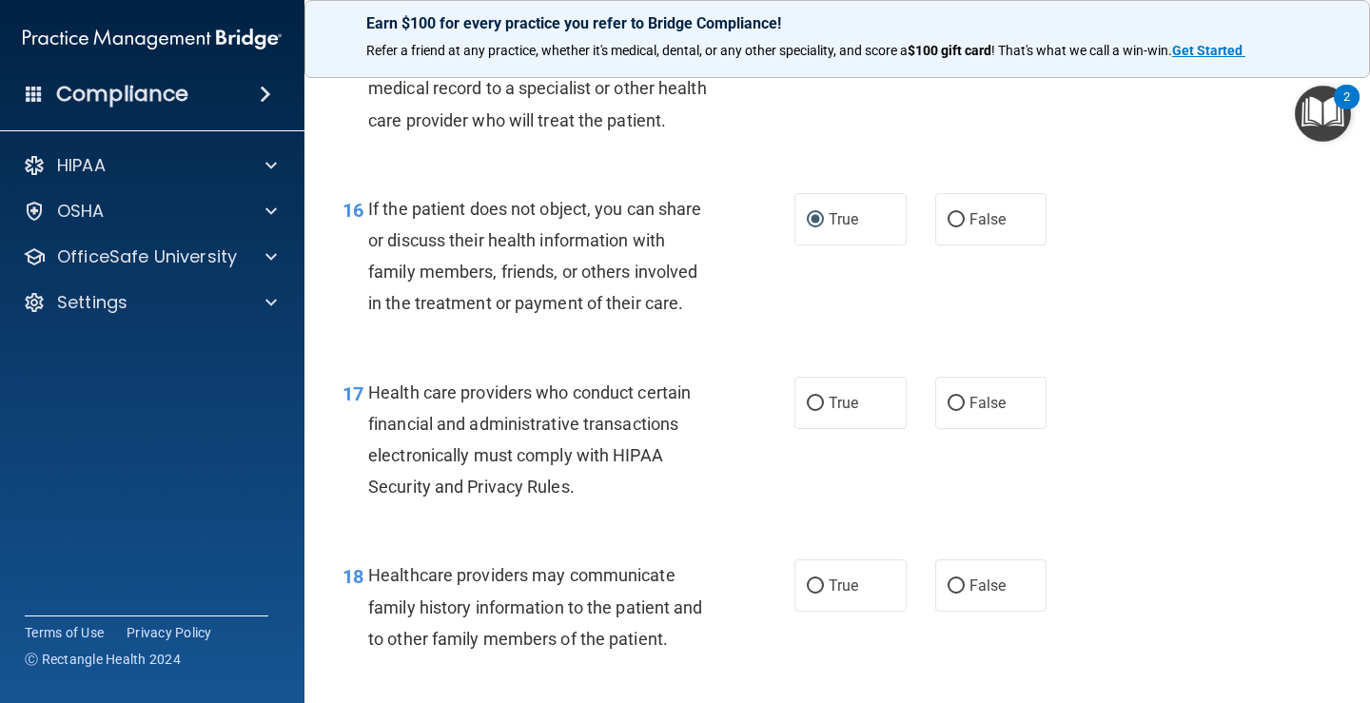
scroll to position [2759, 0]
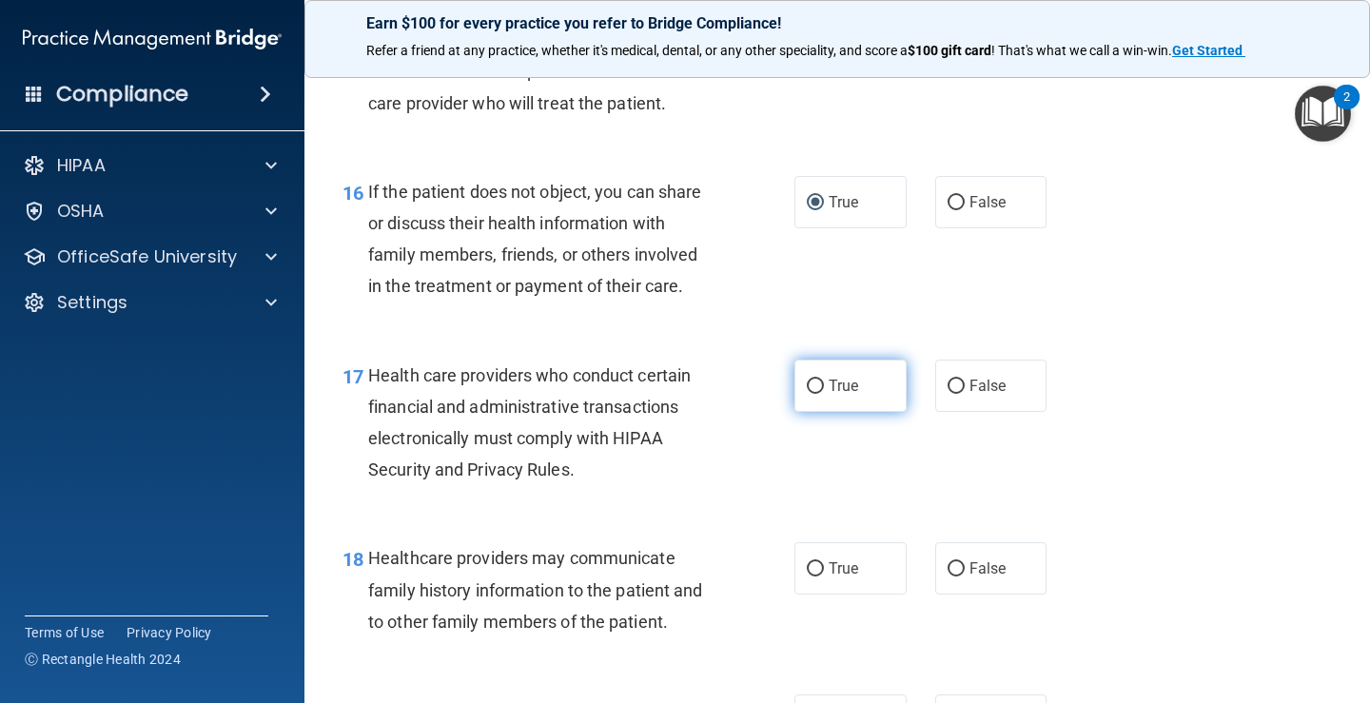
click at [807, 394] on input "True" at bounding box center [815, 387] width 17 height 14
radio input "true"
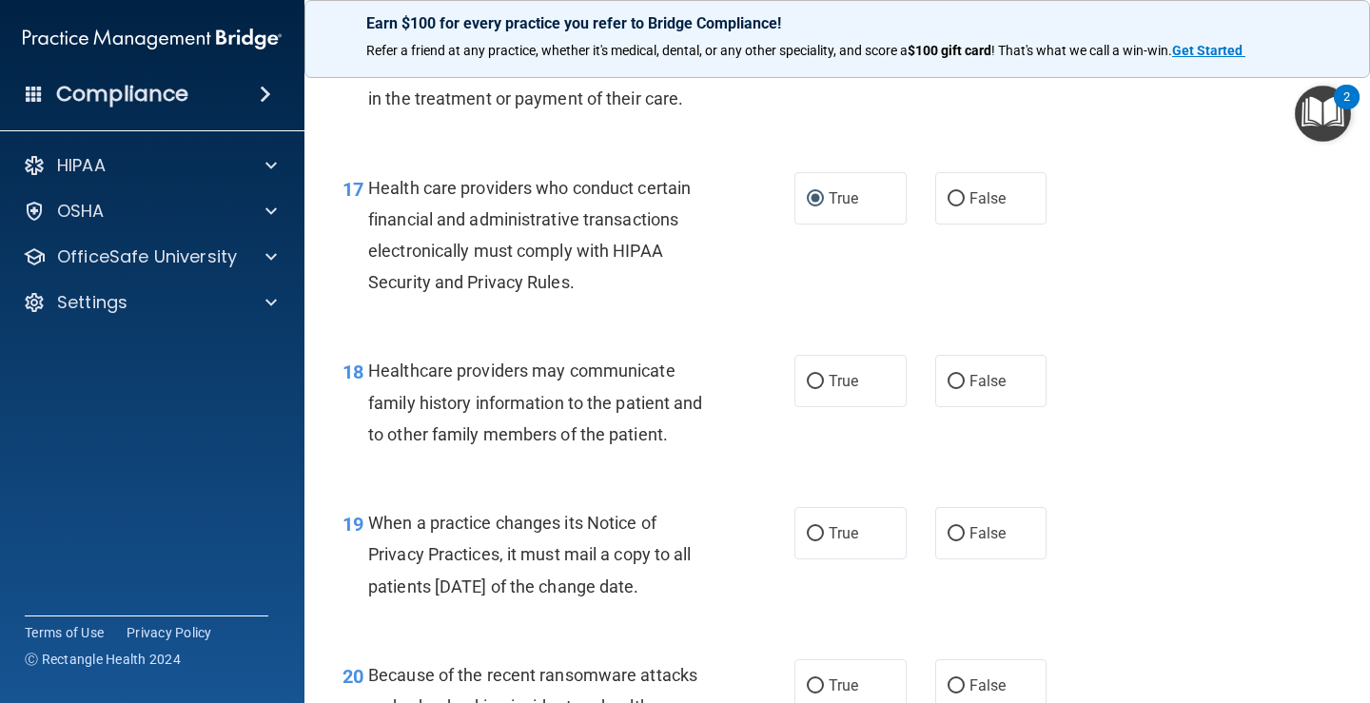
scroll to position [2950, 0]
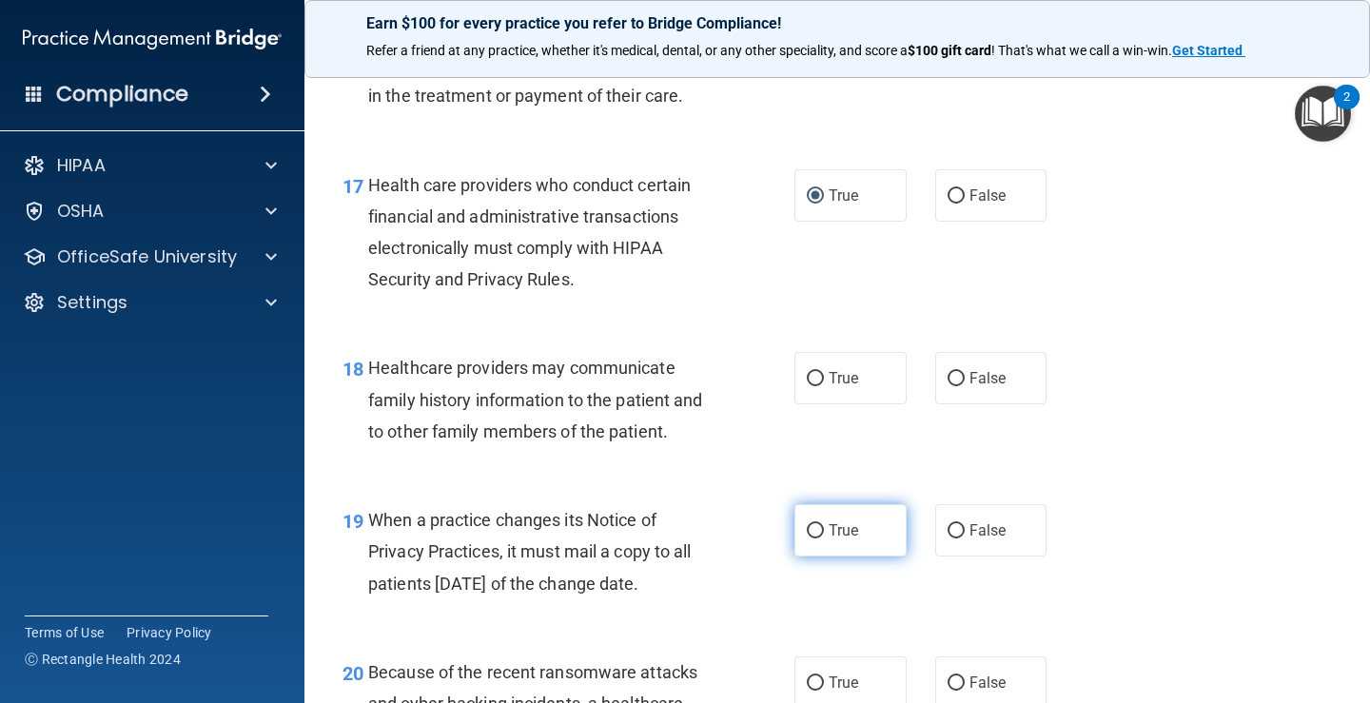
click at [807, 539] on input "True" at bounding box center [815, 531] width 17 height 14
radio input "true"
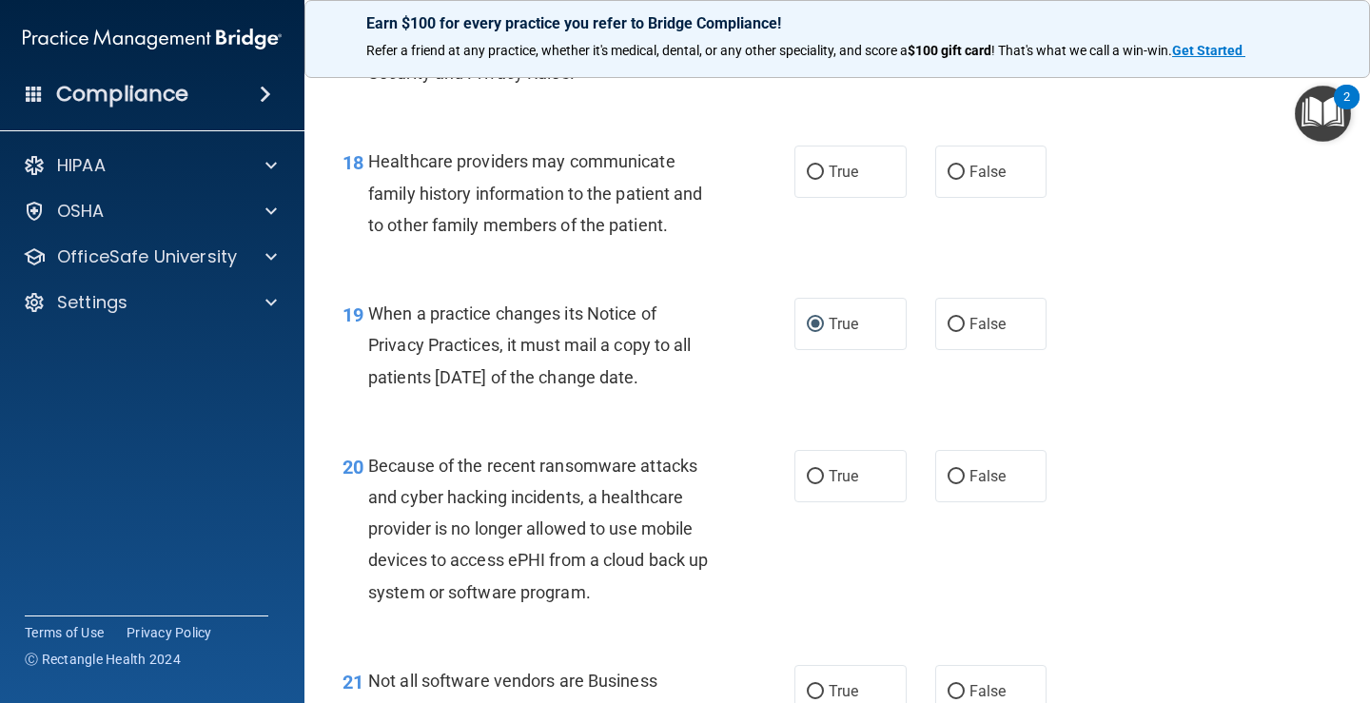
scroll to position [3140, 0]
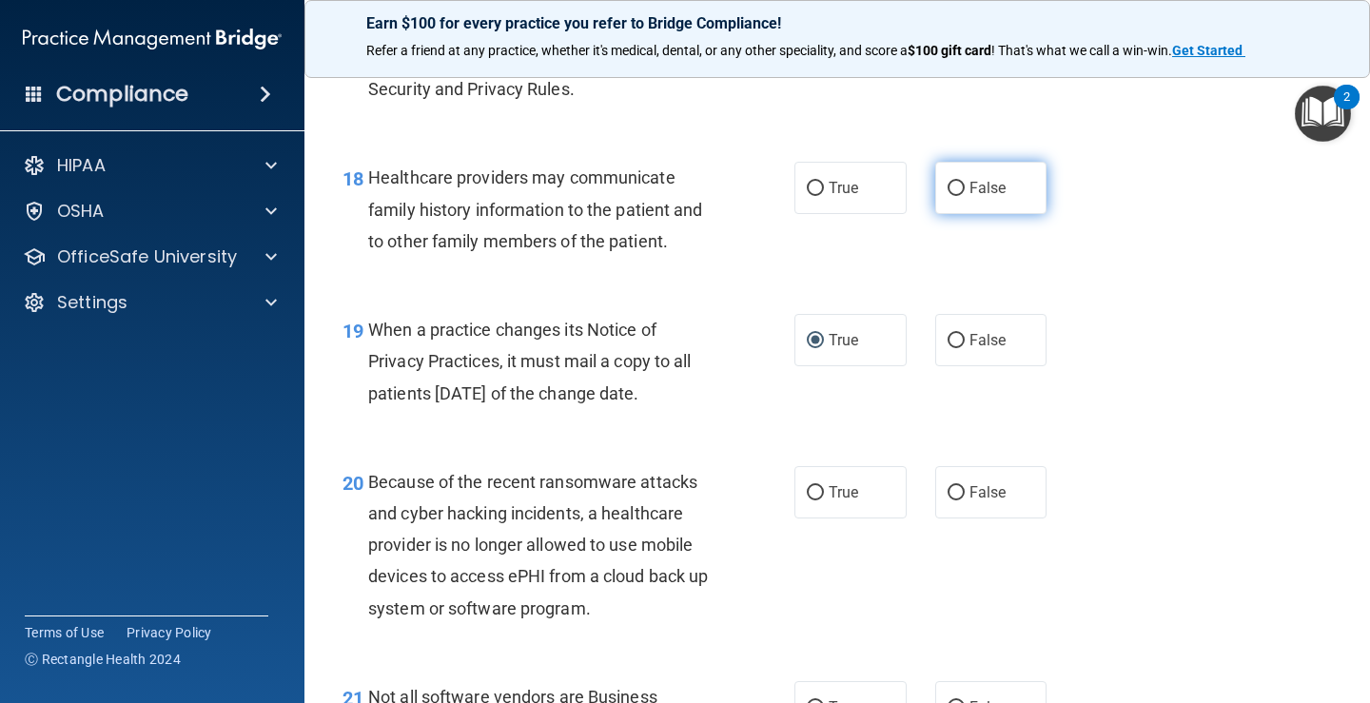
click at [952, 196] on input "False" at bounding box center [956, 189] width 17 height 14
radio input "true"
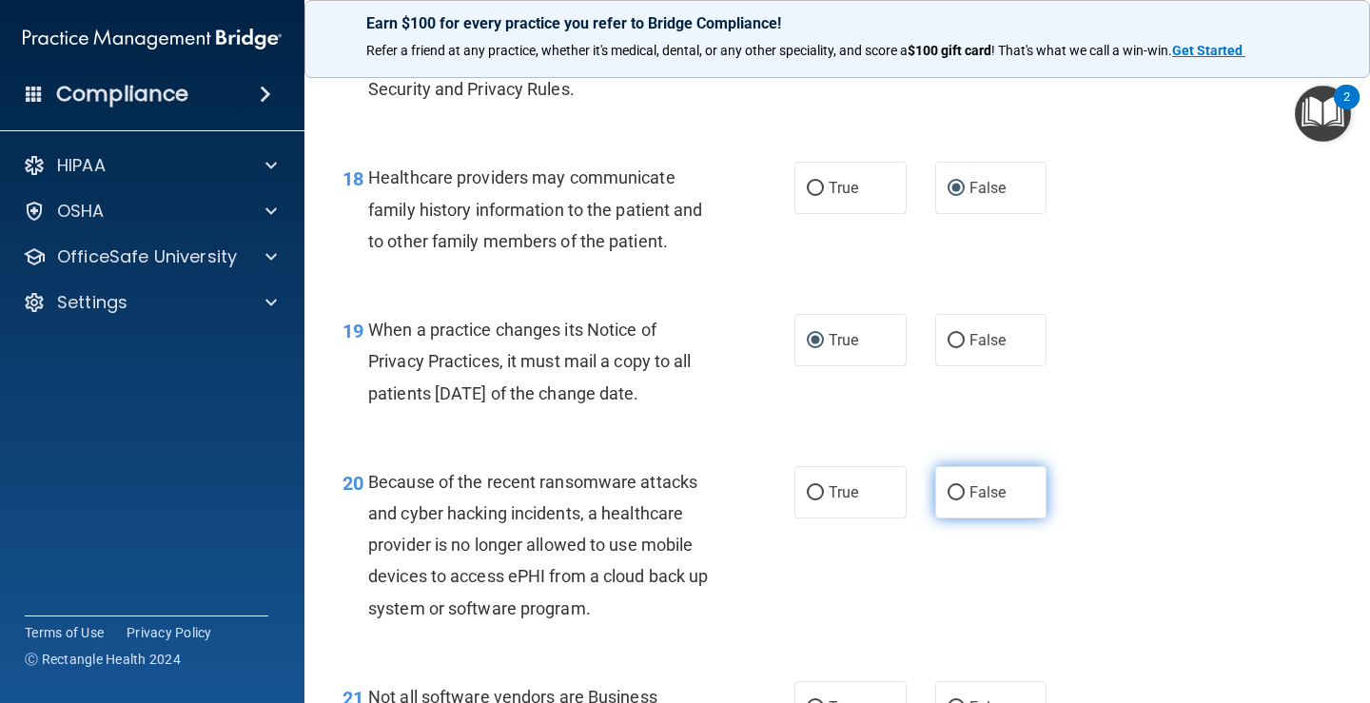
click at [952, 501] on input "False" at bounding box center [956, 493] width 17 height 14
radio input "true"
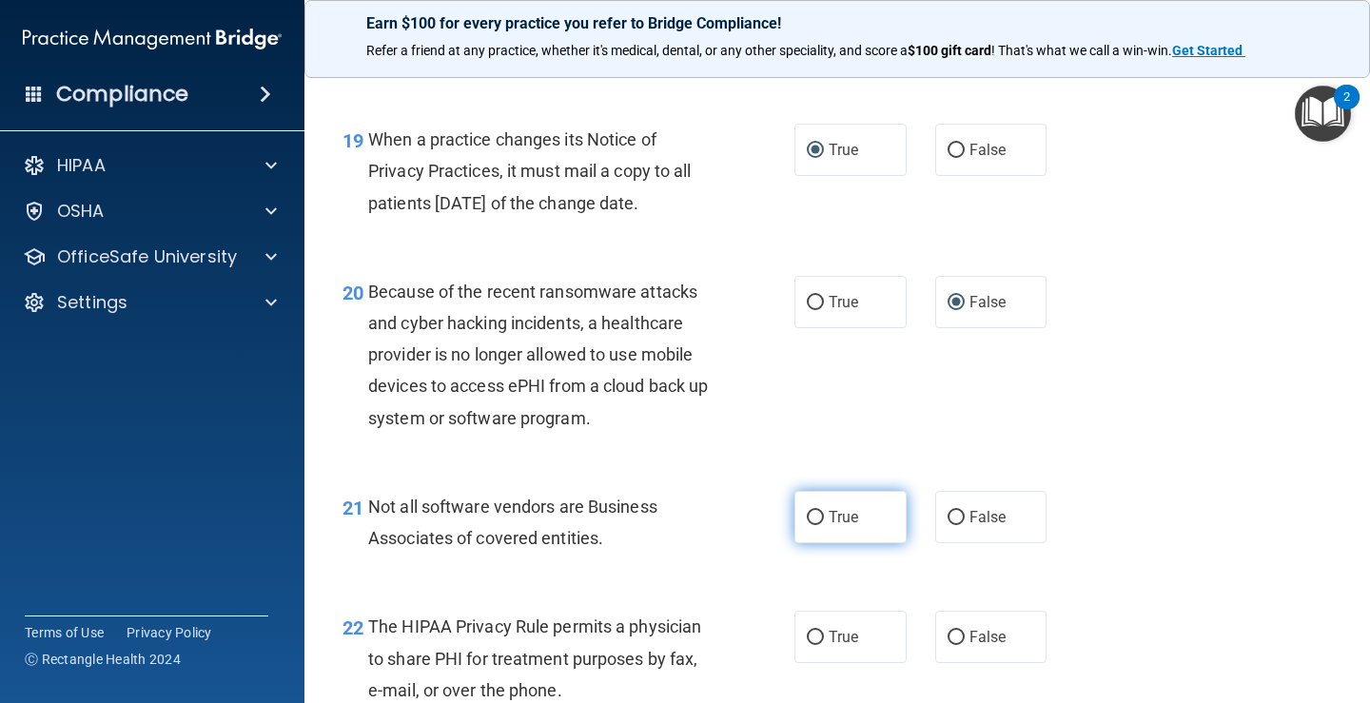
scroll to position [3425, 0]
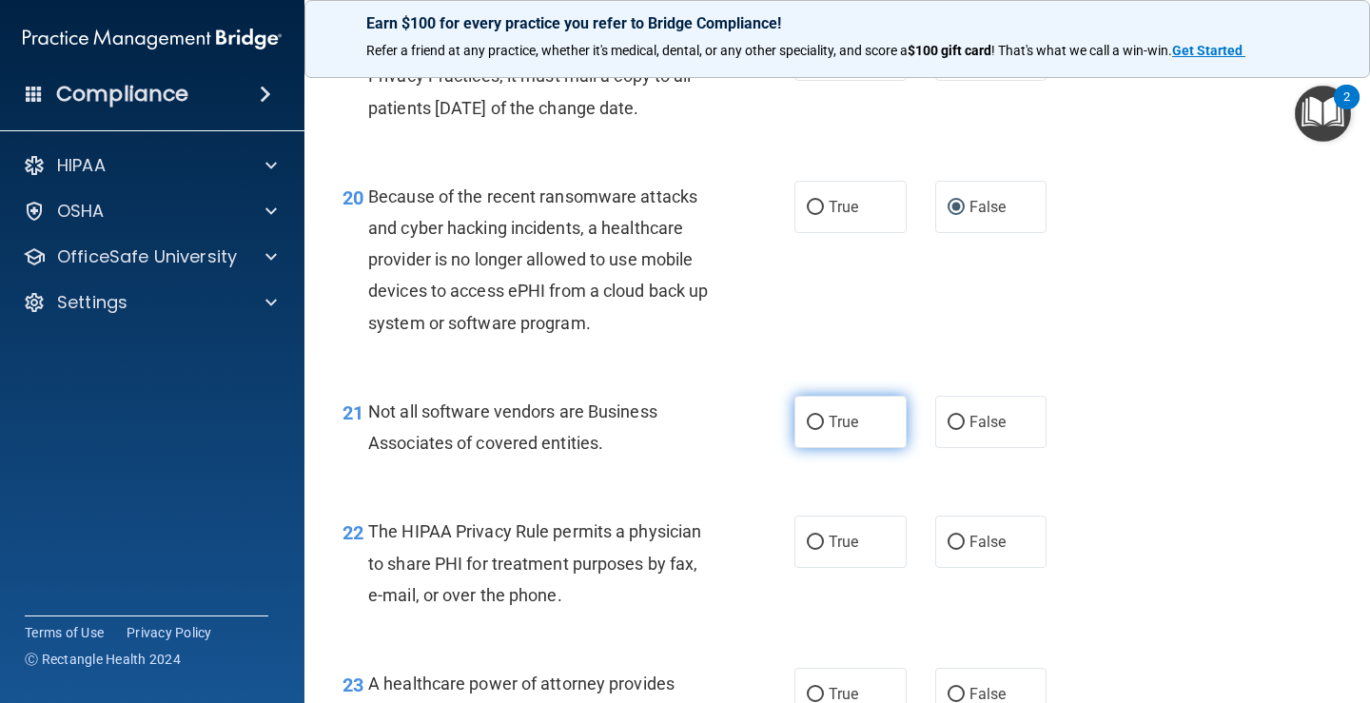
click at [809, 430] on input "True" at bounding box center [815, 423] width 17 height 14
radio input "true"
click at [814, 550] on input "True" at bounding box center [815, 543] width 17 height 14
radio input "true"
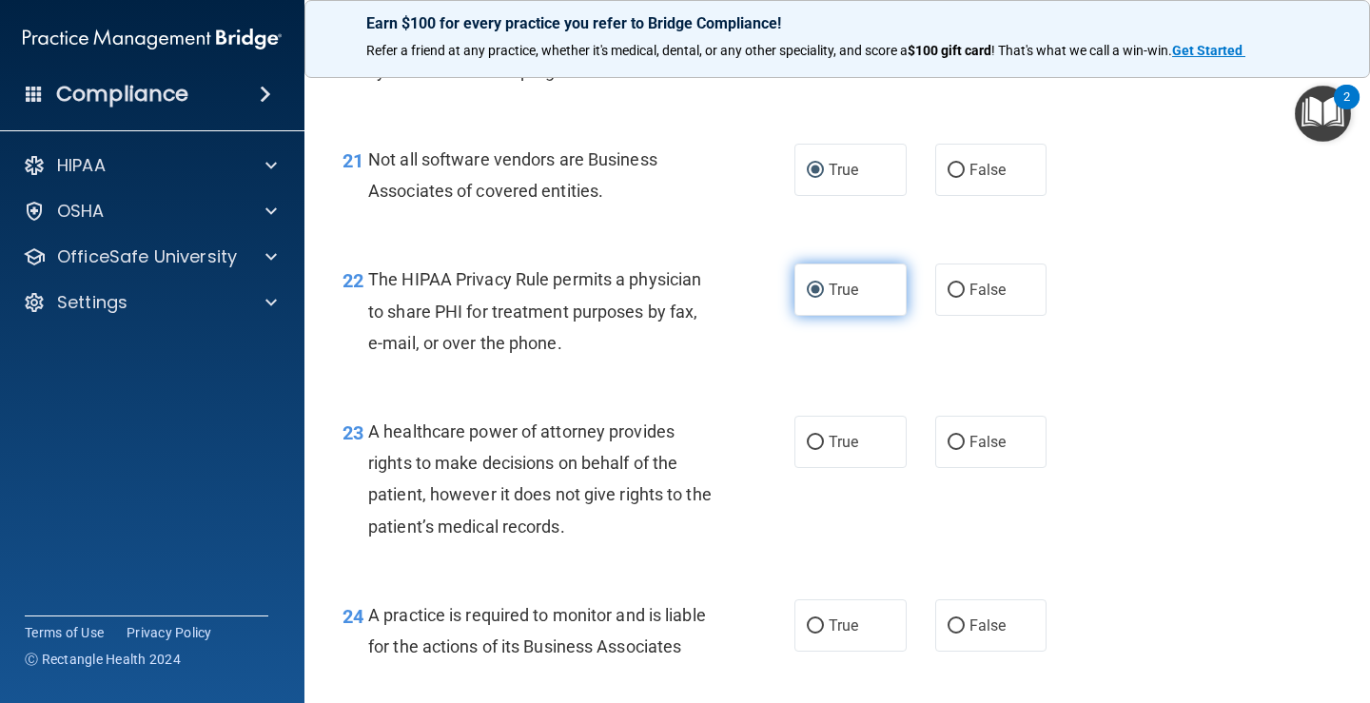
scroll to position [3711, 0]
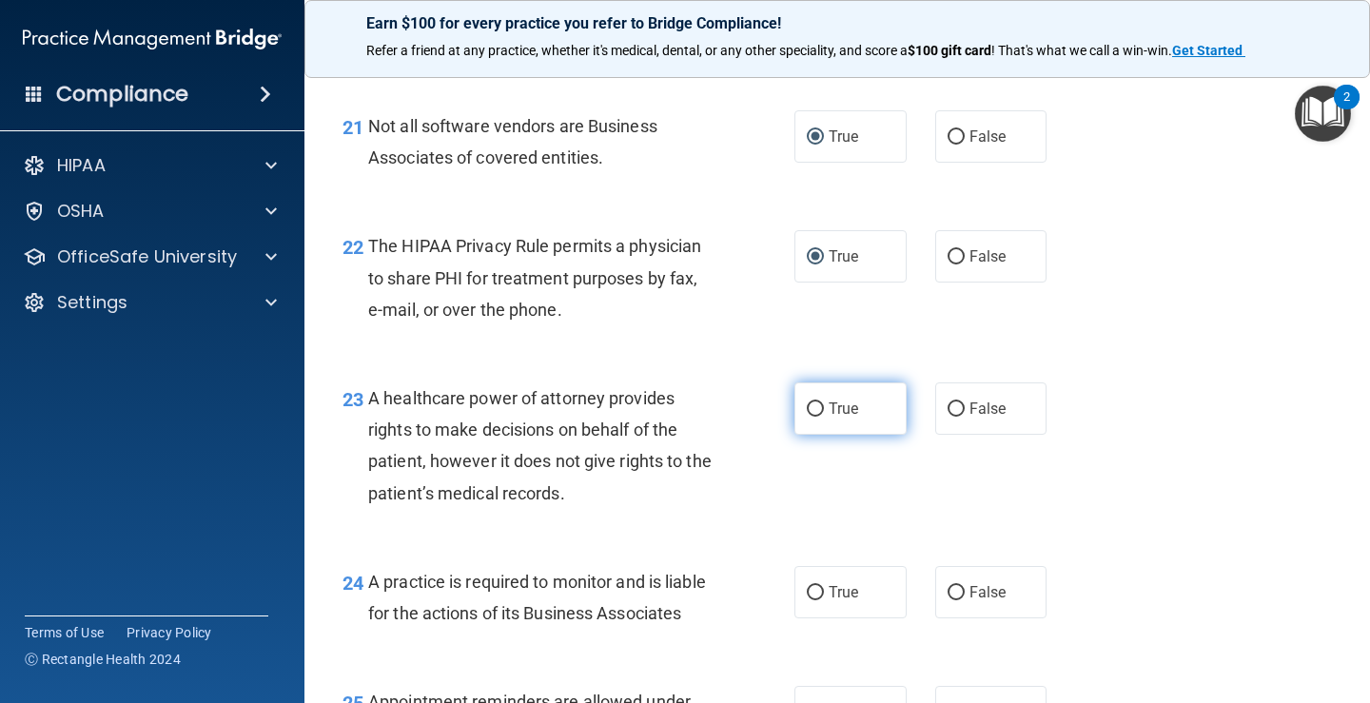
click at [814, 417] on input "True" at bounding box center [815, 409] width 17 height 14
radio input "true"
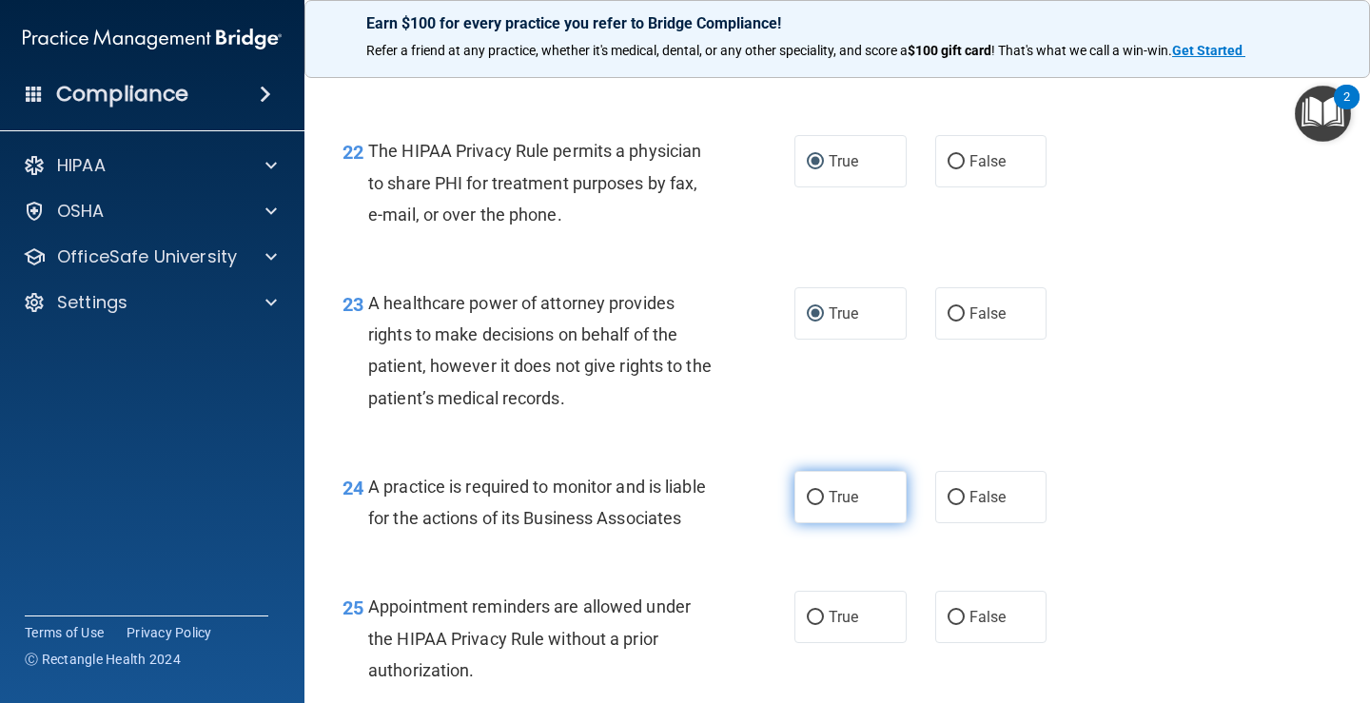
click at [810, 505] on input "True" at bounding box center [815, 498] width 17 height 14
radio input "true"
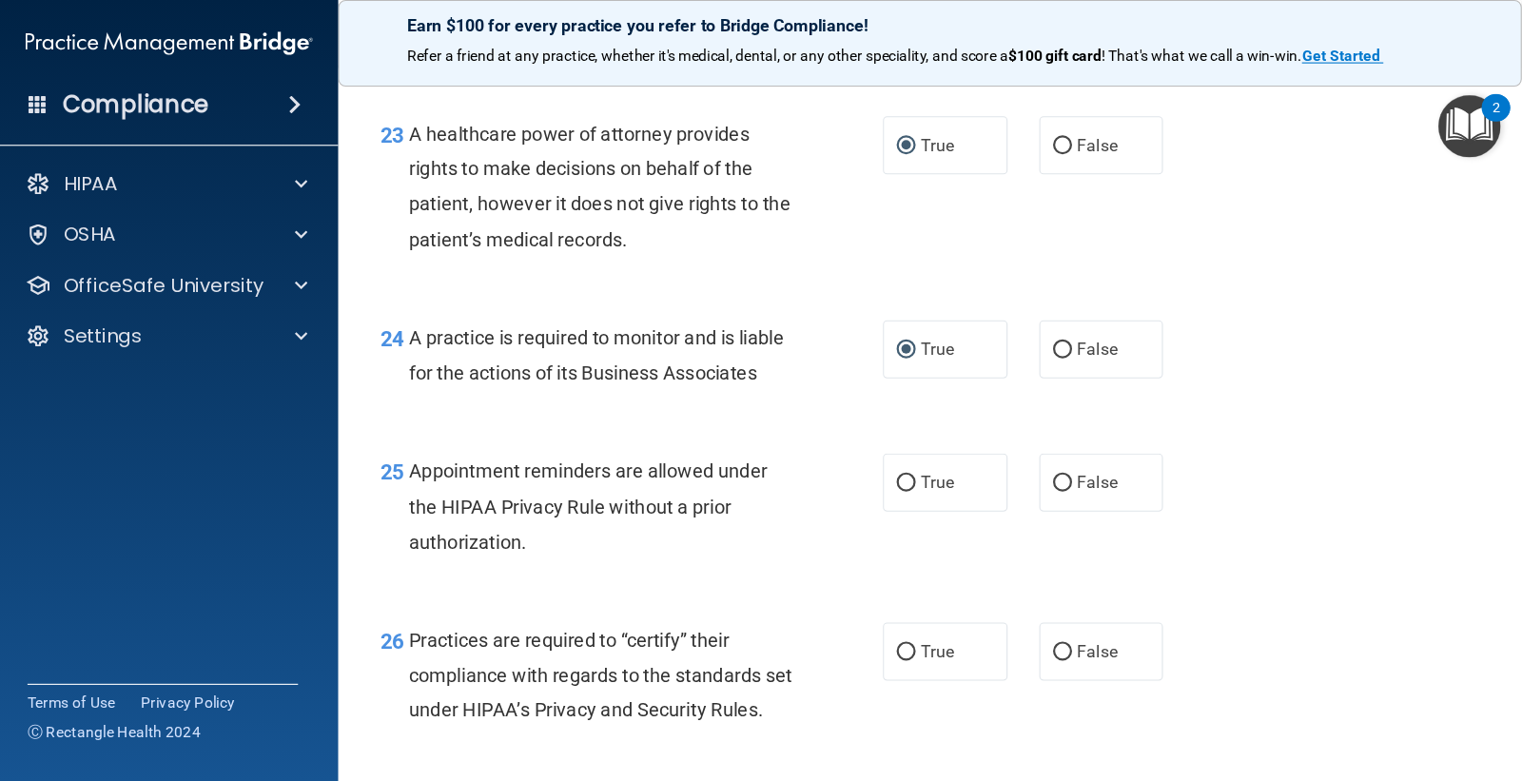
scroll to position [3996, 0]
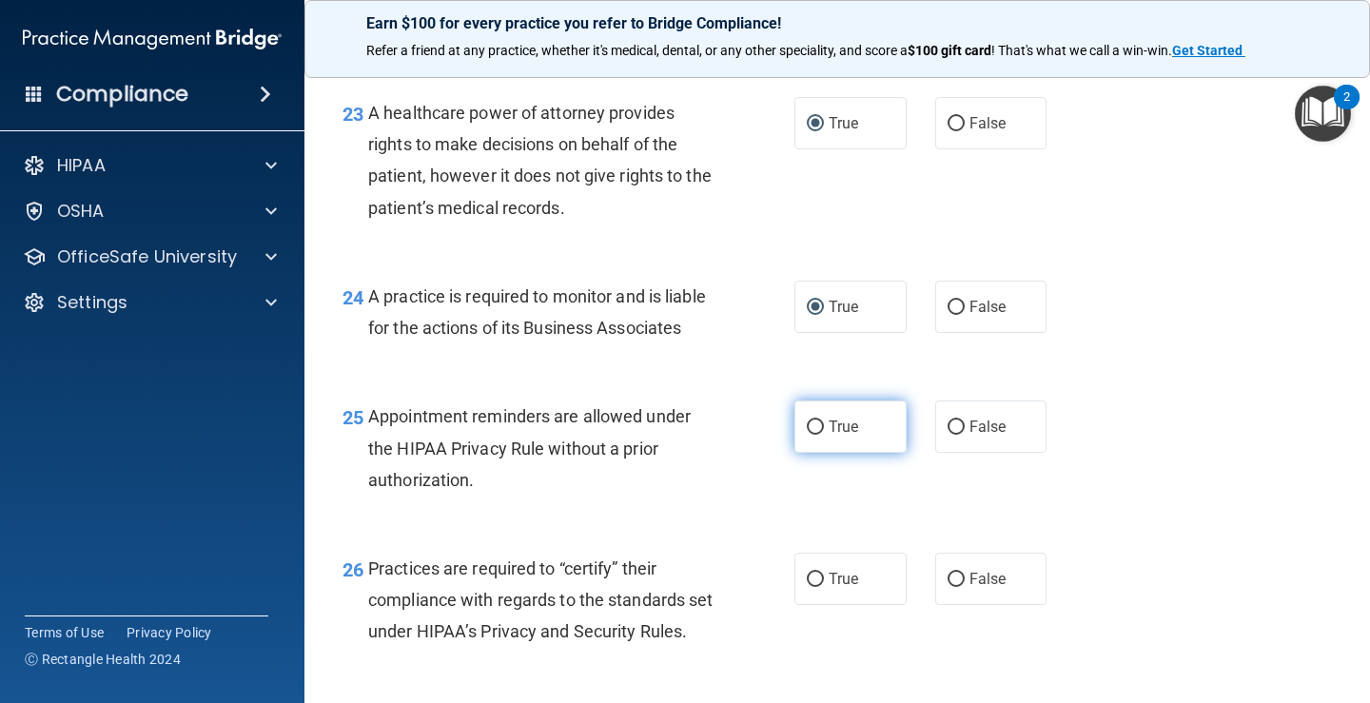
click at [810, 435] on input "True" at bounding box center [815, 428] width 17 height 14
radio input "true"
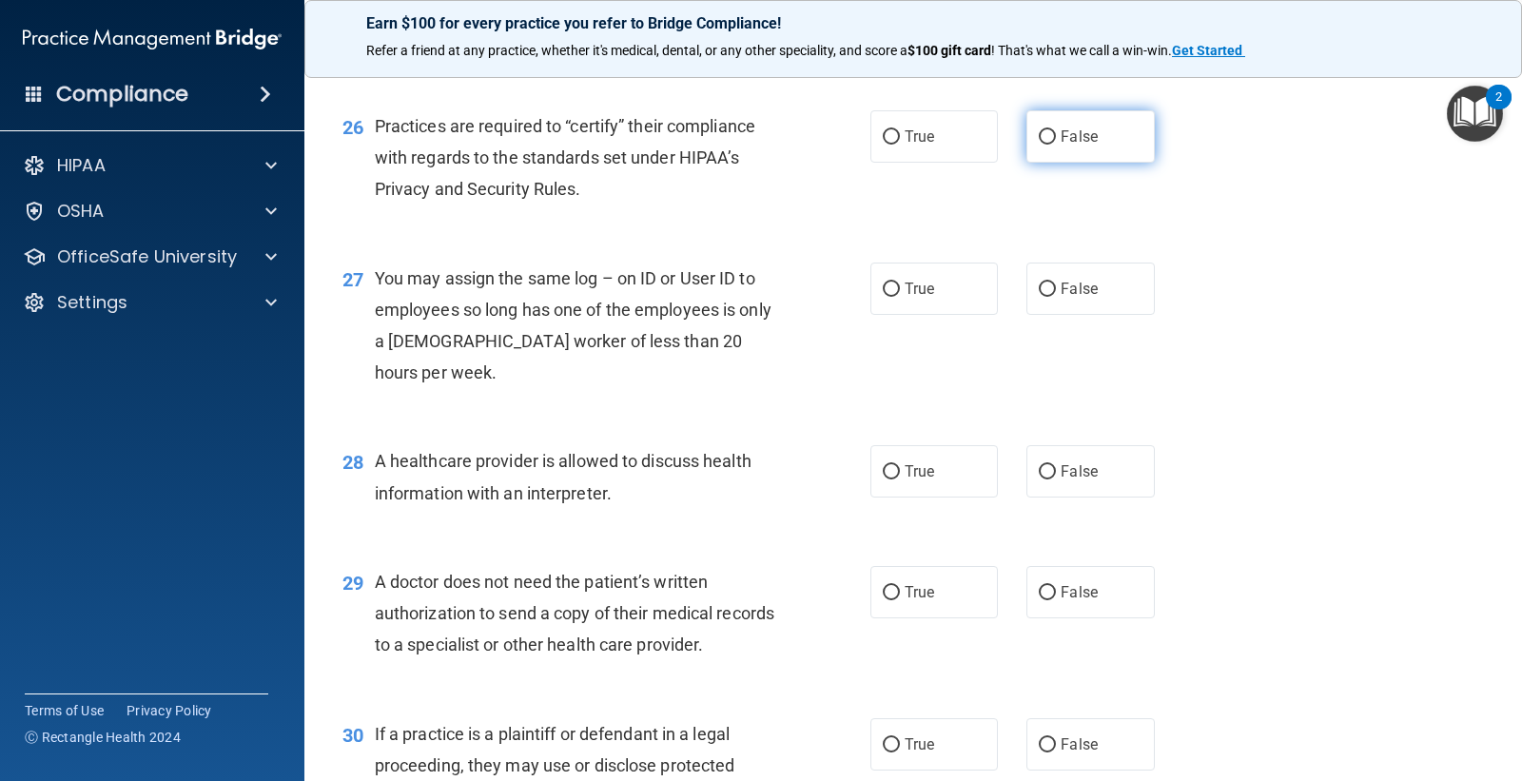
click at [1044, 145] on input "False" at bounding box center [1047, 137] width 17 height 14
radio input "true"
click at [1233, 422] on div "27 You may assign the same log – on ID or User ID to employees so long has one …" at bounding box center [913, 331] width 1170 height 184
click at [1039, 297] on input "False" at bounding box center [1047, 290] width 17 height 14
radio input "true"
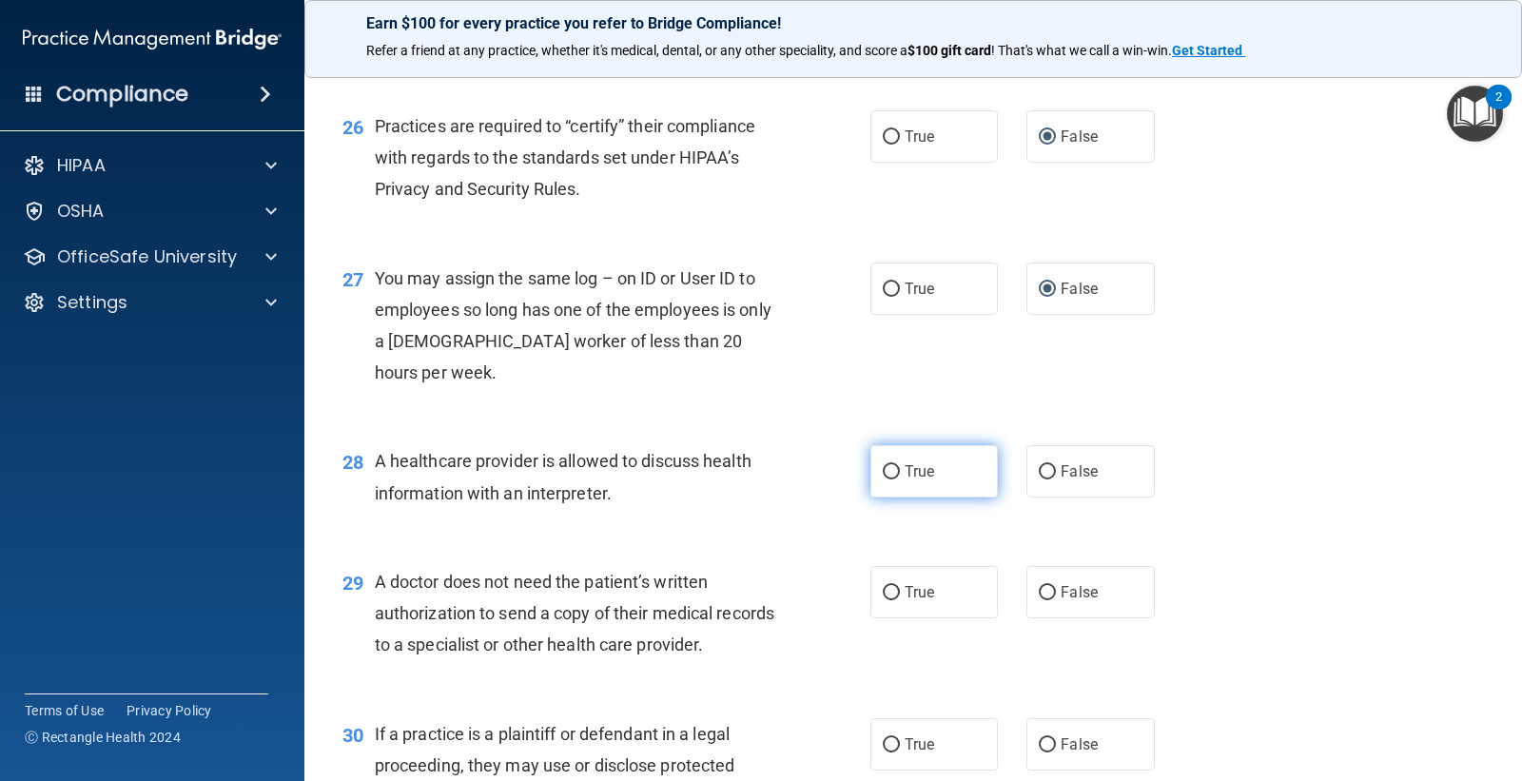
click at [883, 480] on input "True" at bounding box center [891, 472] width 17 height 14
radio input "true"
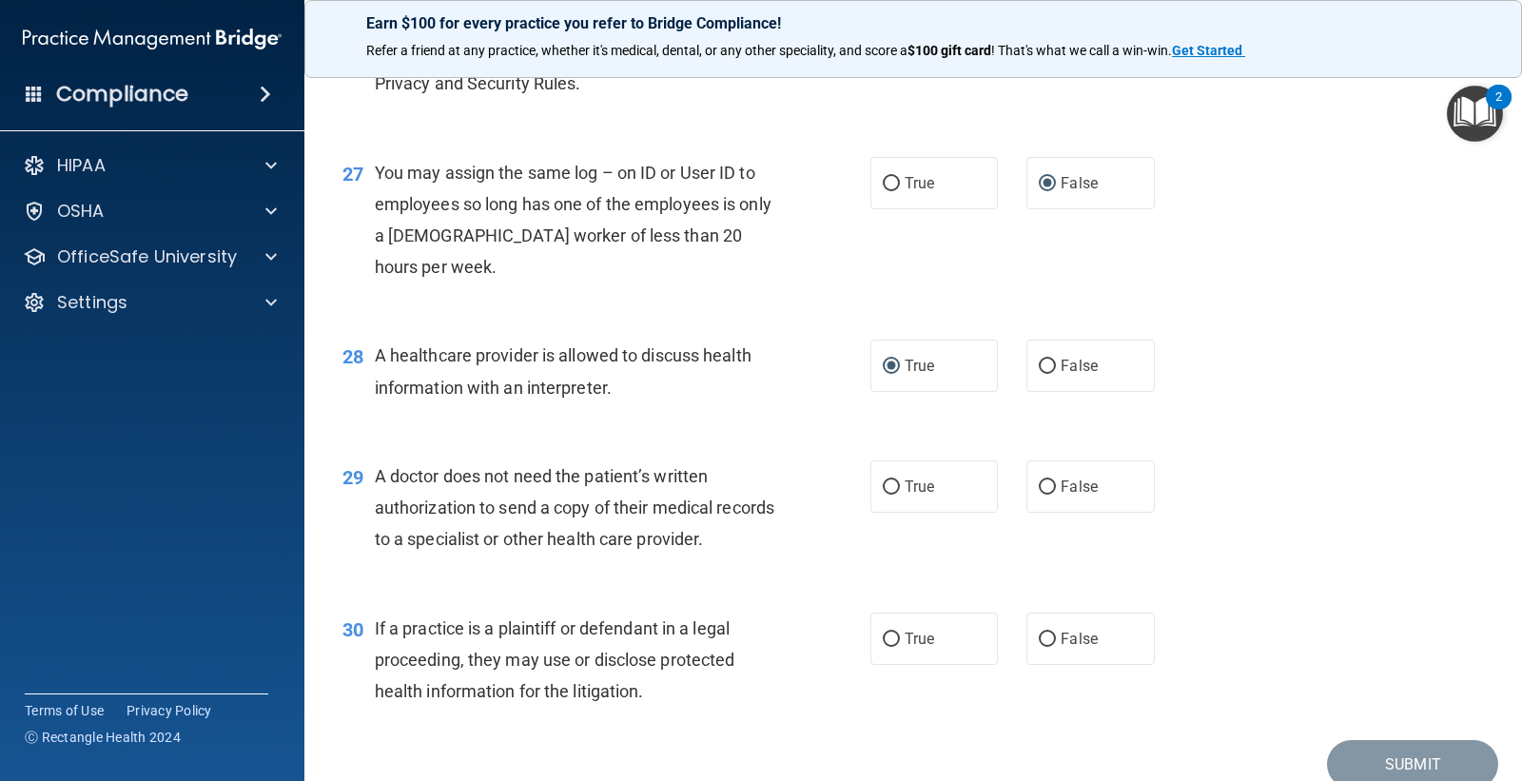
scroll to position [4208, 0]
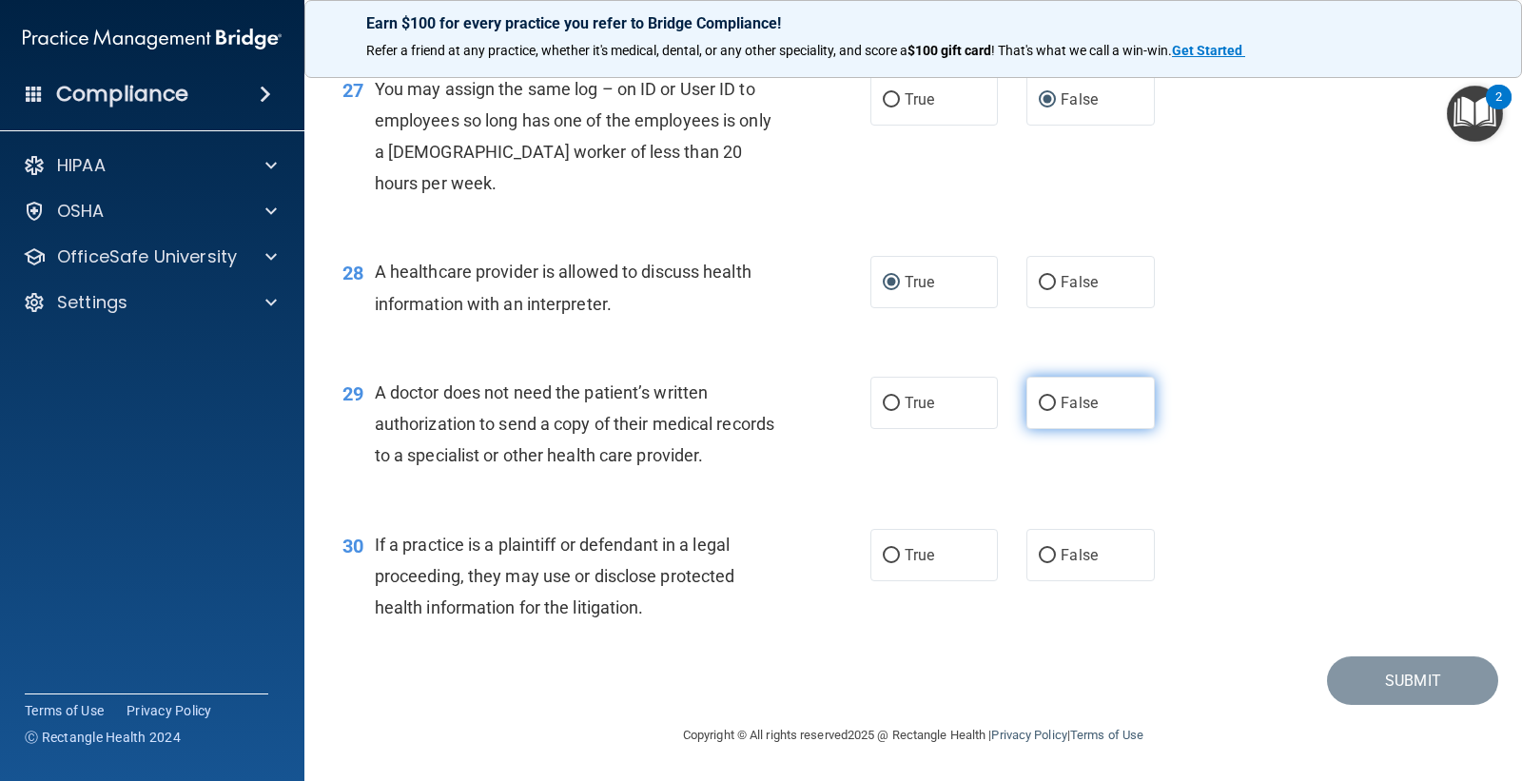
click at [1039, 411] on input "False" at bounding box center [1047, 404] width 17 height 14
radio input "true"
click at [883, 555] on input "True" at bounding box center [891, 556] width 17 height 14
radio input "true"
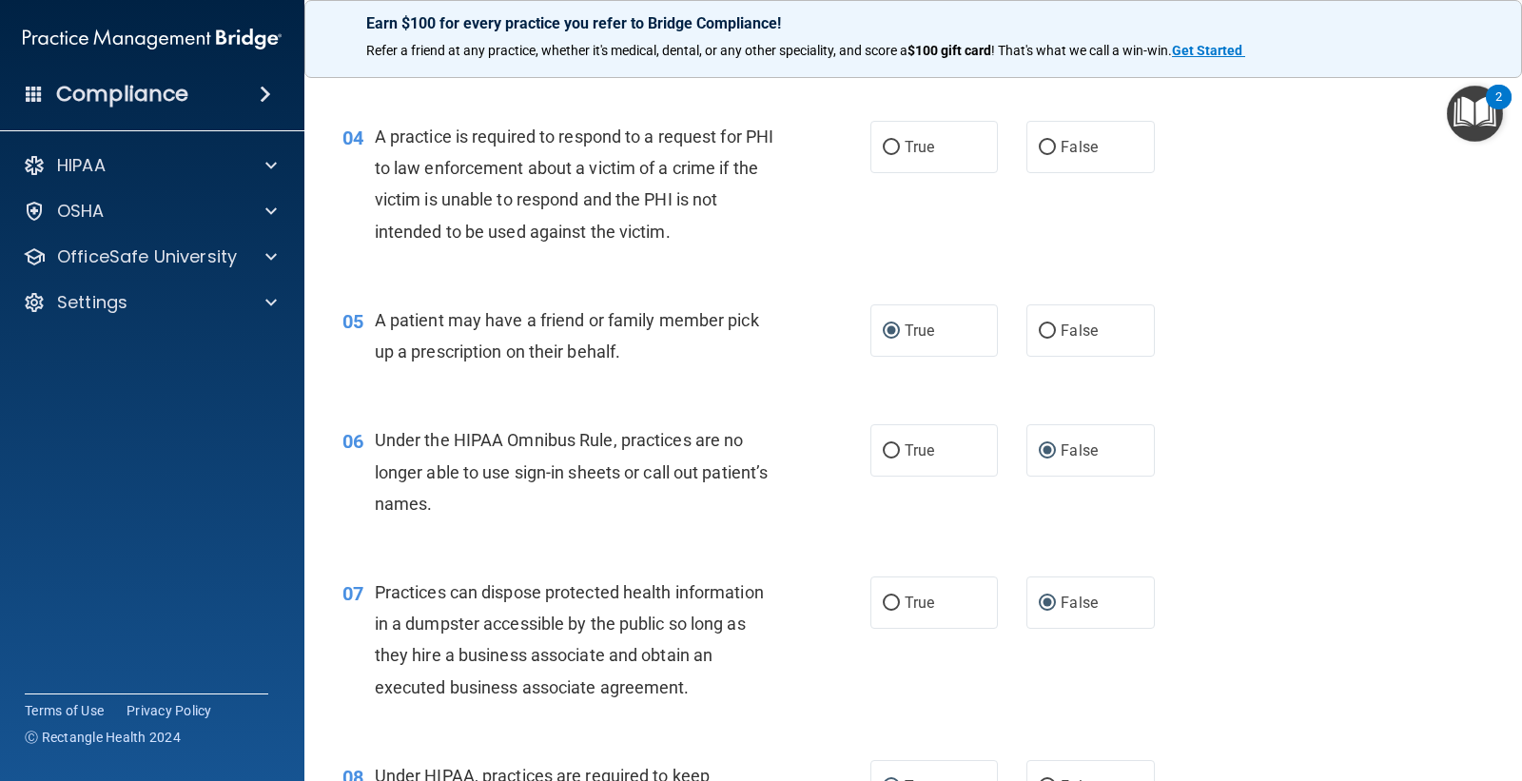
scroll to position [474, 0]
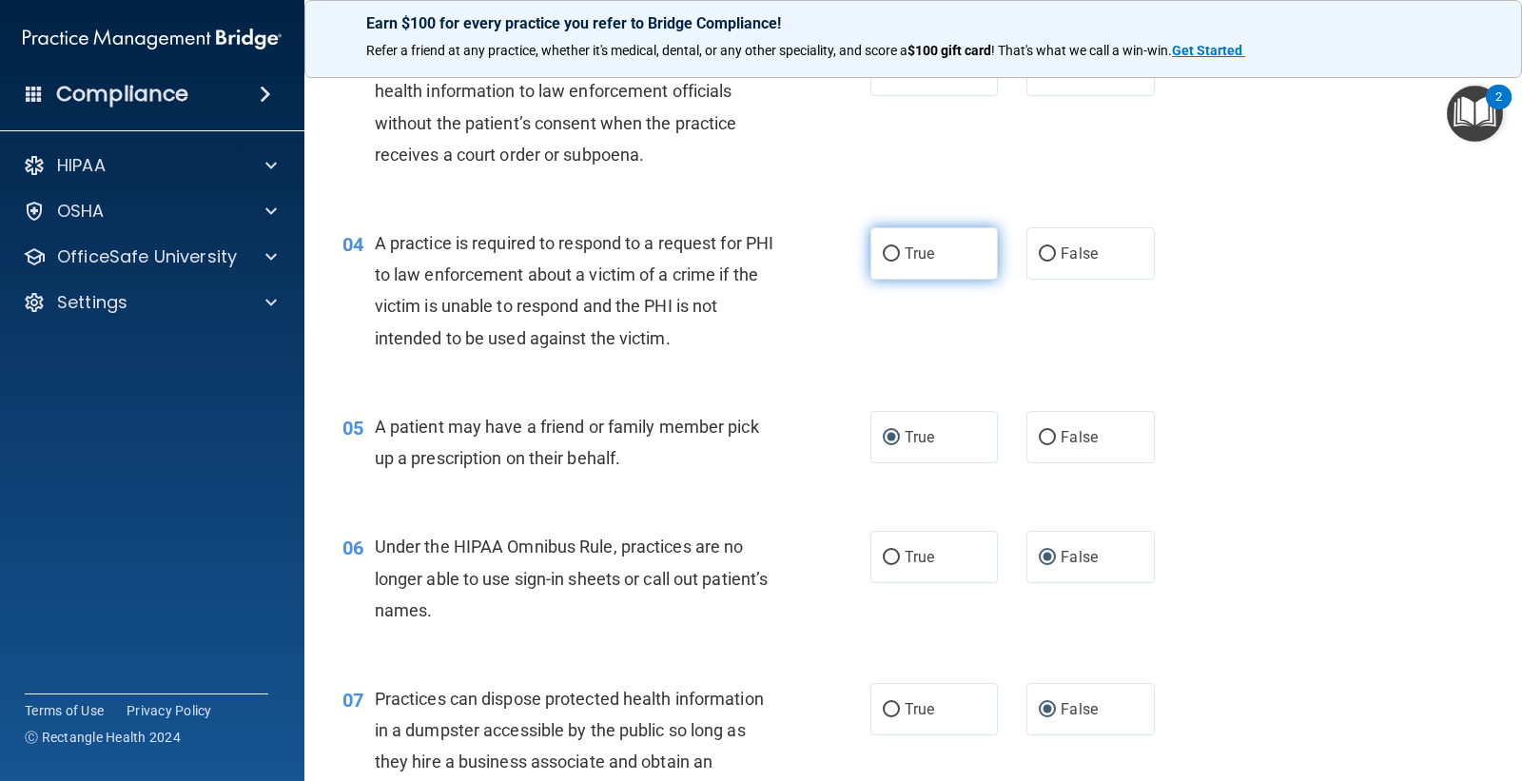
click at [883, 251] on input "True" at bounding box center [891, 254] width 17 height 14
radio input "true"
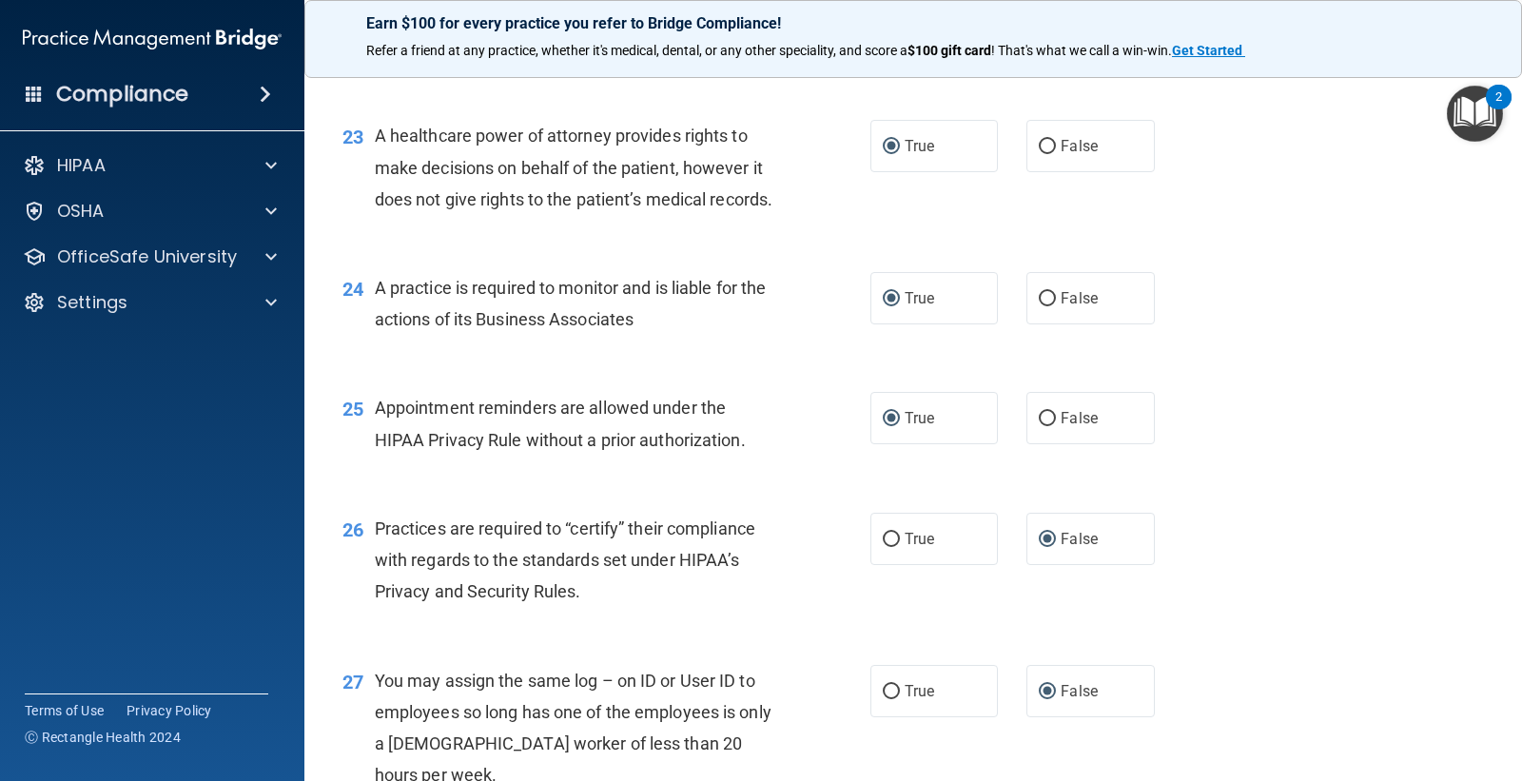
scroll to position [4280, 0]
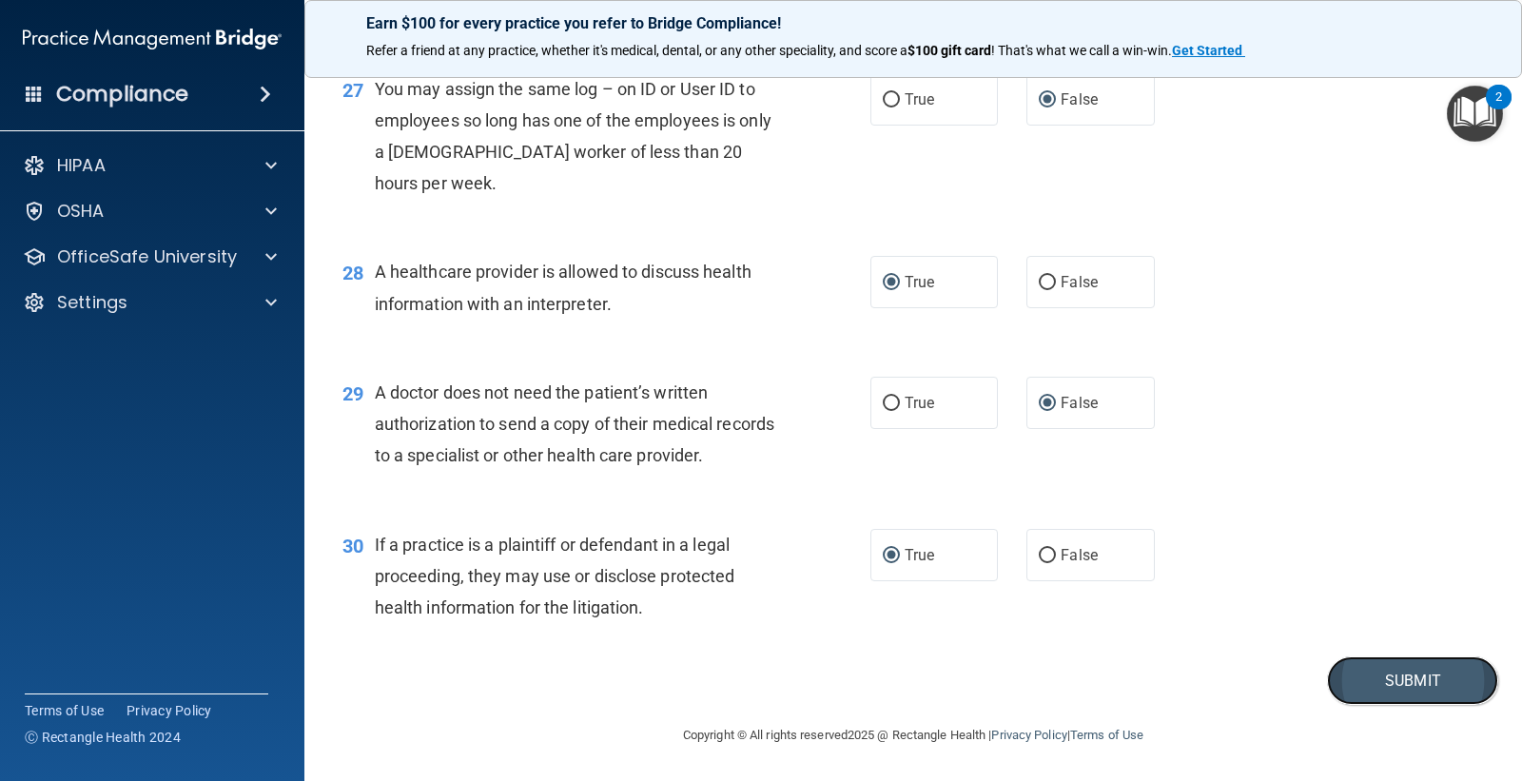
click at [1369, 681] on button "Submit" at bounding box center [1412, 681] width 171 height 49
click at [1369, 682] on button "Submit" at bounding box center [1412, 681] width 171 height 49
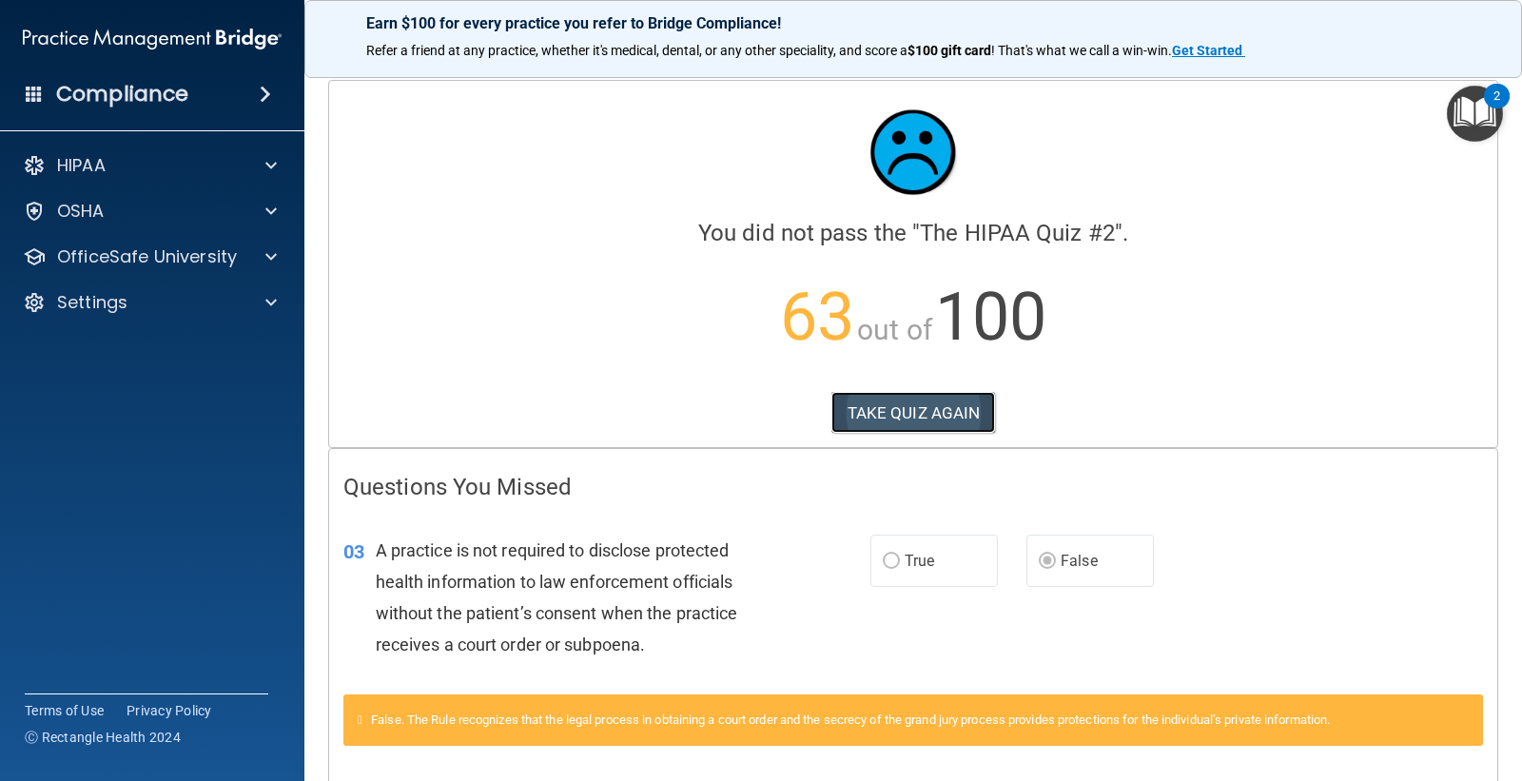
click at [874, 412] on button "TAKE QUIZ AGAIN" at bounding box center [914, 413] width 165 height 42
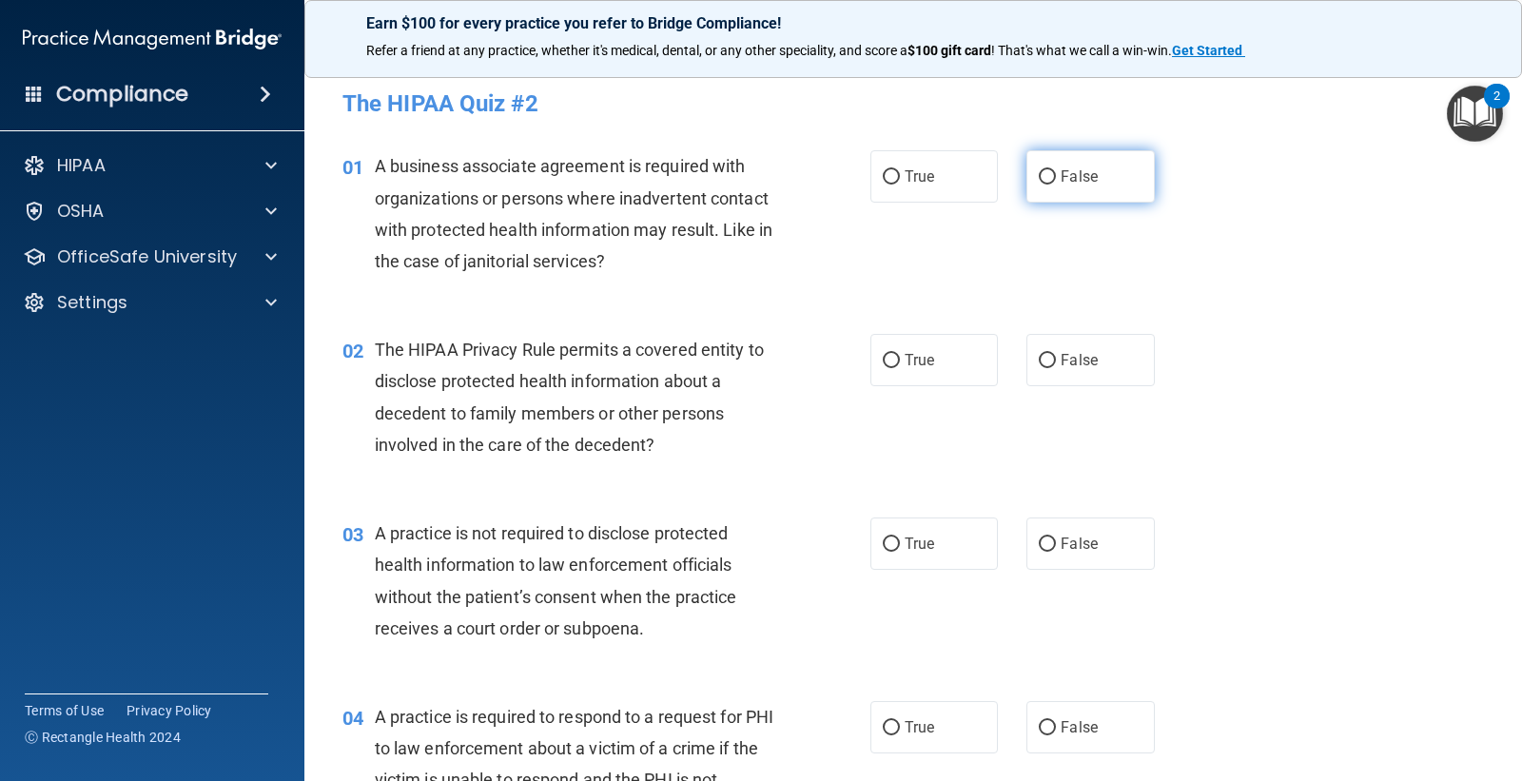
click at [1040, 178] on input "False" at bounding box center [1047, 177] width 17 height 14
radio input "true"
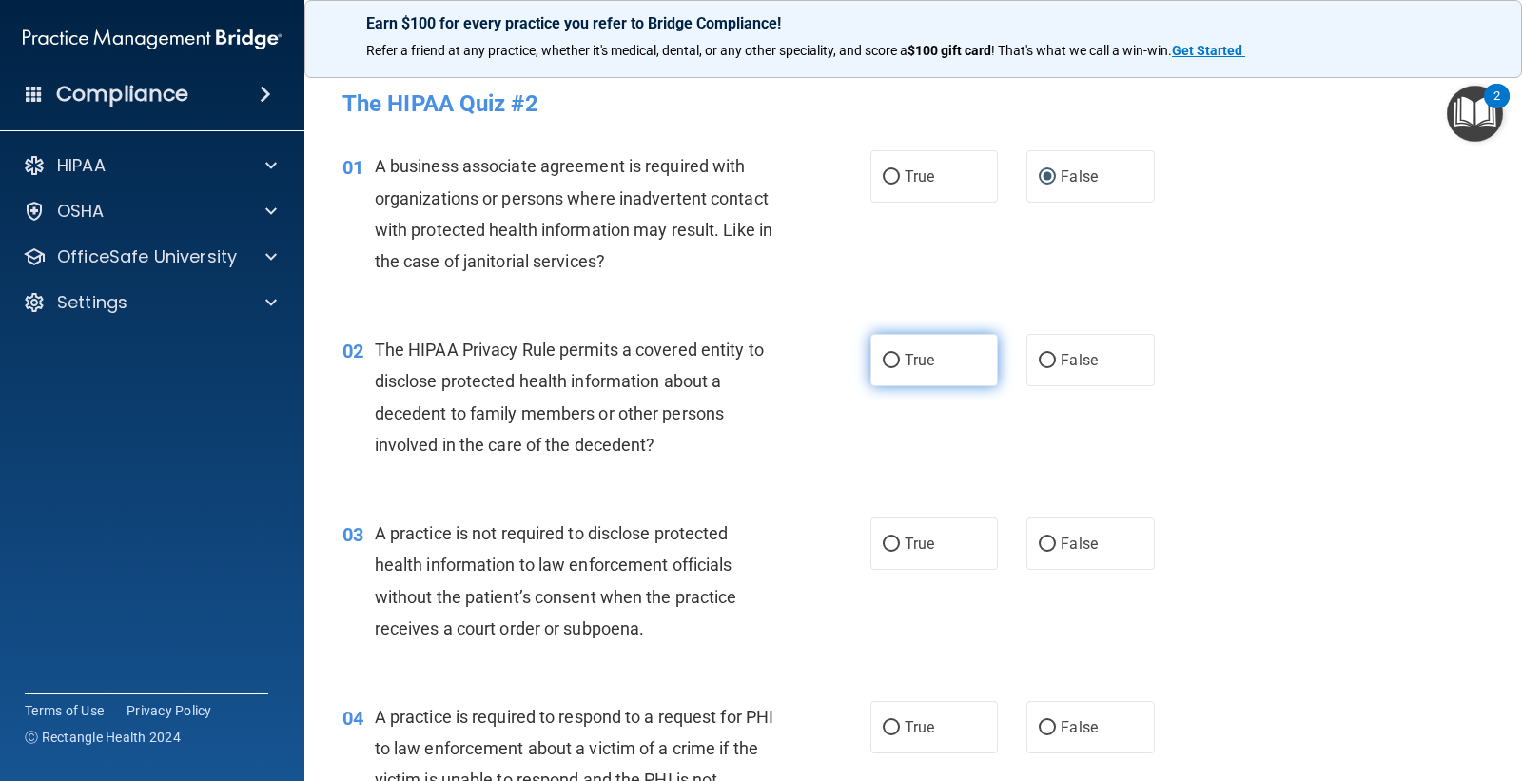
click at [883, 359] on input "True" at bounding box center [891, 361] width 17 height 14
radio input "true"
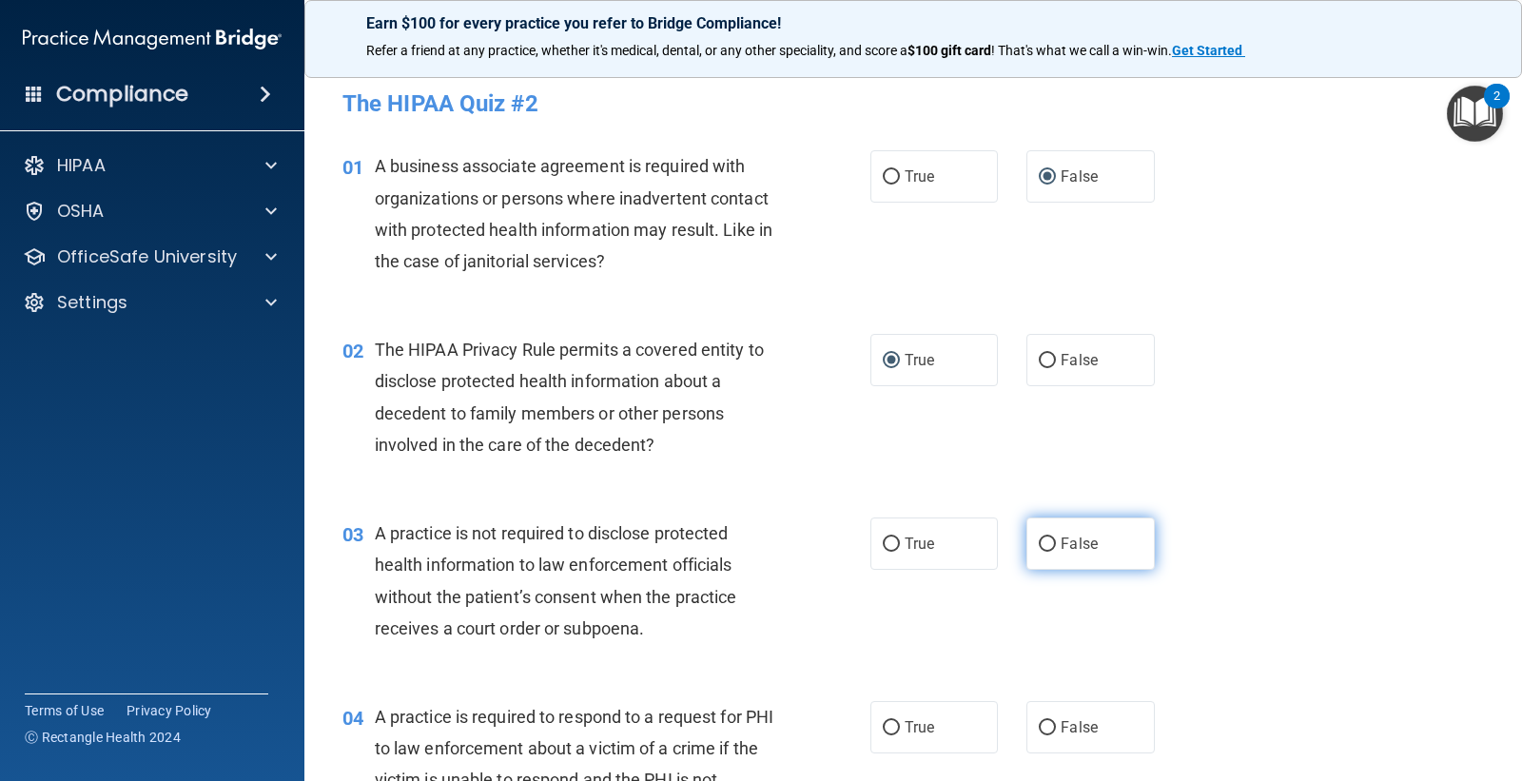
click at [1041, 542] on input "False" at bounding box center [1047, 545] width 17 height 14
radio input "true"
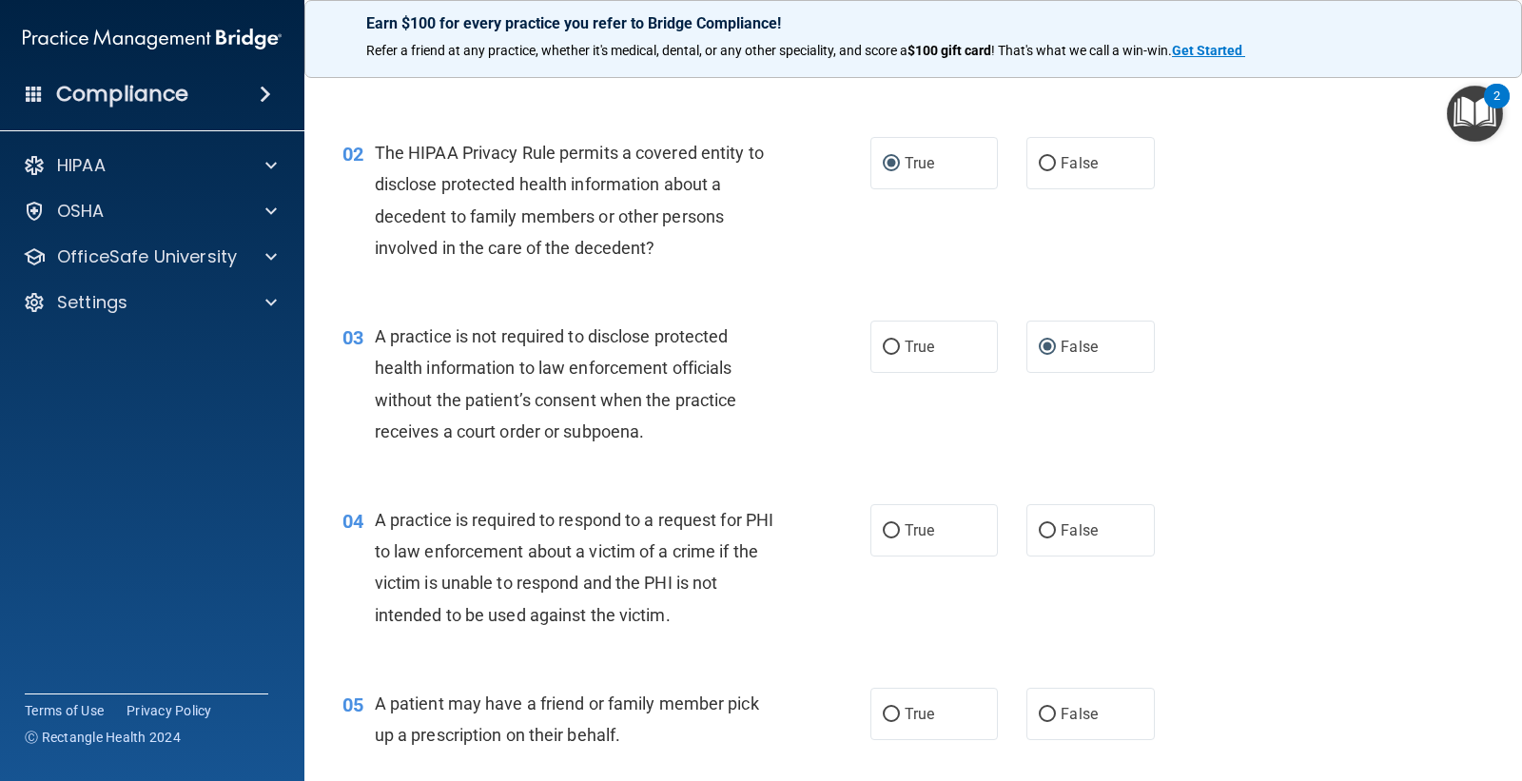
scroll to position [211, 0]
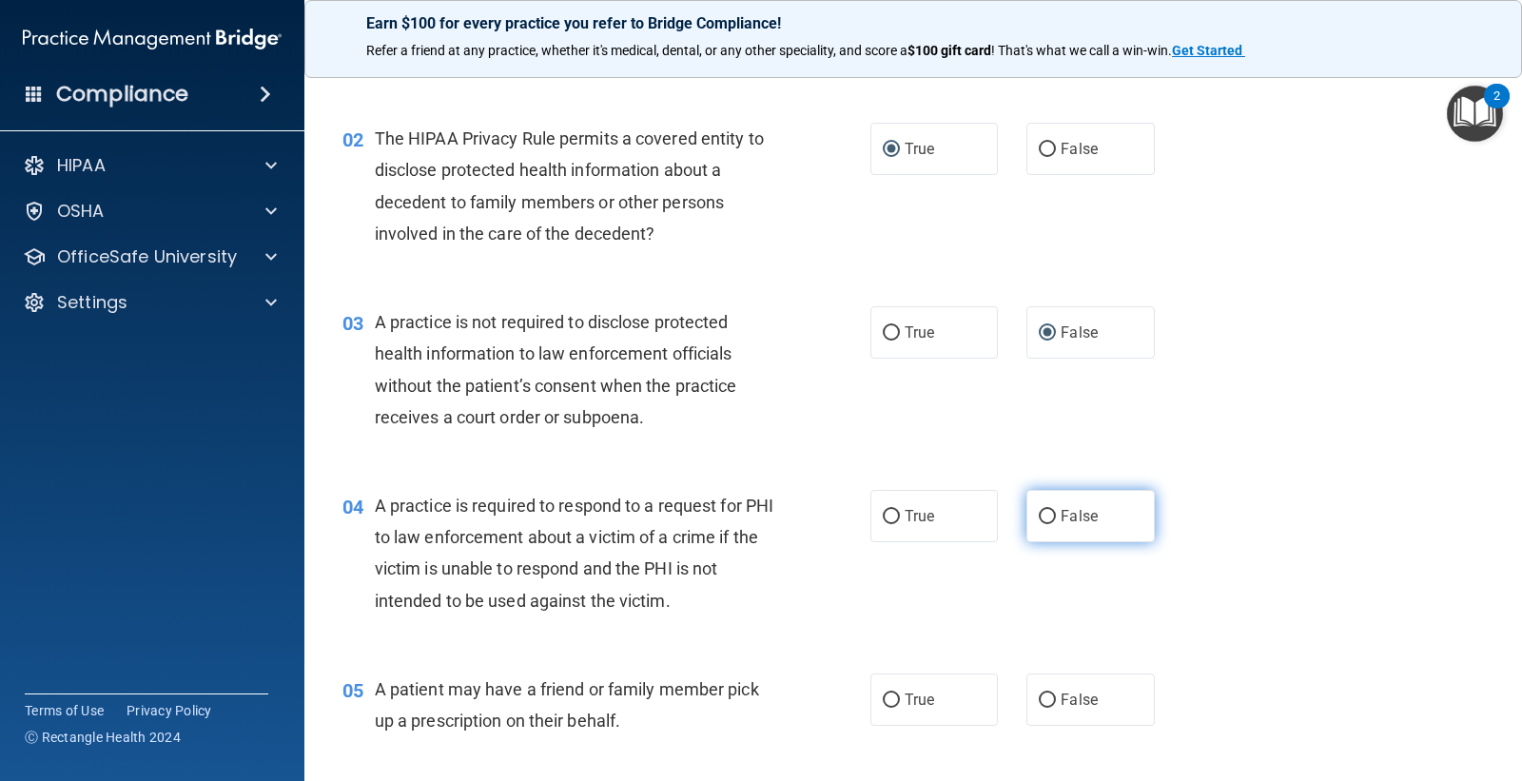
click at [1039, 515] on input "False" at bounding box center [1047, 517] width 17 height 14
radio input "true"
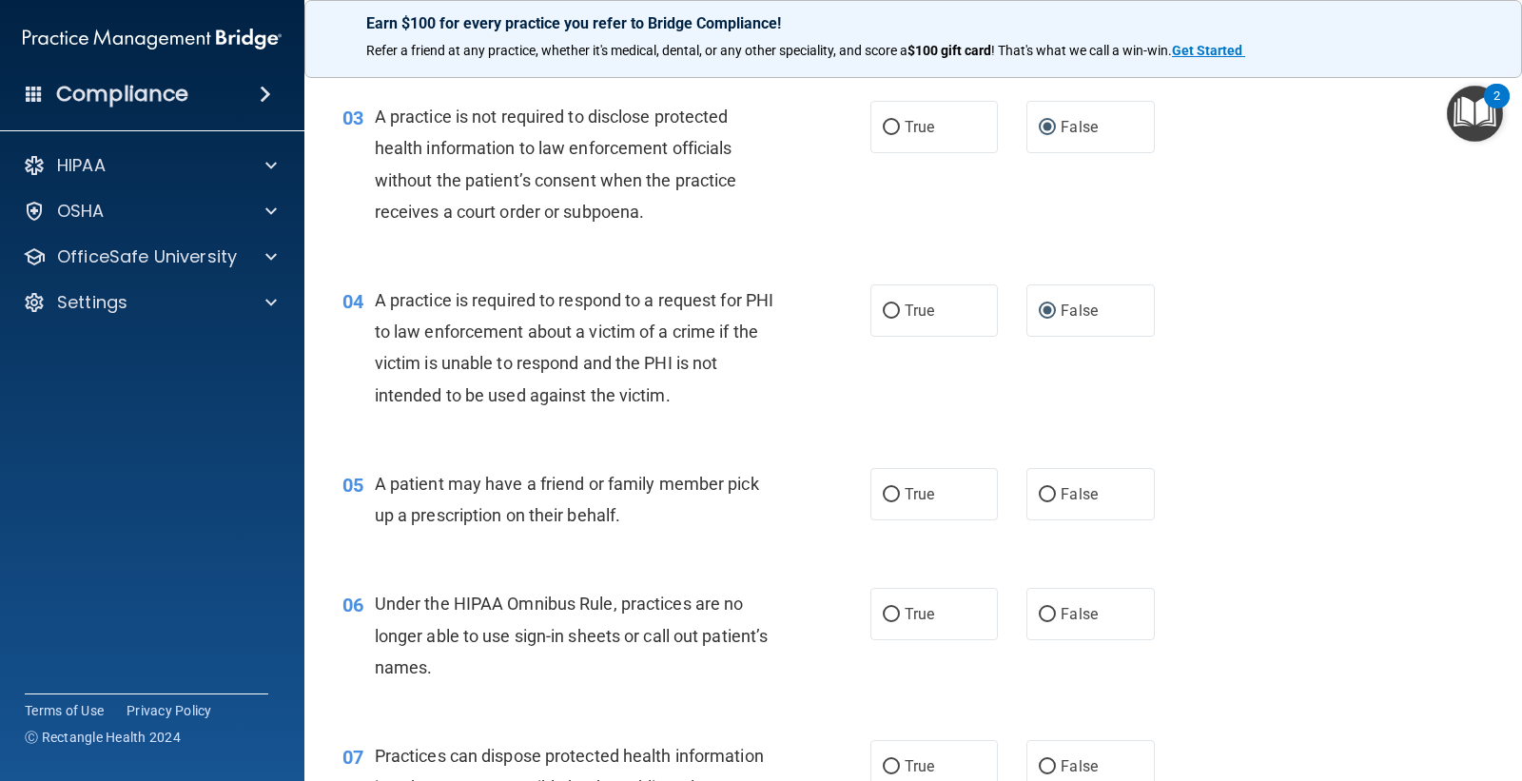
scroll to position [422, 0]
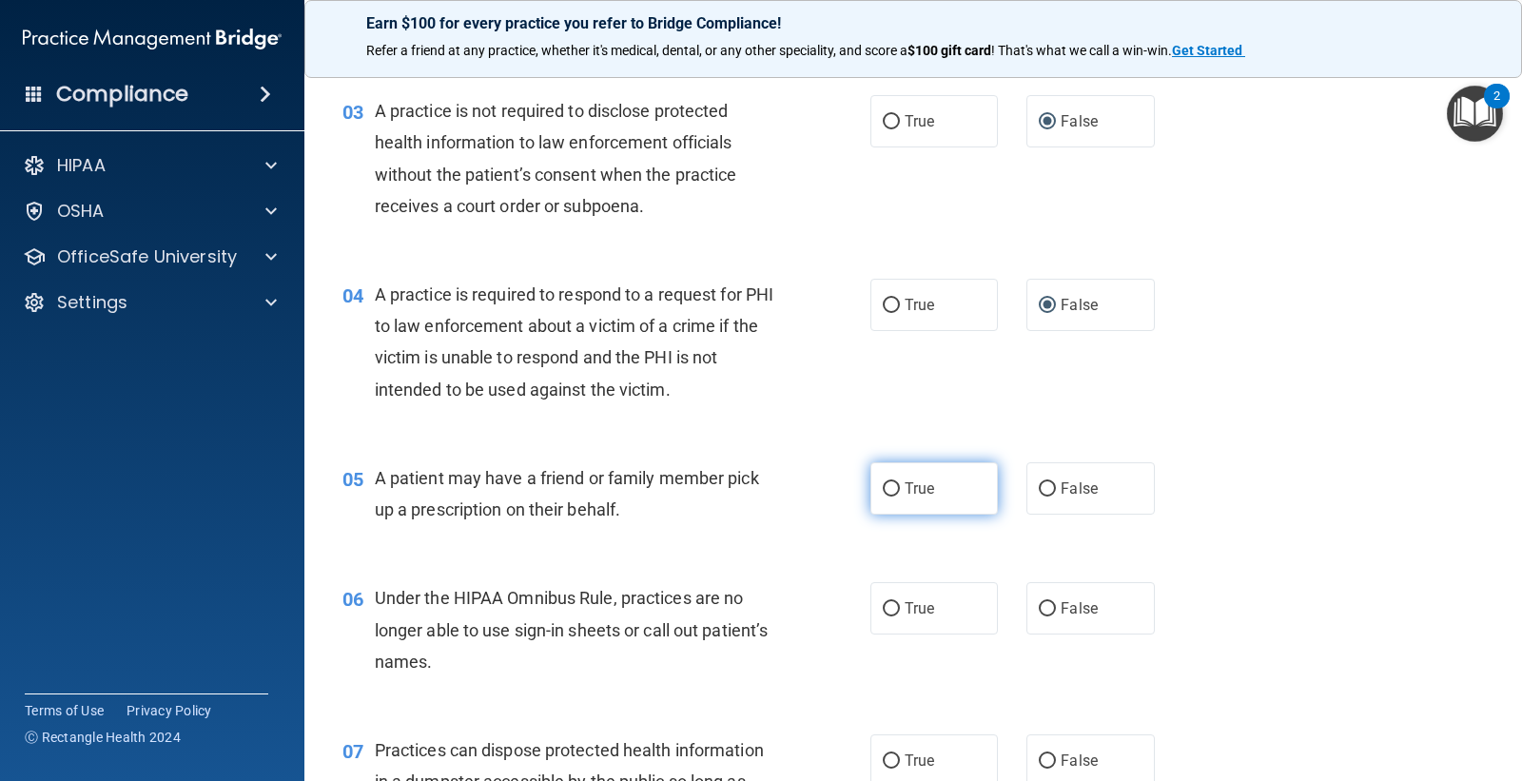
click at [888, 482] on input "True" at bounding box center [891, 489] width 17 height 14
radio input "true"
click at [1040, 609] on input "False" at bounding box center [1047, 609] width 17 height 14
radio input "true"
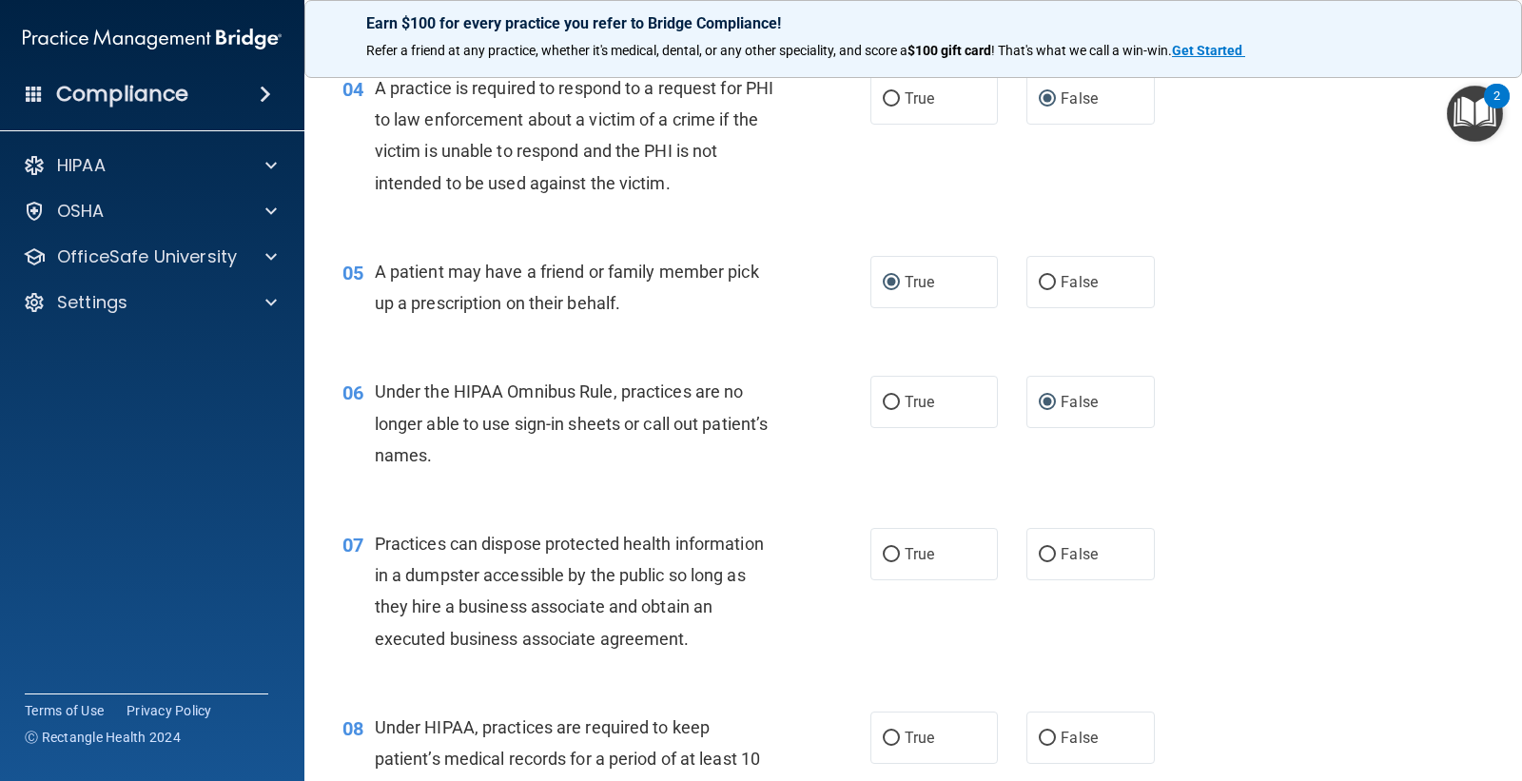
scroll to position [634, 0]
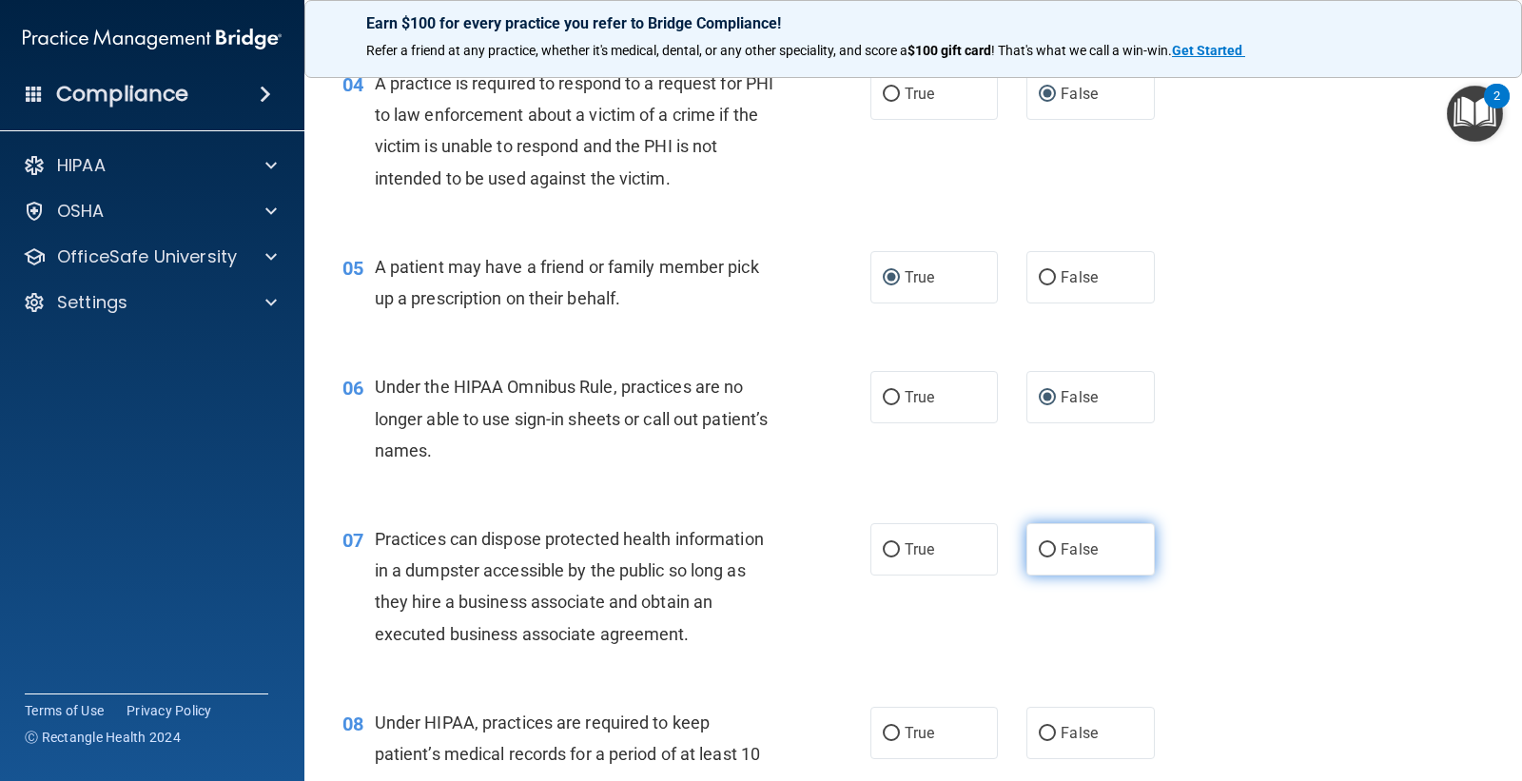
click at [1039, 546] on input "False" at bounding box center [1047, 550] width 17 height 14
radio input "true"
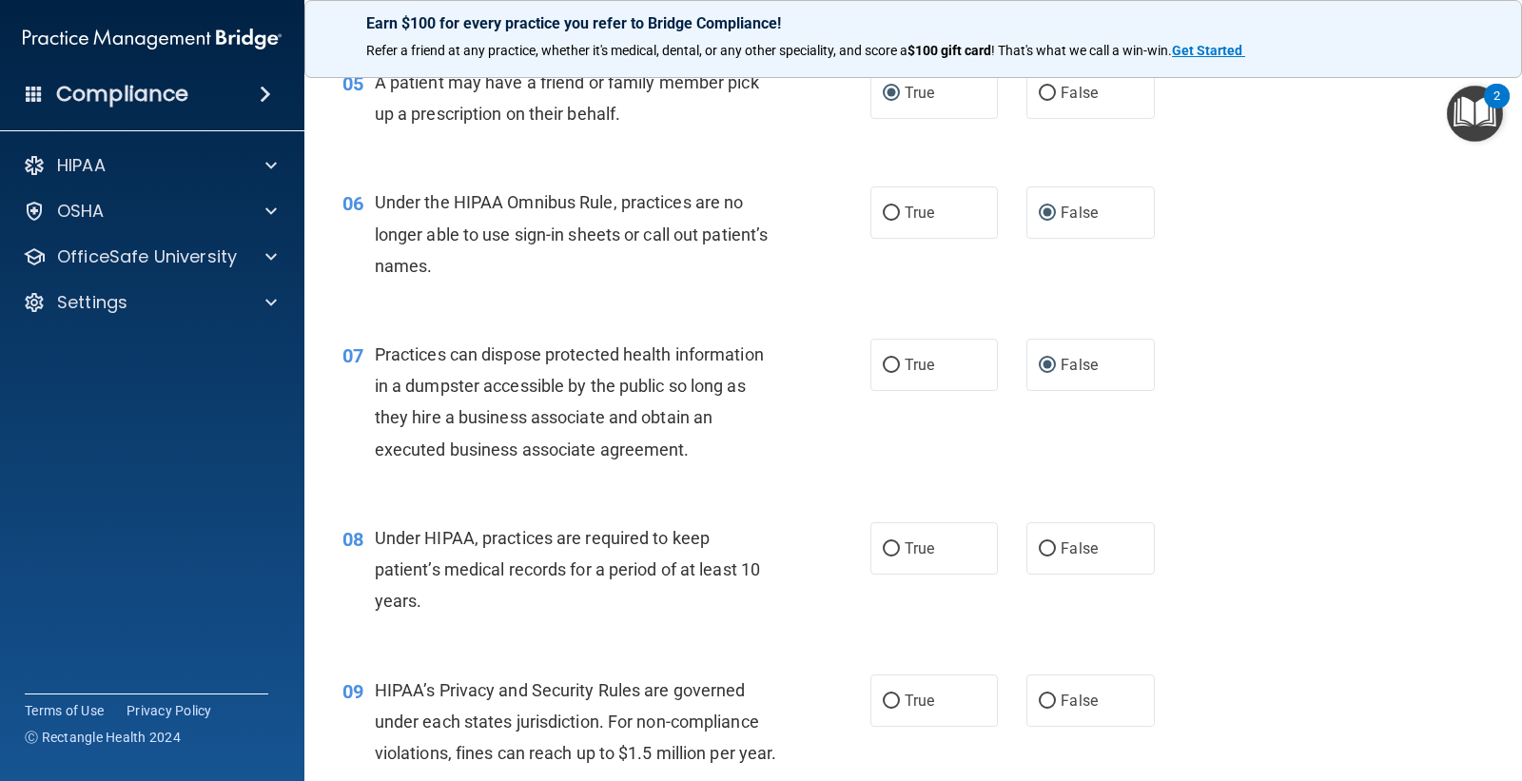
scroll to position [845, 0]
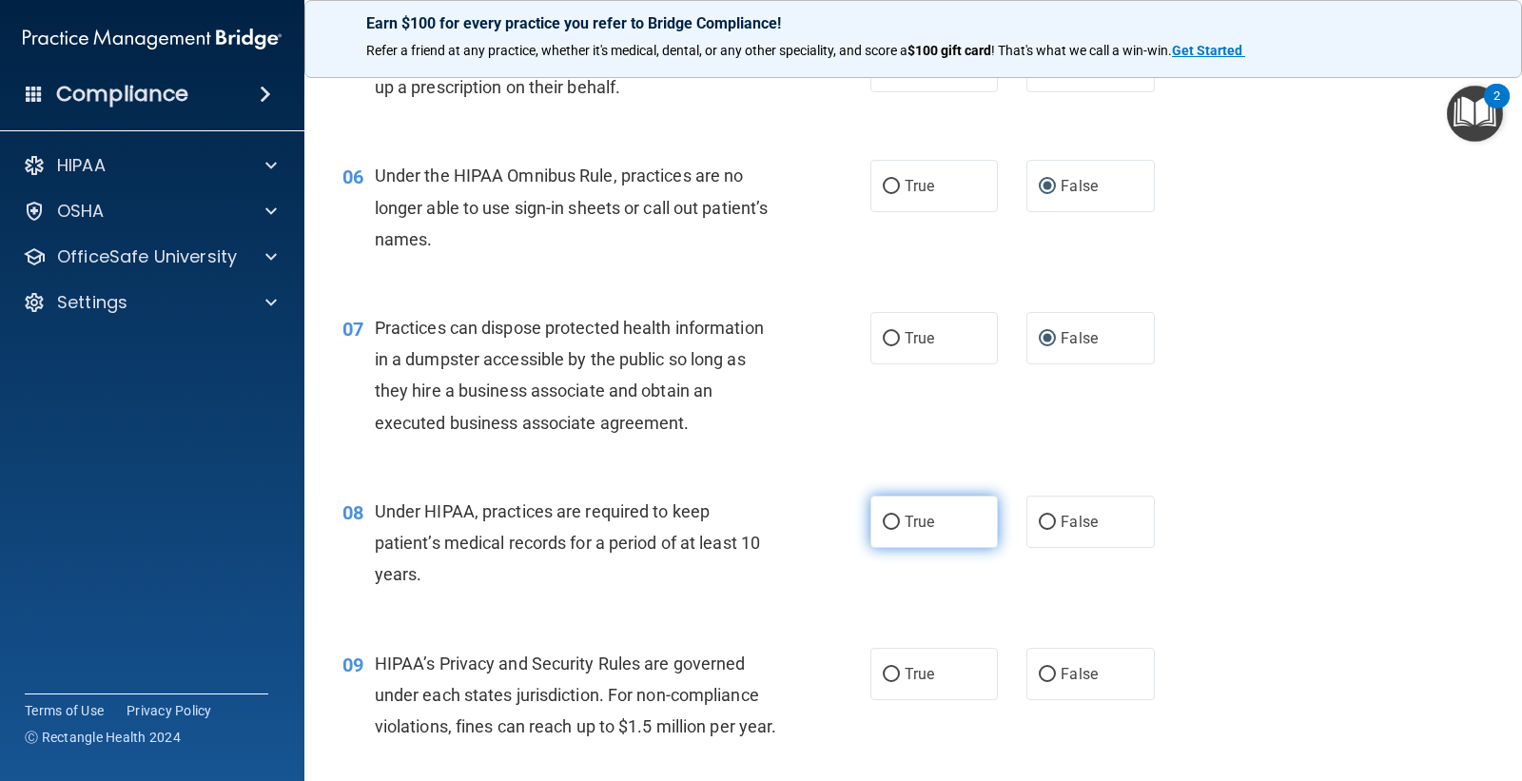
click at [883, 516] on input "True" at bounding box center [891, 523] width 17 height 14
radio input "true"
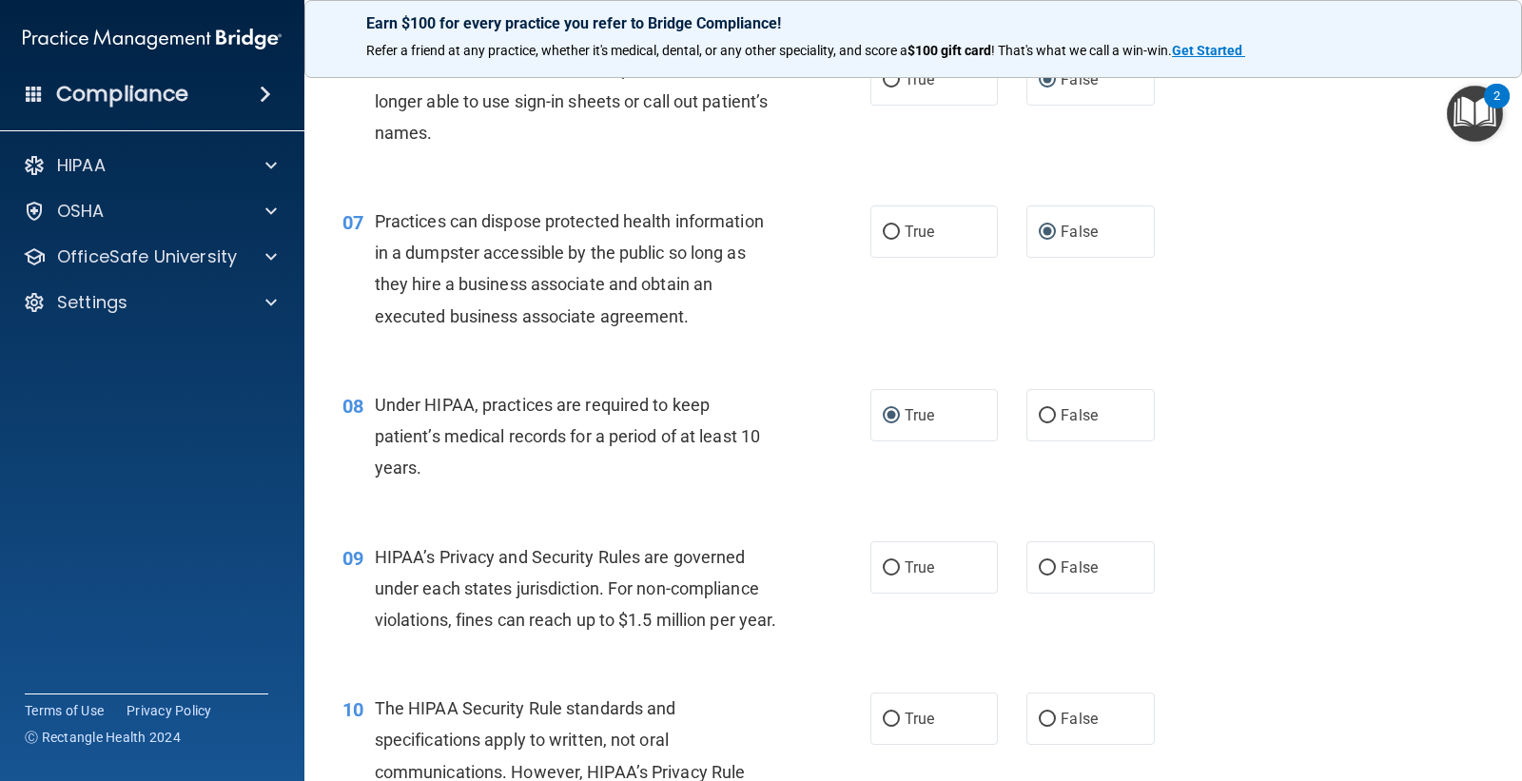
scroll to position [1057, 0]
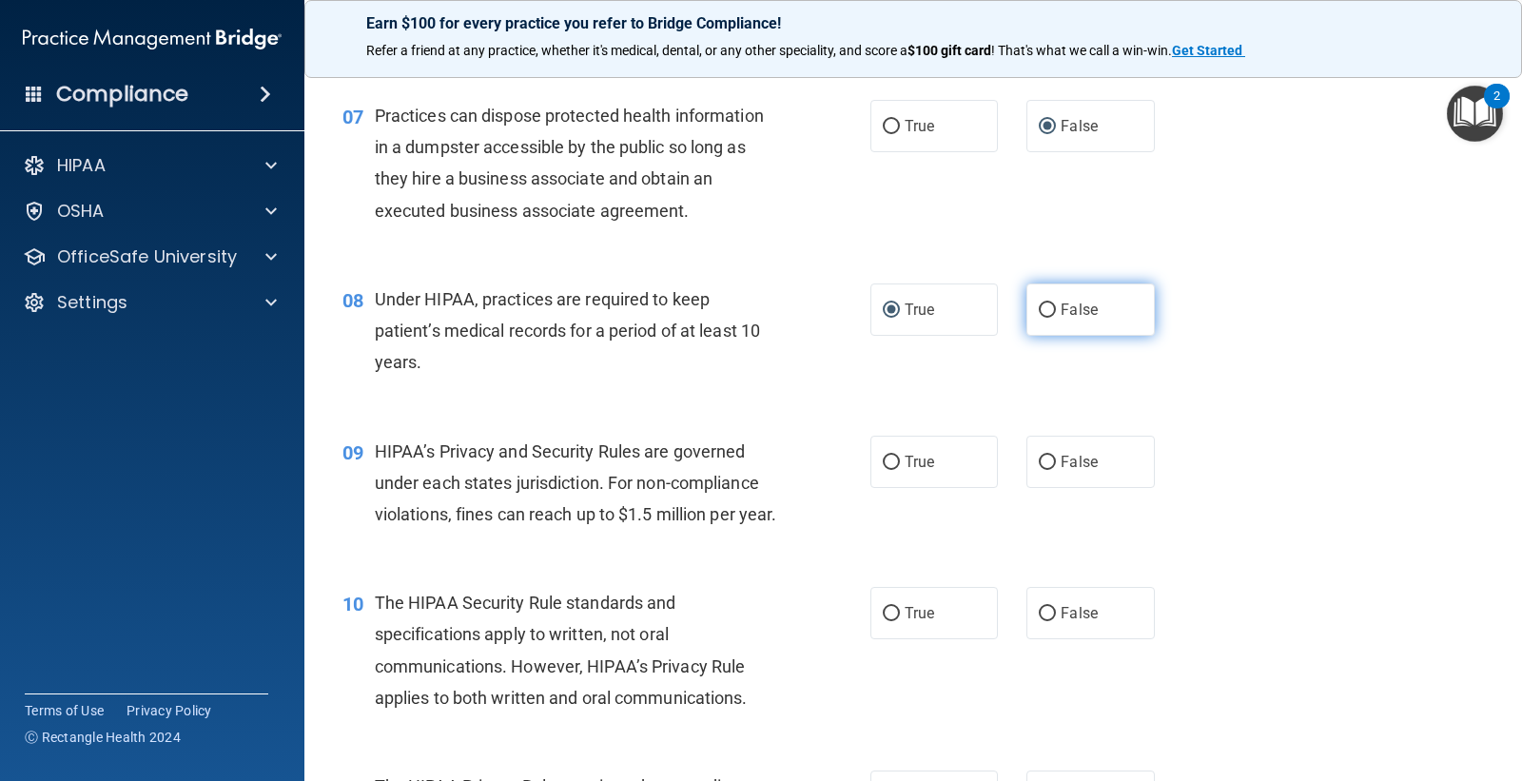
click at [1044, 309] on input "False" at bounding box center [1047, 311] width 17 height 14
radio input "true"
radio input "false"
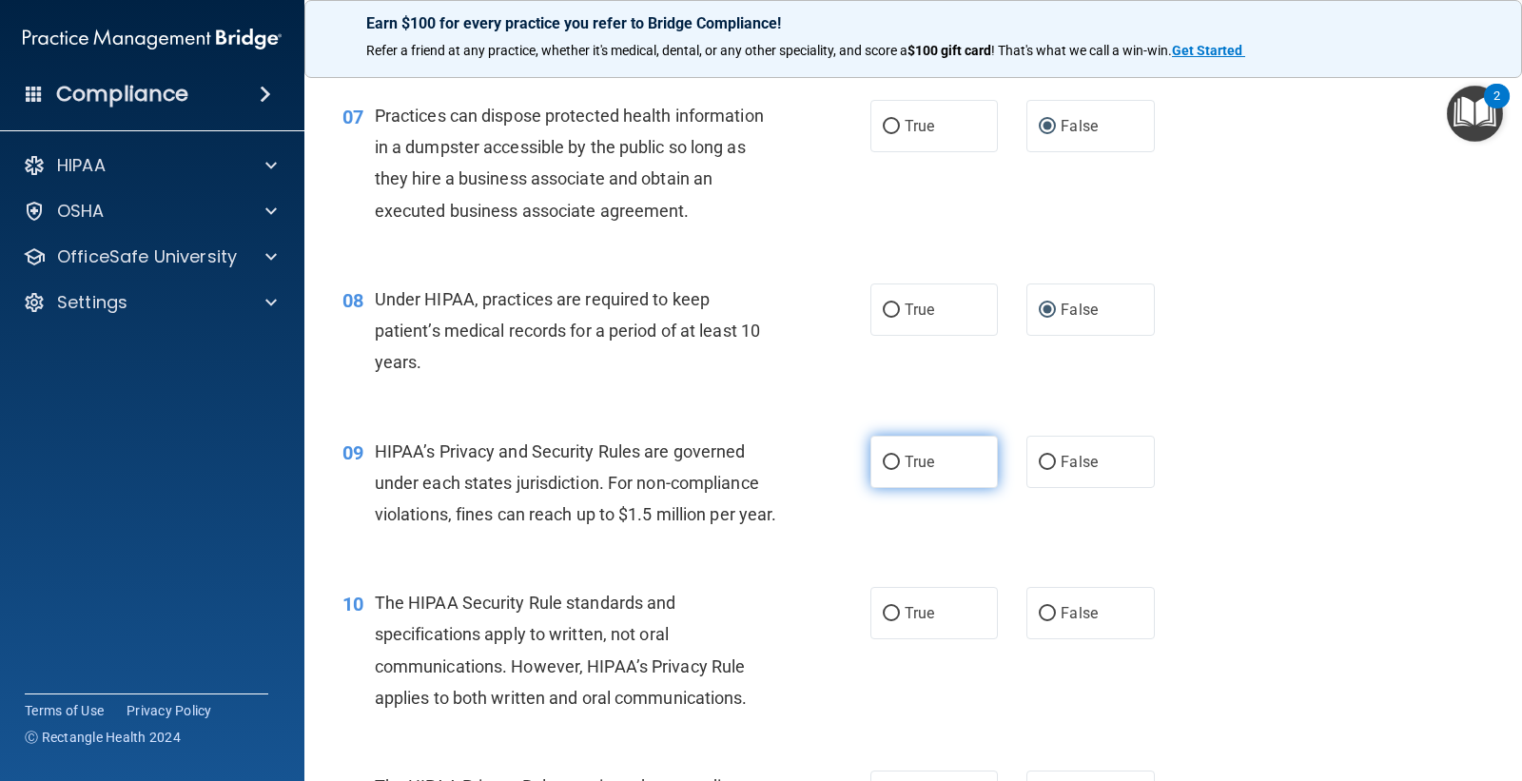
click at [883, 461] on input "True" at bounding box center [891, 463] width 17 height 14
radio input "true"
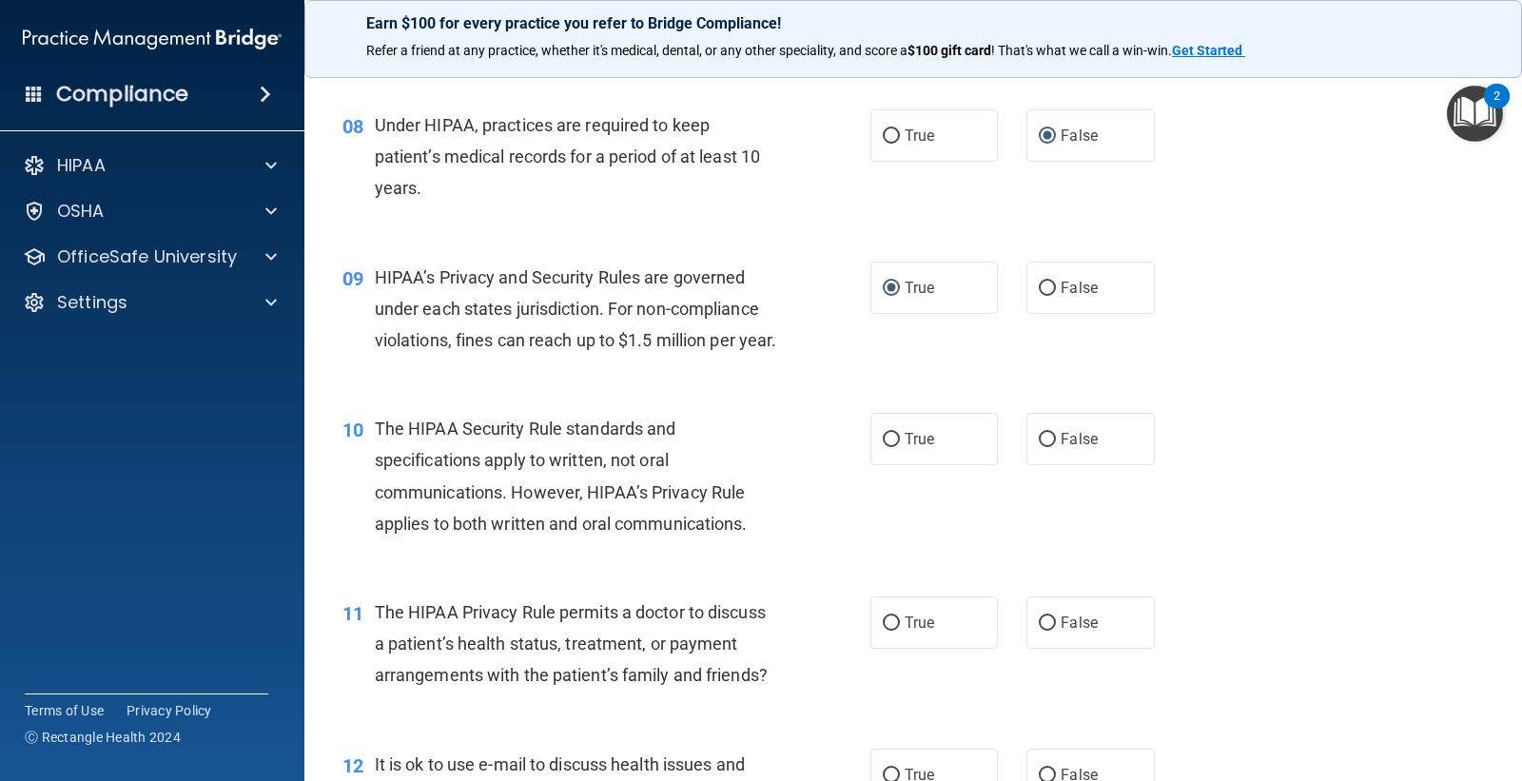
scroll to position [1268, 0]
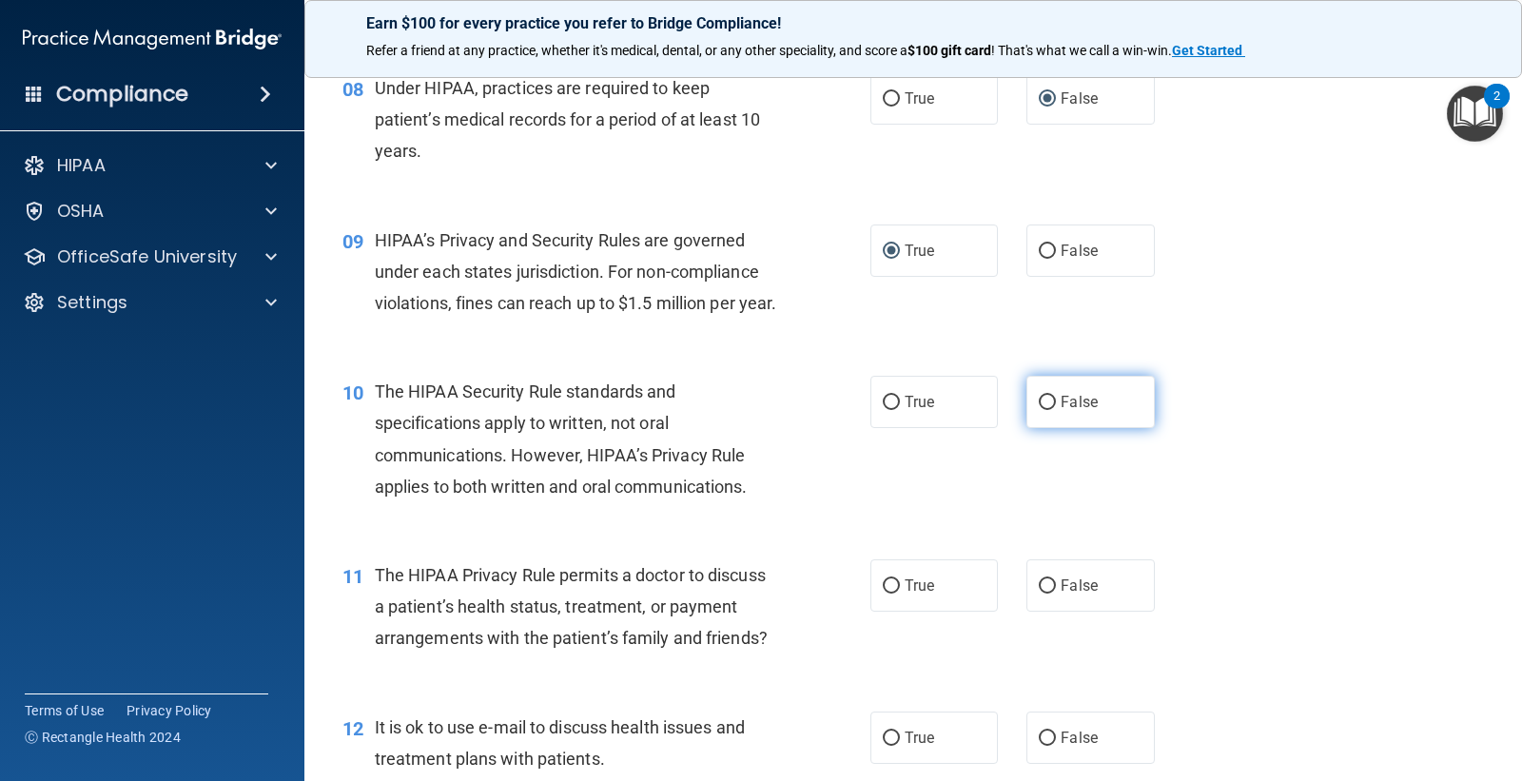
click at [1039, 410] on input "False" at bounding box center [1047, 403] width 17 height 14
radio input "true"
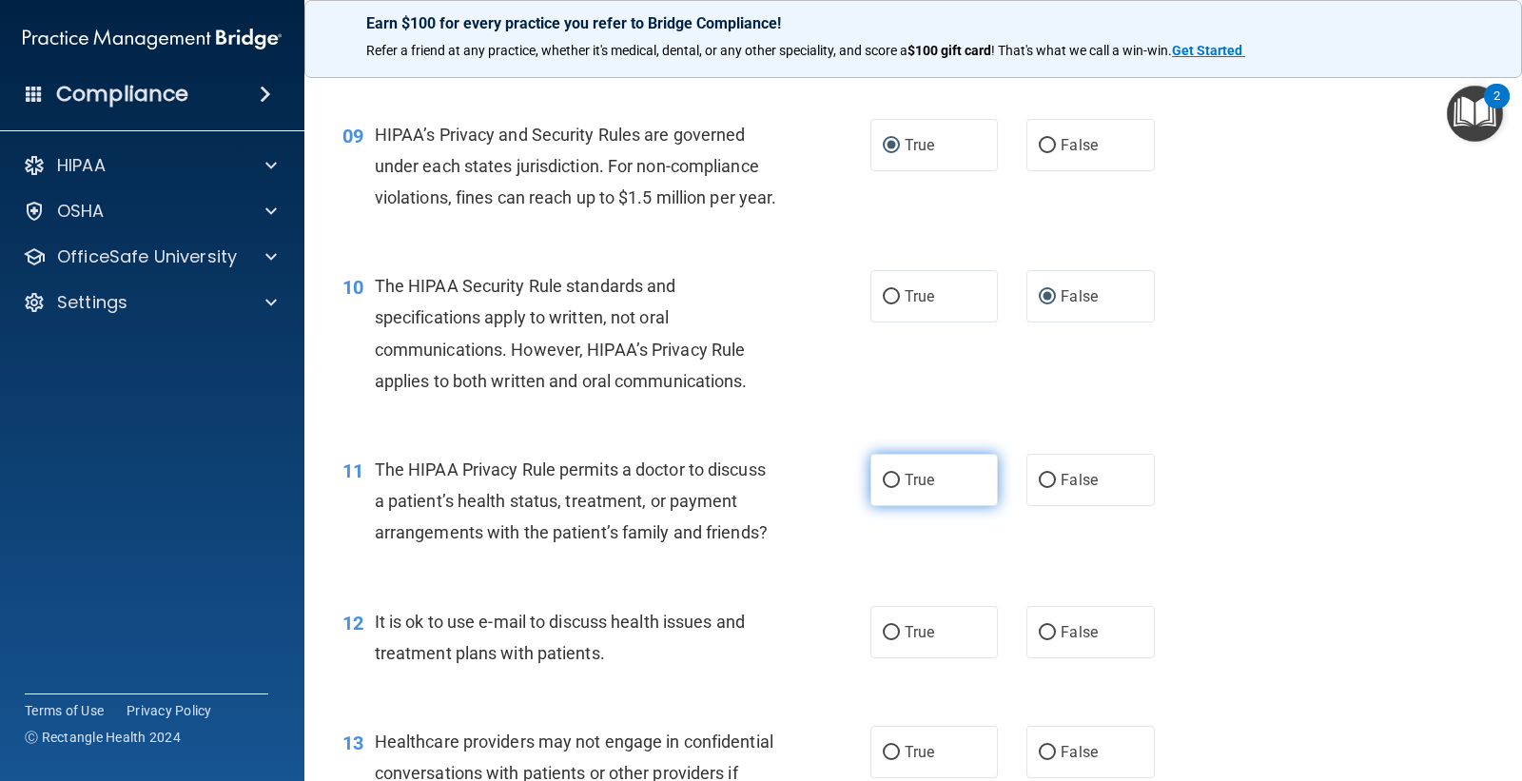
click at [885, 488] on input "True" at bounding box center [891, 481] width 17 height 14
radio input "true"
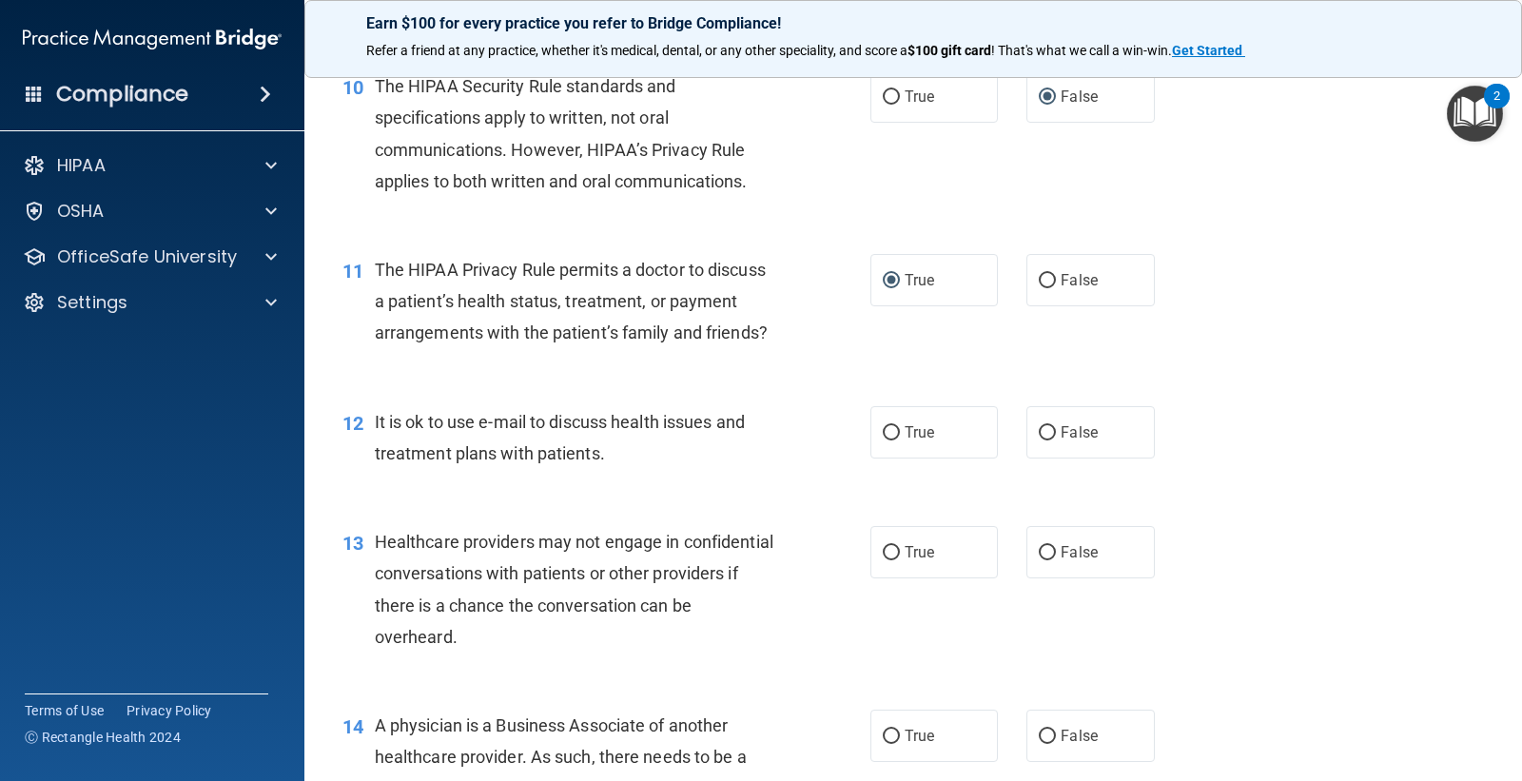
scroll to position [1691, 0]
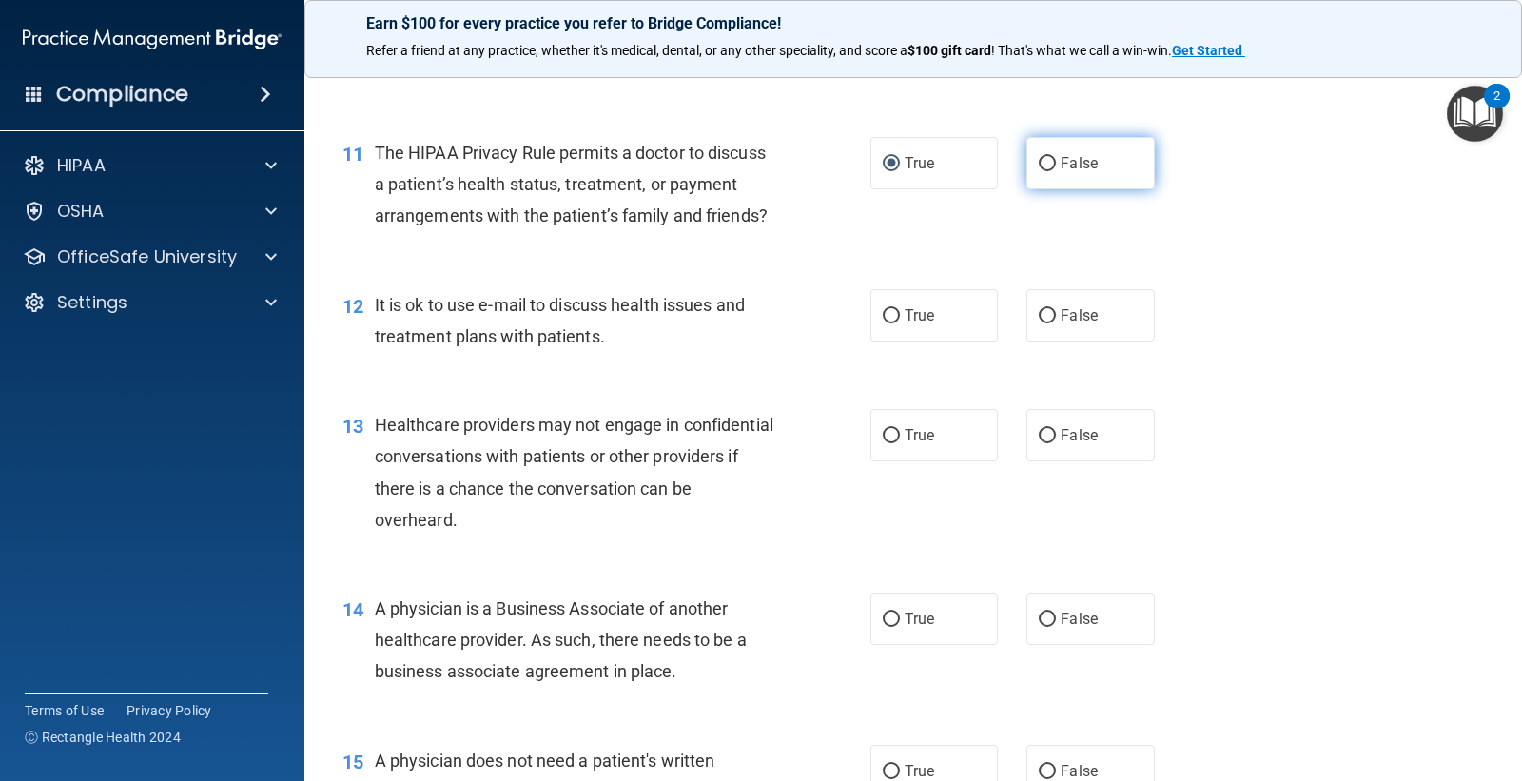
click at [1039, 171] on input "False" at bounding box center [1047, 164] width 17 height 14
radio input "true"
radio input "false"
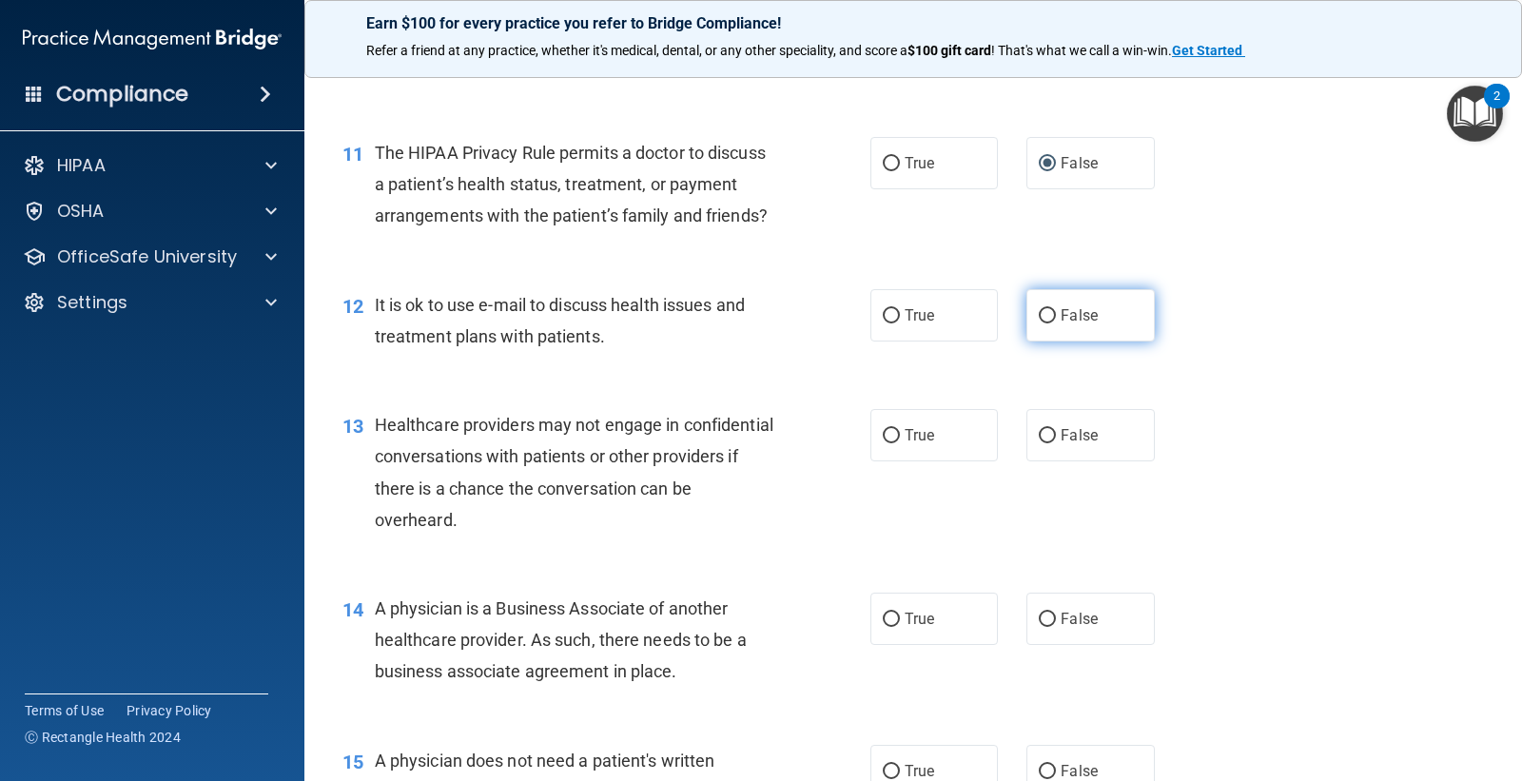
click at [1041, 324] on input "False" at bounding box center [1047, 316] width 17 height 14
radio input "true"
click at [891, 443] on input "True" at bounding box center [891, 436] width 17 height 14
radio input "true"
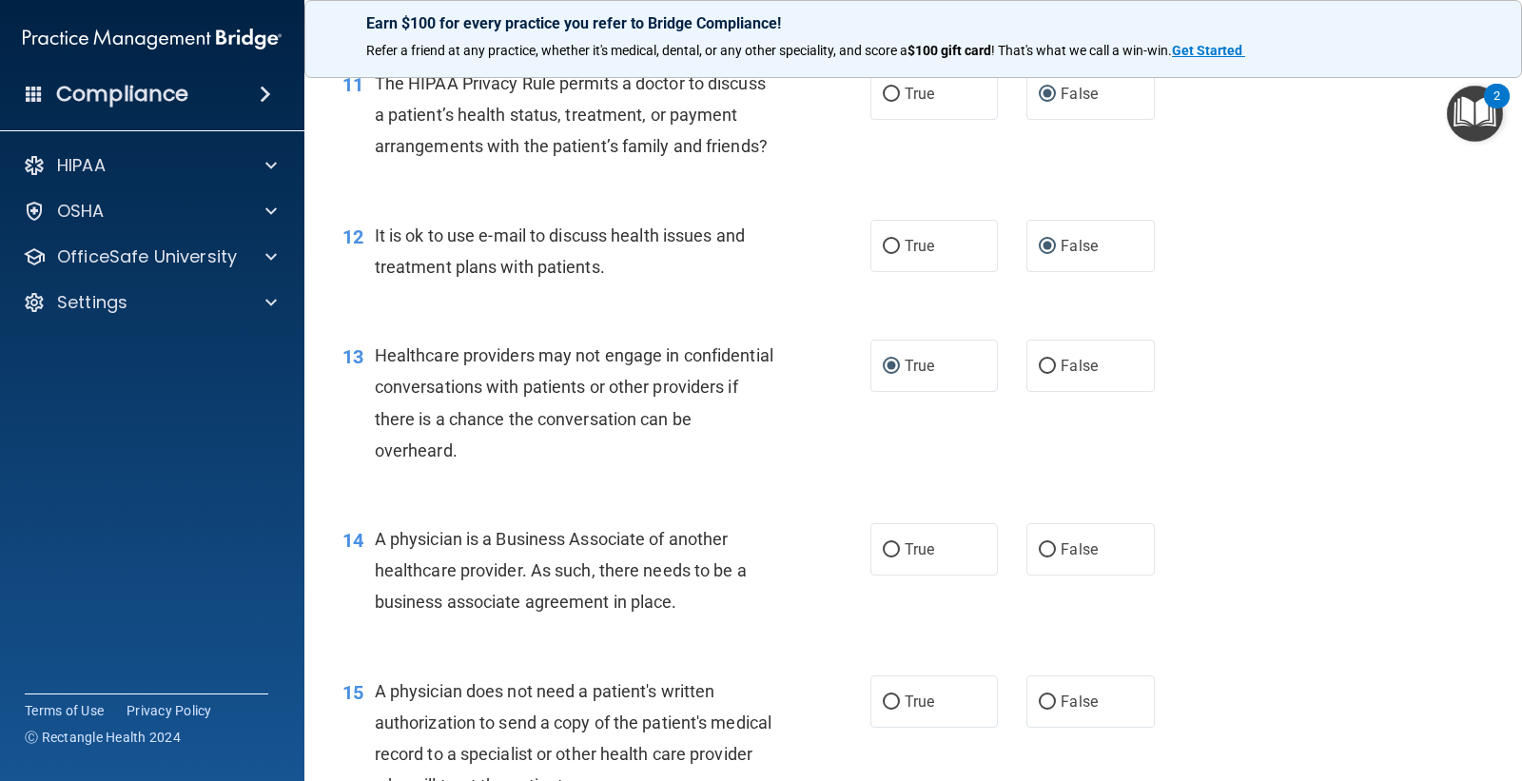
scroll to position [1796, 0]
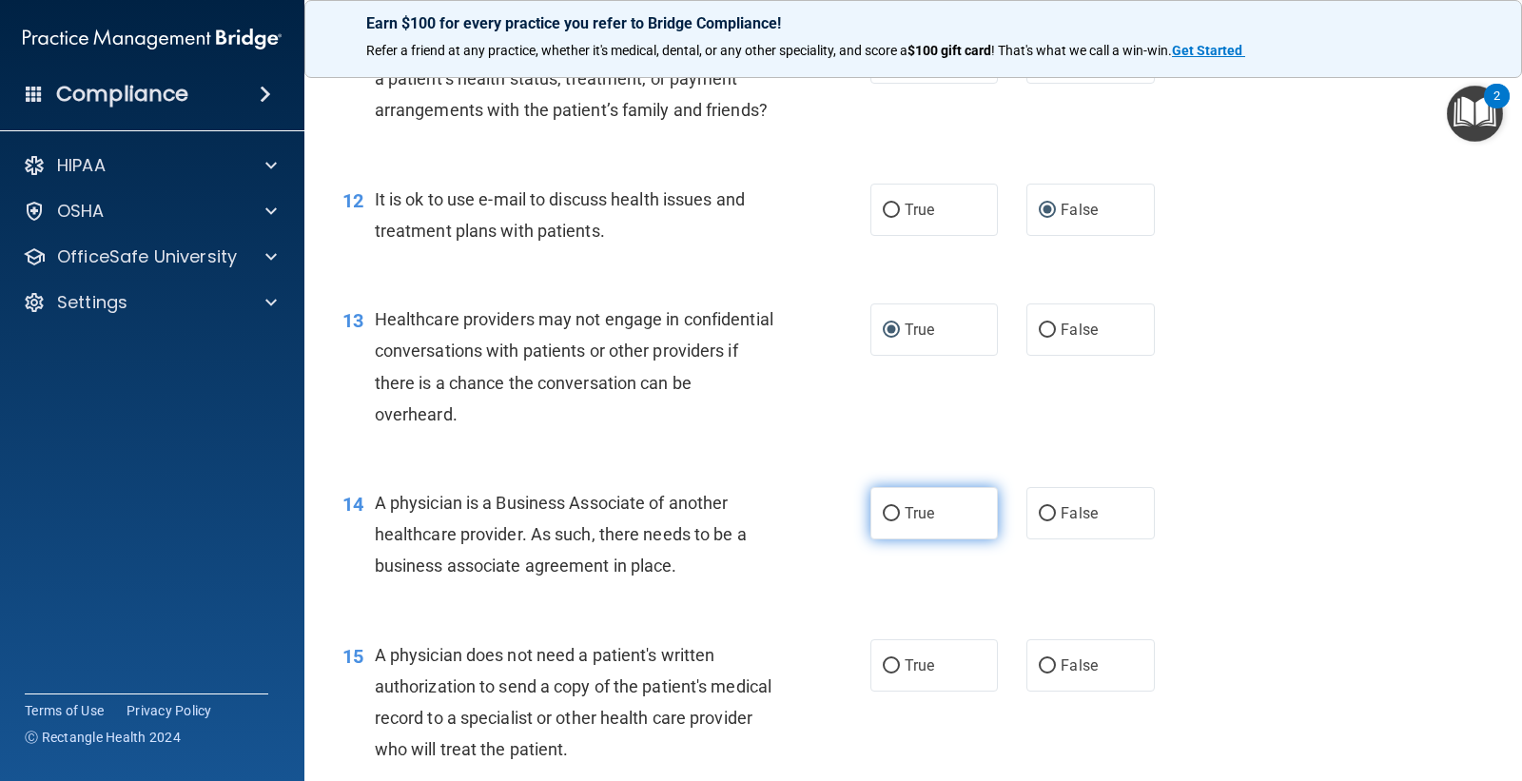
click at [905, 522] on span "True" at bounding box center [919, 513] width 29 height 18
click at [900, 521] on input "True" at bounding box center [891, 514] width 17 height 14
radio input "true"
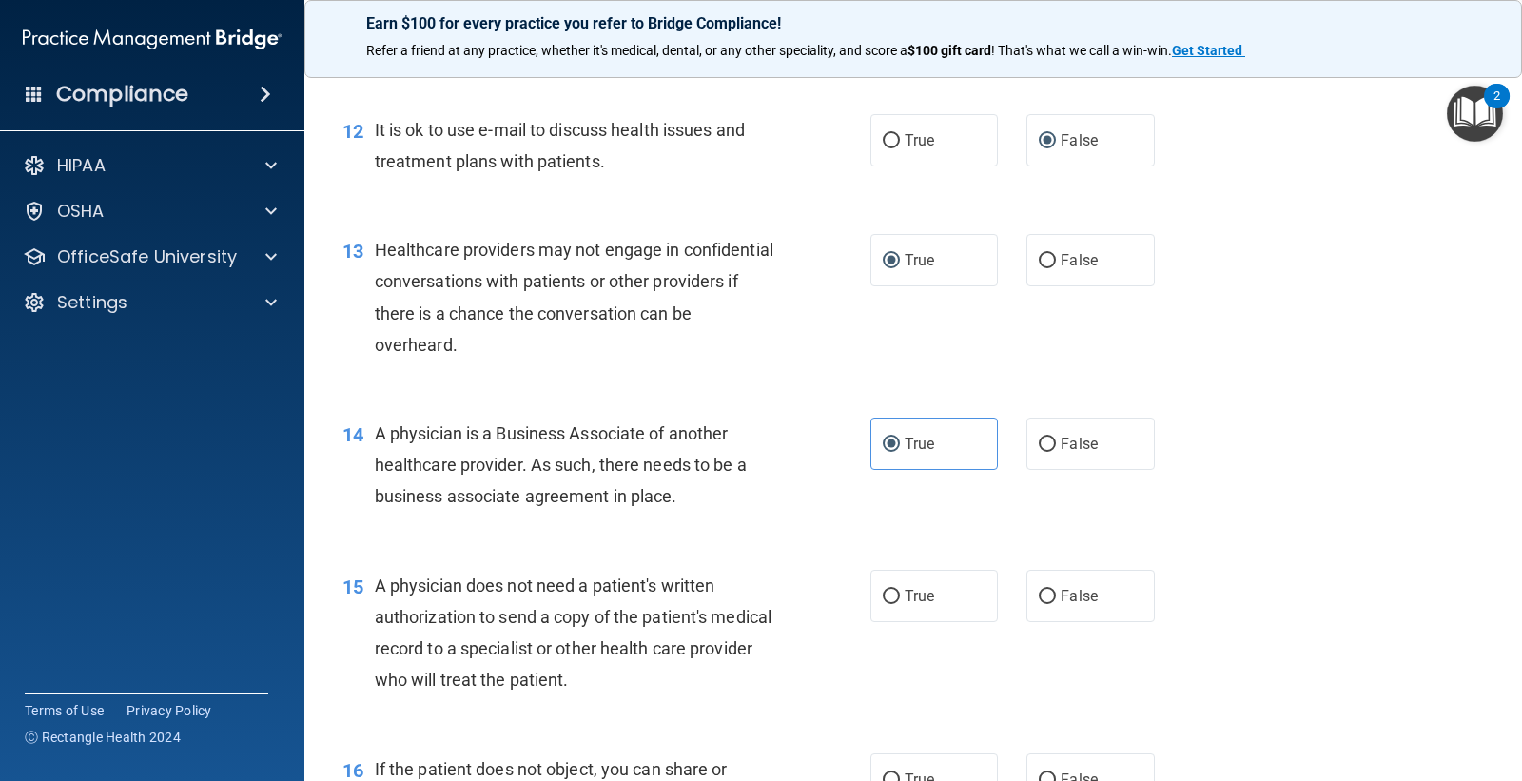
scroll to position [1903, 0]
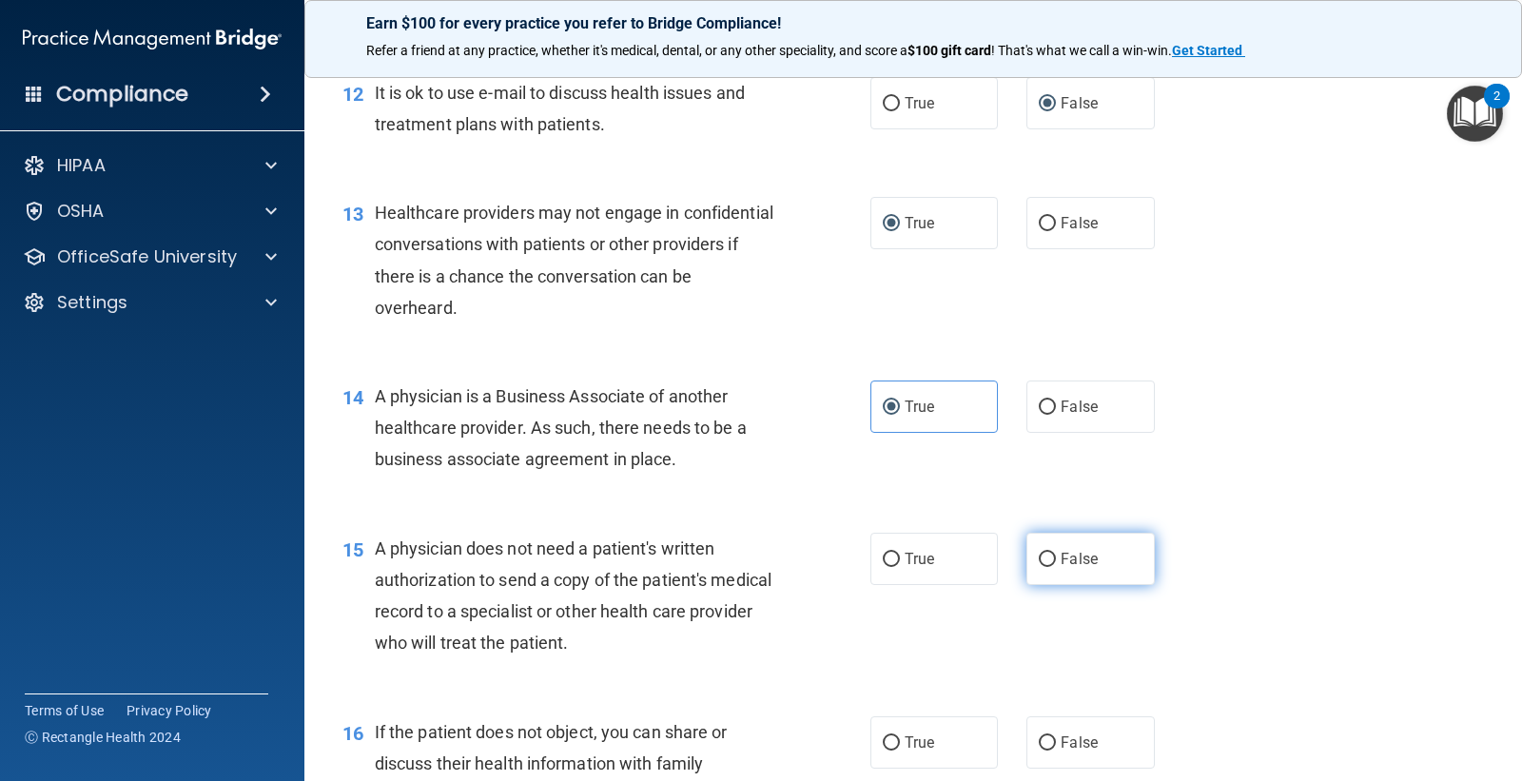
click at [1043, 567] on input "False" at bounding box center [1047, 560] width 17 height 14
radio input "true"
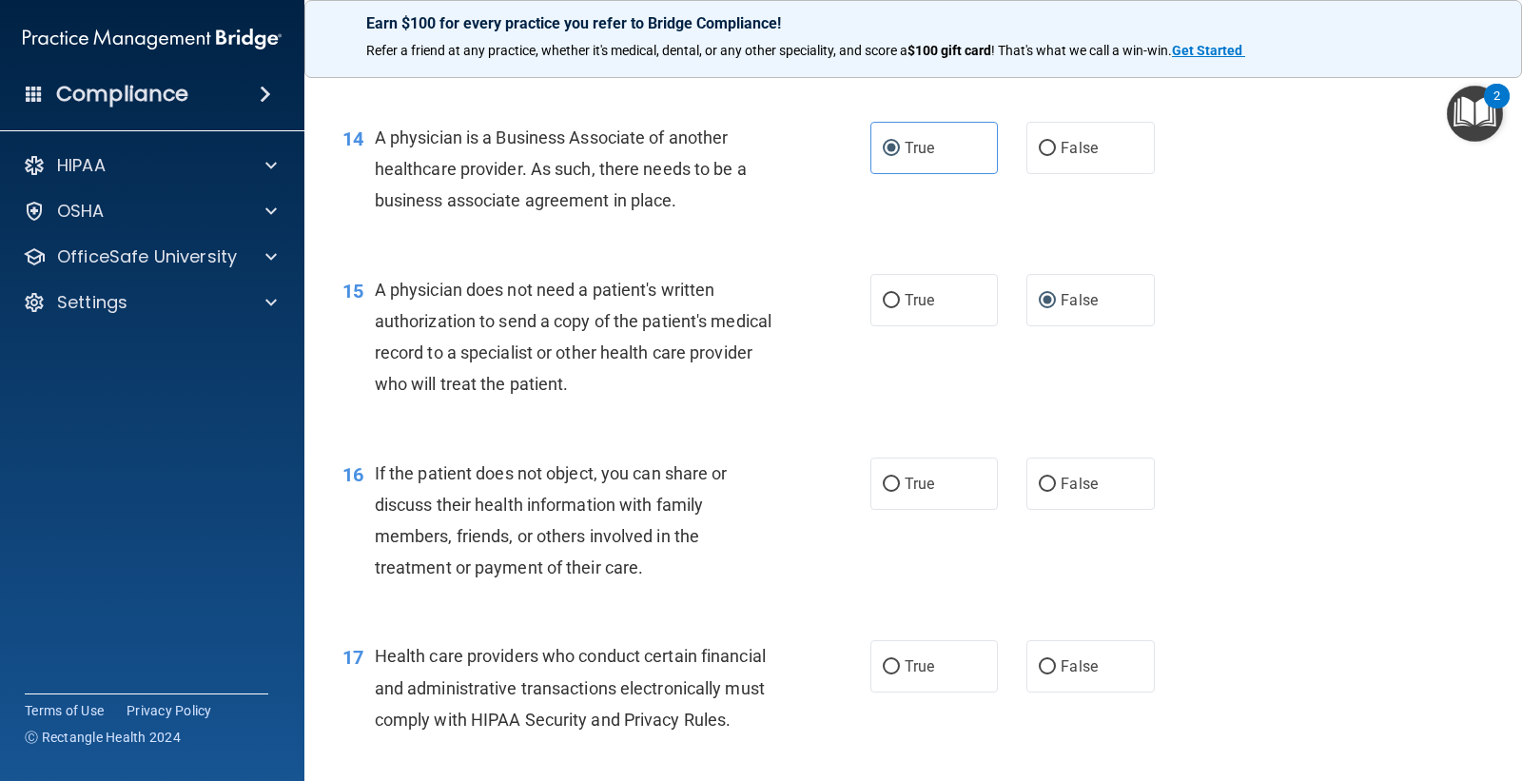
scroll to position [2220, 0]
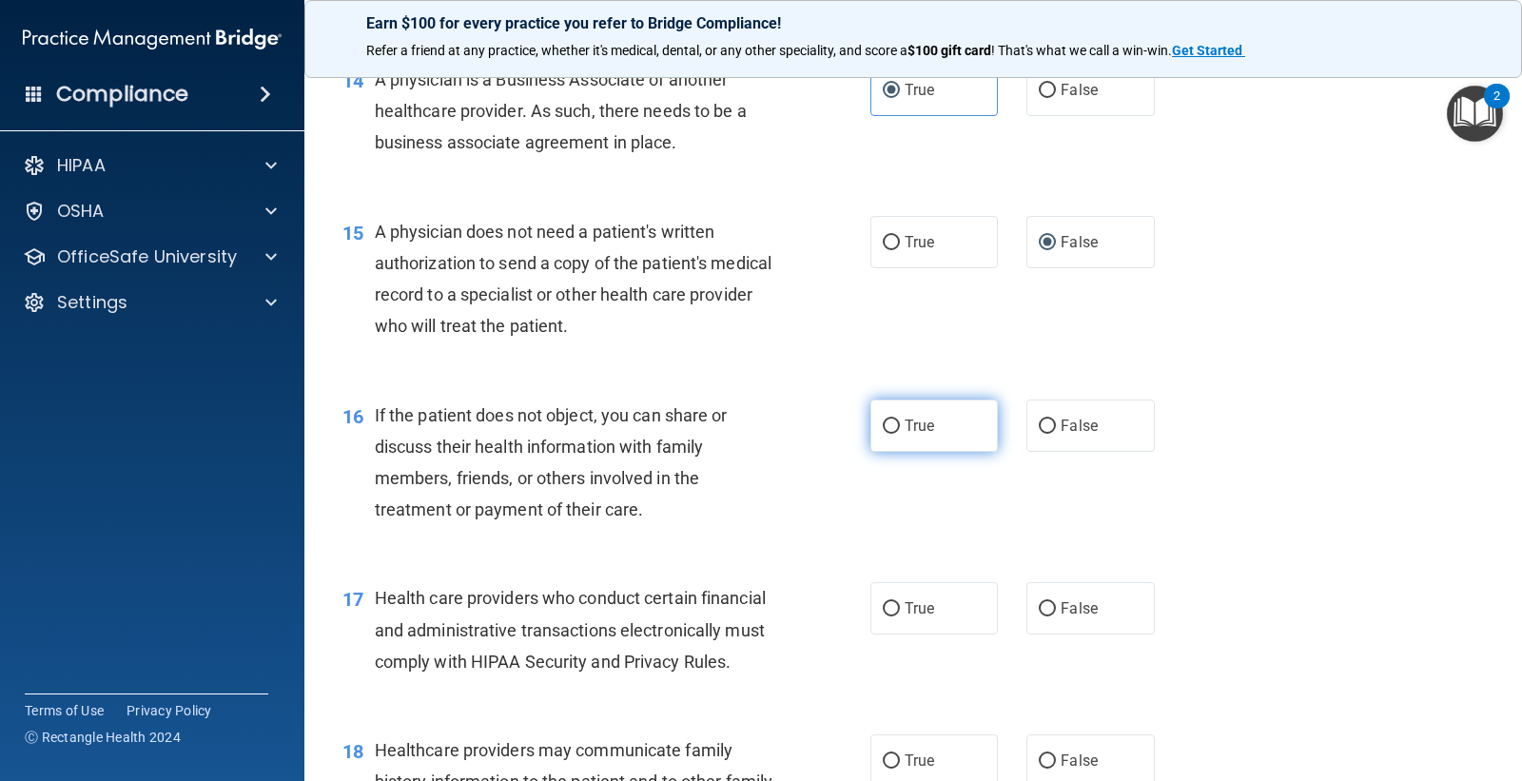
click at [887, 434] on input "True" at bounding box center [891, 427] width 17 height 14
radio input "true"
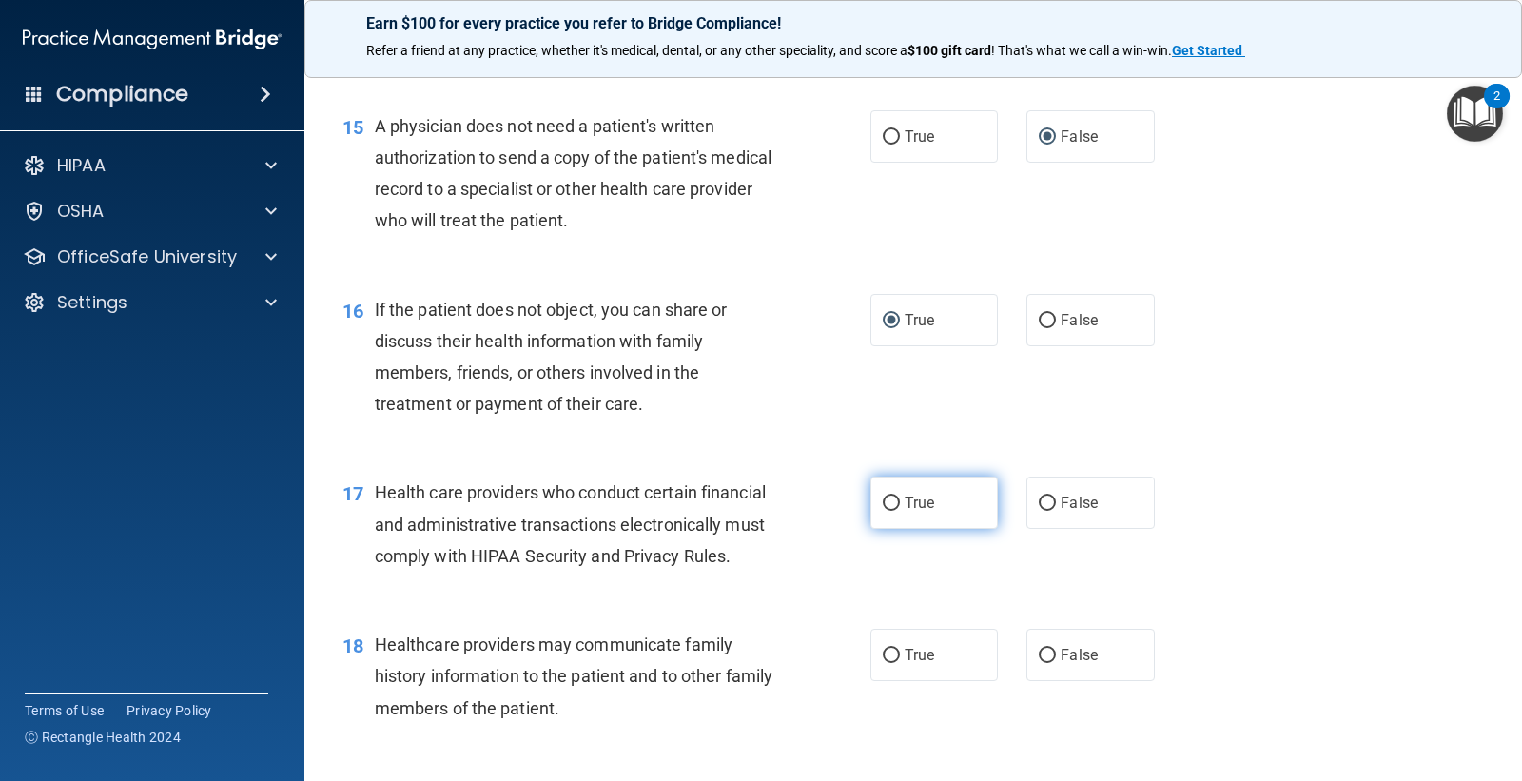
click at [890, 511] on input "True" at bounding box center [891, 504] width 17 height 14
radio input "true"
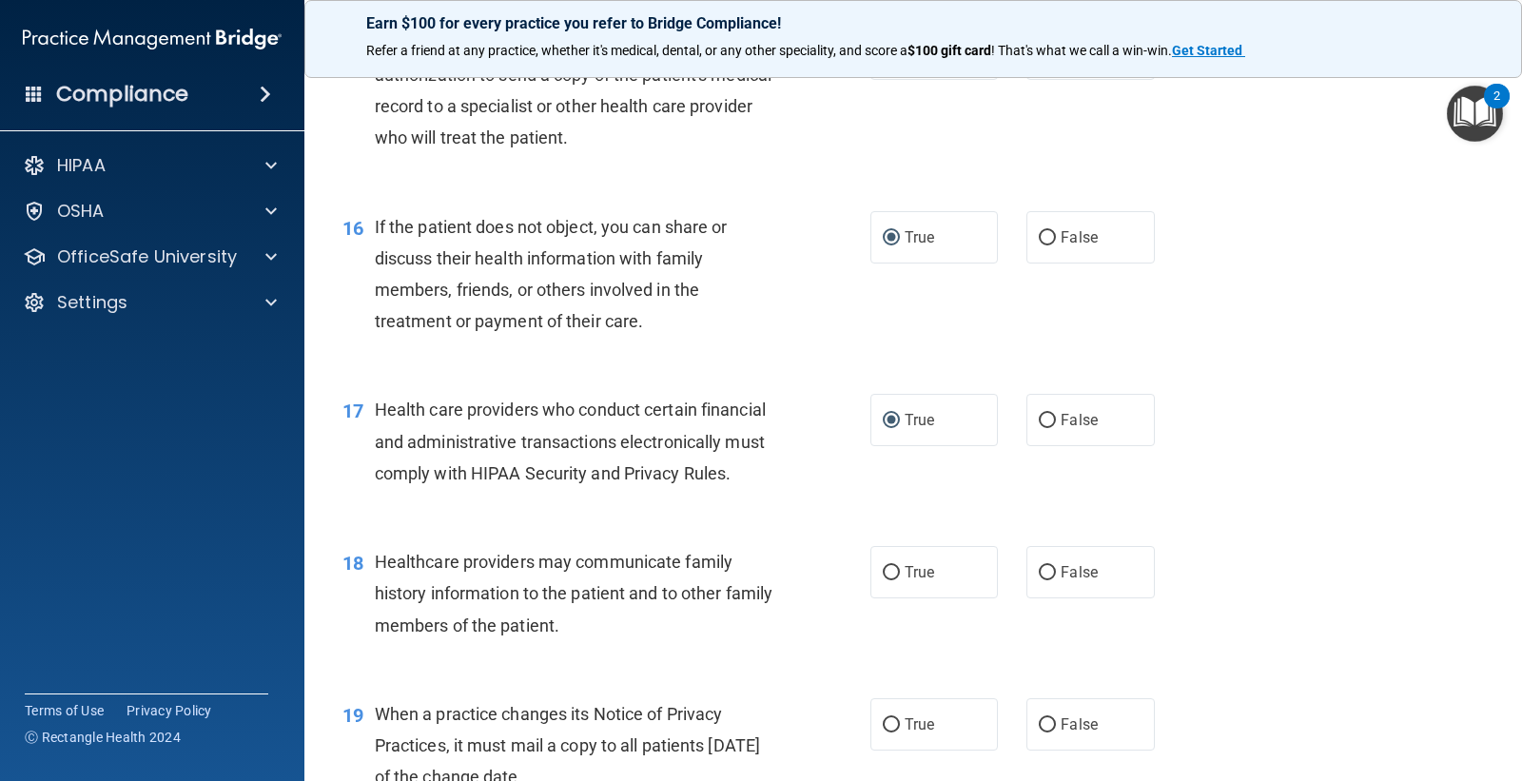
scroll to position [2537, 0]
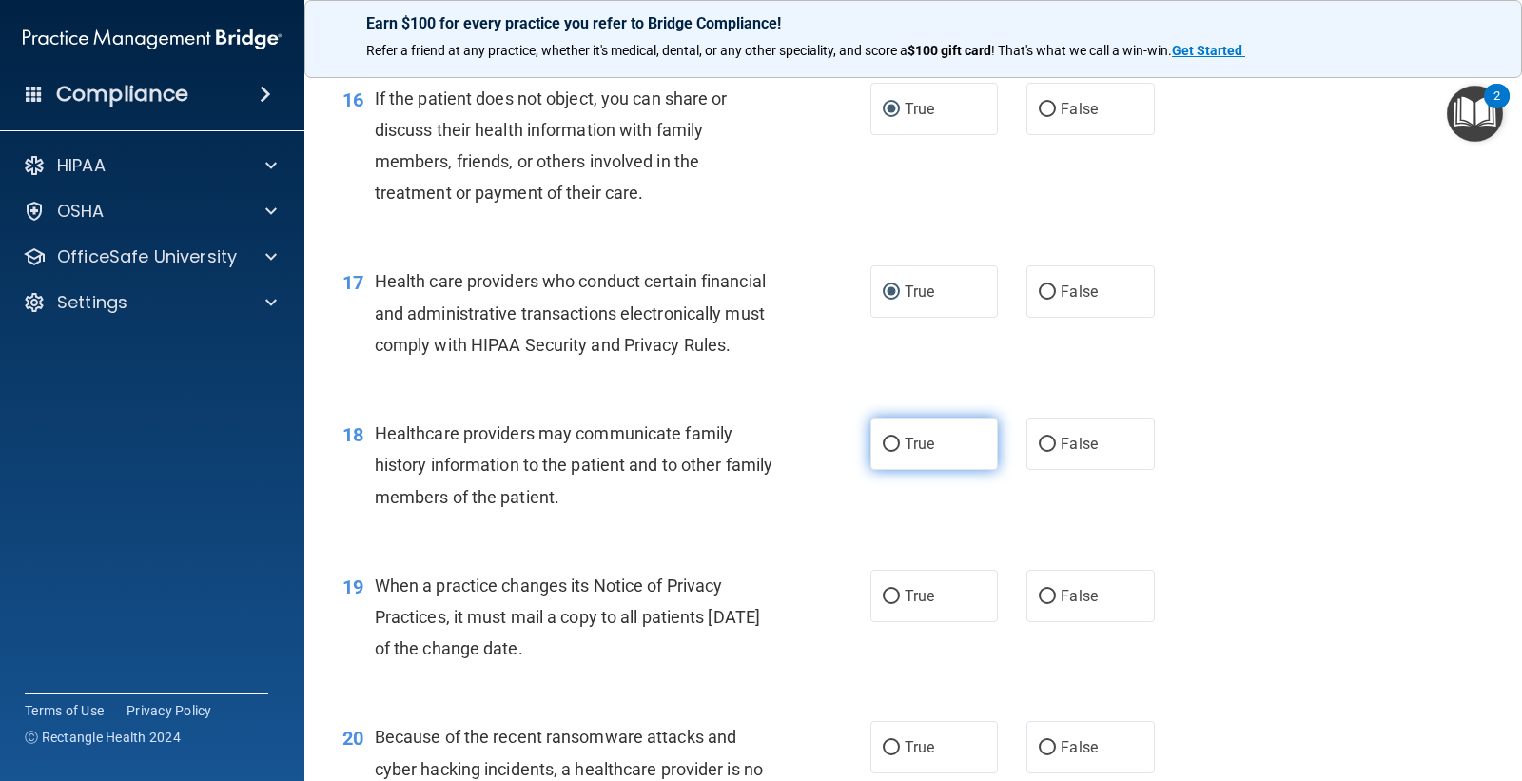
click at [885, 452] on input "True" at bounding box center [891, 445] width 17 height 14
radio input "true"
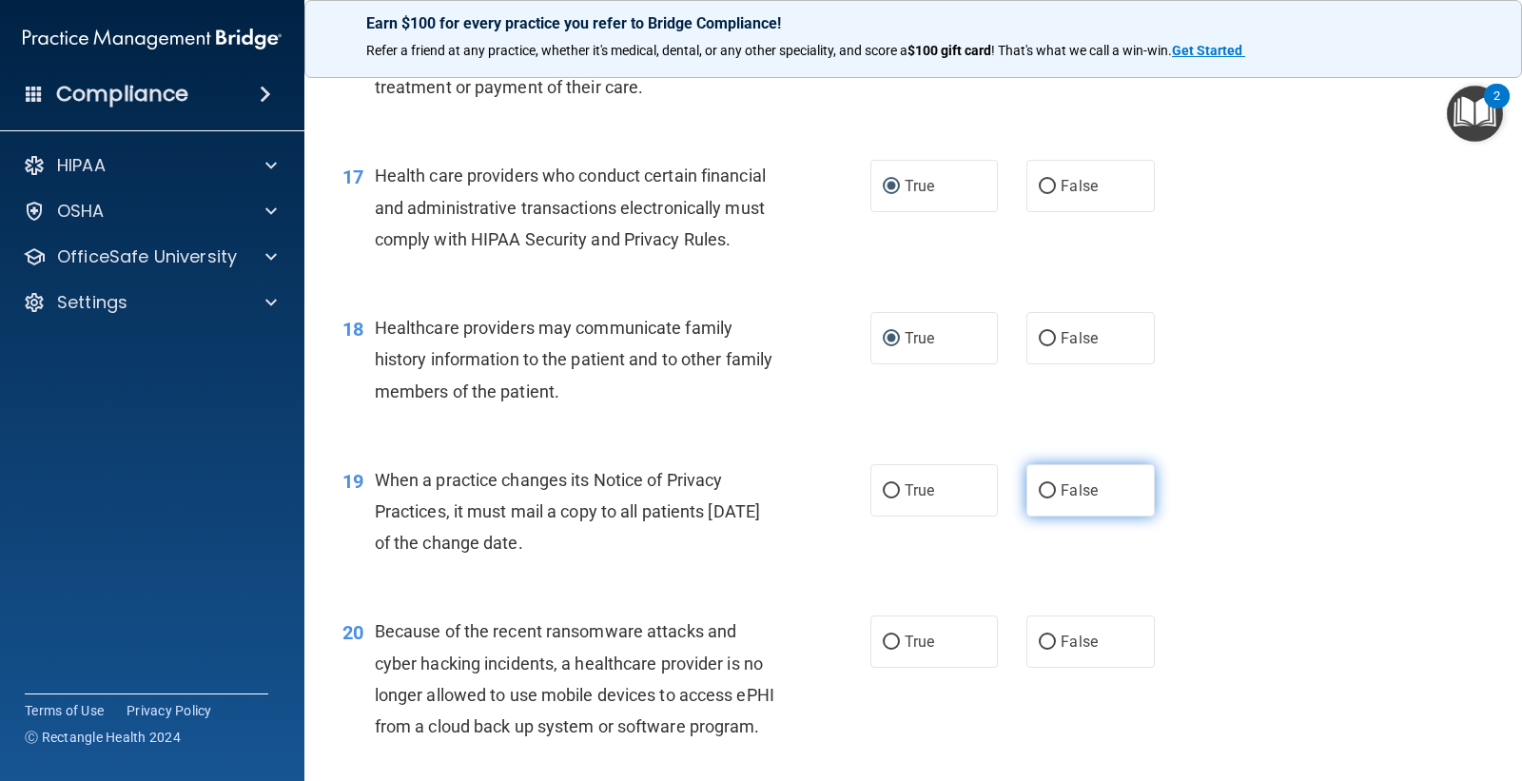
click at [1042, 499] on input "False" at bounding box center [1047, 491] width 17 height 14
radio input "true"
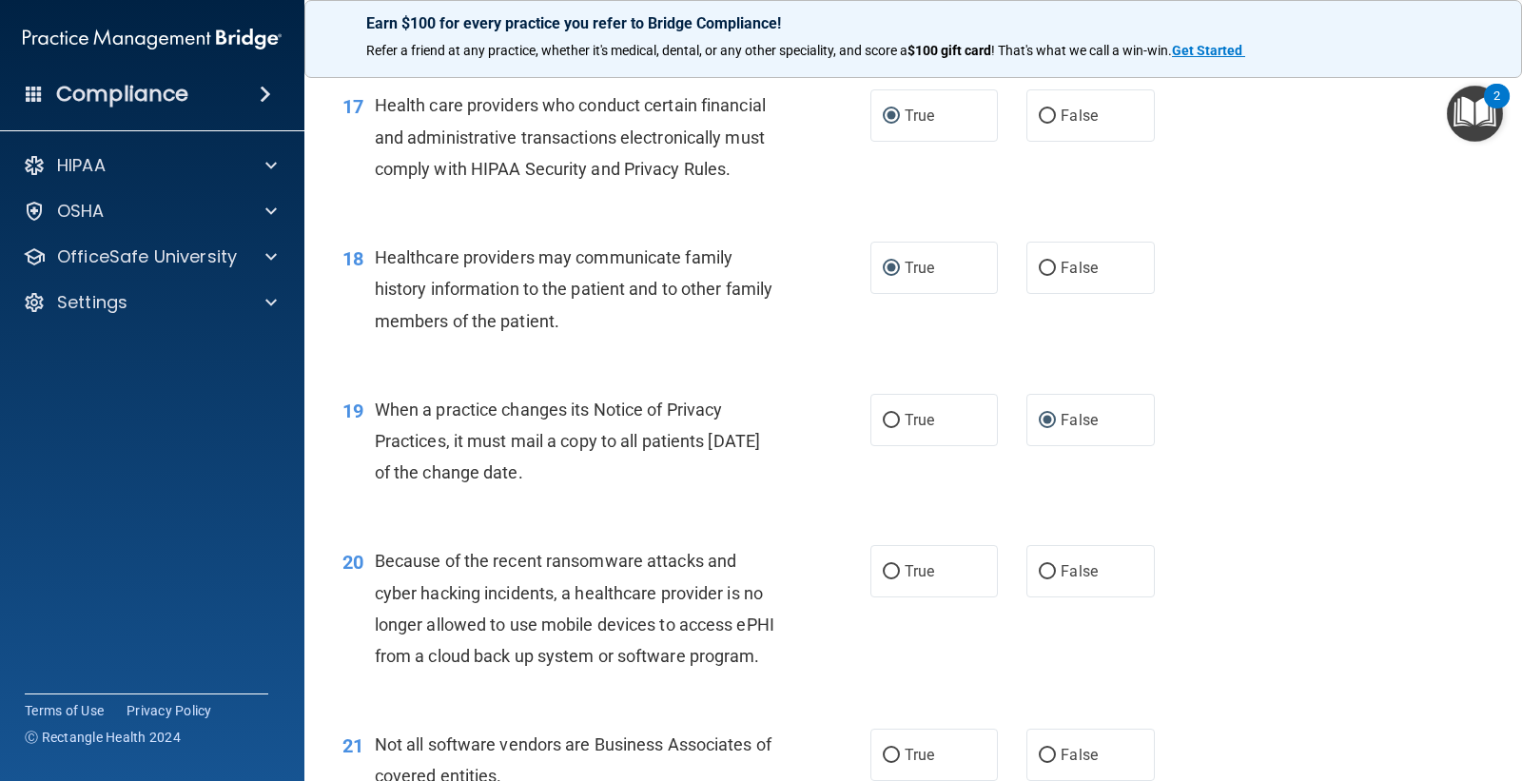
scroll to position [2855, 0]
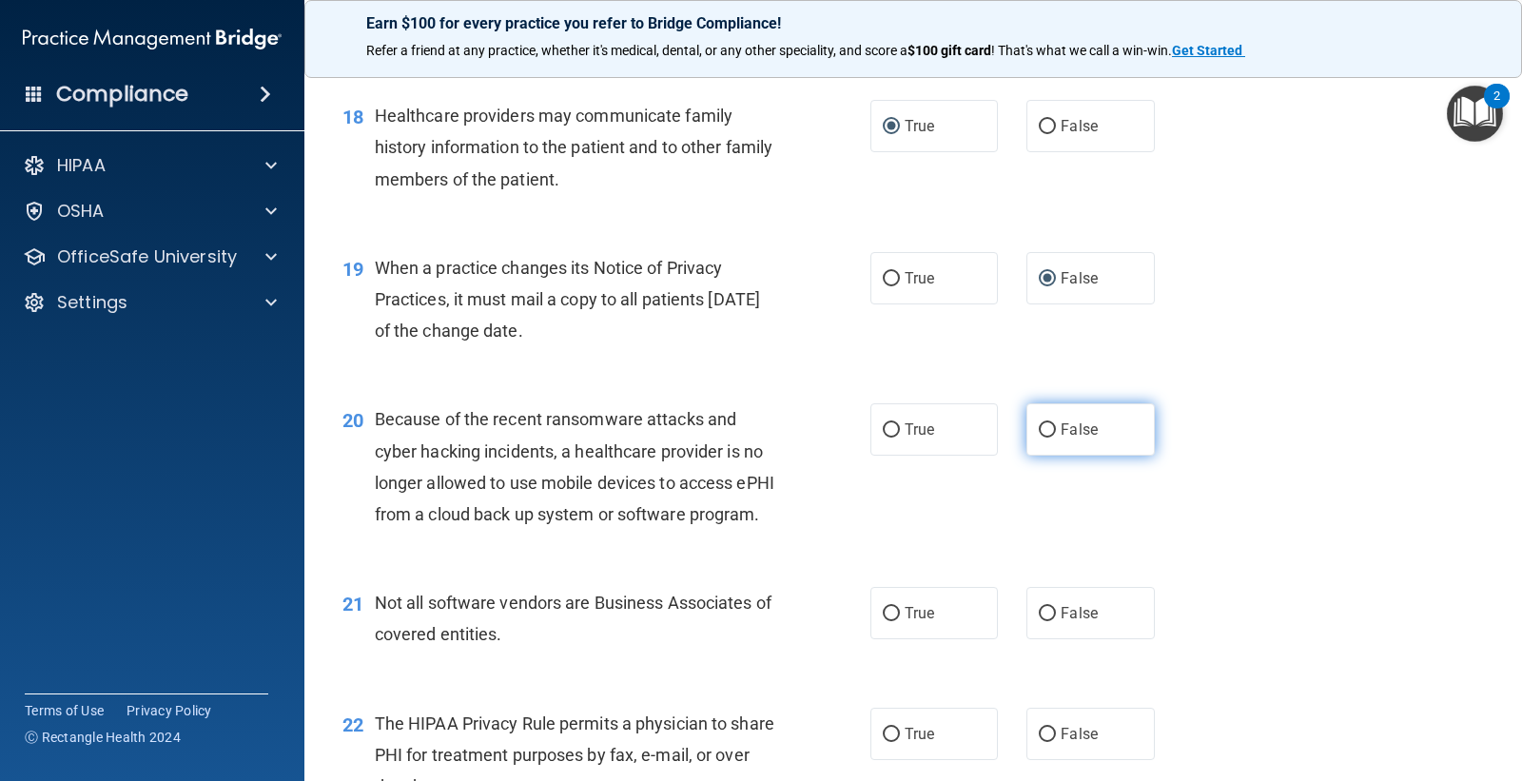
click at [1039, 438] on input "False" at bounding box center [1047, 430] width 17 height 14
radio input "true"
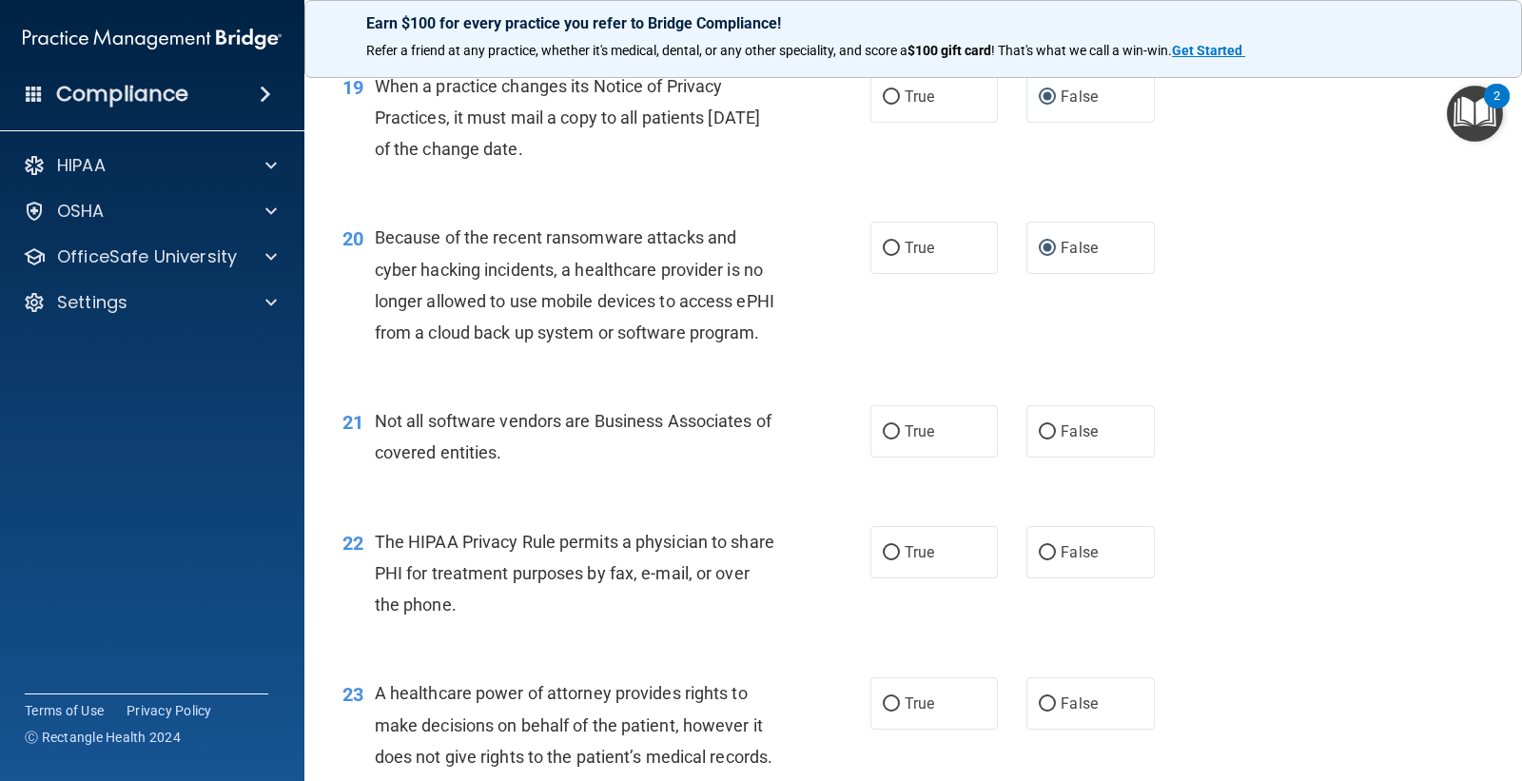
scroll to position [3066, 0]
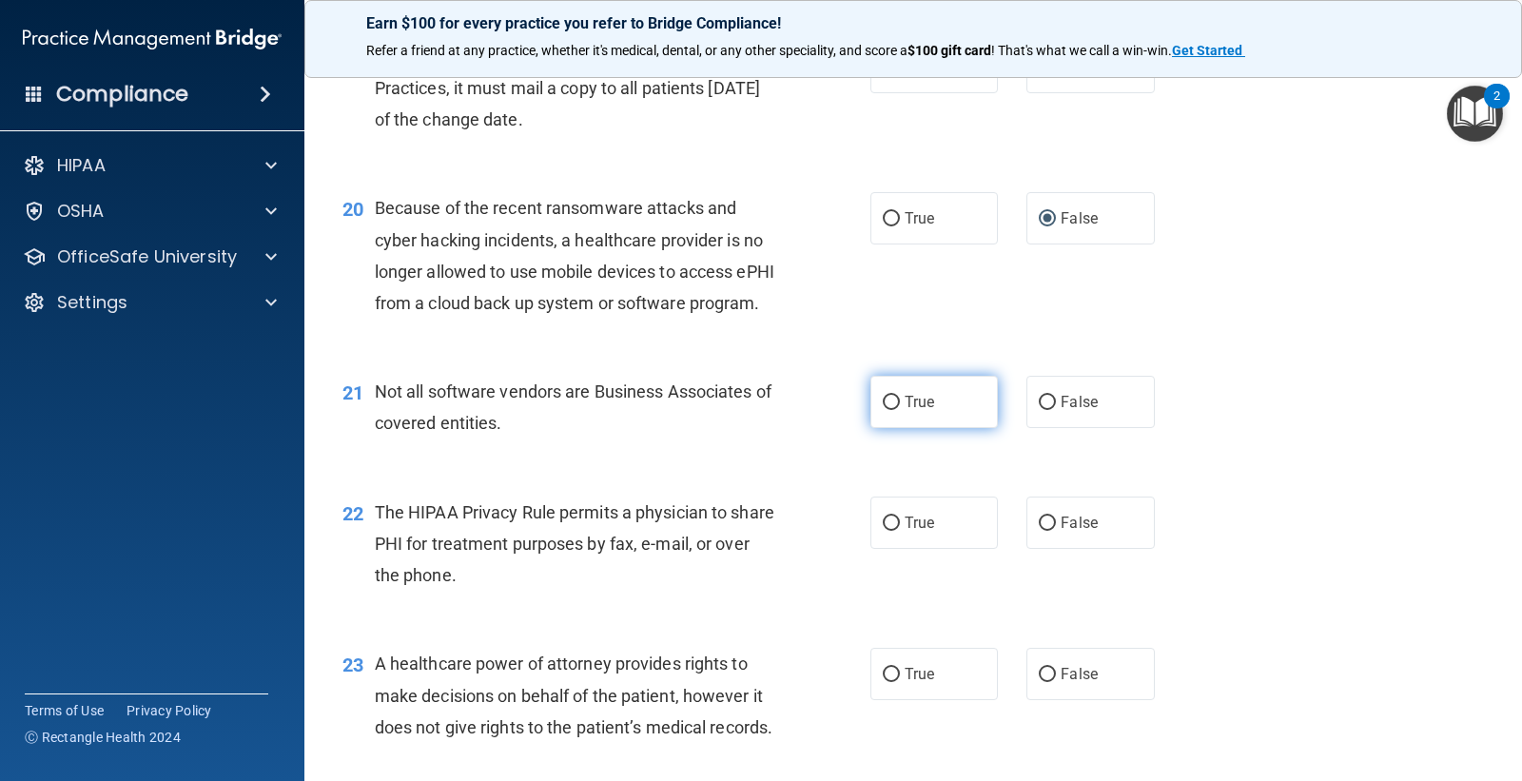
click at [886, 410] on input "True" at bounding box center [891, 403] width 17 height 14
radio input "true"
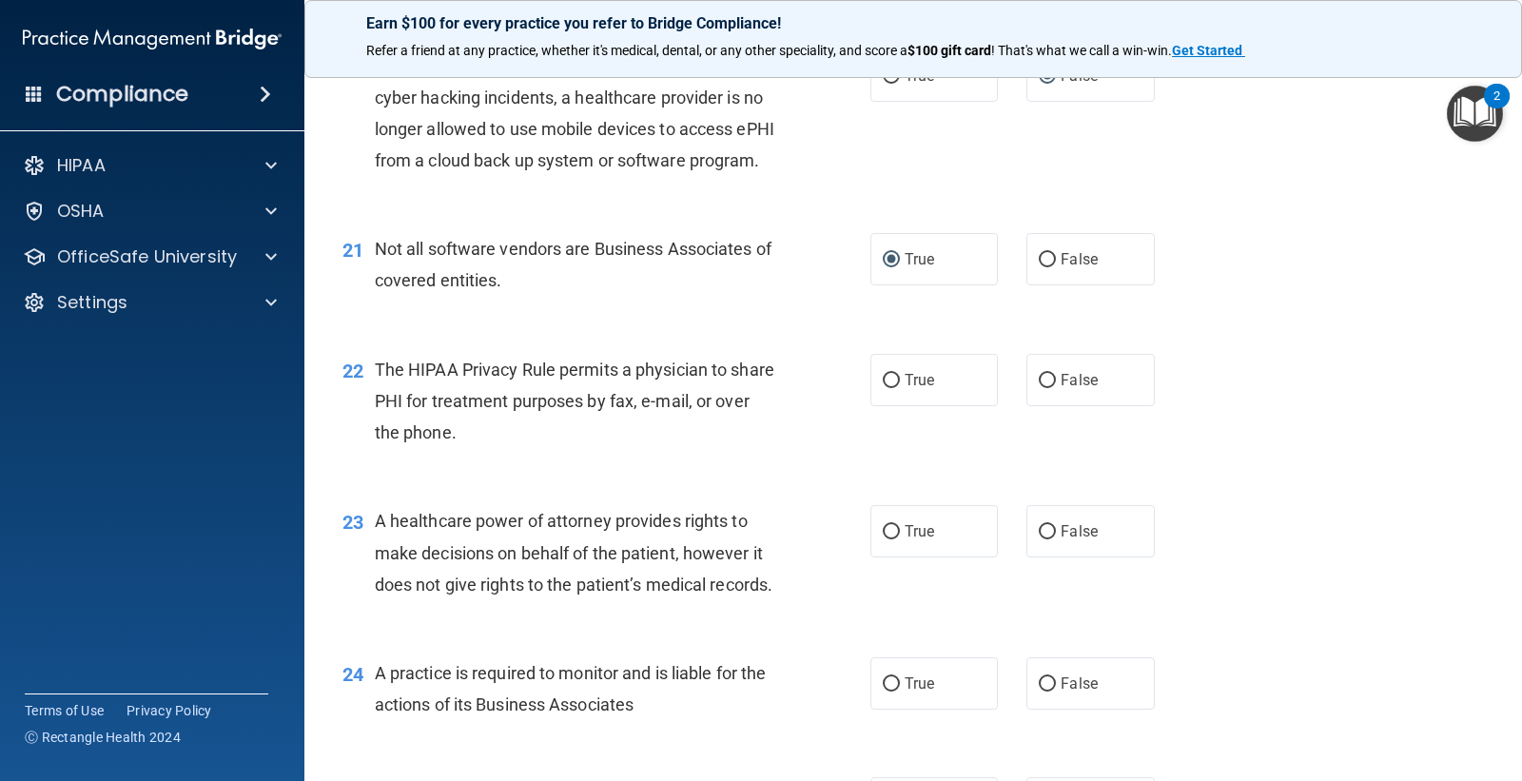
scroll to position [3171, 0]
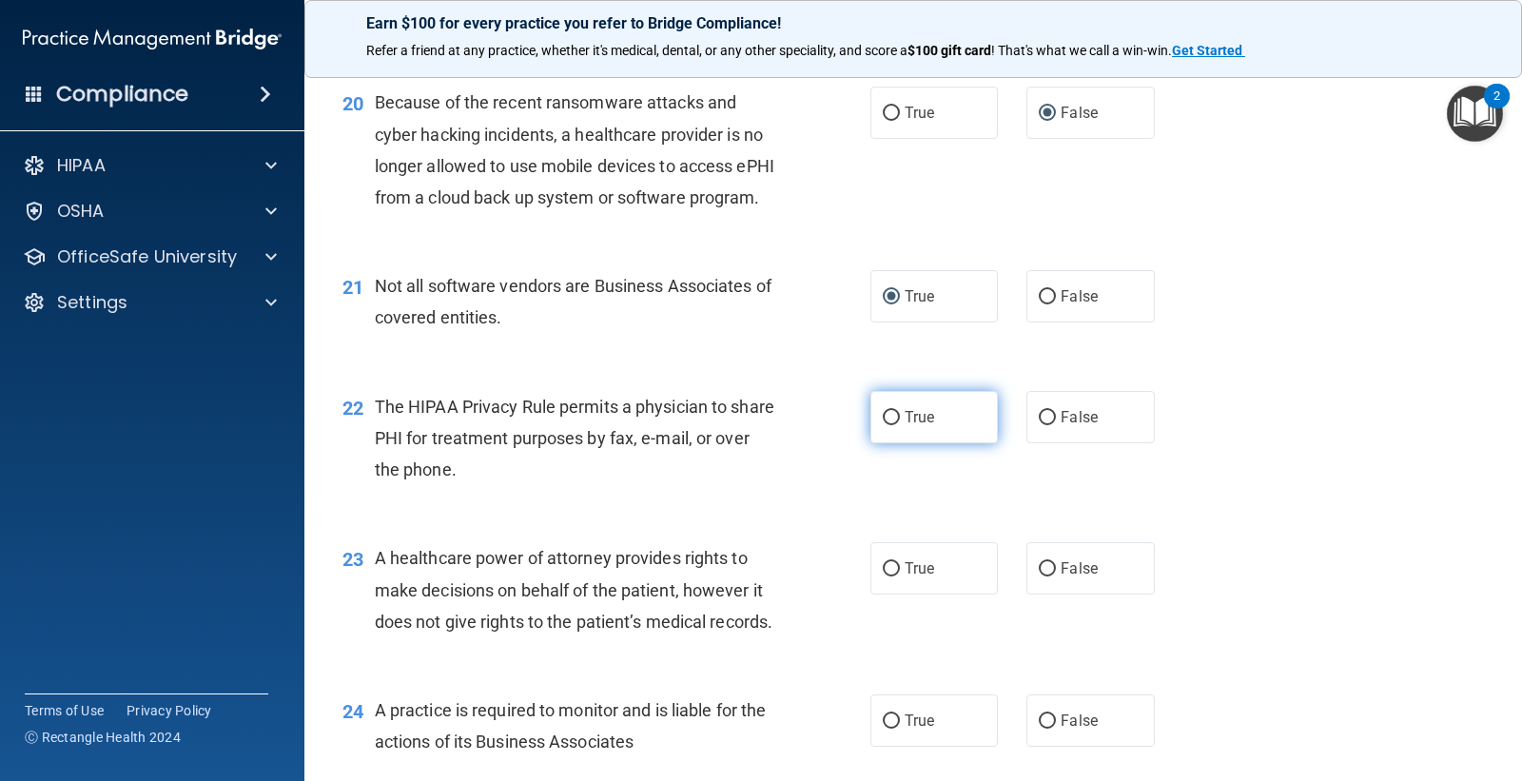
click at [889, 425] on input "True" at bounding box center [891, 418] width 17 height 14
radio input "true"
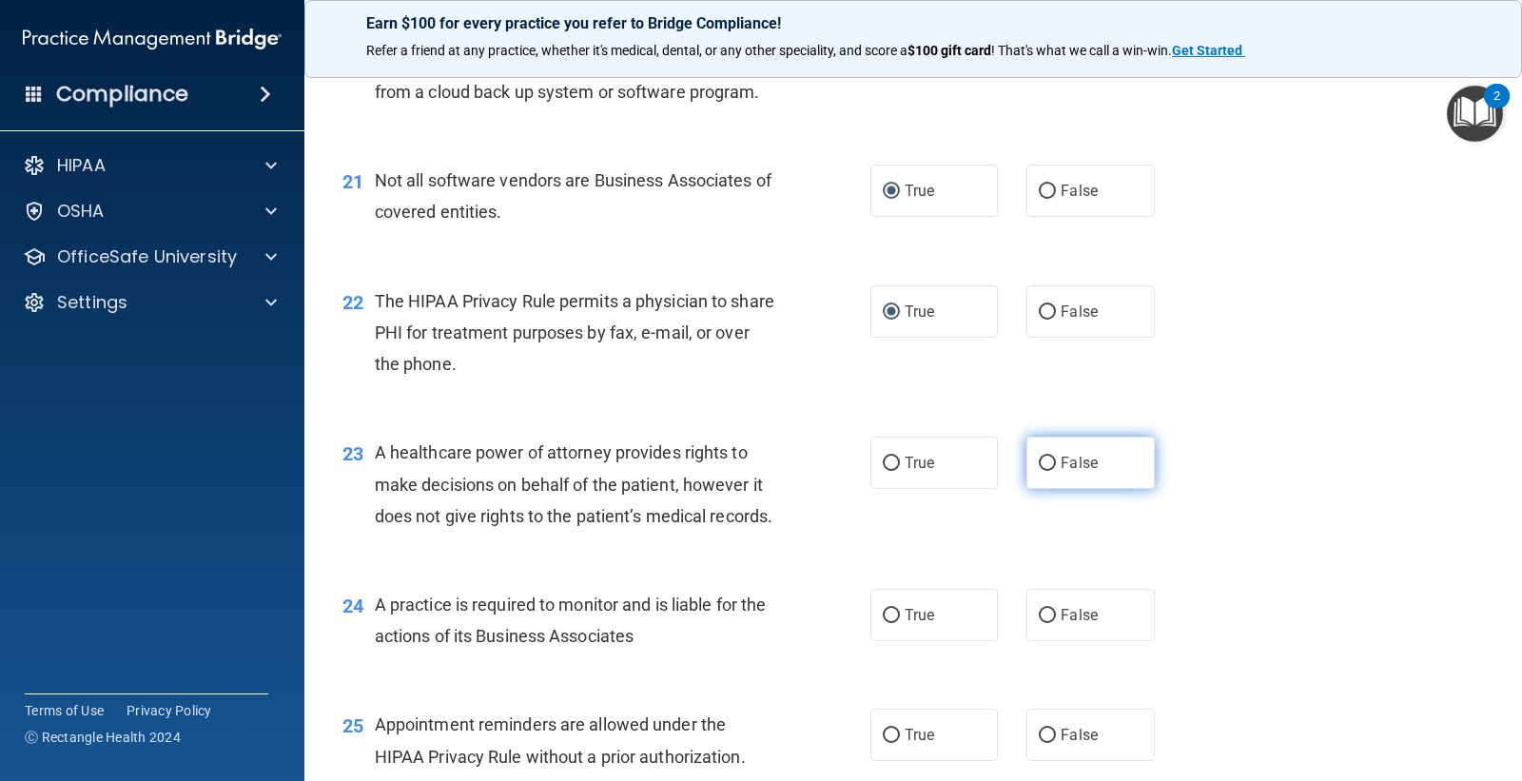
click at [1039, 471] on input "False" at bounding box center [1047, 464] width 17 height 14
radio input "true"
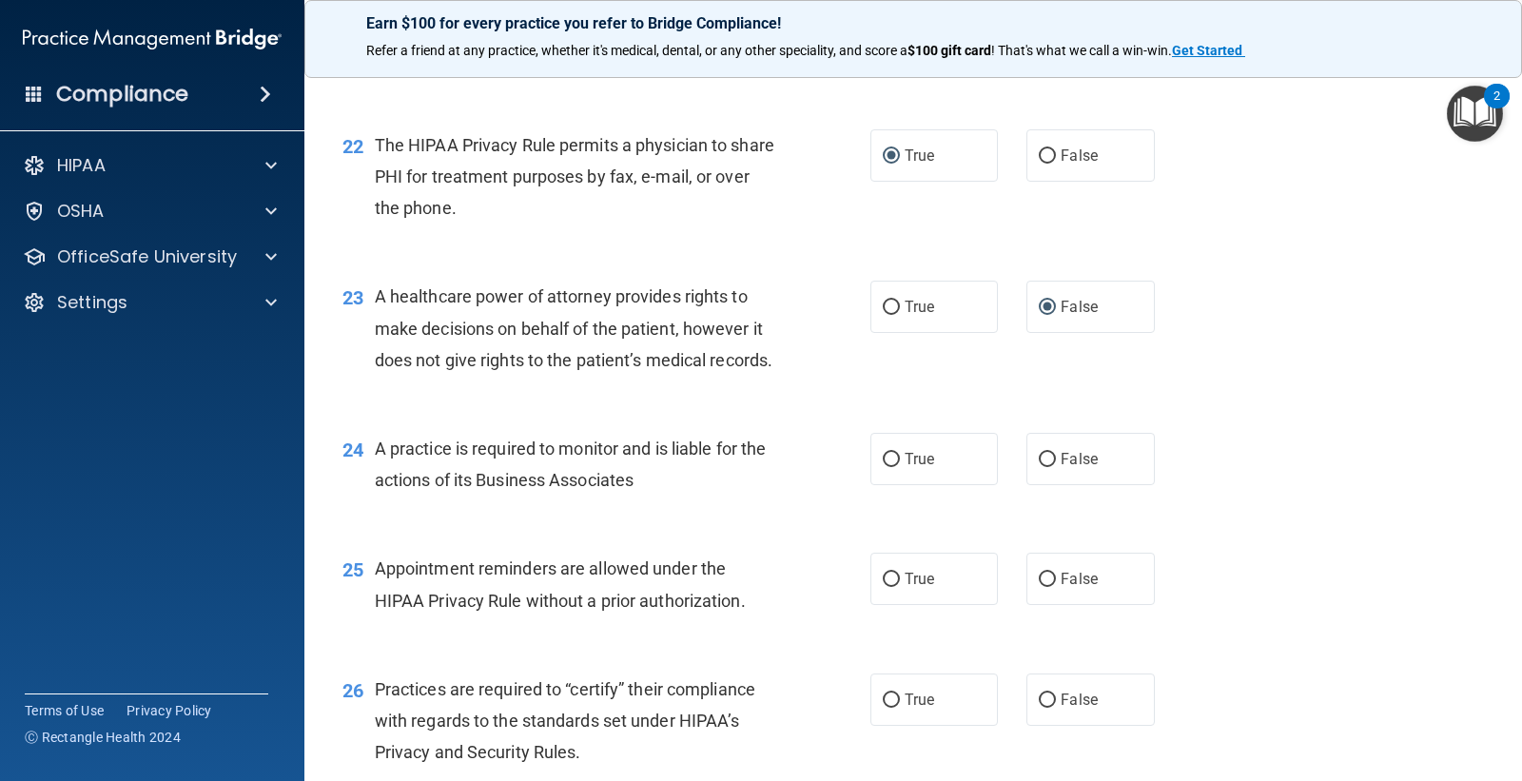
scroll to position [3488, 0]
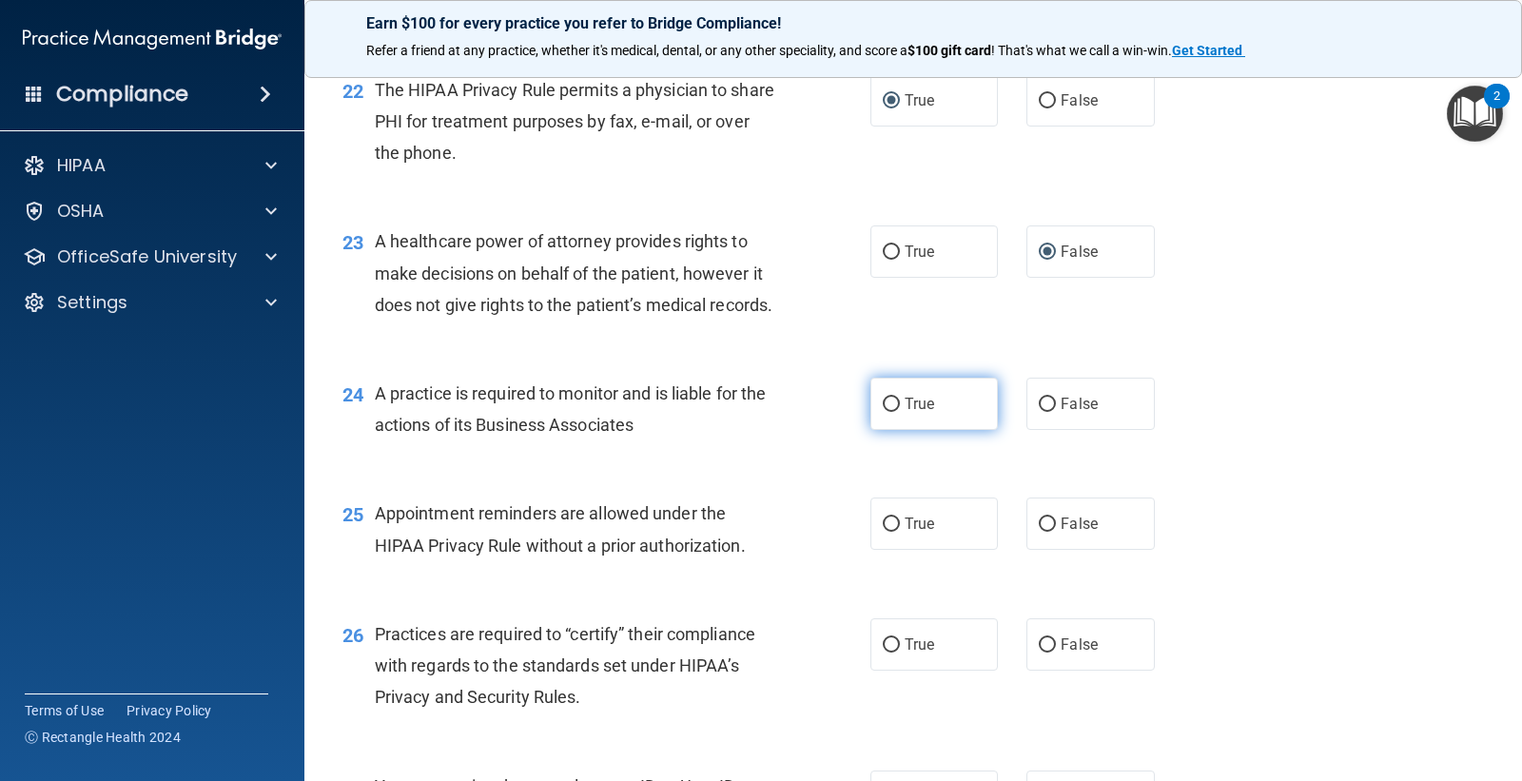
click at [883, 412] on input "True" at bounding box center [891, 405] width 17 height 14
radio input "true"
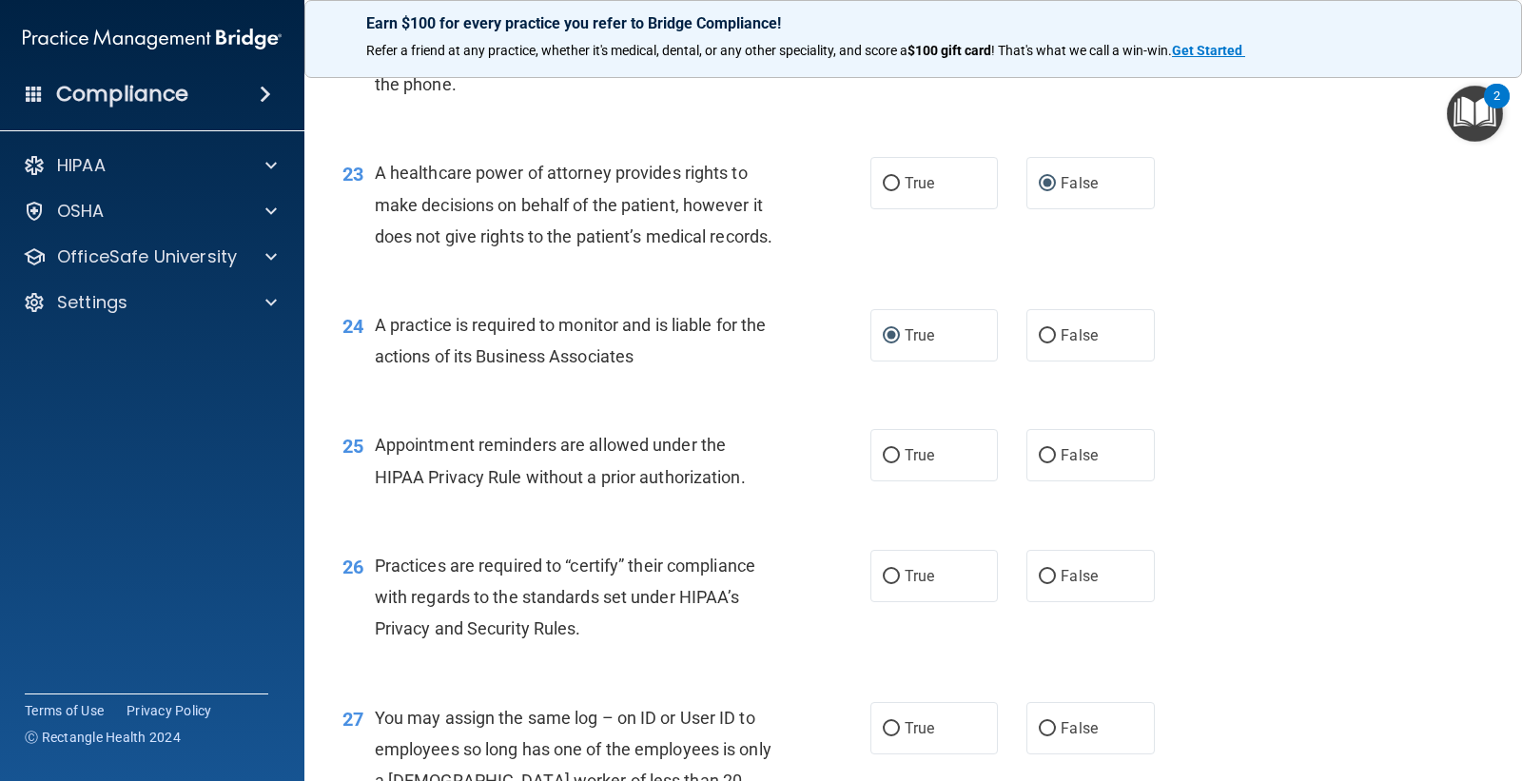
scroll to position [3594, 0]
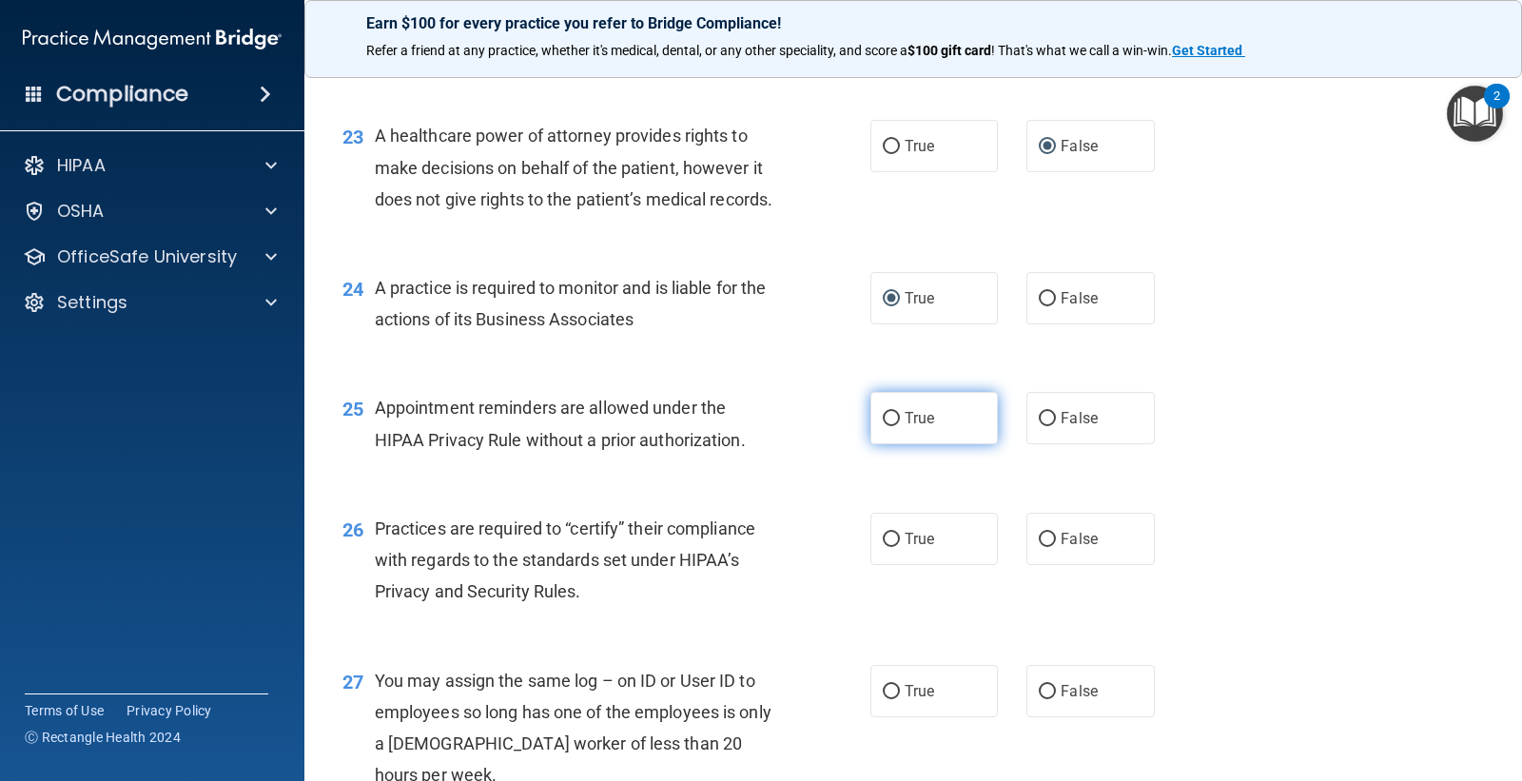
click at [883, 426] on input "True" at bounding box center [891, 419] width 17 height 14
radio input "true"
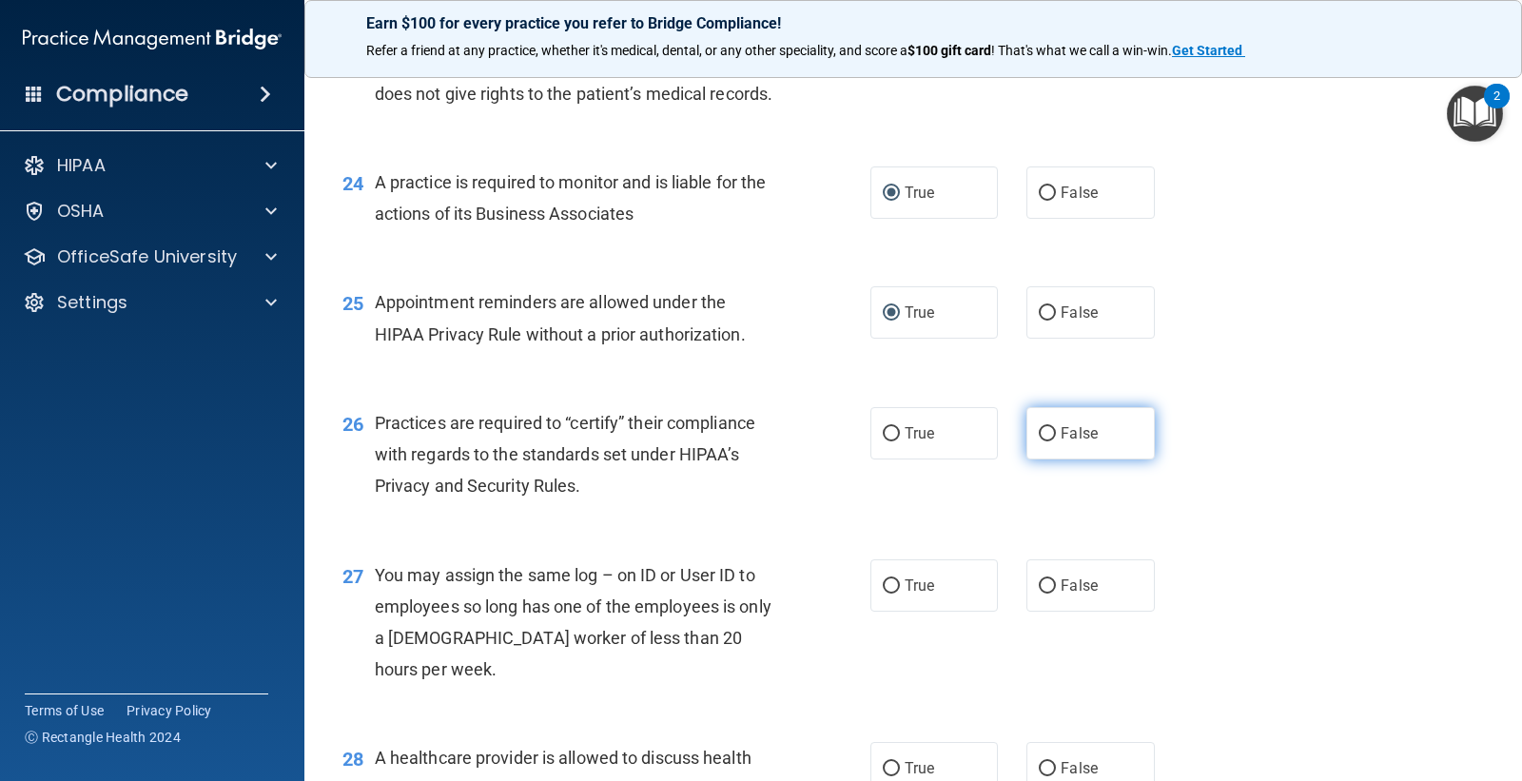
click at [1039, 442] on input "False" at bounding box center [1047, 434] width 17 height 14
radio input "true"
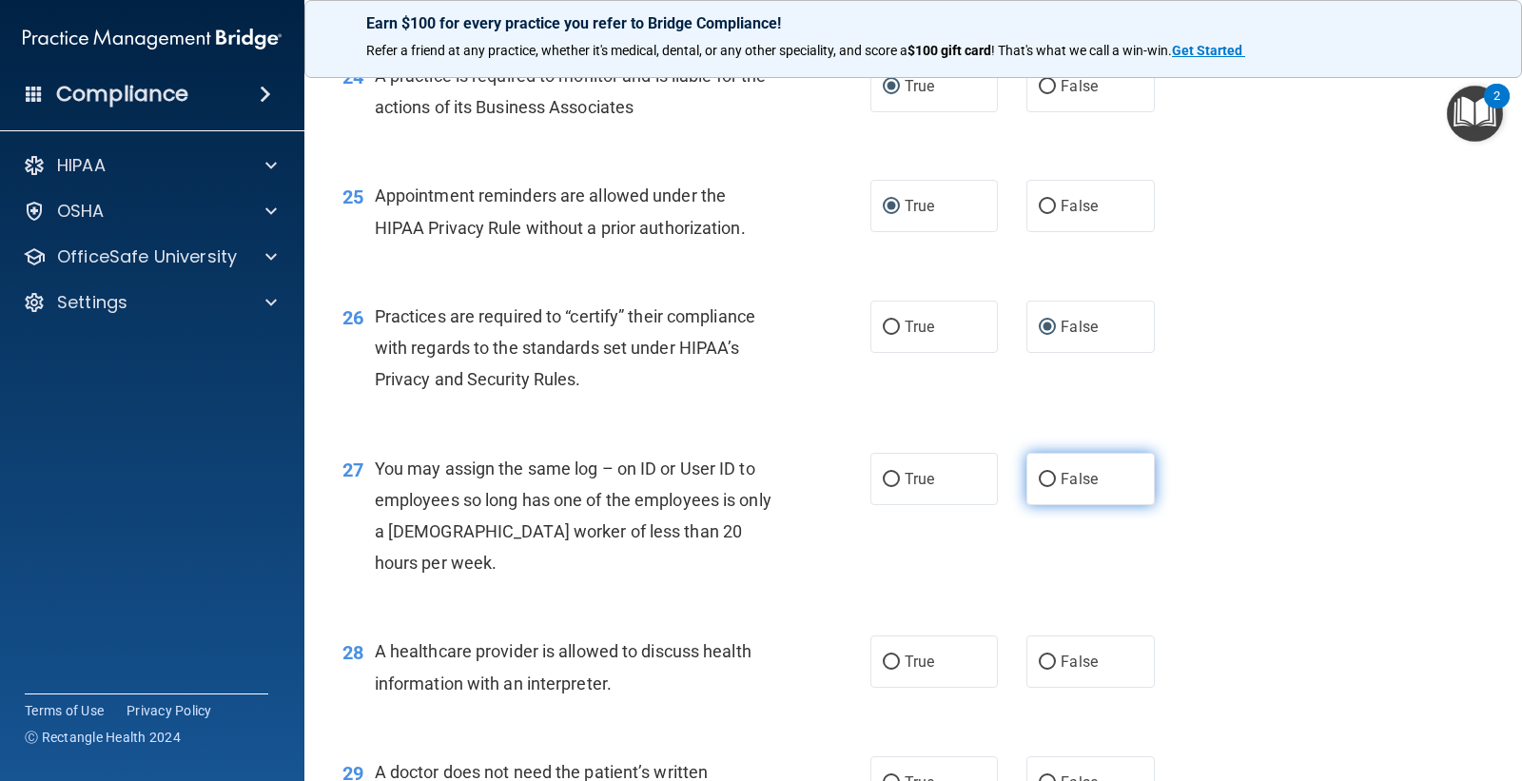
click at [1047, 487] on input "False" at bounding box center [1047, 480] width 17 height 14
radio input "true"
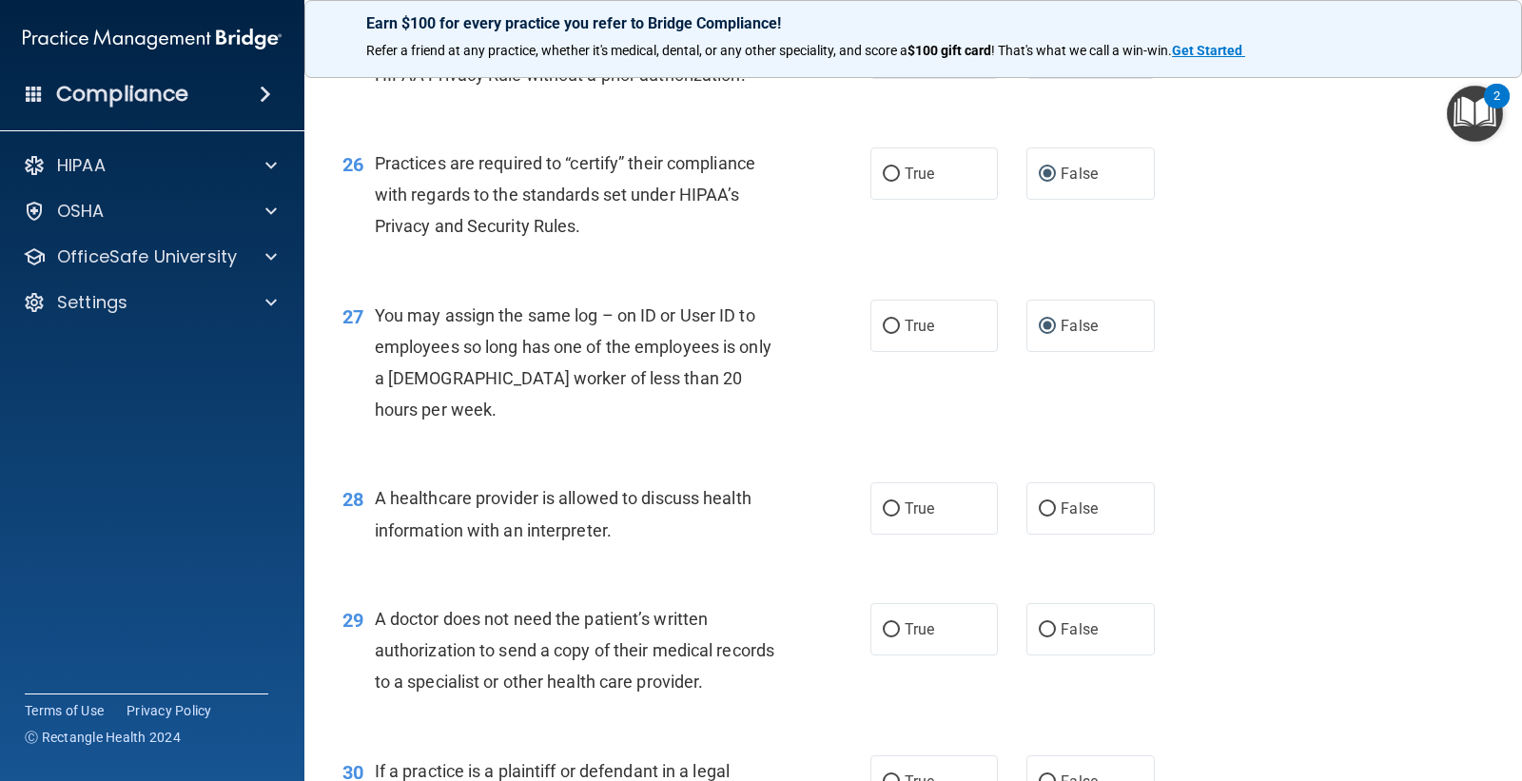
scroll to position [4017, 0]
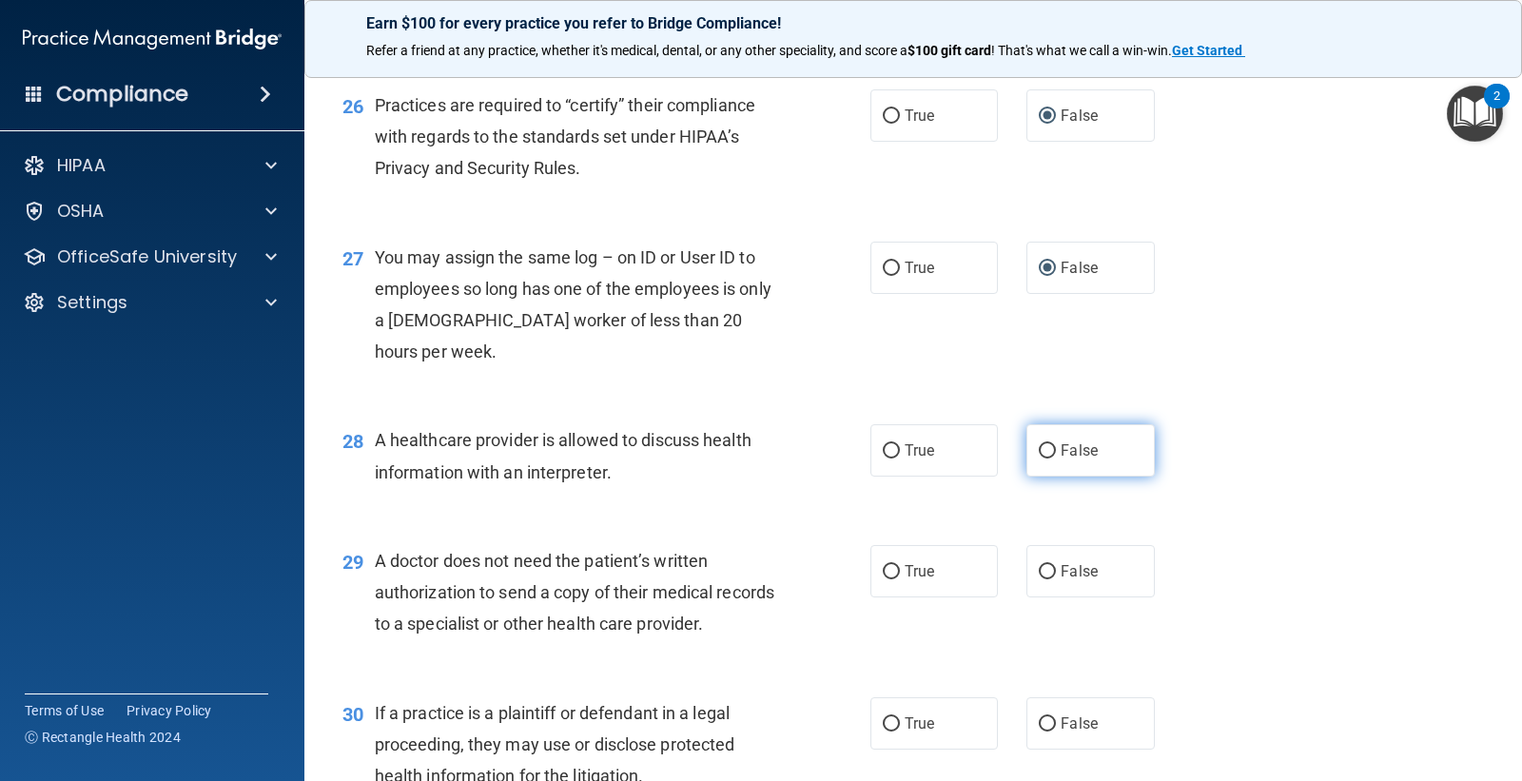
click at [1039, 459] on input "False" at bounding box center [1047, 451] width 17 height 14
radio input "true"
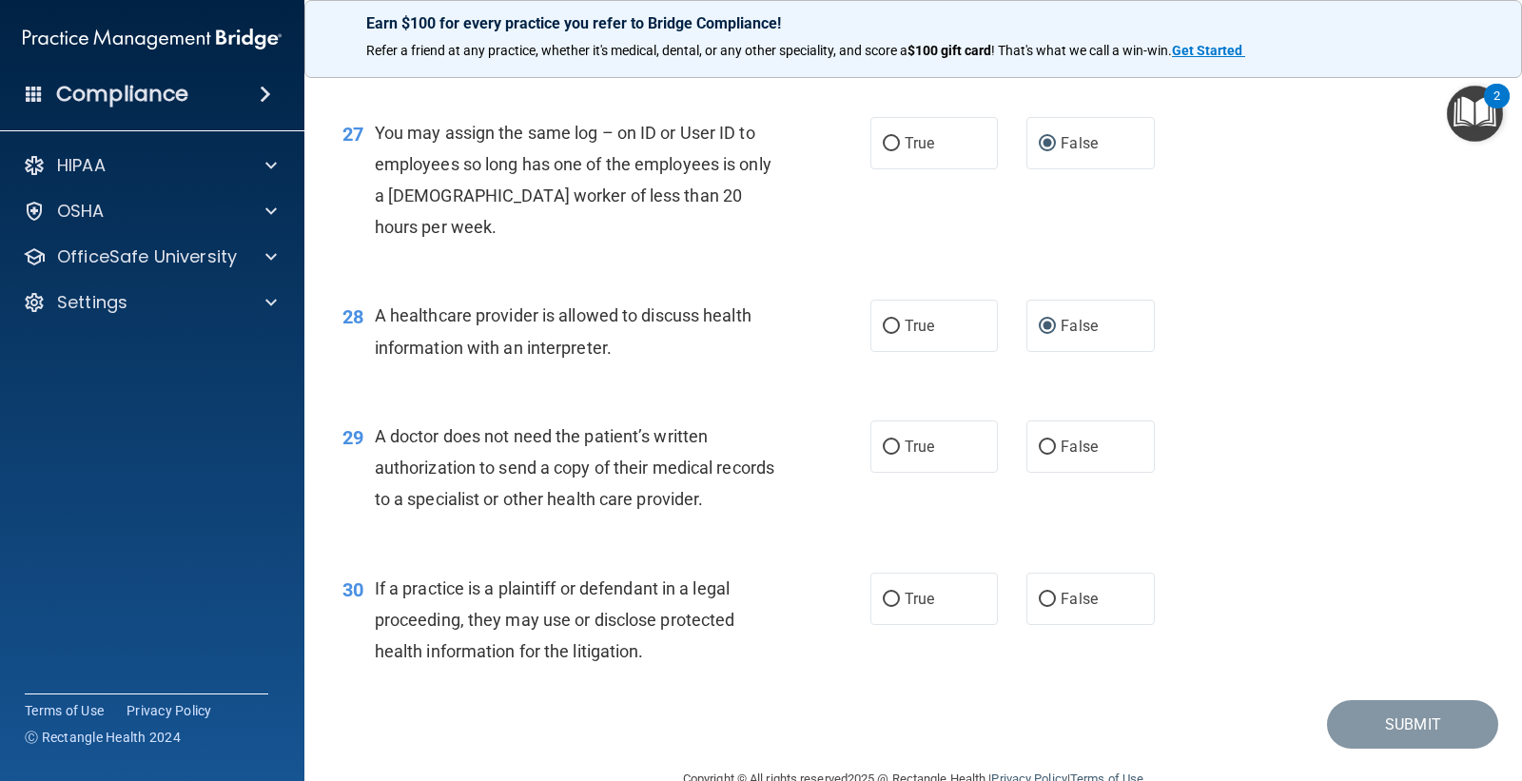
scroll to position [4229, 0]
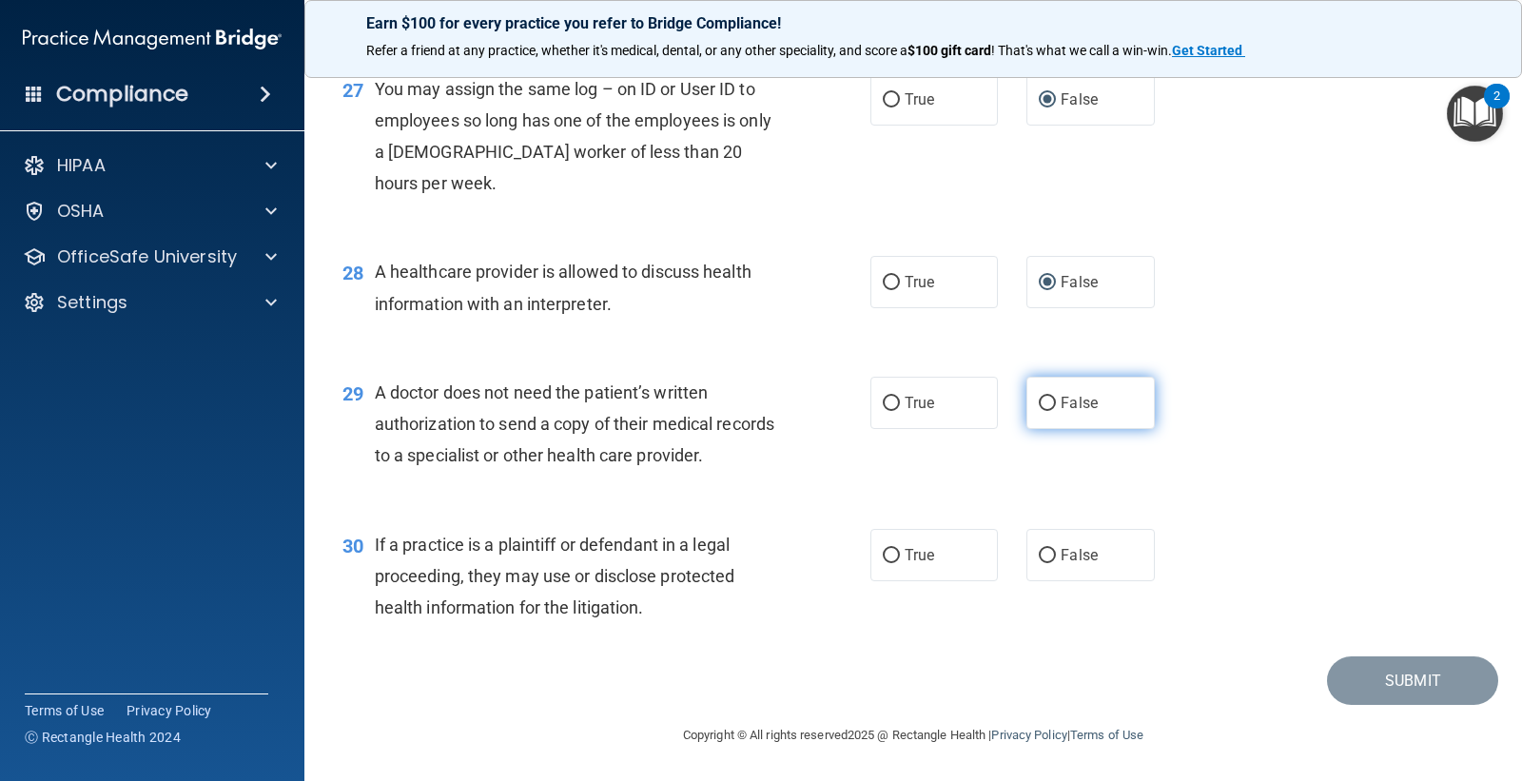
click at [1039, 411] on input "False" at bounding box center [1047, 404] width 17 height 14
radio input "true"
click at [883, 563] on input "True" at bounding box center [891, 556] width 17 height 14
radio input "true"
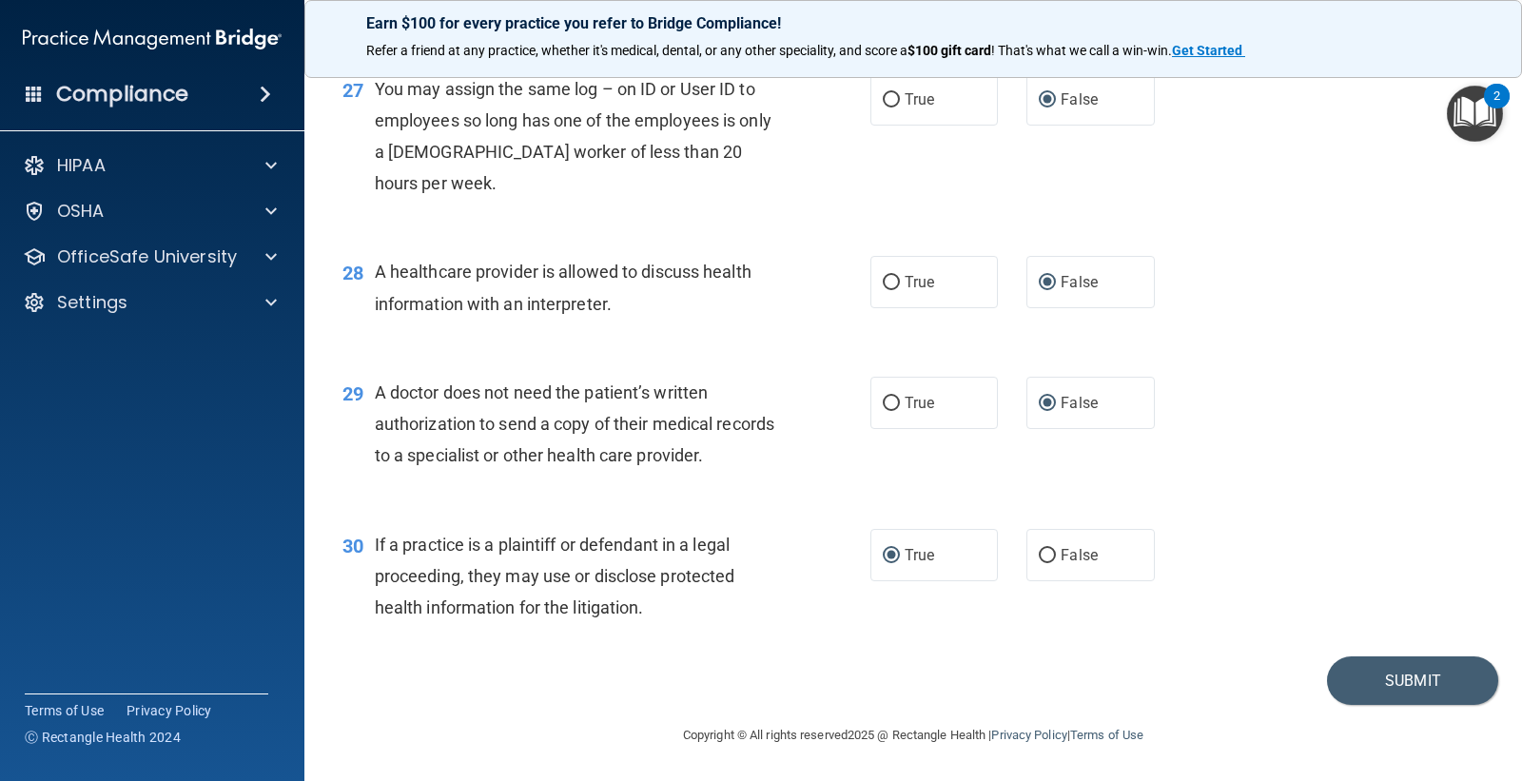
scroll to position [4280, 0]
click at [1369, 686] on button "Submit" at bounding box center [1412, 681] width 171 height 49
click at [1369, 674] on button "Submit" at bounding box center [1412, 681] width 171 height 49
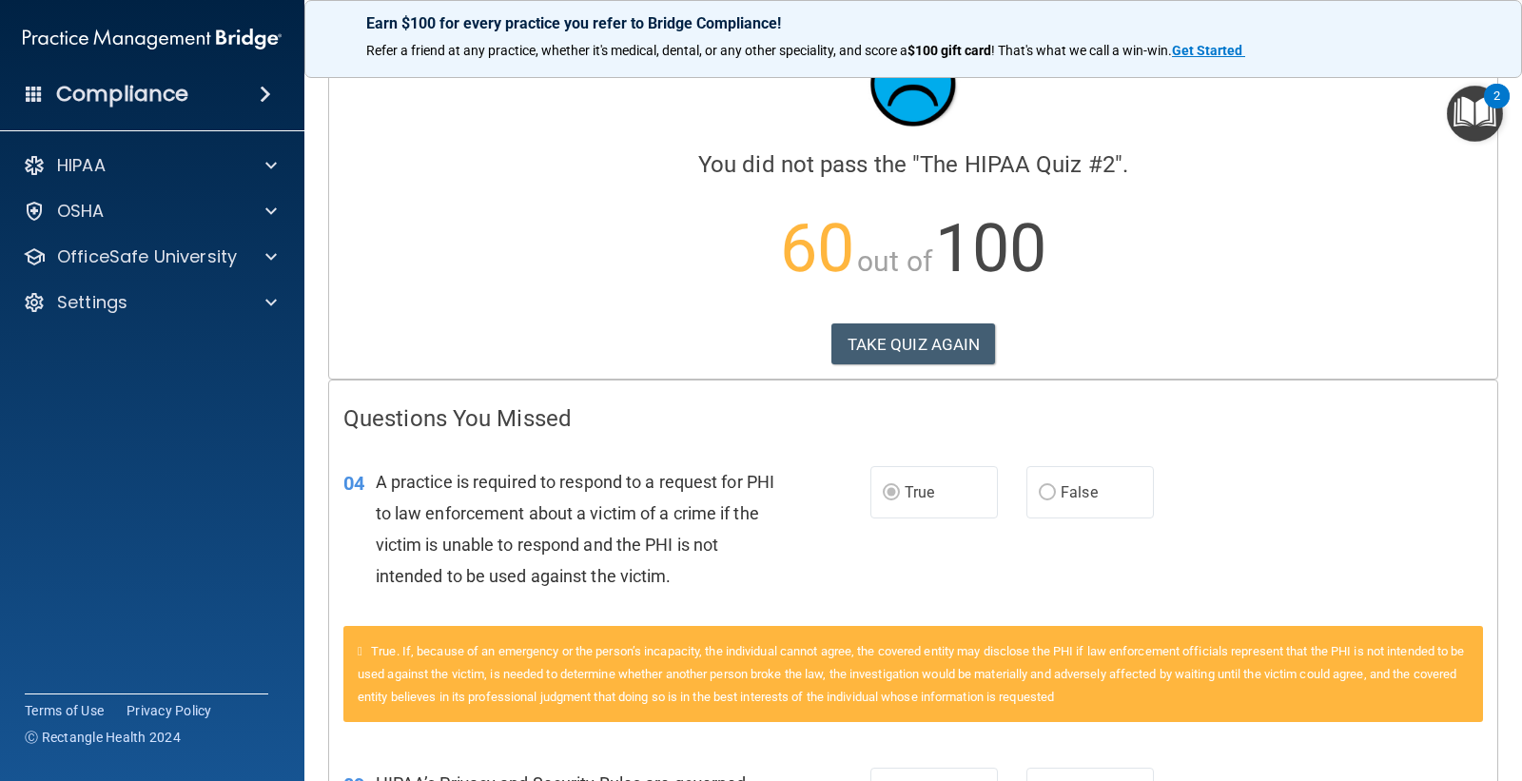
scroll to position [106, 0]
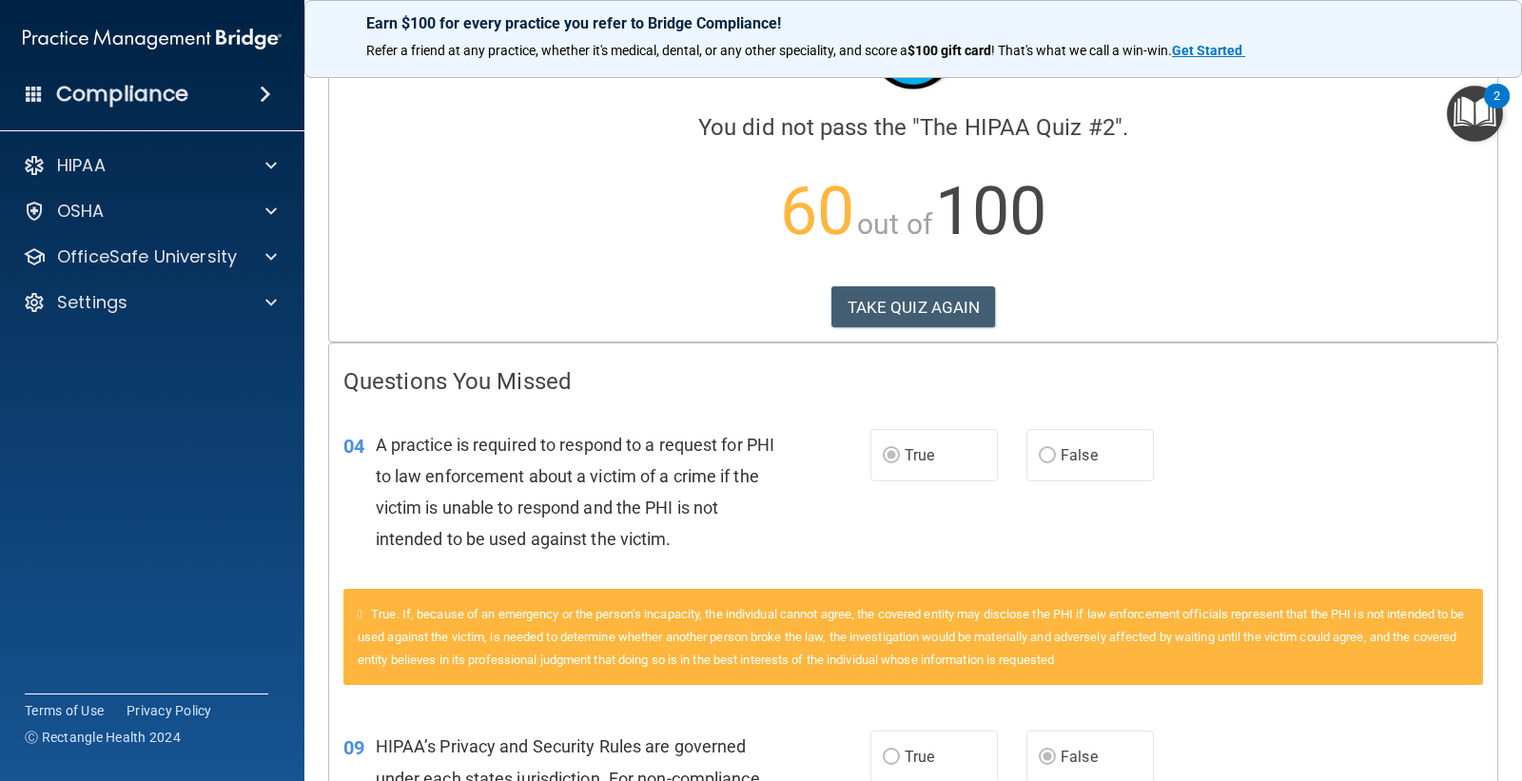
click at [377, 604] on div "True. If, because of an emergency or the person’s incapacity, the individual ca…" at bounding box center [914, 637] width 1140 height 97
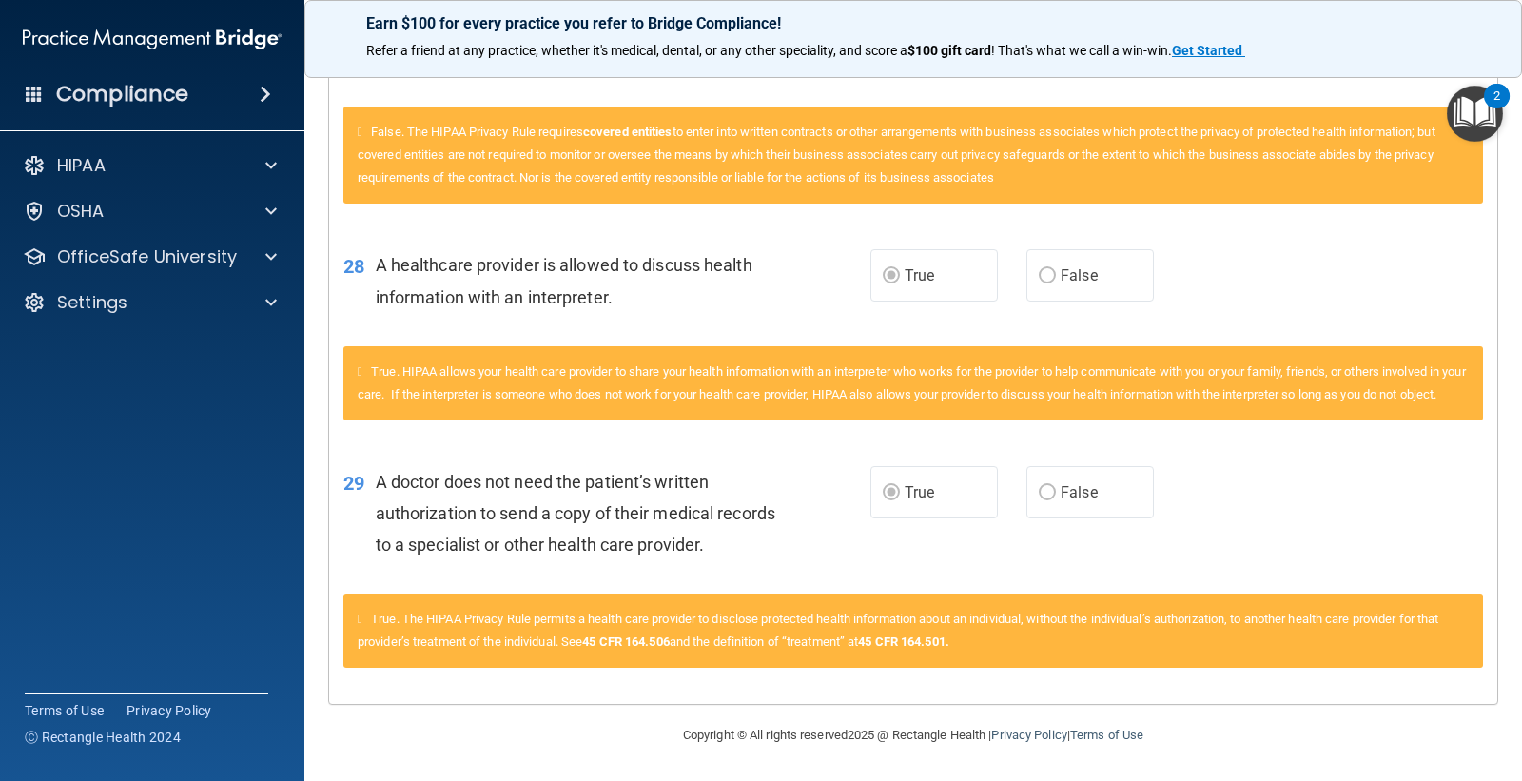
scroll to position [2974, 0]
click at [293, 258] on div "OfficeSafe University" at bounding box center [152, 257] width 305 height 38
click at [267, 259] on span at bounding box center [270, 256] width 11 height 23
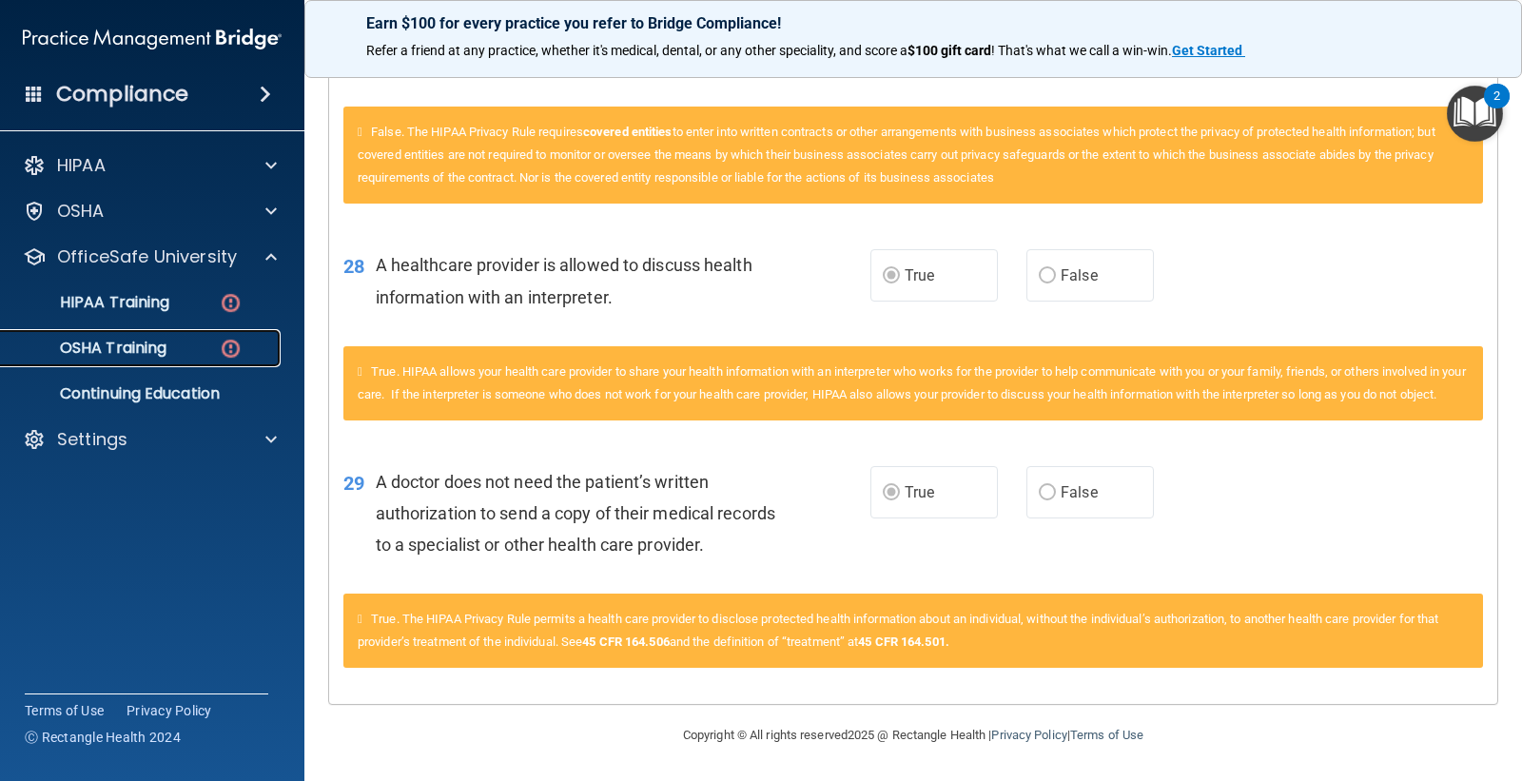
click at [148, 334] on link "OSHA Training" at bounding box center [131, 348] width 300 height 38
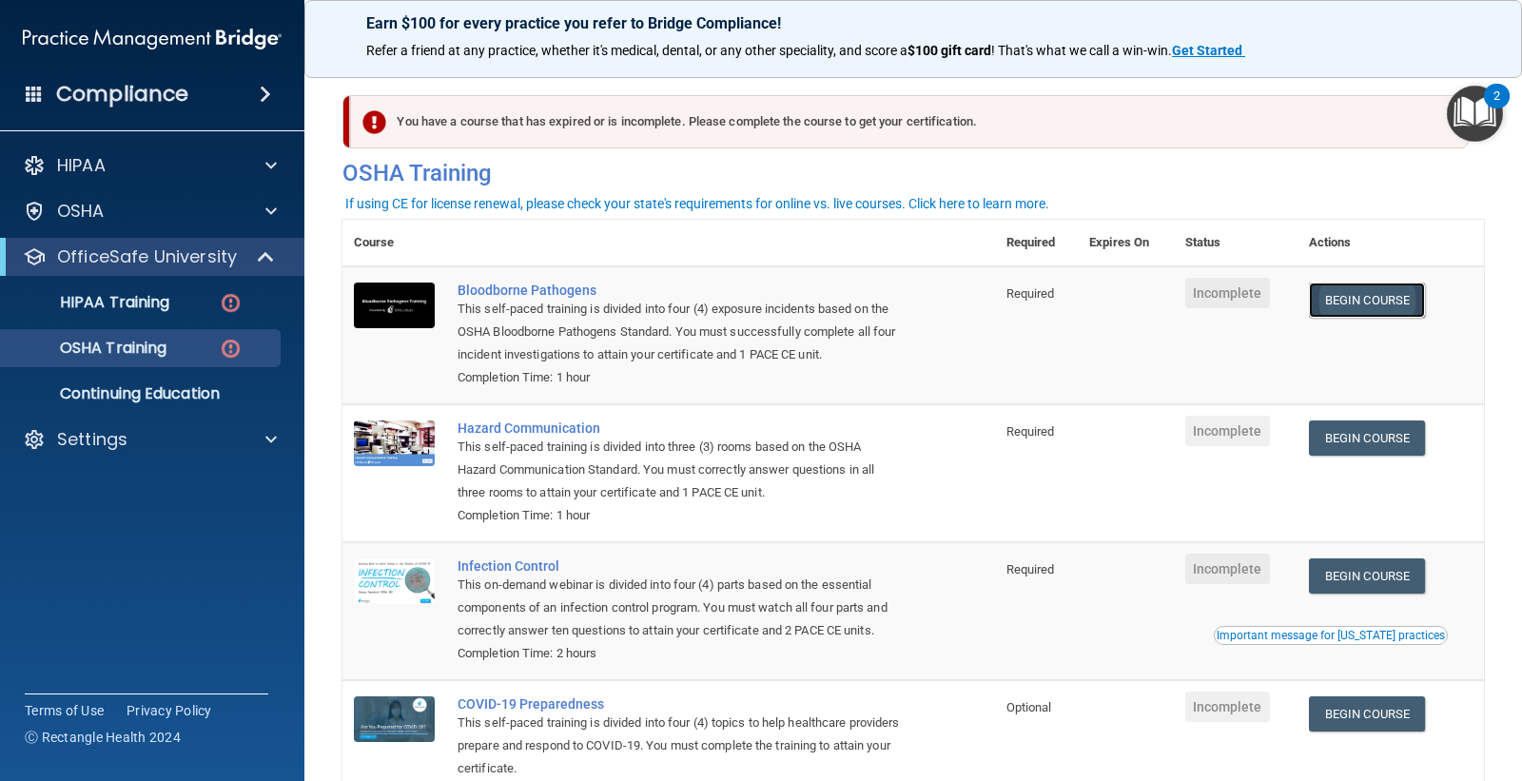
click at [1369, 300] on link "Begin Course" at bounding box center [1367, 300] width 116 height 35
click at [228, 352] on img at bounding box center [231, 349] width 24 height 24
click at [127, 356] on p "OSHA Training" at bounding box center [89, 348] width 154 height 19
click at [244, 350] on div "OSHA Training" at bounding box center [142, 348] width 260 height 19
click at [1369, 296] on link "Begin Course" at bounding box center [1367, 300] width 116 height 35
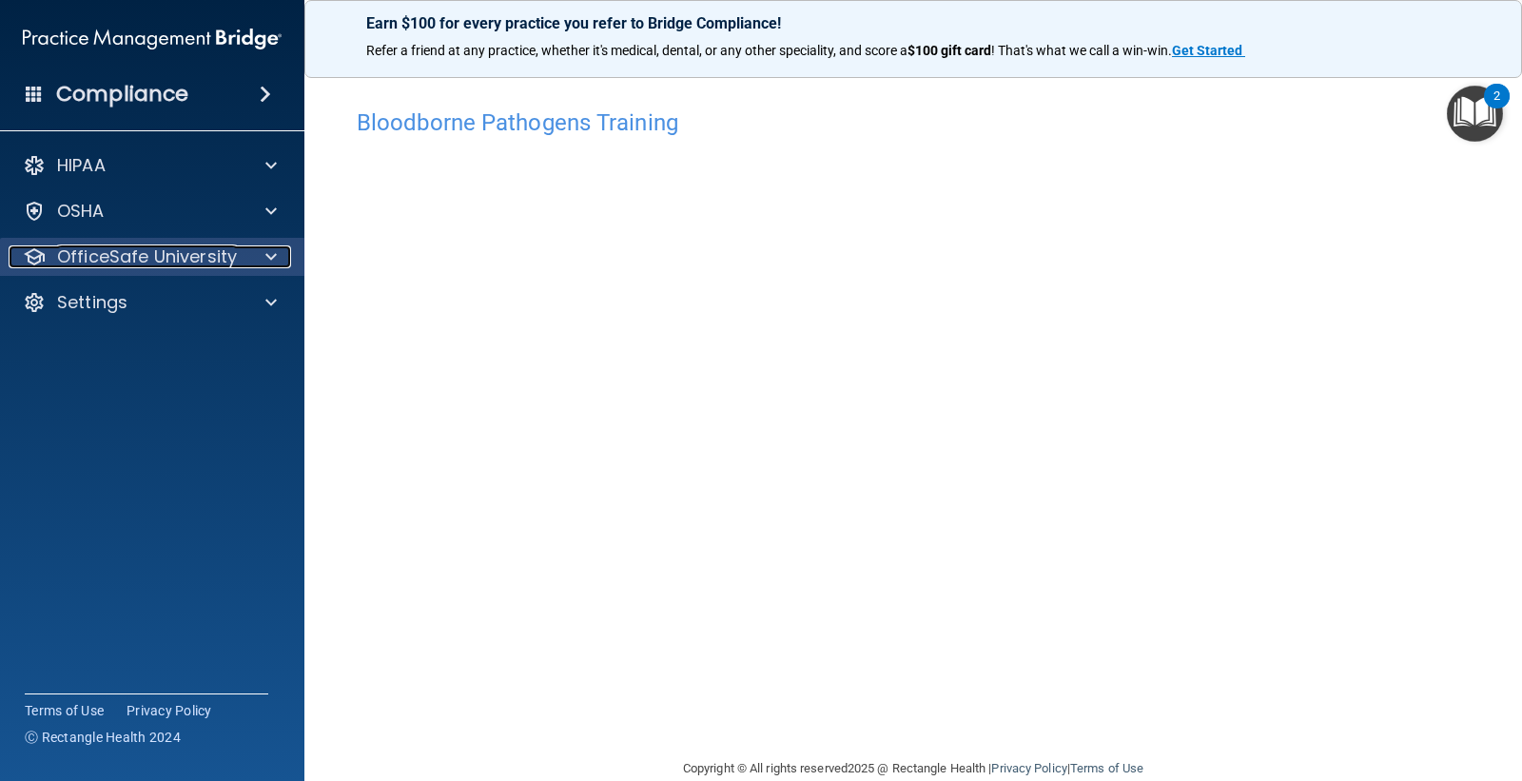
click at [164, 266] on p "OfficeSafe University" at bounding box center [147, 256] width 180 height 23
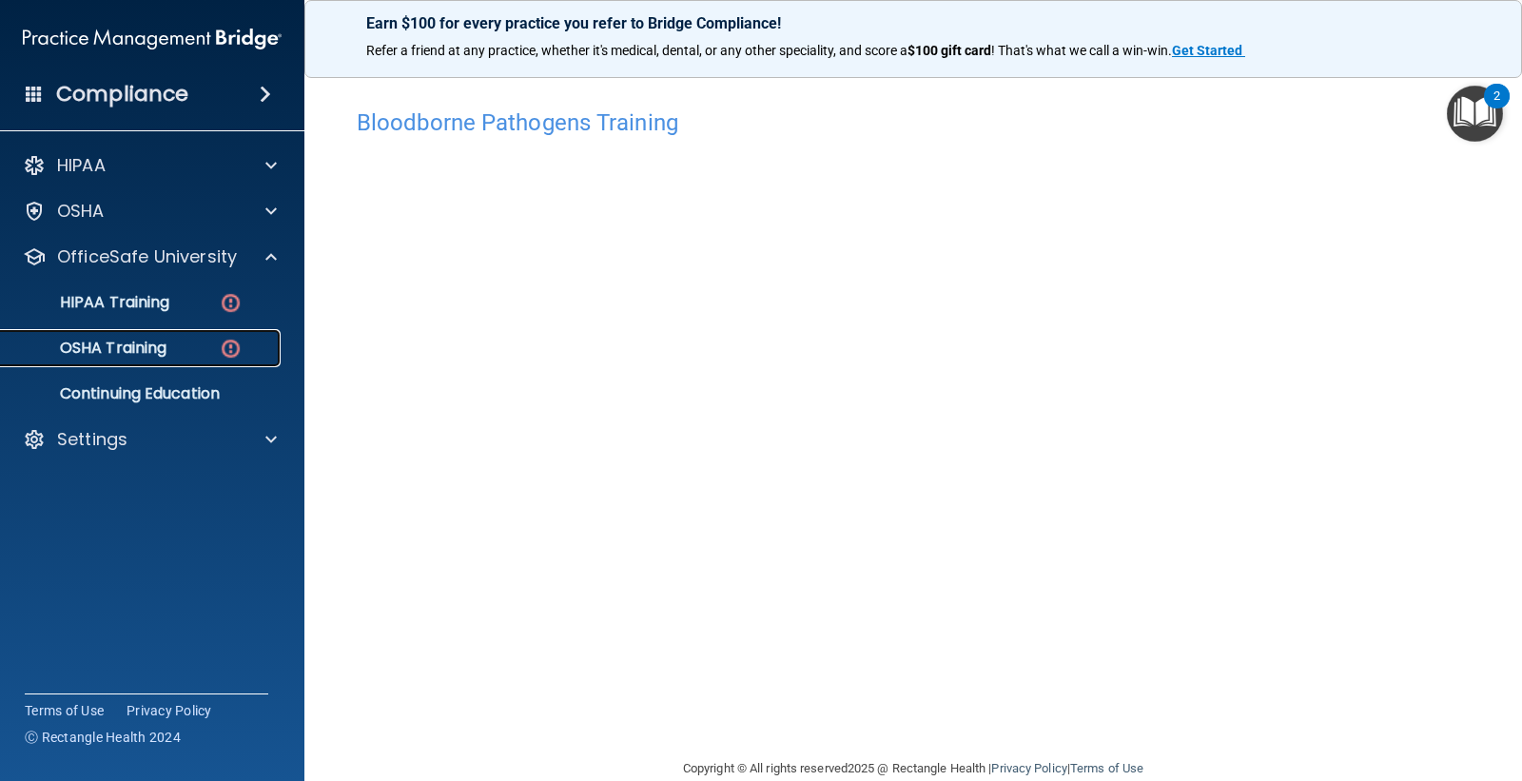
click at [220, 339] on img at bounding box center [231, 349] width 24 height 24
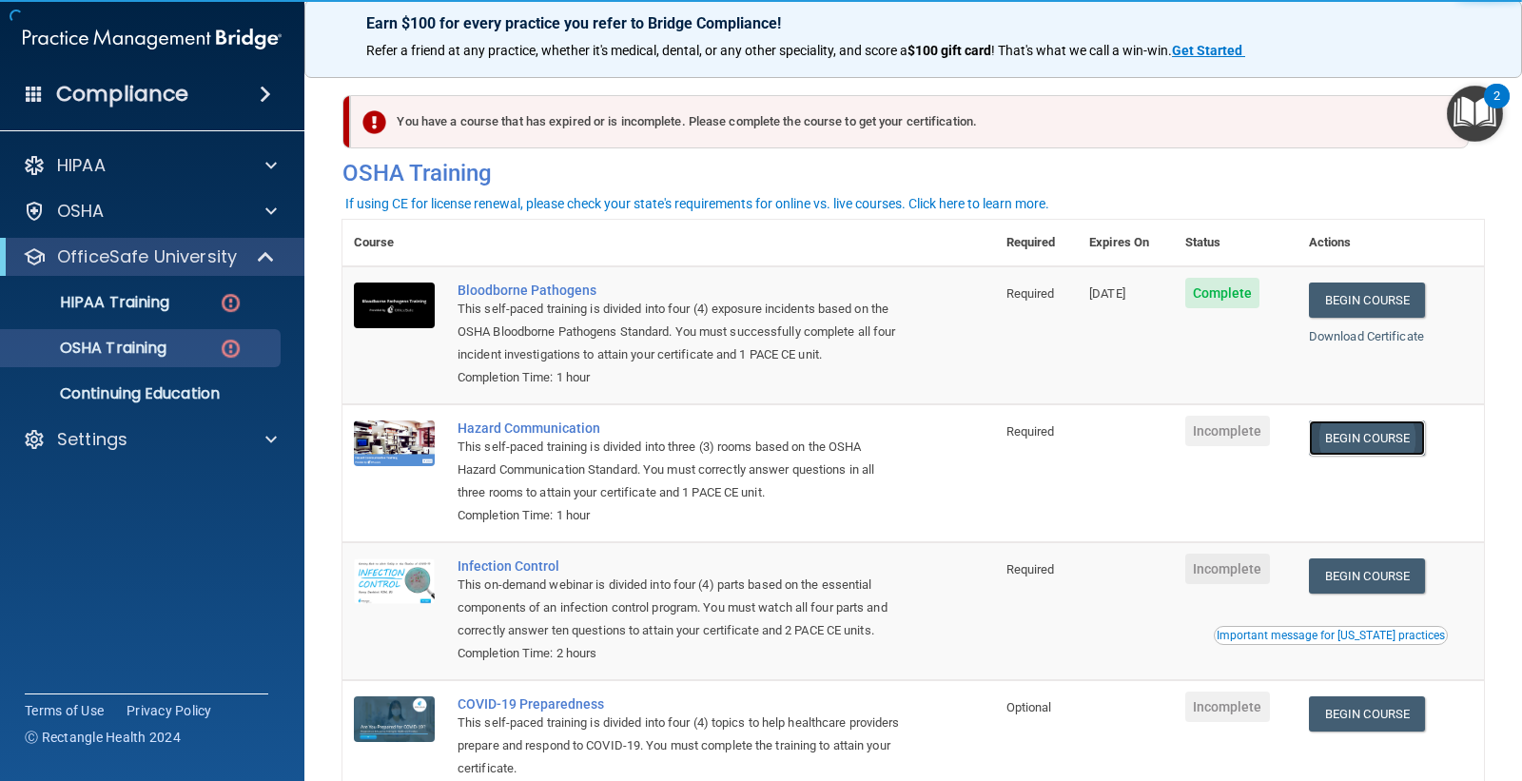
click at [1381, 442] on link "Begin Course" at bounding box center [1367, 438] width 116 height 35
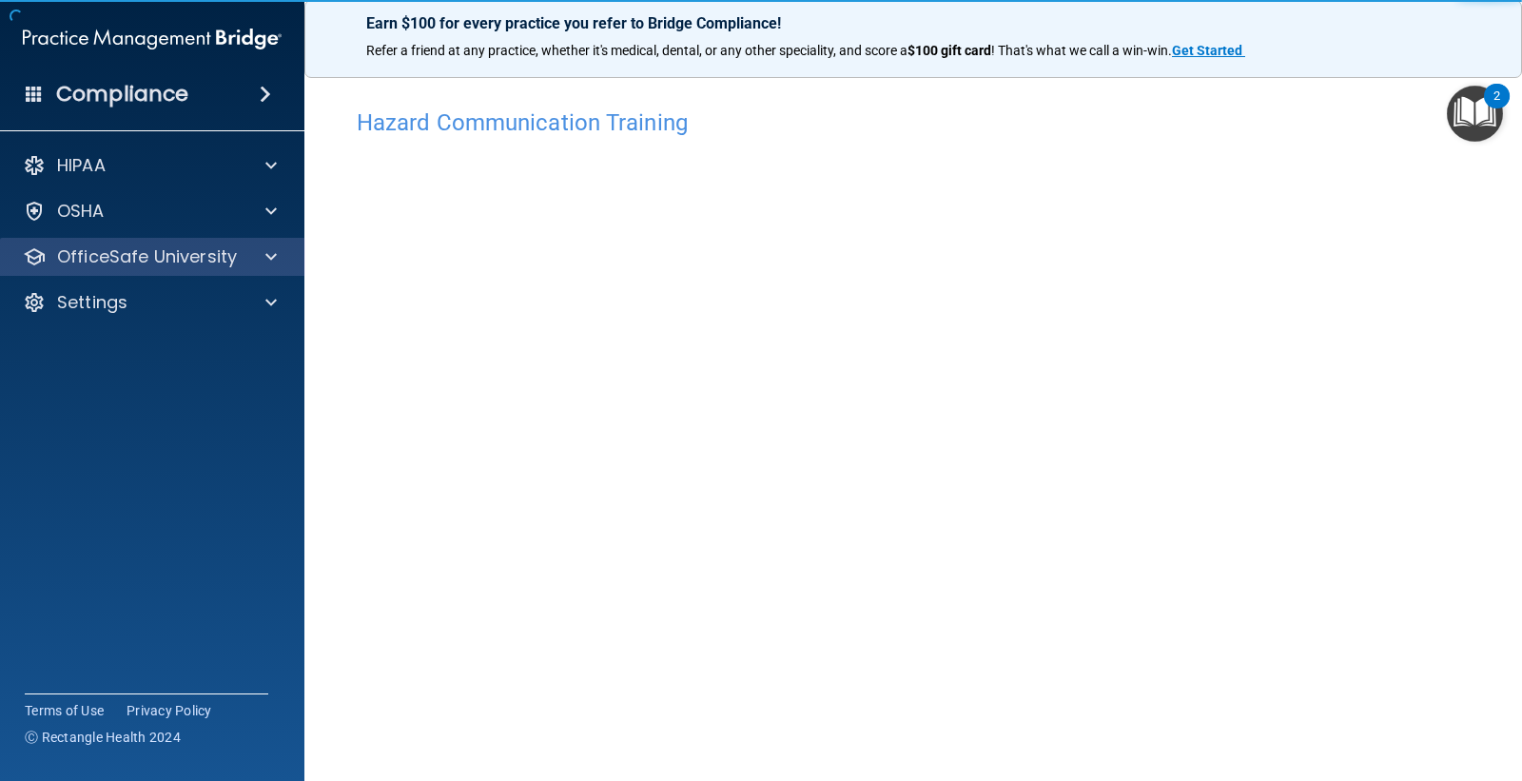
click at [206, 272] on div "OfficeSafe University" at bounding box center [152, 257] width 305 height 38
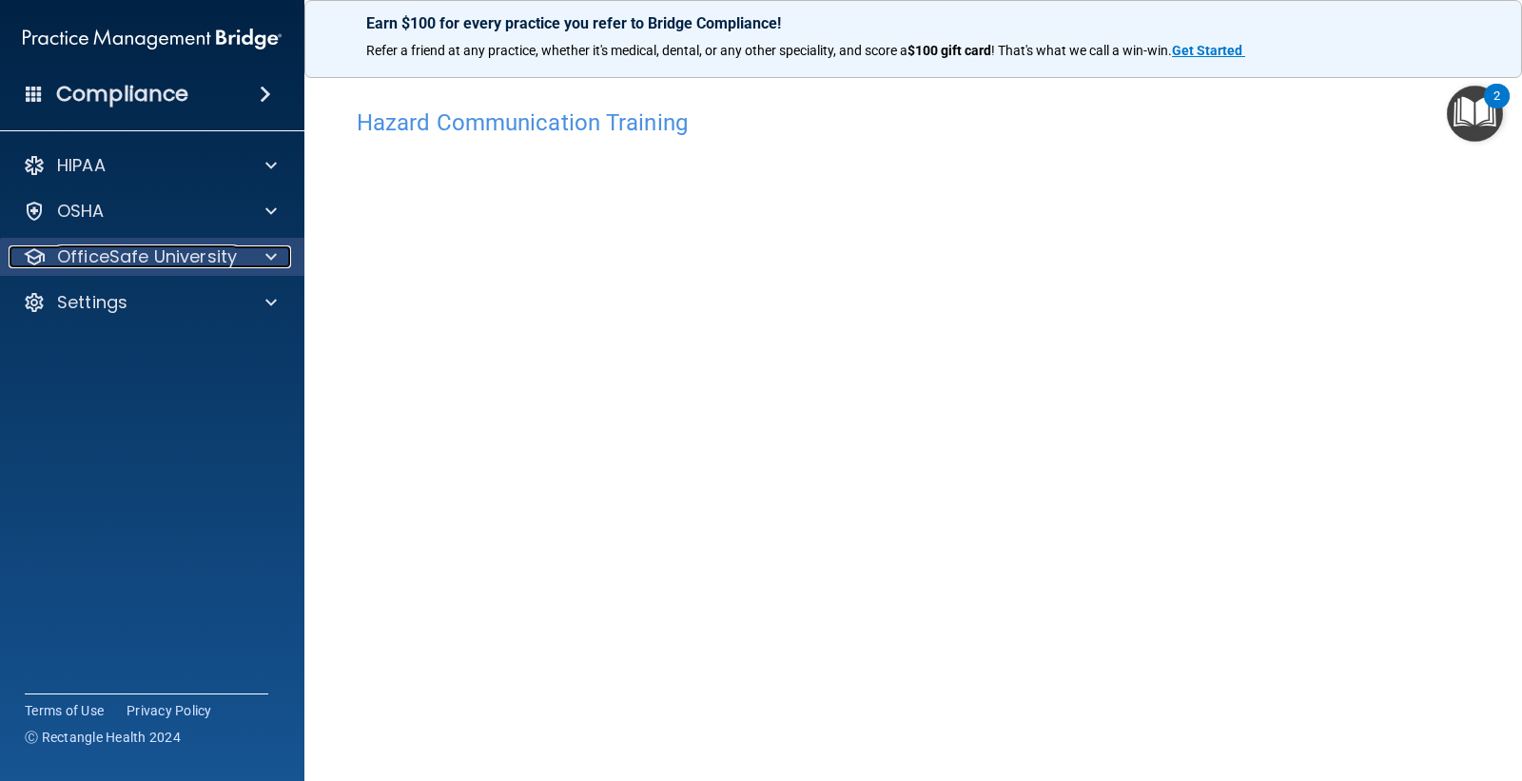
click at [268, 265] on span at bounding box center [270, 256] width 11 height 23
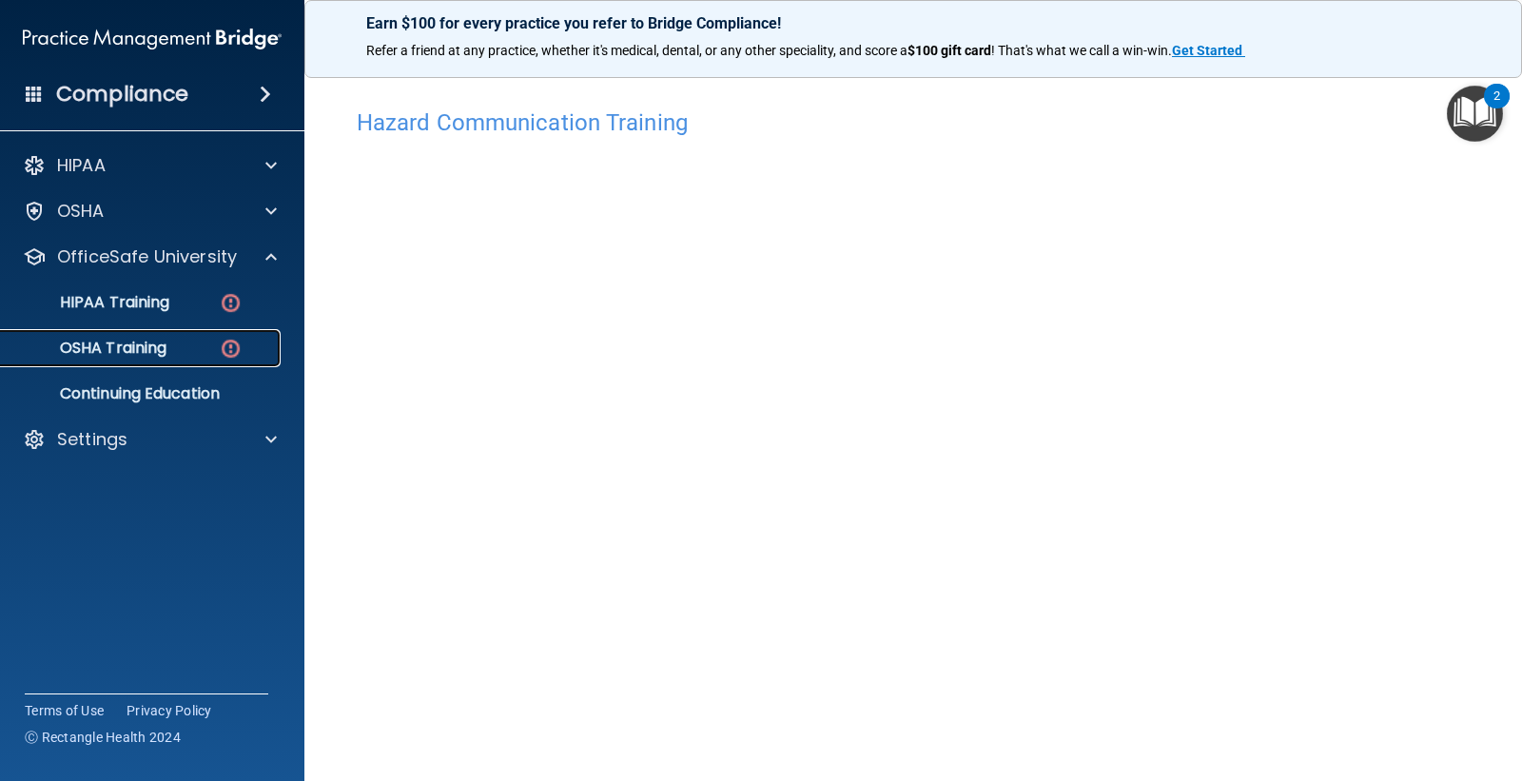
click at [187, 357] on div "OSHA Training" at bounding box center [142, 348] width 260 height 19
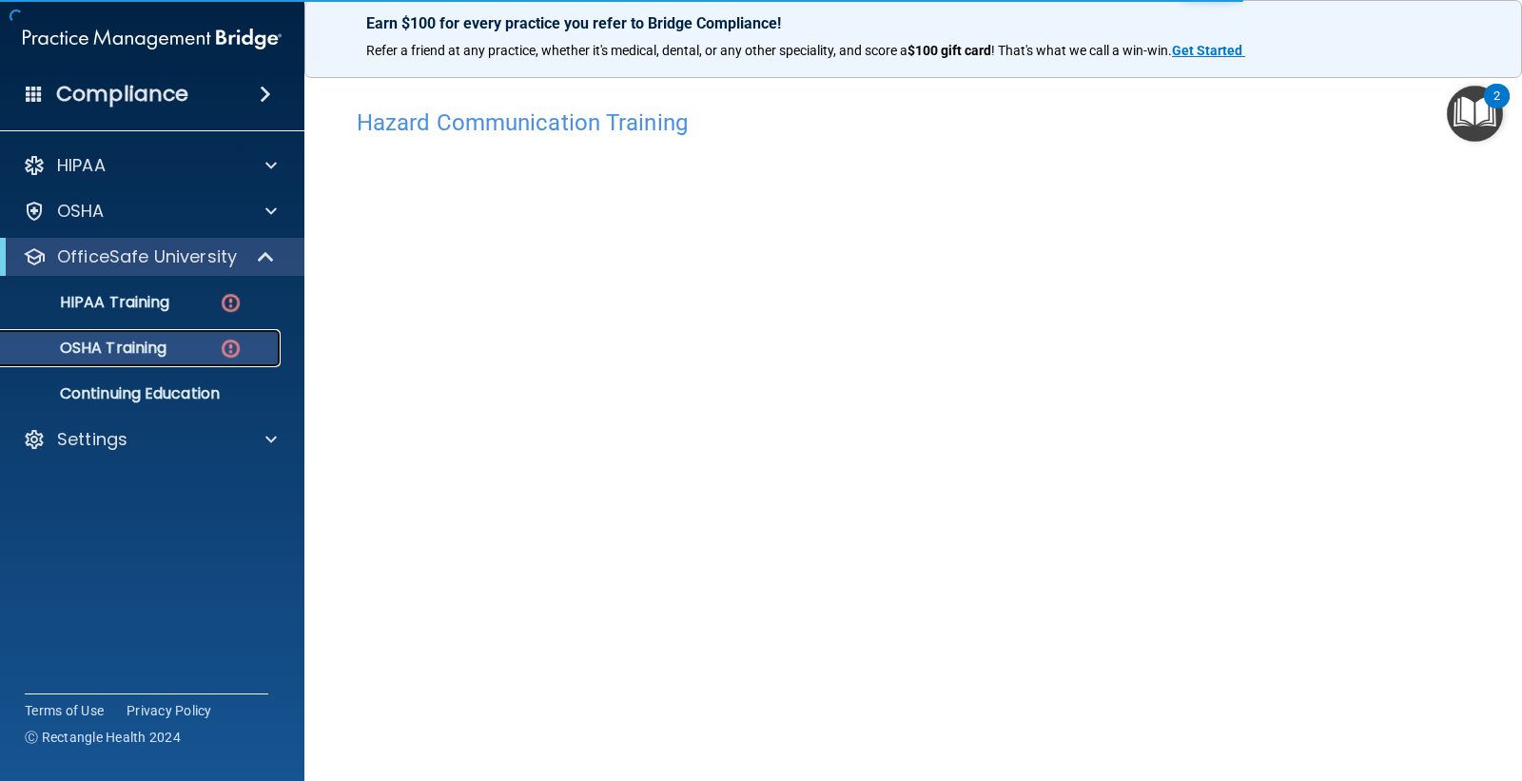
click at [147, 347] on p "OSHA Training" at bounding box center [89, 348] width 154 height 19
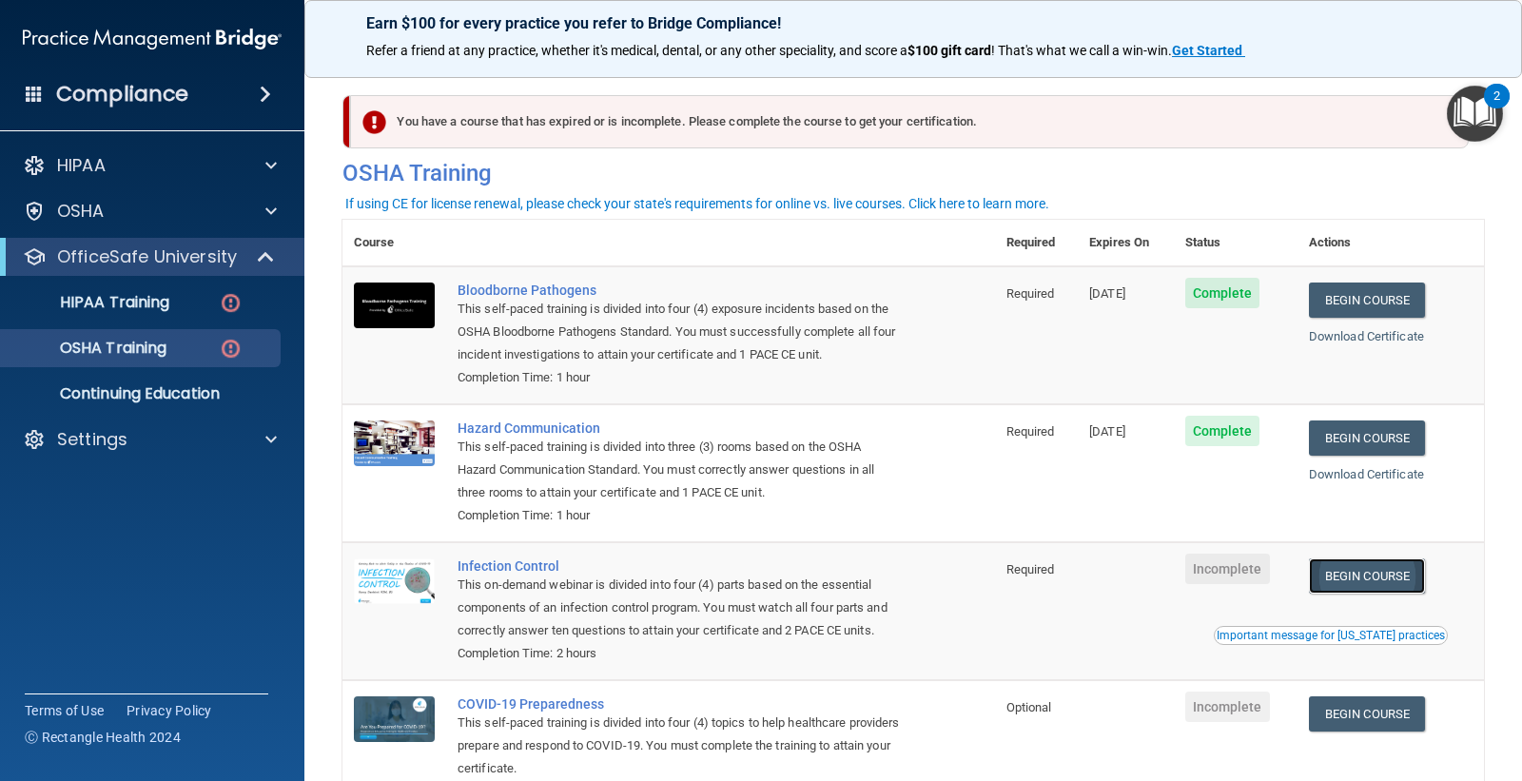
click at [1367, 584] on link "Begin Course" at bounding box center [1367, 576] width 116 height 35
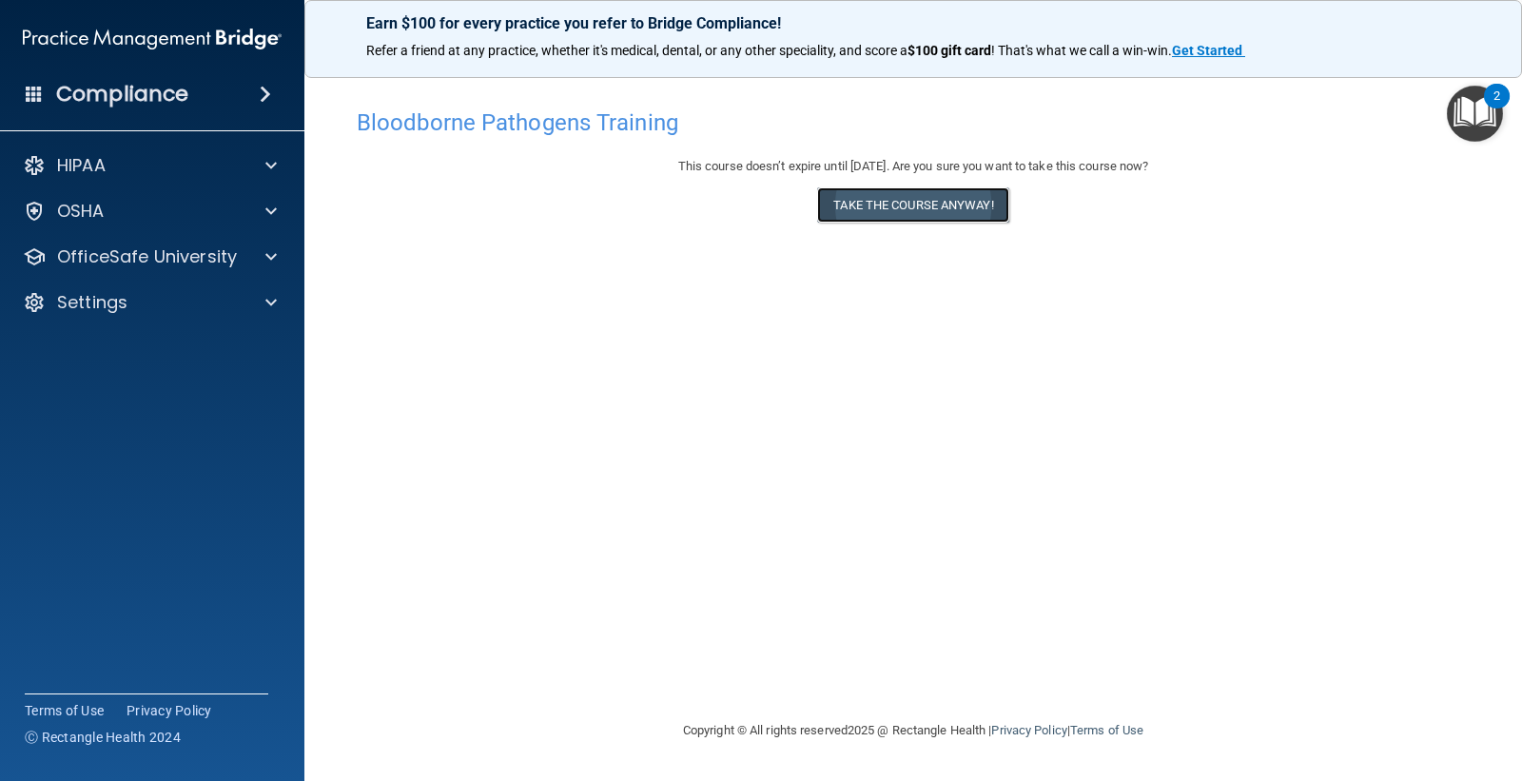
click at [831, 204] on button "Take the course anyway!" at bounding box center [912, 204] width 191 height 35
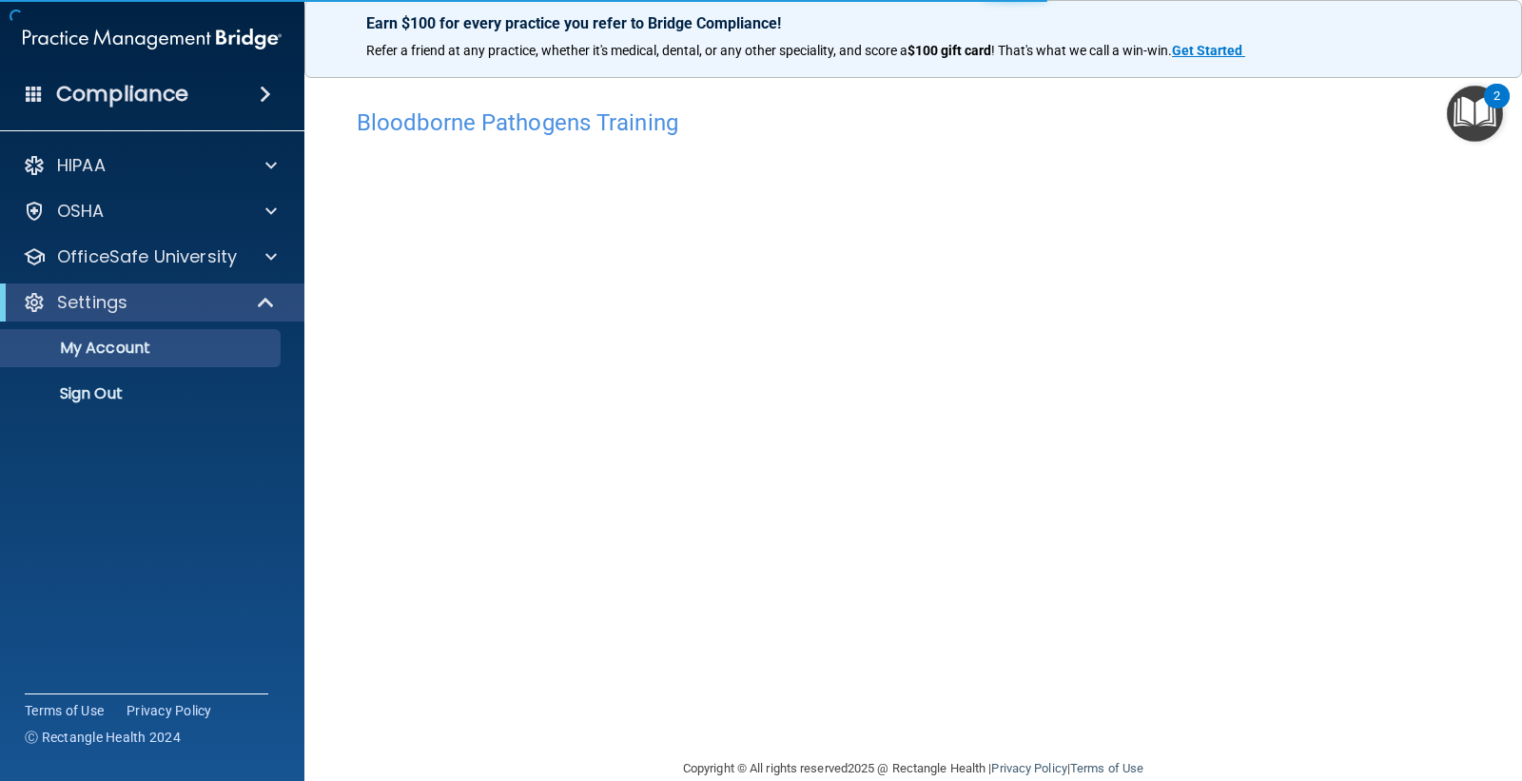
click at [265, 234] on div "HIPAA Documents and Policies Report an Incident Business Associates Emergency P…" at bounding box center [152, 283] width 305 height 289
click at [276, 253] on span at bounding box center [270, 256] width 11 height 23
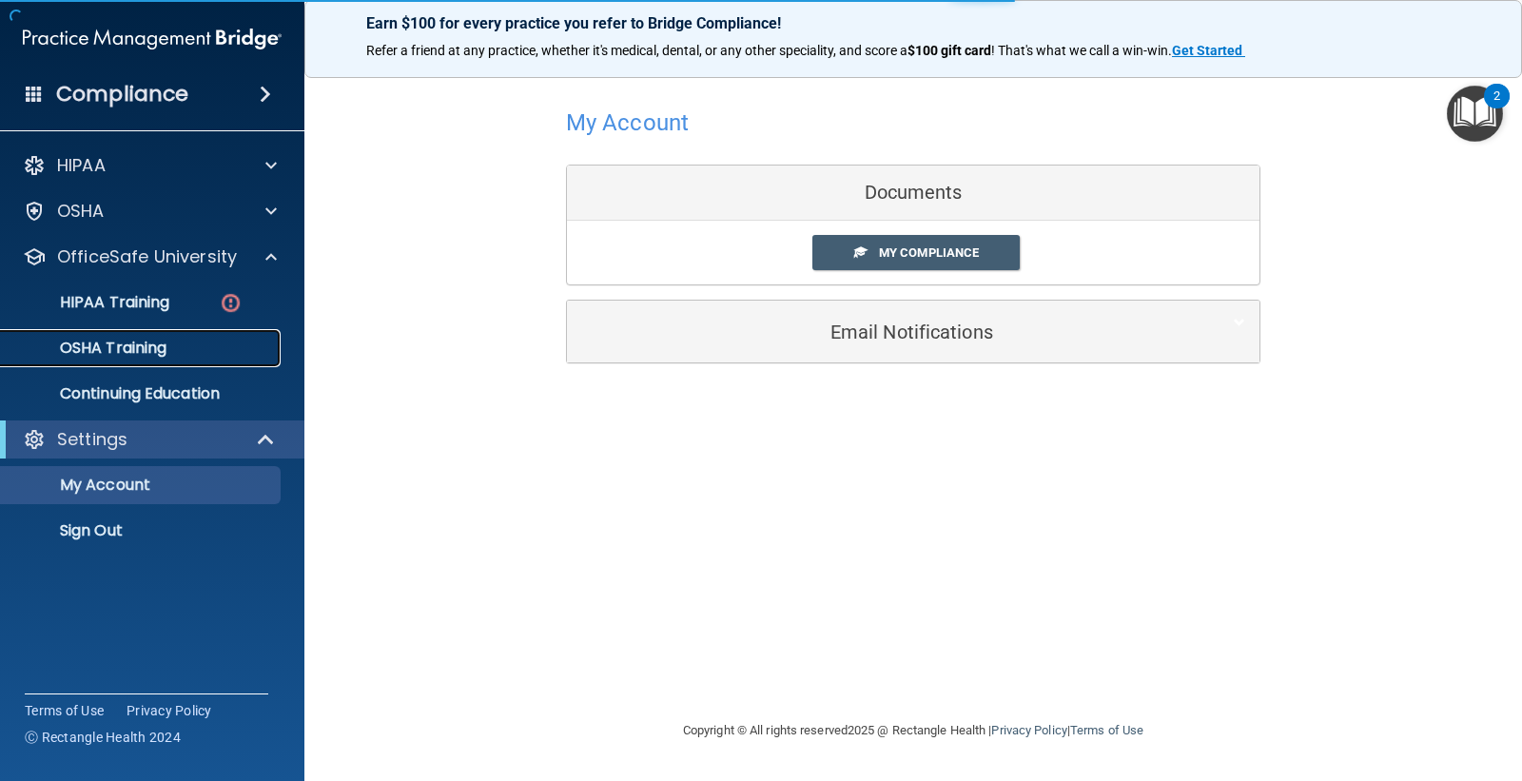
click at [145, 347] on p "OSHA Training" at bounding box center [89, 348] width 154 height 19
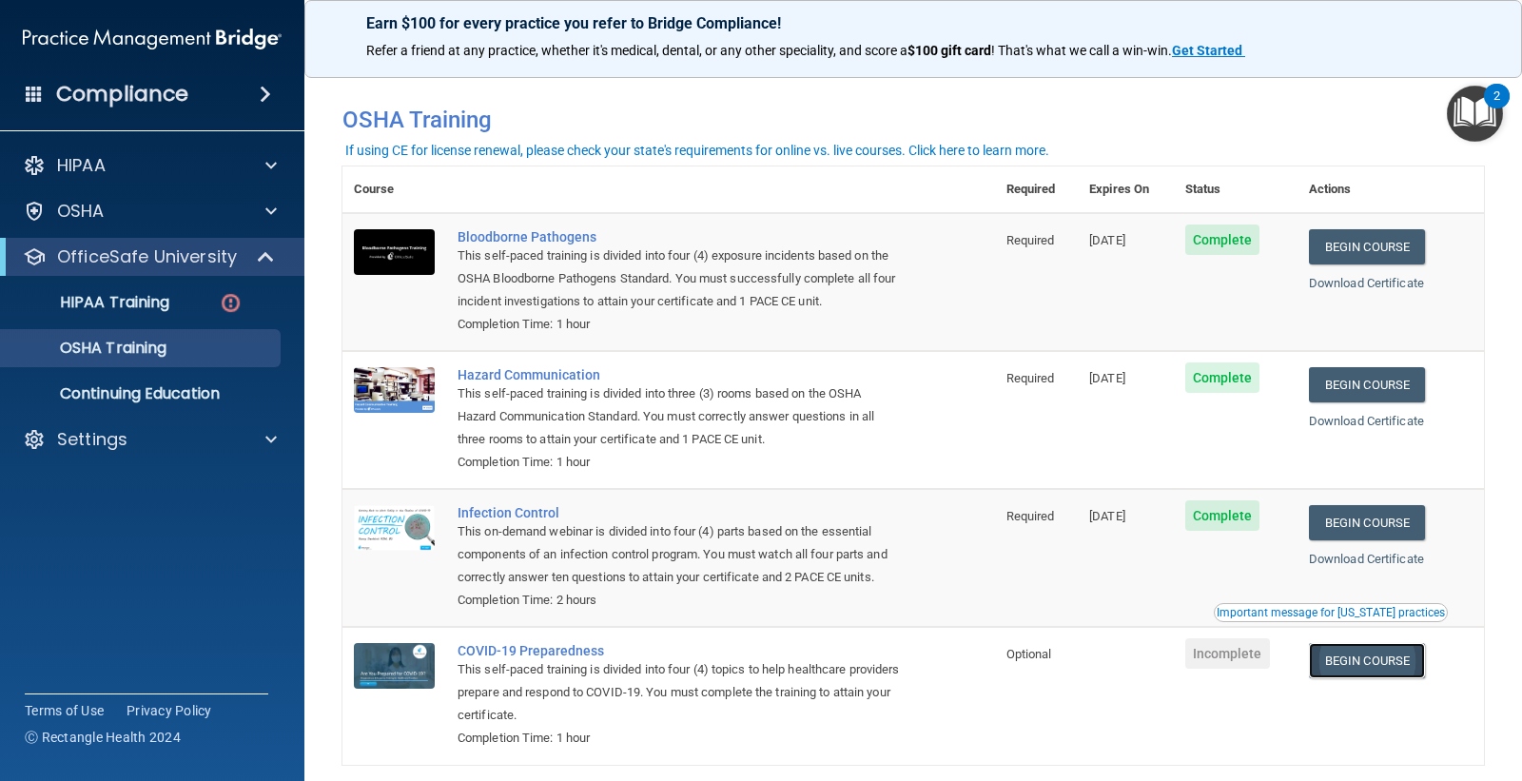
click at [1384, 678] on link "Begin Course" at bounding box center [1367, 660] width 116 height 35
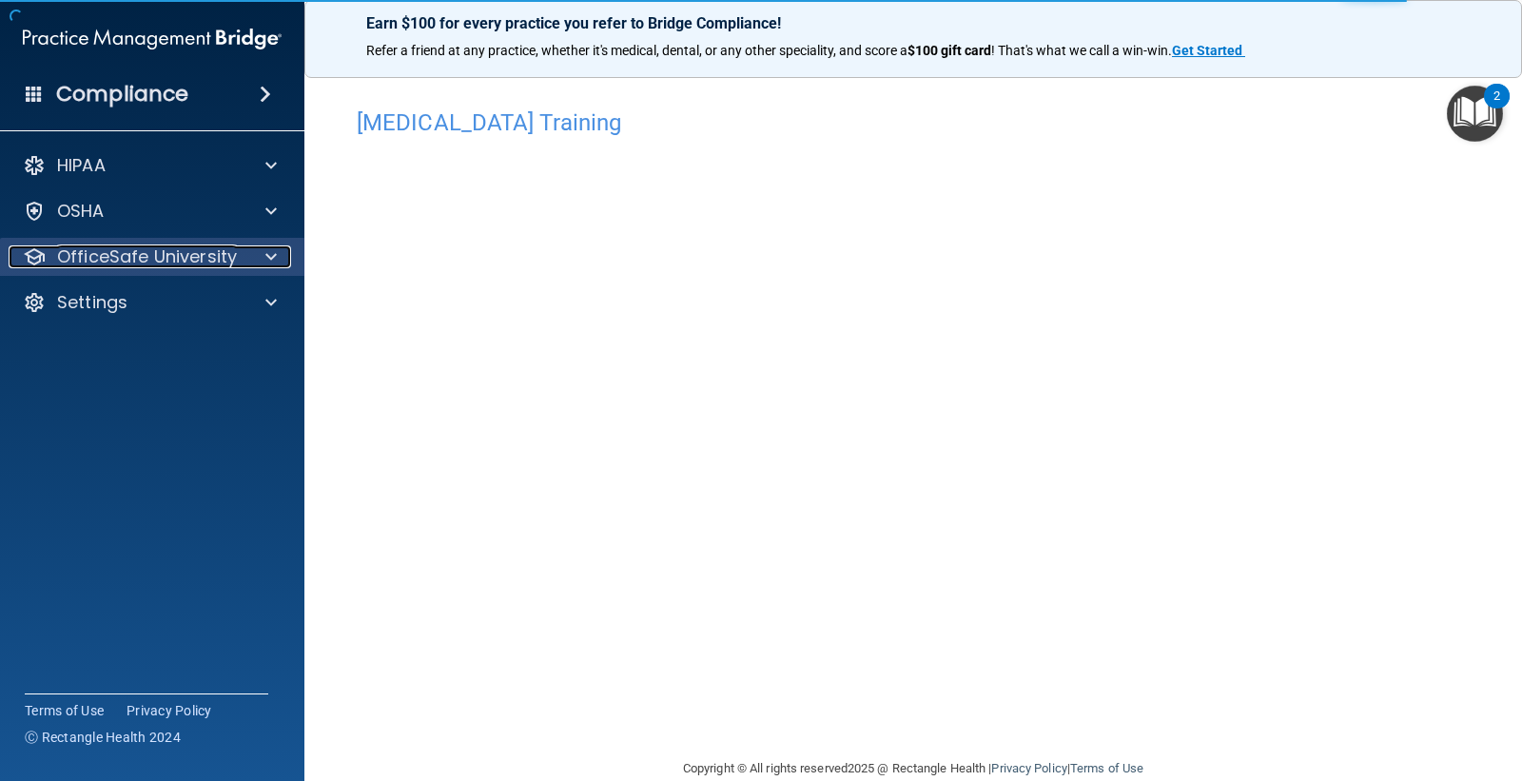
click at [264, 261] on div at bounding box center [269, 256] width 48 height 23
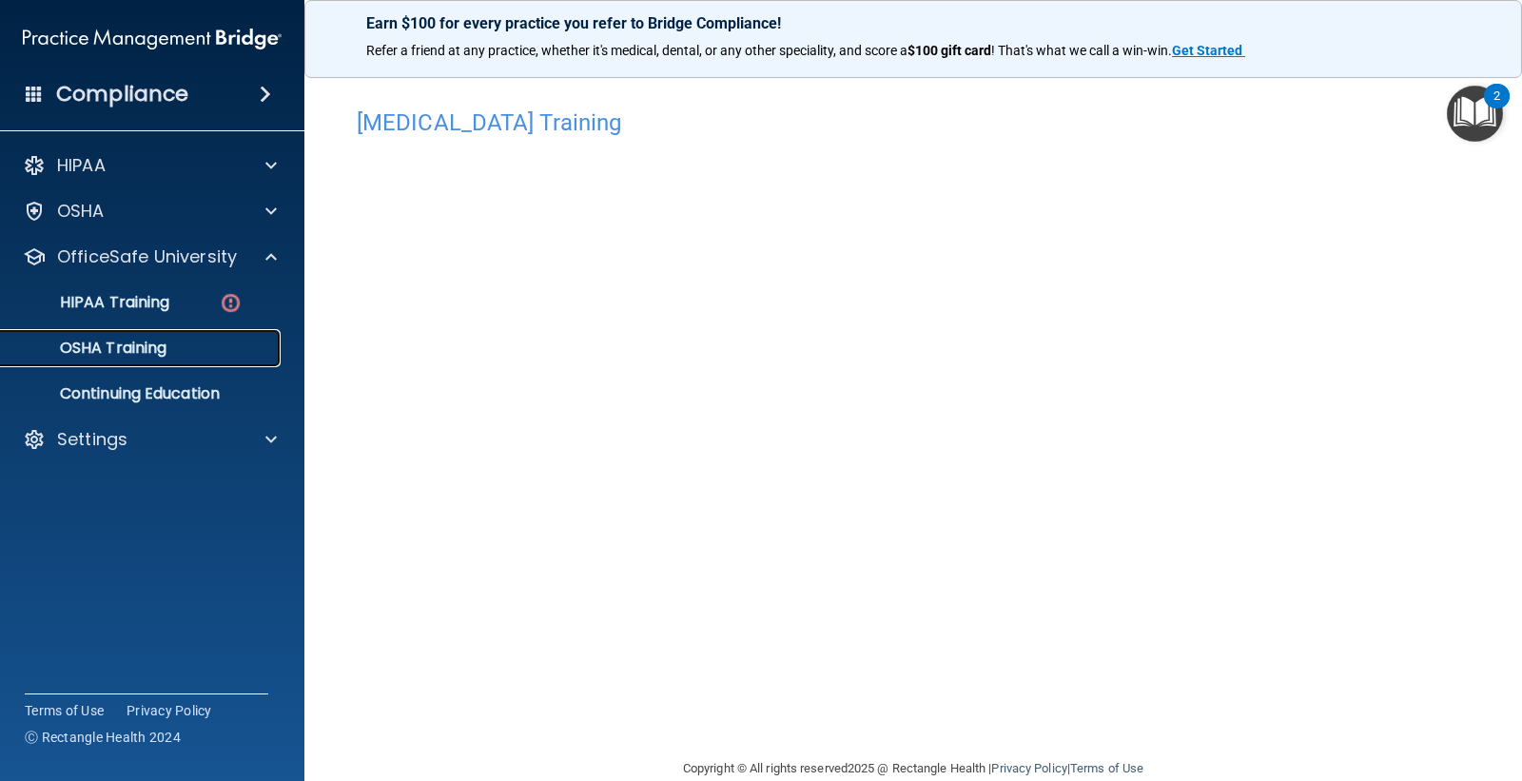
click at [192, 340] on div "OSHA Training" at bounding box center [142, 348] width 260 height 19
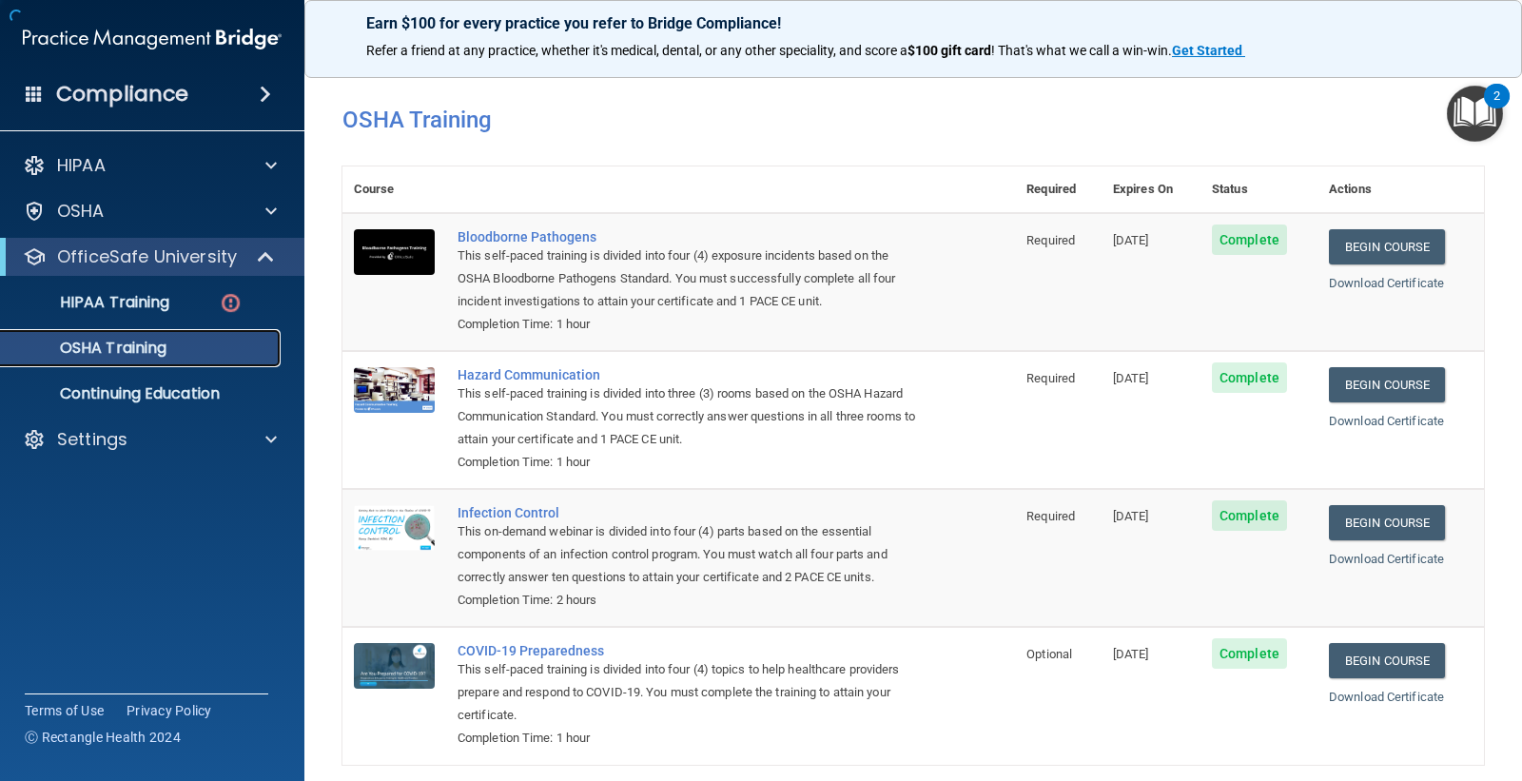
click at [135, 348] on p "OSHA Training" at bounding box center [89, 348] width 154 height 19
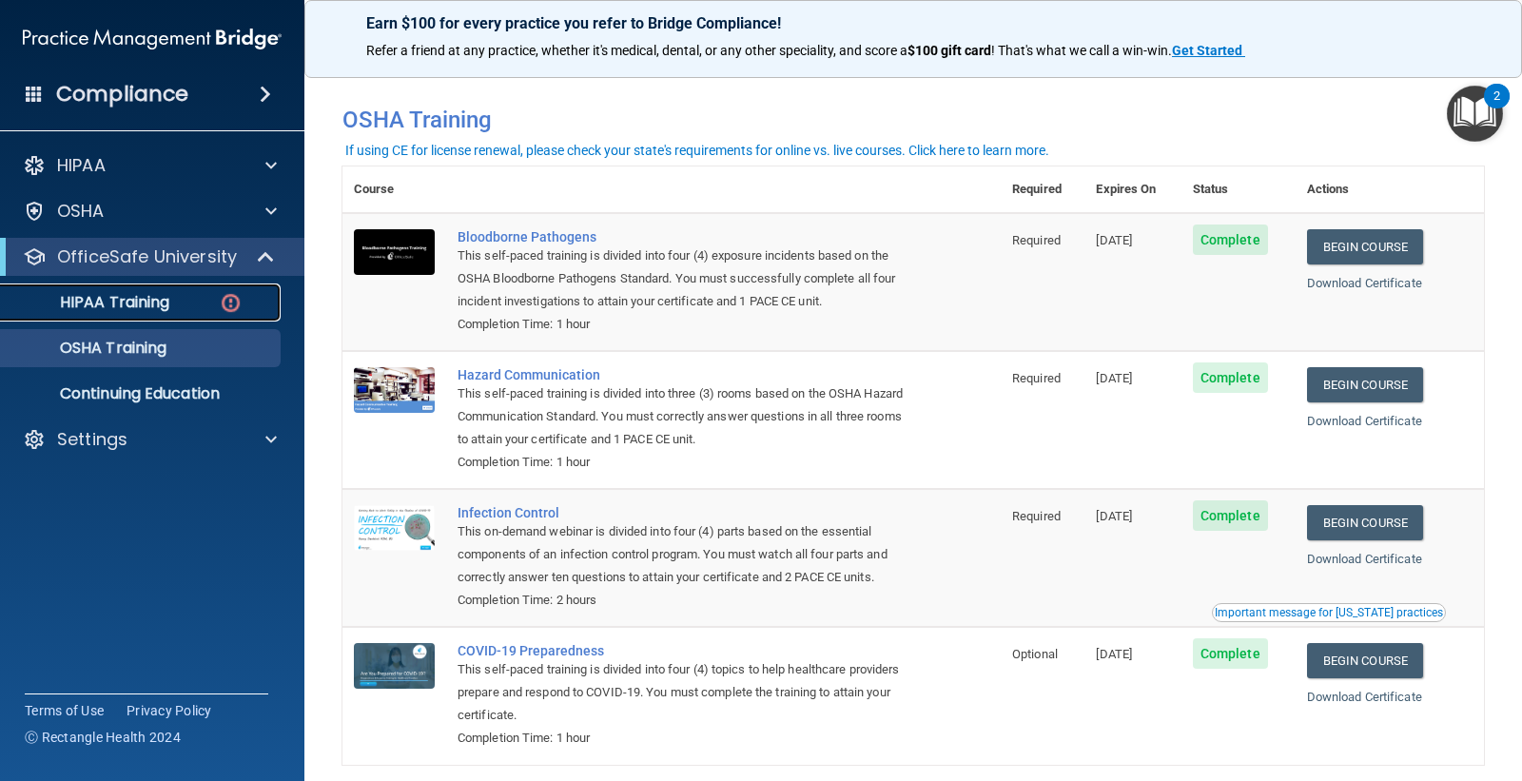
click at [156, 299] on p "HIPAA Training" at bounding box center [90, 302] width 157 height 19
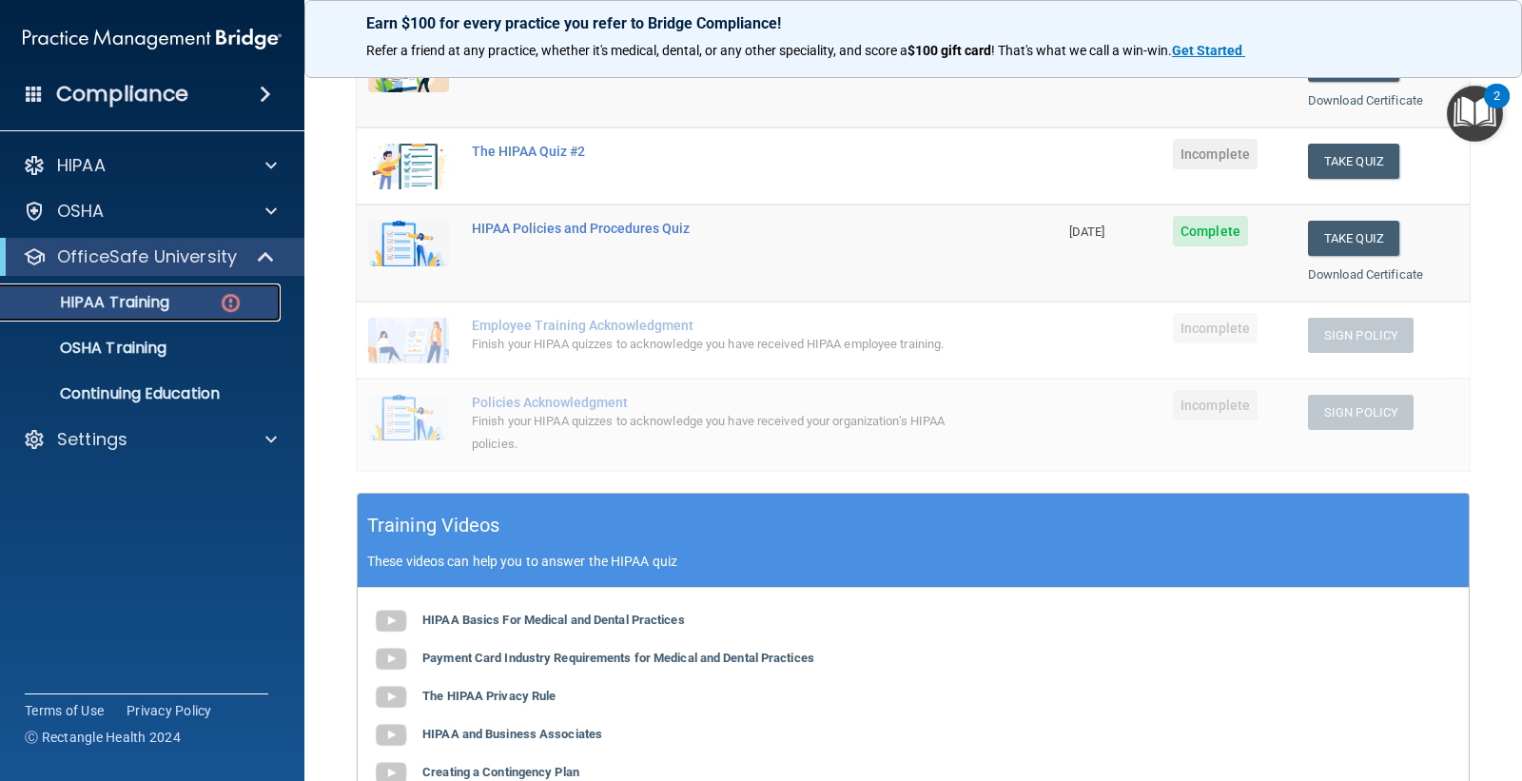
scroll to position [198, 0]
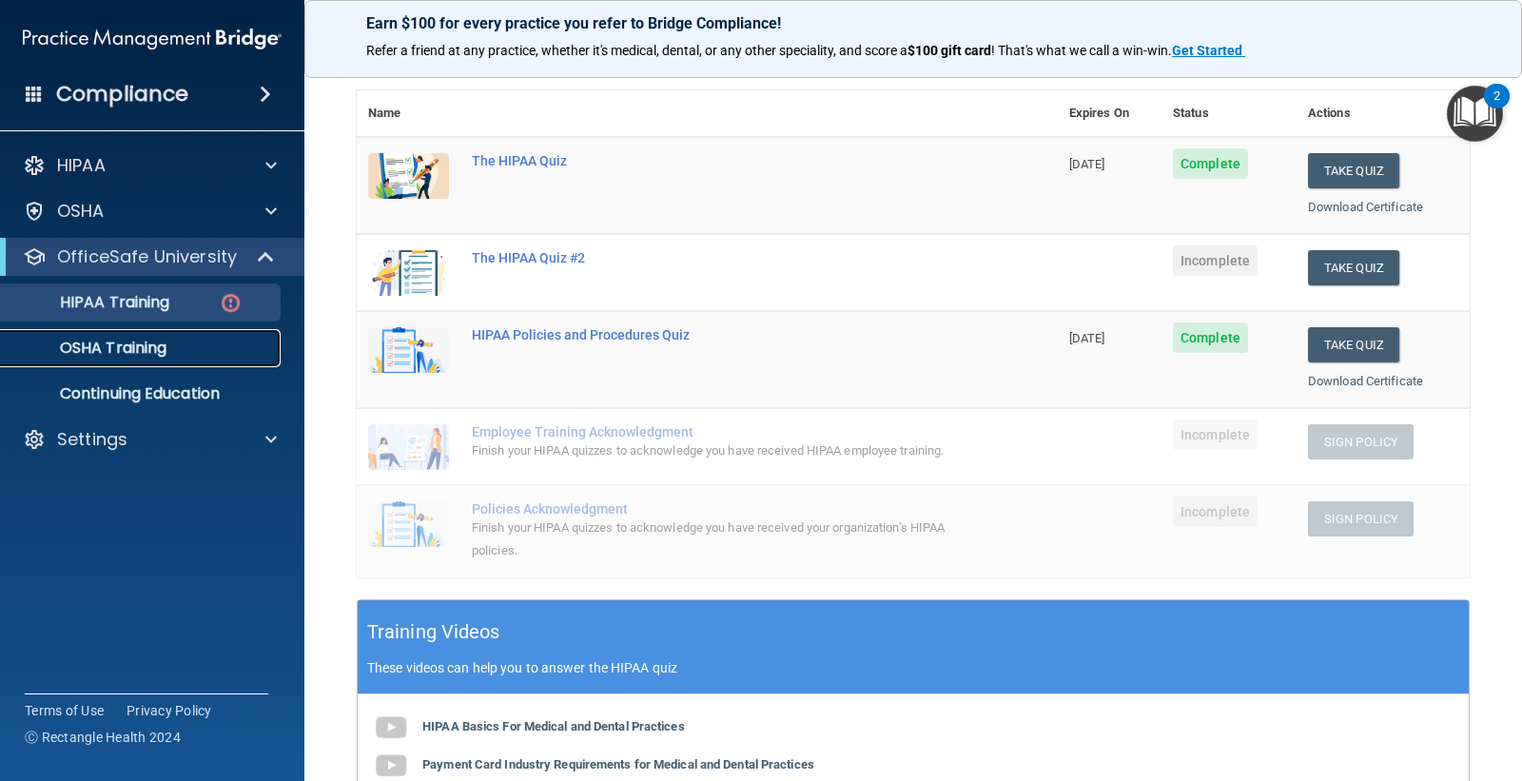
click at [186, 348] on div "OSHA Training" at bounding box center [142, 348] width 260 height 19
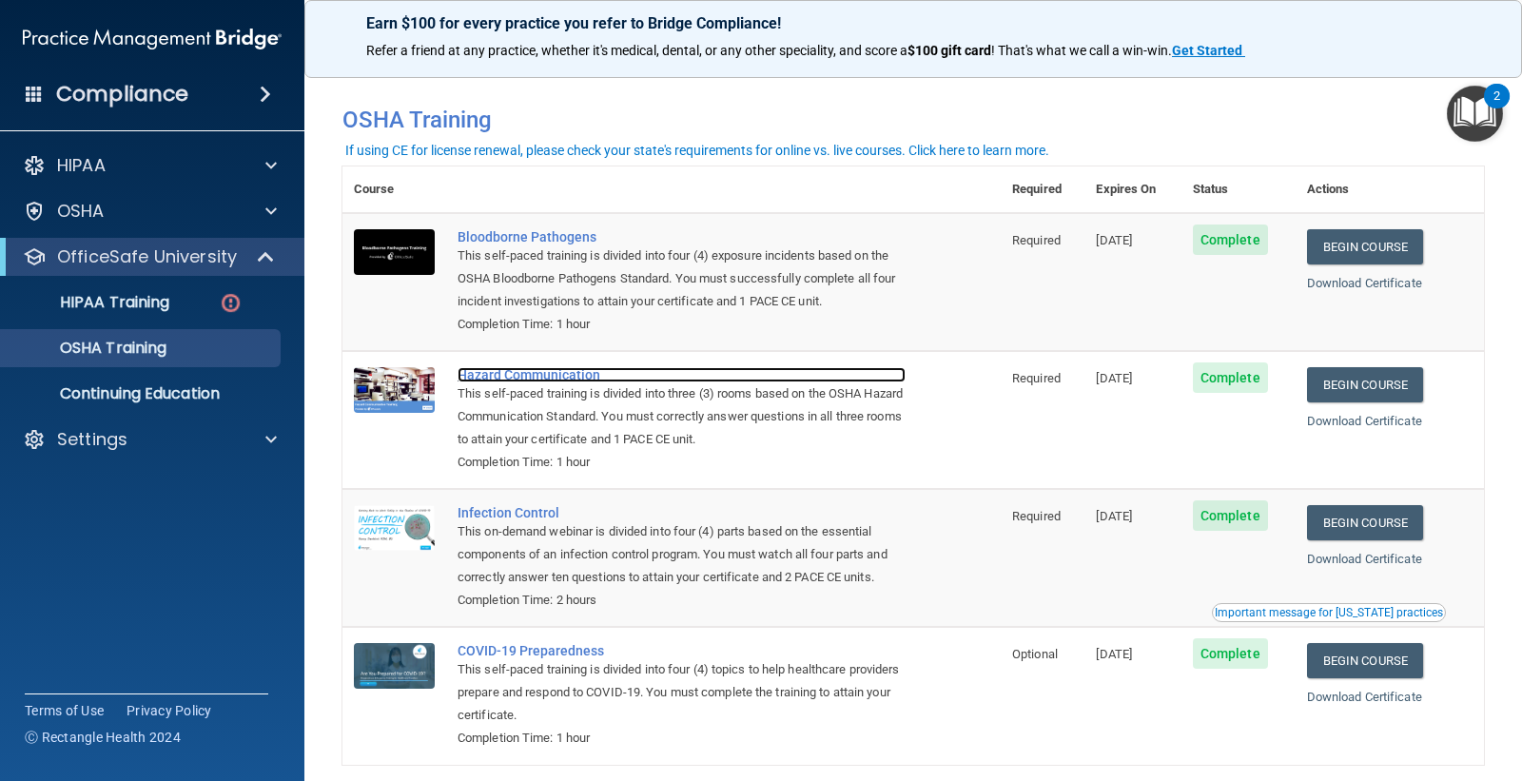
click at [511, 382] on div "Hazard Communication" at bounding box center [682, 374] width 448 height 15
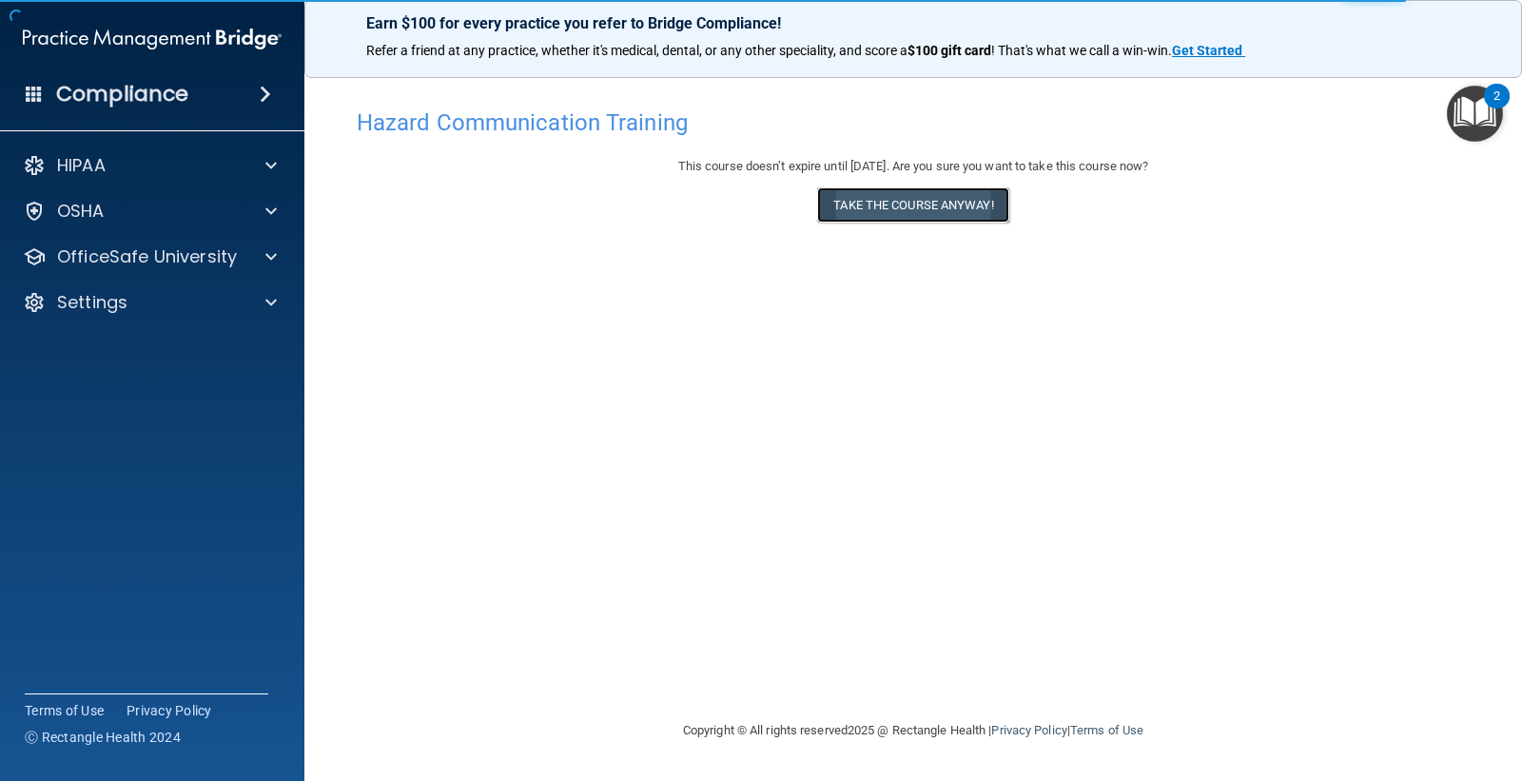
click at [895, 194] on button "Take the course anyway!" at bounding box center [912, 204] width 191 height 35
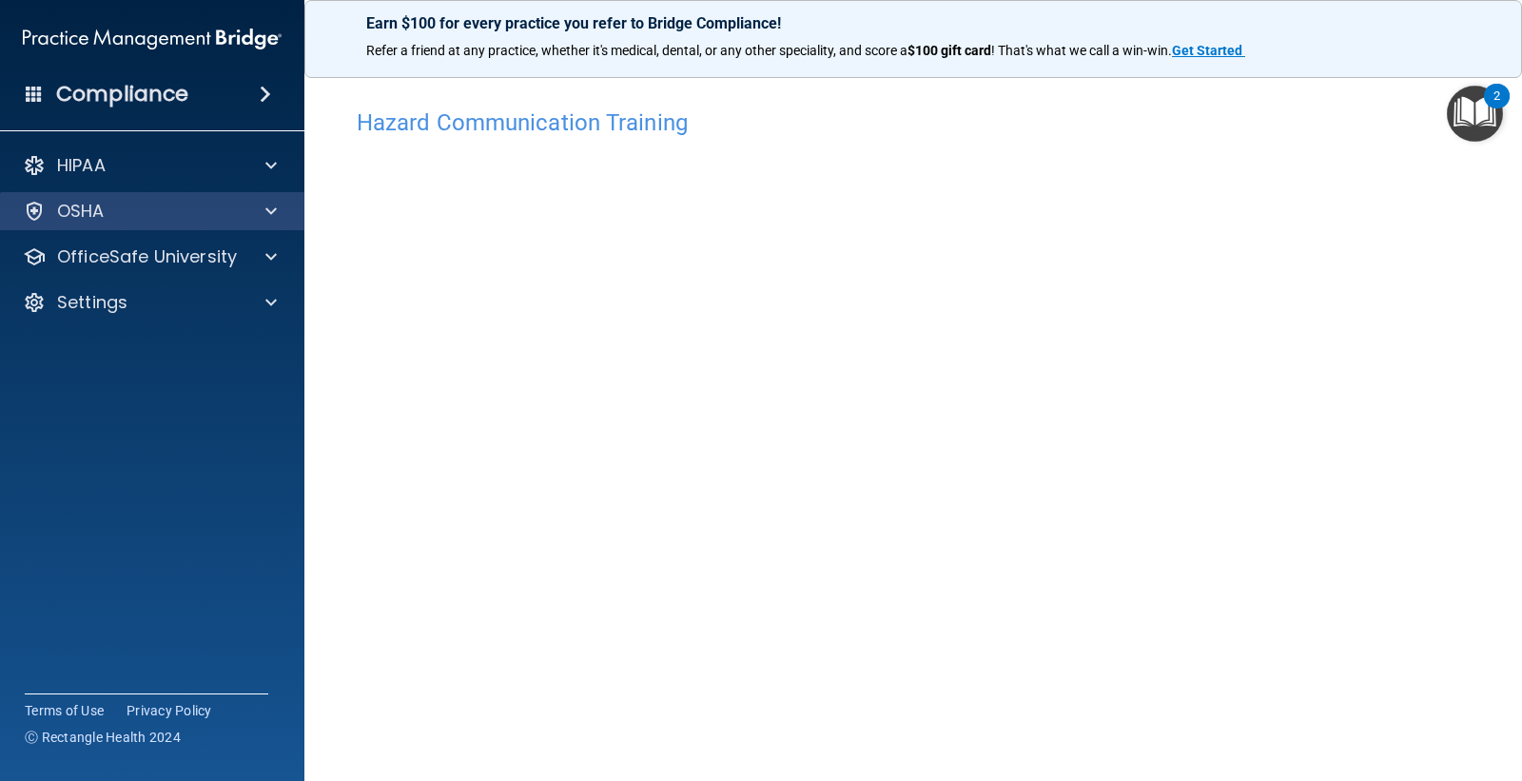
click at [249, 226] on div "OSHA" at bounding box center [152, 211] width 305 height 38
click at [267, 215] on span at bounding box center [270, 211] width 11 height 23
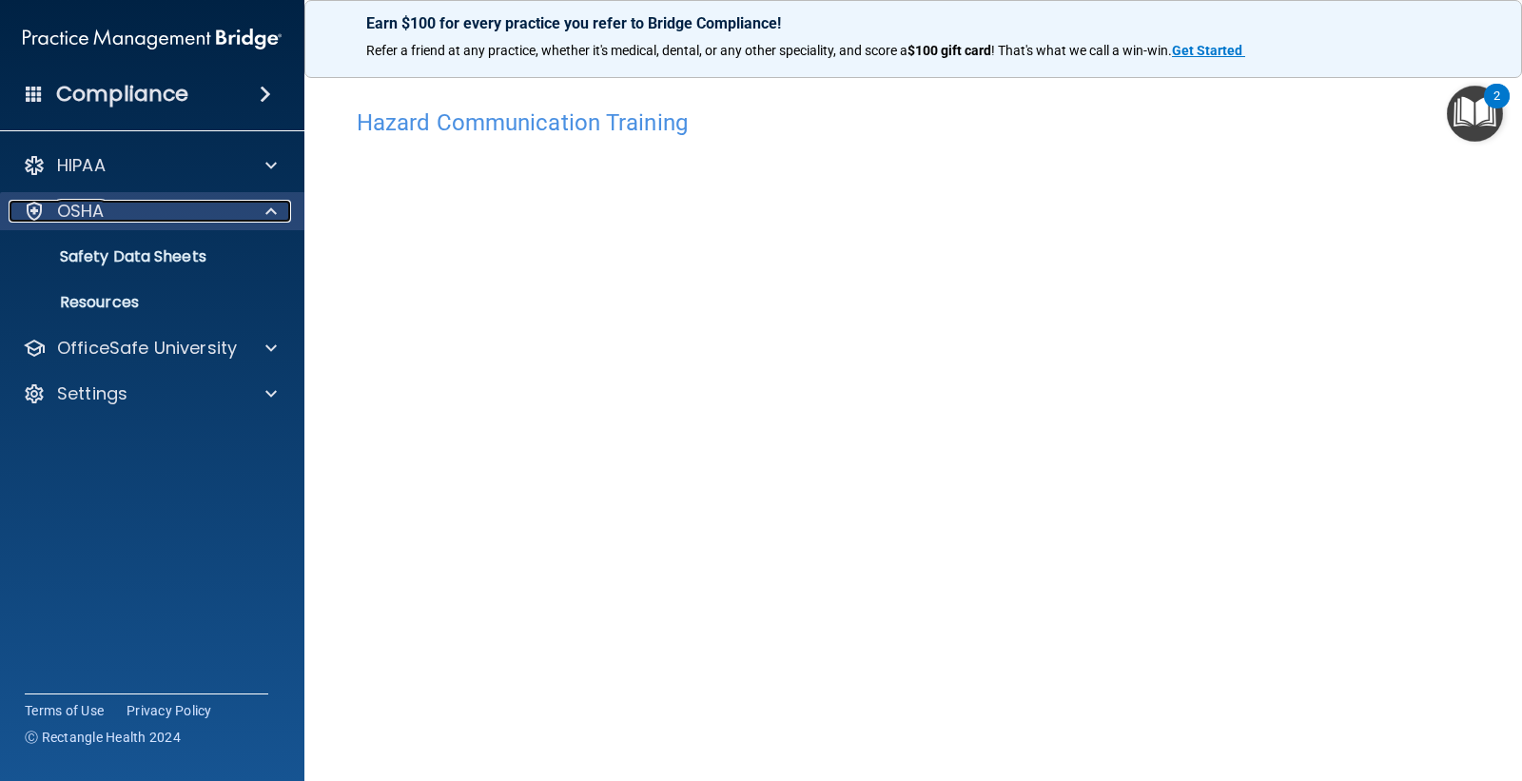
click at [226, 215] on div "OSHA" at bounding box center [127, 211] width 236 height 23
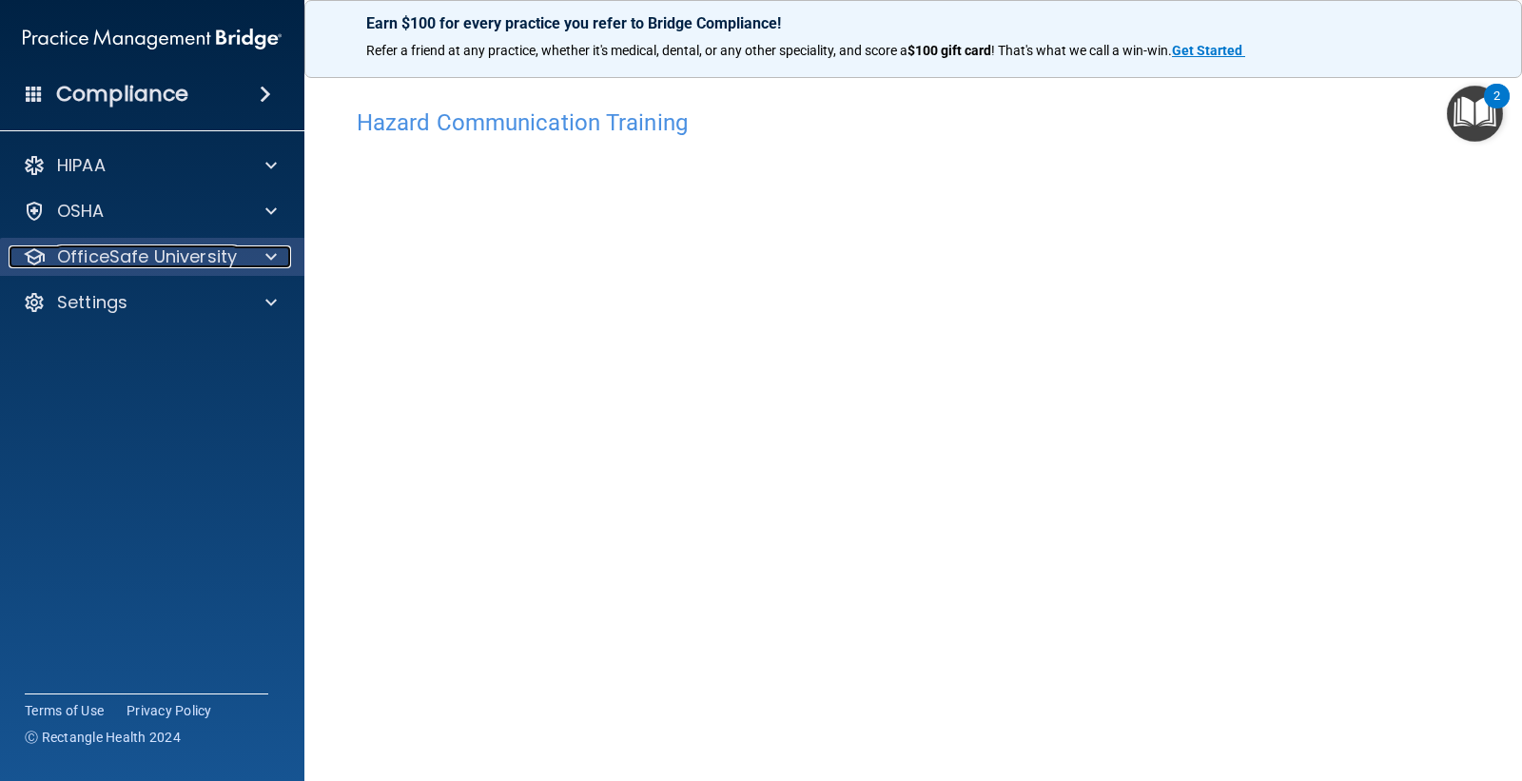
click at [273, 245] on span at bounding box center [270, 256] width 11 height 23
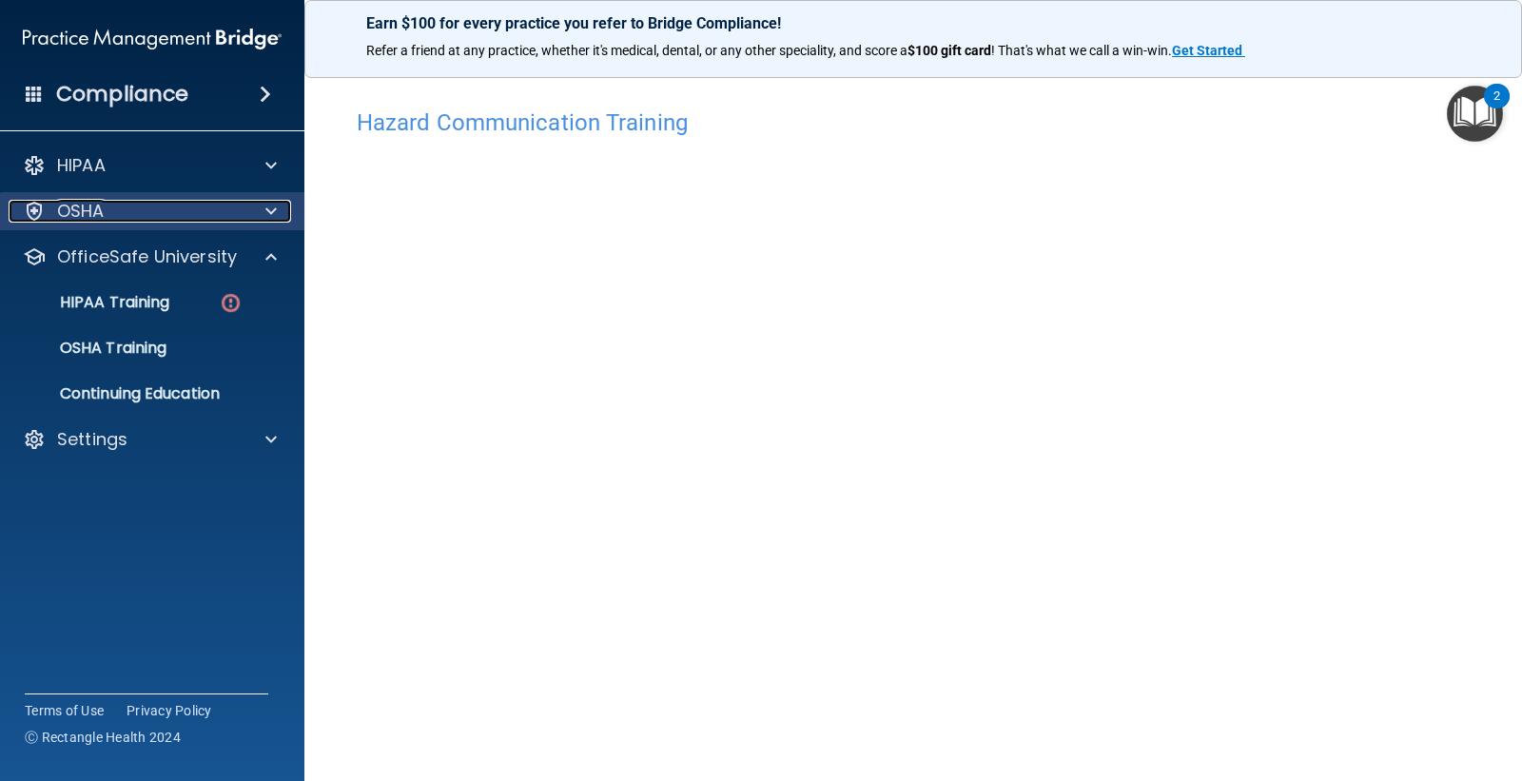
click at [284, 200] on div at bounding box center [269, 211] width 48 height 23
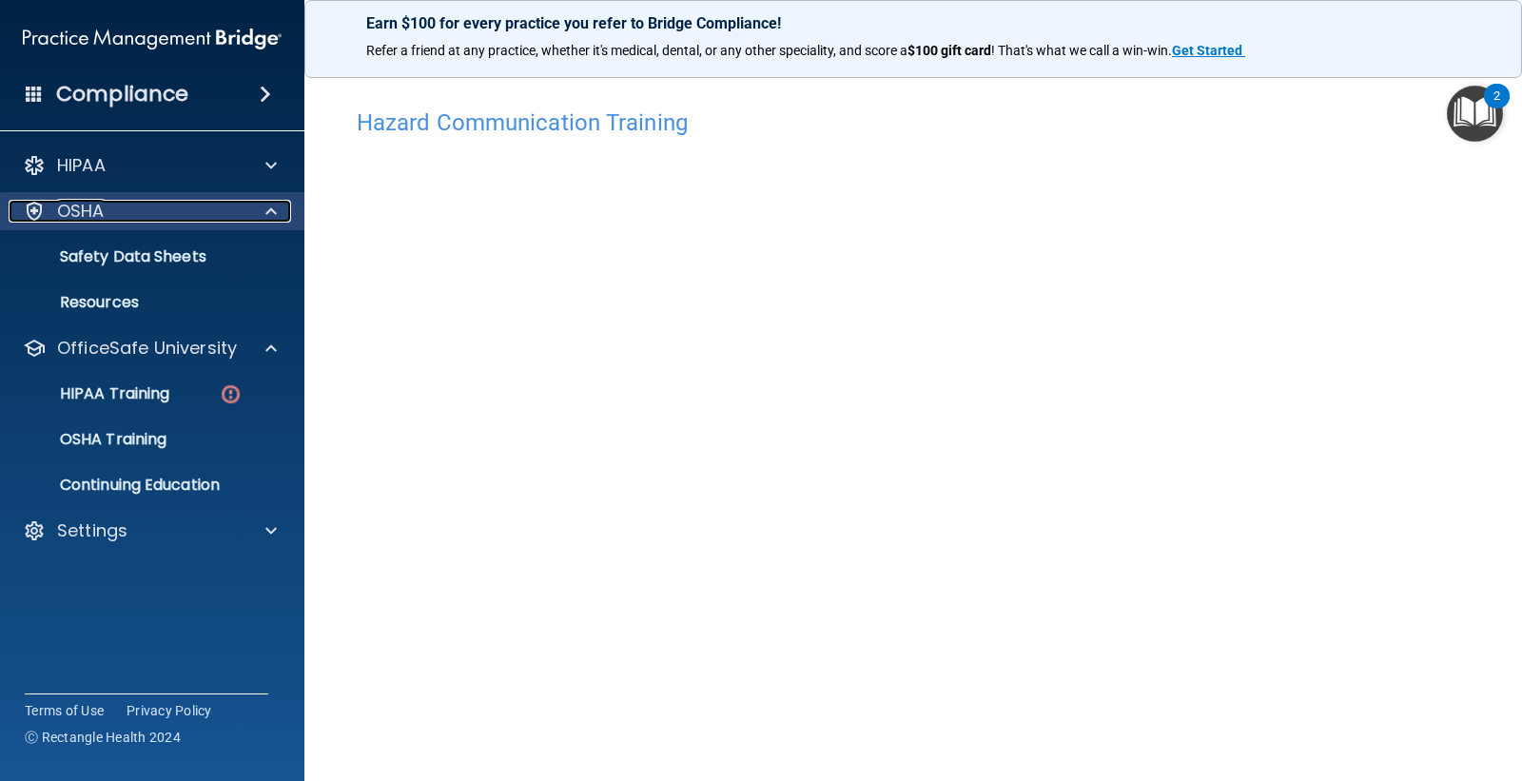
click at [268, 201] on span at bounding box center [270, 211] width 11 height 23
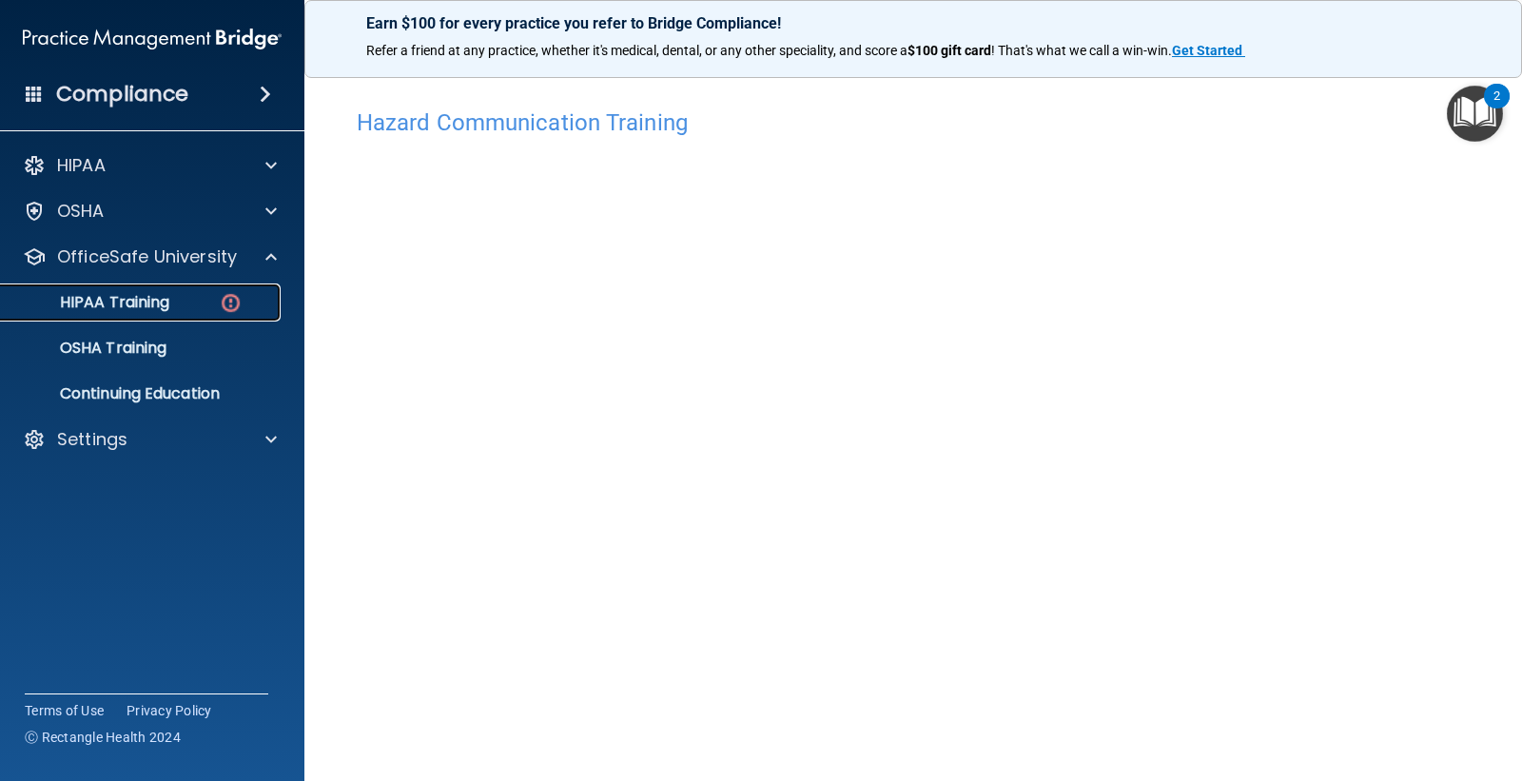
click at [181, 297] on div "HIPAA Training" at bounding box center [142, 302] width 260 height 19
